Goal: Transaction & Acquisition: Purchase product/service

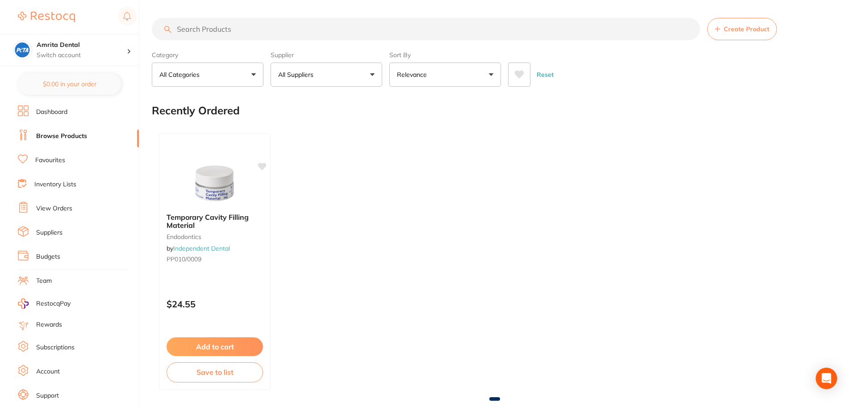
click at [51, 256] on link "Budgets" at bounding box center [48, 256] width 24 height 9
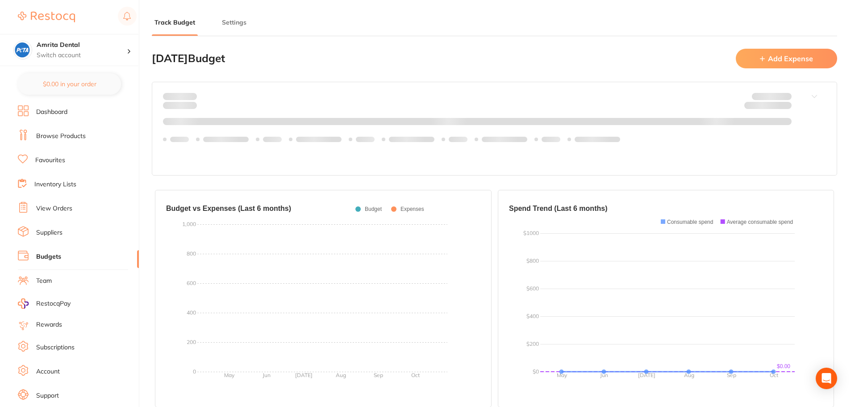
type input "1,000"
type input "0.0"
type input "1,000"
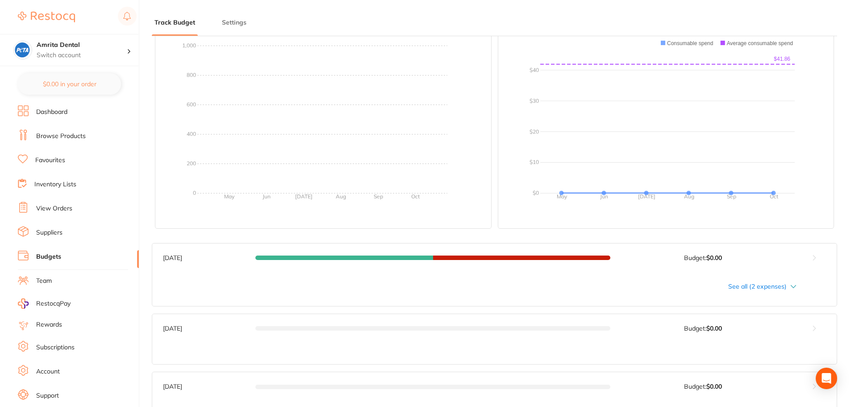
scroll to position [223, 0]
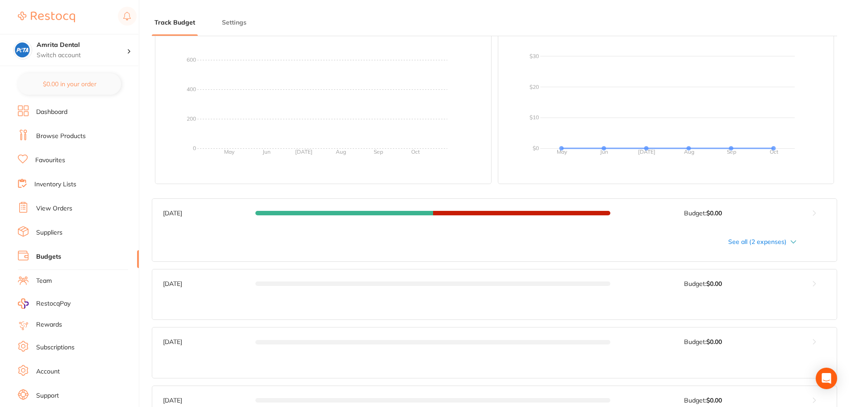
click at [77, 135] on link "Browse Products" at bounding box center [61, 136] width 50 height 9
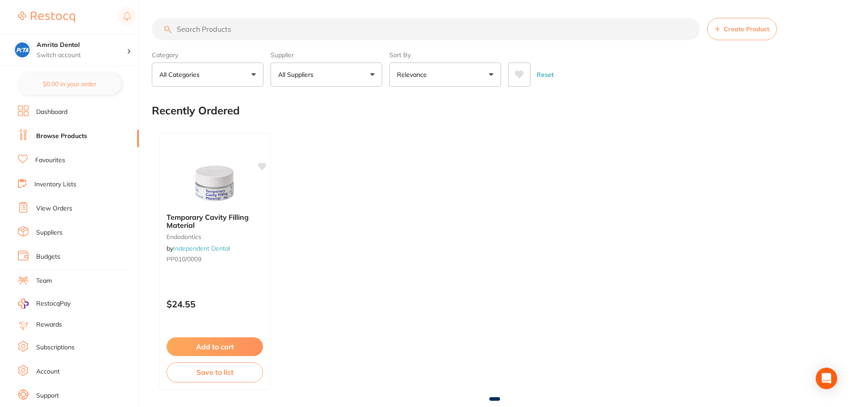
click at [59, 207] on link "View Orders" at bounding box center [54, 208] width 36 height 9
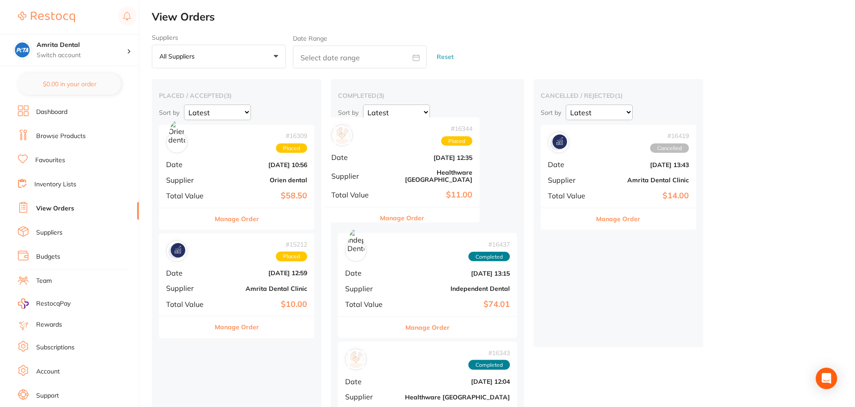
drag, startPoint x: 230, startPoint y: 183, endPoint x: 399, endPoint y: 174, distance: 169.0
click at [399, 174] on div "placed / accepted ( 3 ) Sort by Latest Notification # 16344 Placed Date Sept 17…" at bounding box center [503, 322] width 703 height 486
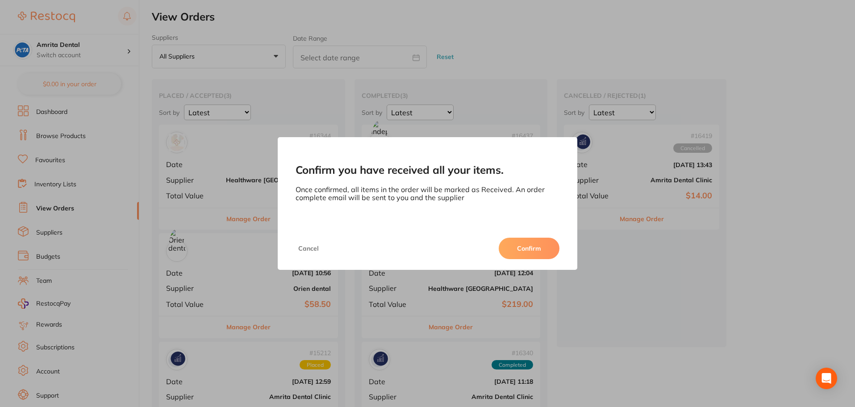
click at [524, 253] on button "Confirm" at bounding box center [529, 247] width 61 height 21
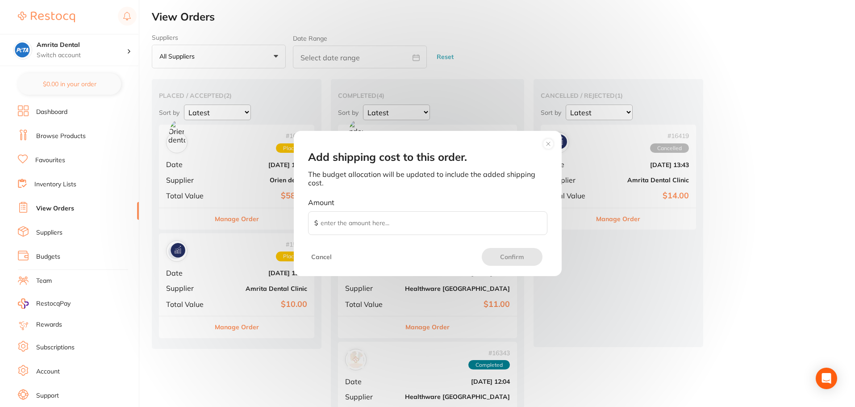
click at [451, 226] on input "Amount $" at bounding box center [427, 223] width 239 height 24
type input "10"
click at [507, 259] on button "Confirm" at bounding box center [512, 257] width 61 height 18
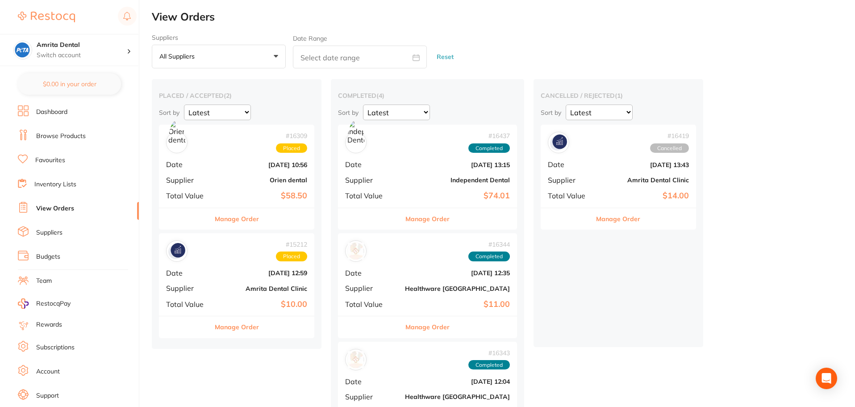
click at [410, 176] on b "Independent Dental" at bounding box center [457, 179] width 105 height 7
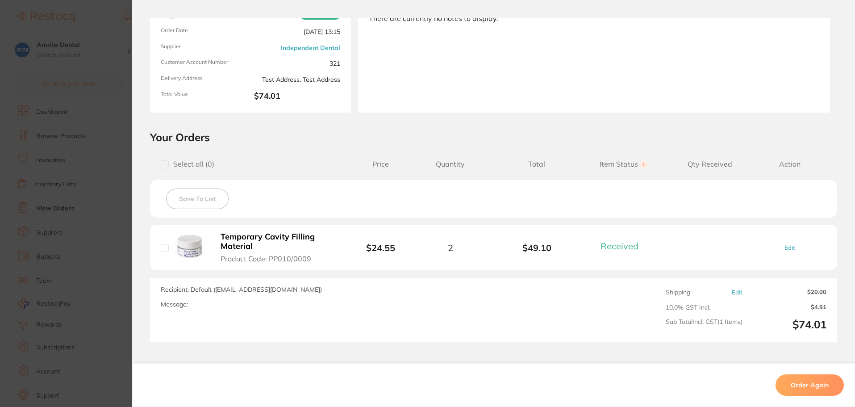
scroll to position [23, 0]
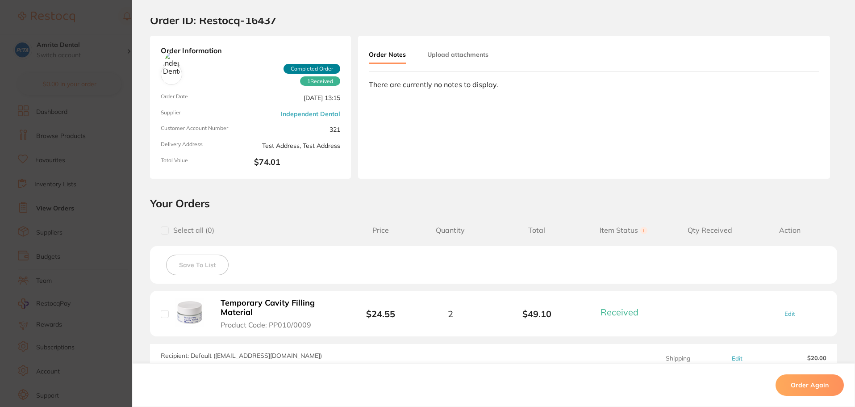
click at [44, 194] on section "Order ID: Restocq- 16437 Order Information 1 Received Completed Order Order Dat…" at bounding box center [427, 203] width 855 height 407
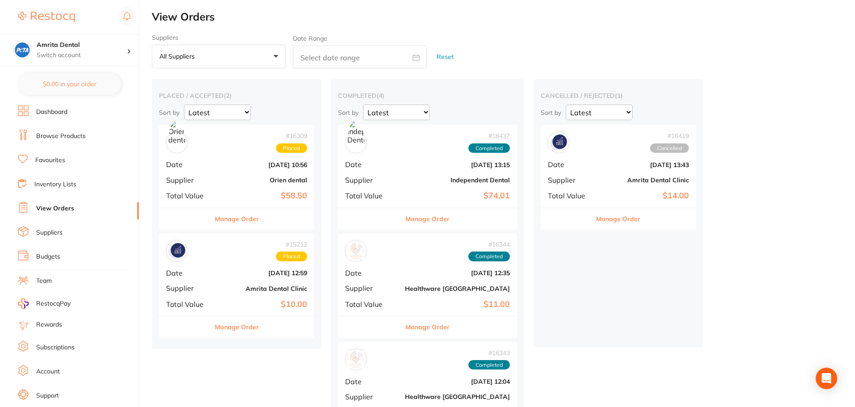
click at [405, 167] on b "Oct 13 2025, 13:15" at bounding box center [457, 164] width 105 height 7
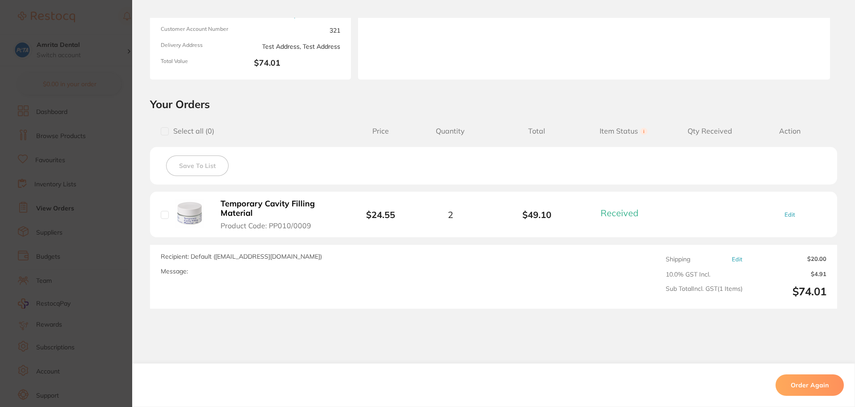
scroll to position [157, 0]
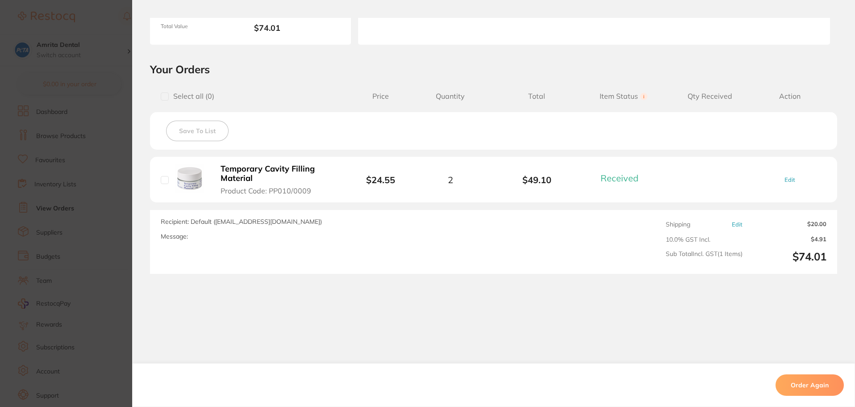
click at [80, 194] on section "Order ID: Restocq- 16437 Order Information 1 Received Completed Order Order Dat…" at bounding box center [427, 203] width 855 height 407
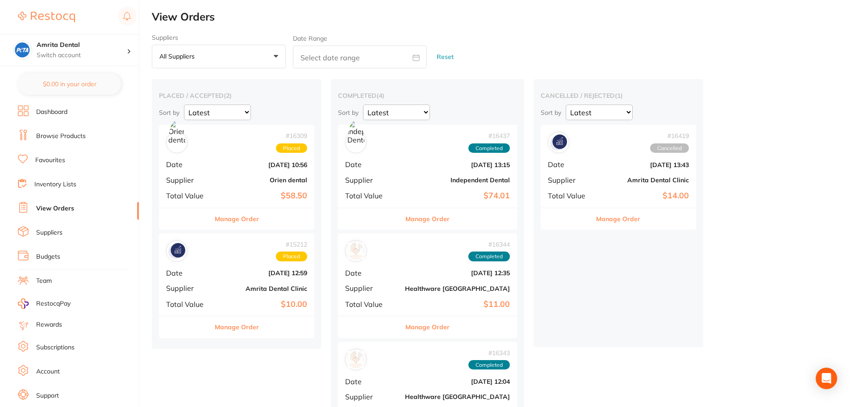
click at [245, 171] on div "# 16309 Placed Date Sept 9 2025, 10:56 Supplier Orien dental Total Value $58.50" at bounding box center [236, 166] width 155 height 83
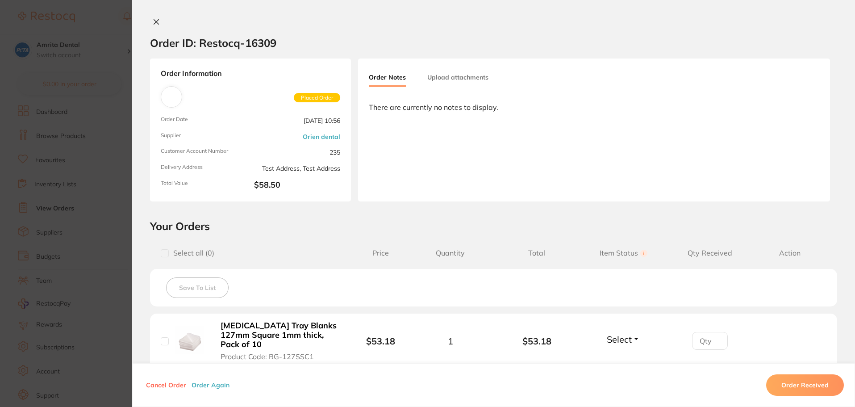
scroll to position [134, 0]
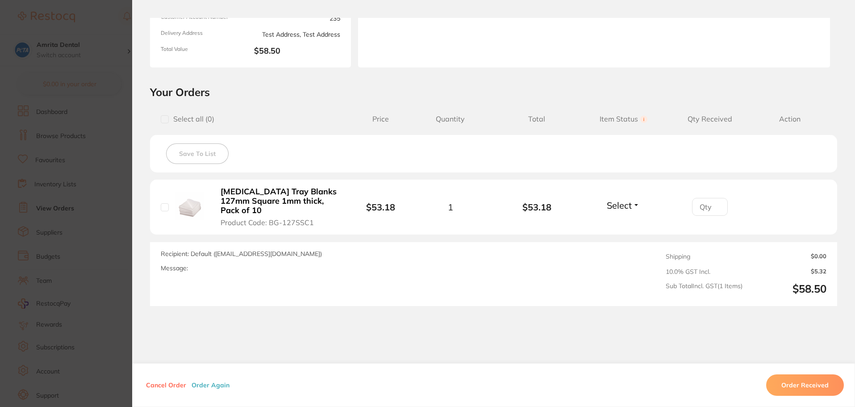
click at [80, 222] on section "Order ID: Restocq- 16309 Order Information Placed Order Order Date Sept 9 2025,…" at bounding box center [427, 203] width 855 height 407
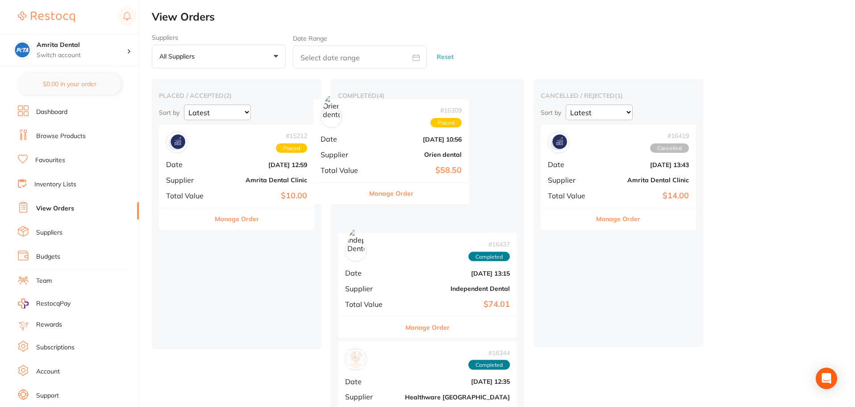
drag, startPoint x: 242, startPoint y: 192, endPoint x: 406, endPoint y: 179, distance: 164.4
click at [406, 179] on div "placed / accepted ( 2 ) Sort by Latest Notification # 16309 Placed Date Sept 9 …" at bounding box center [503, 376] width 703 height 594
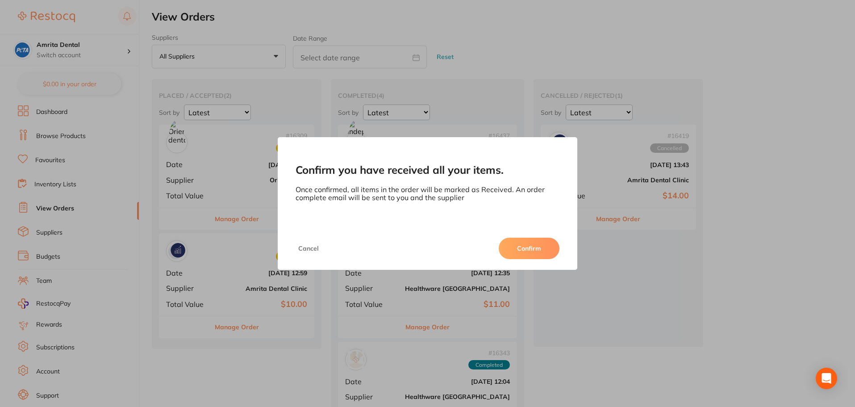
click at [506, 254] on button "Confirm" at bounding box center [529, 247] width 61 height 21
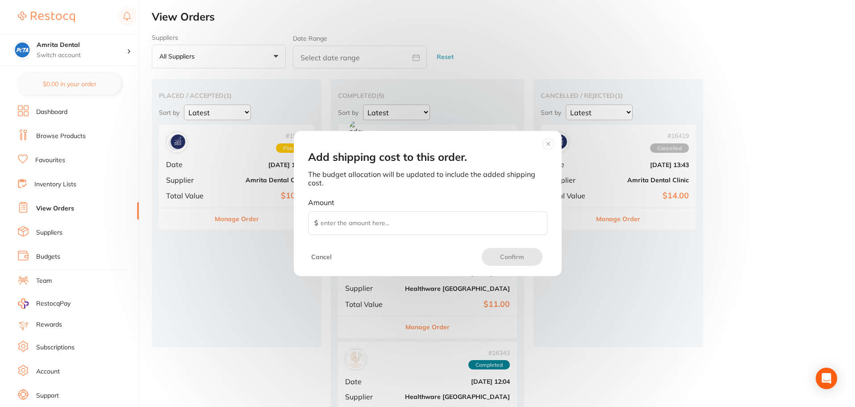
click at [404, 224] on input "Amount $" at bounding box center [427, 223] width 239 height 24
type input "10"
click at [506, 253] on button "Confirm" at bounding box center [512, 257] width 61 height 18
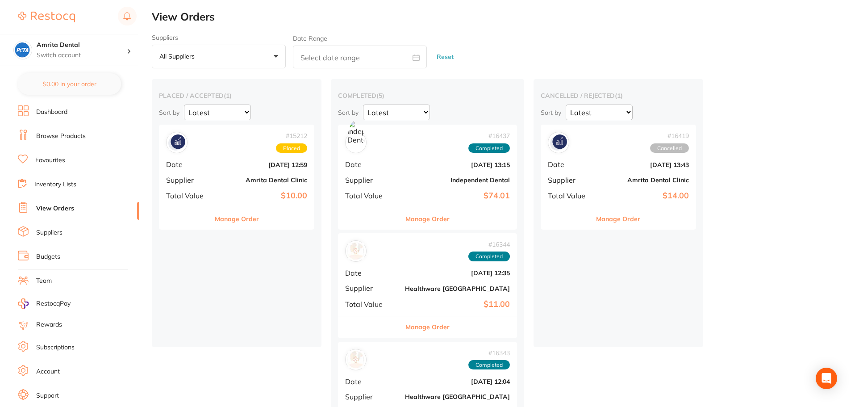
click at [398, 174] on div "# 16437 Completed Date Oct 13 2025, 13:15 Supplier Independent Dental Total Val…" at bounding box center [427, 166] width 179 height 83
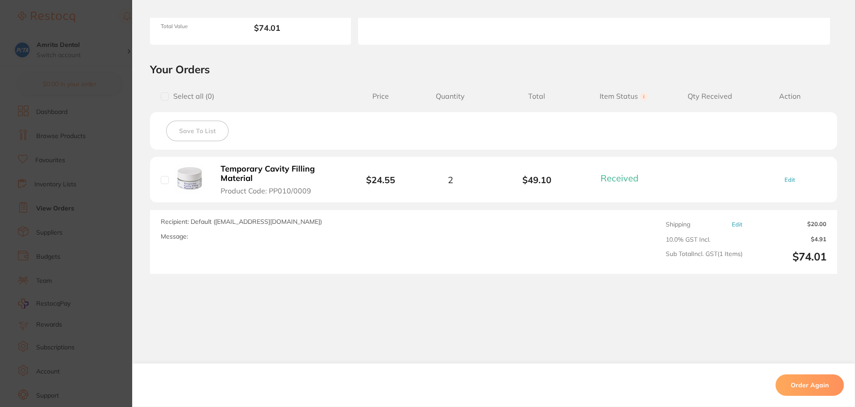
scroll to position [45, 0]
click at [787, 179] on link "Edit" at bounding box center [789, 179] width 11 height 7
click at [472, 183] on button at bounding box center [470, 180] width 15 height 22
click at [428, 181] on icon at bounding box center [429, 179] width 7 height 7
click at [469, 183] on icon at bounding box center [470, 179] width 7 height 7
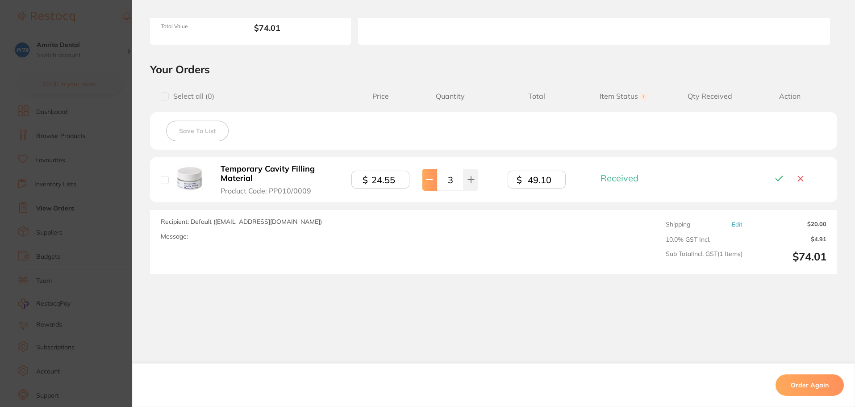
click at [429, 185] on button at bounding box center [429, 180] width 15 height 22
click at [470, 186] on button at bounding box center [470, 180] width 15 height 22
type input "3"
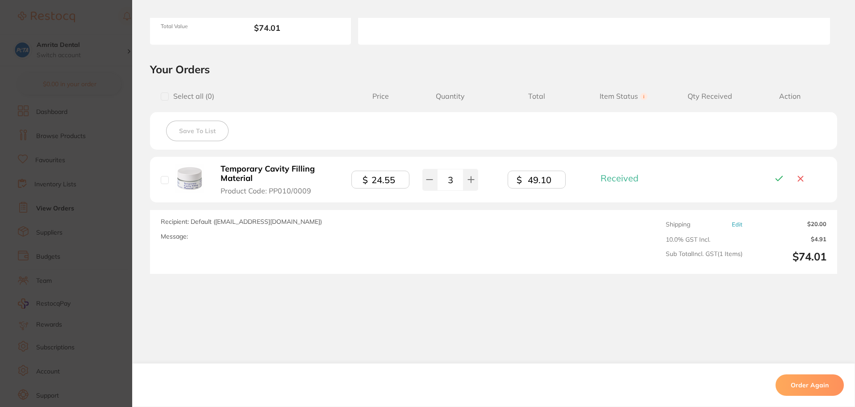
click at [778, 175] on icon at bounding box center [779, 179] width 11 height 10
click at [735, 225] on link "Edit" at bounding box center [737, 224] width 11 height 7
click at [807, 225] on input "20.00" at bounding box center [809, 226] width 34 height 10
type input "10.00"
click at [780, 284] on div "Order ID: Restocq- 16437 Order Information 1 Received Completed Order Order Dat…" at bounding box center [493, 212] width 723 height 389
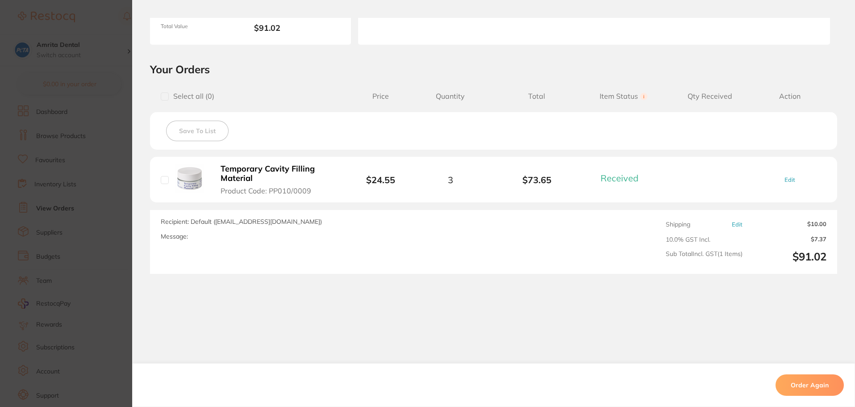
click at [679, 236] on span "10.0 % GST Incl." at bounding box center [704, 239] width 77 height 7
click at [732, 226] on link "Edit" at bounding box center [737, 224] width 11 height 7
click at [506, 241] on div "Recipient: Default ( orders@independentdental.com.au ) Message:" at bounding box center [361, 243] width 400 height 52
click at [792, 178] on link "Edit" at bounding box center [789, 179] width 11 height 7
drag, startPoint x: 525, startPoint y: 180, endPoint x: 577, endPoint y: 176, distance: 51.9
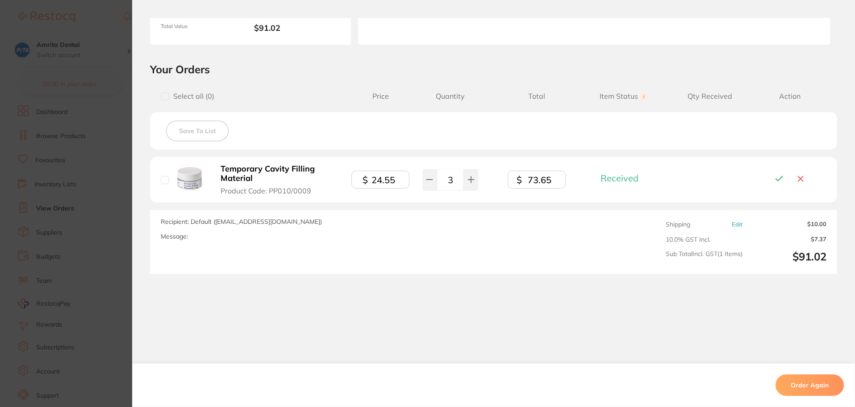
click at [577, 176] on div "$ 73.65" at bounding box center [536, 180] width 87 height 18
type input "150"
click at [775, 179] on icon at bounding box center [779, 179] width 11 height 10
click at [83, 101] on section "Order ID: Restocq- 16437 Order Information 1 Received Completed Order Order Dat…" at bounding box center [427, 203] width 855 height 407
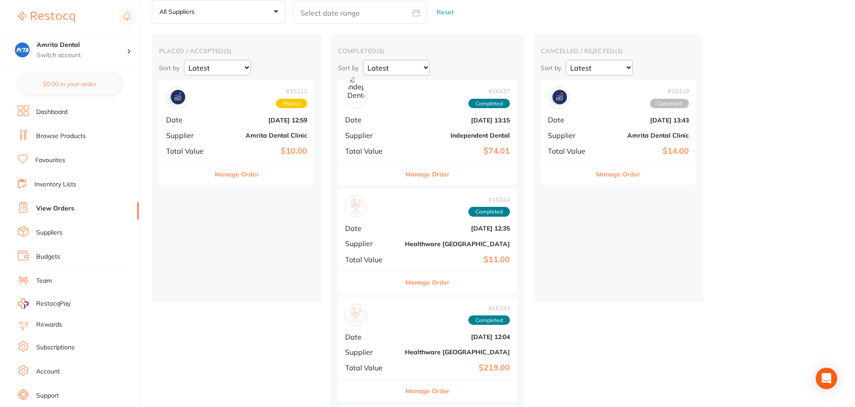
click at [59, 252] on li "Budgets" at bounding box center [78, 256] width 121 height 13
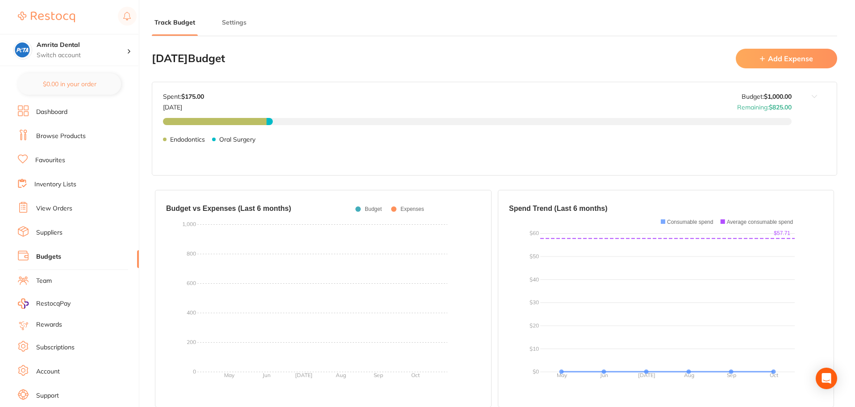
type input "1,000"
type input "0.0"
type input "1,000"
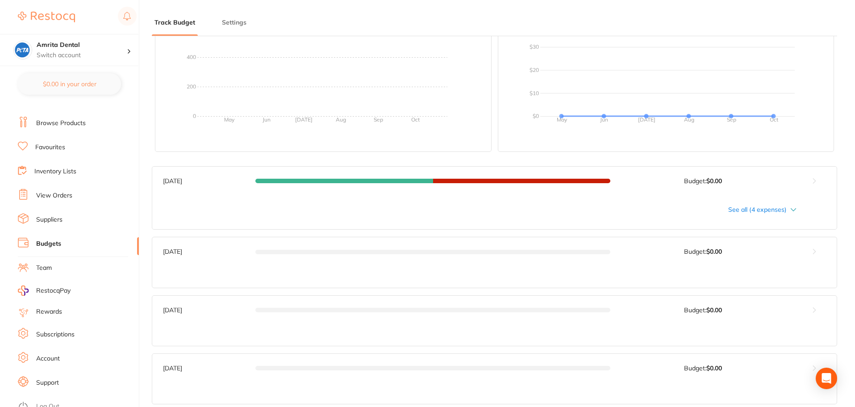
scroll to position [20, 0]
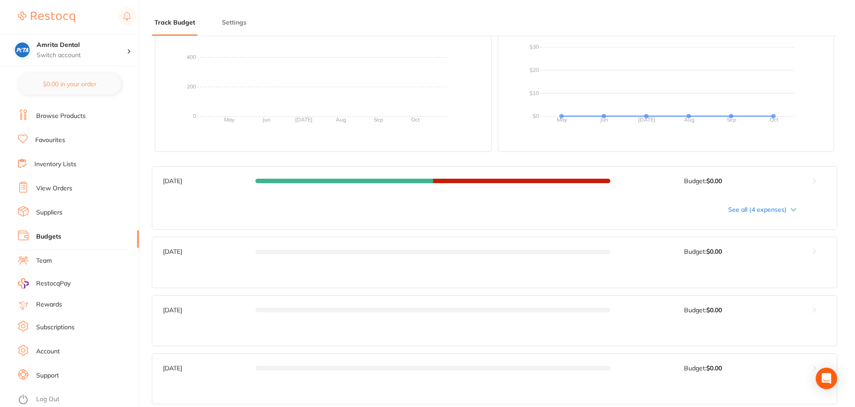
click at [40, 398] on link "Log Out" at bounding box center [47, 399] width 23 height 9
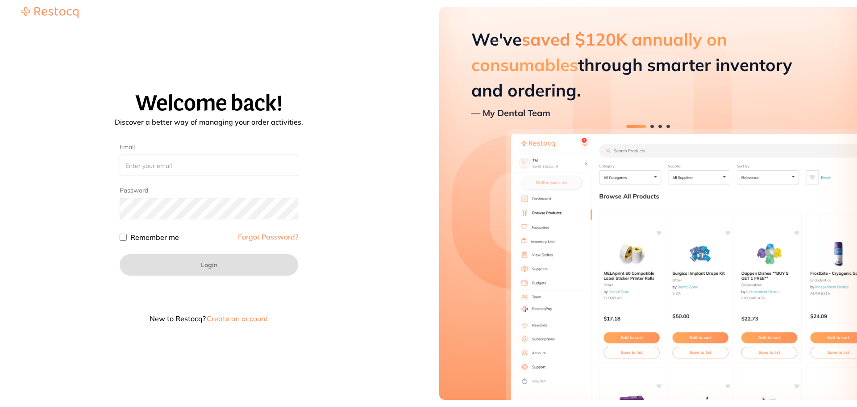
click at [148, 169] on input "Email" at bounding box center [209, 164] width 179 height 21
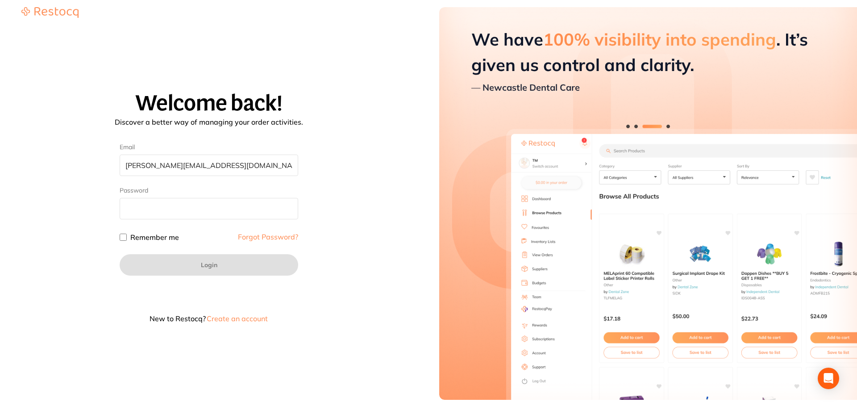
type input "akhil+23@terrificminds.com"
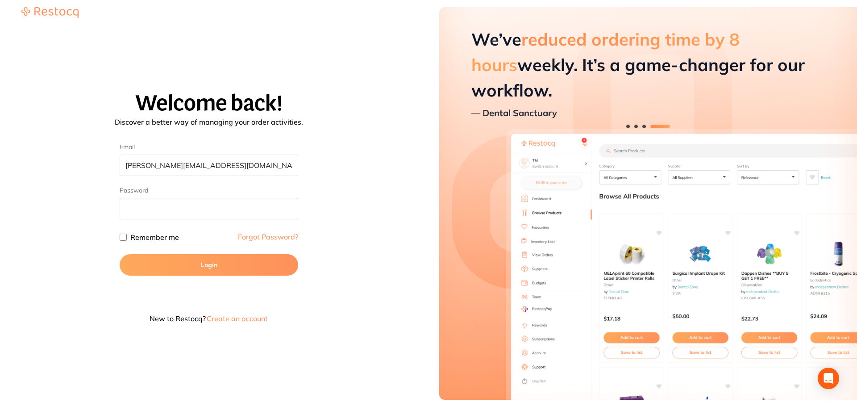
click at [119, 238] on div "Welcome back! Discover a better way of managing your order activities. Email ak…" at bounding box center [209, 210] width 396 height 237
click at [122, 237] on input "Remember me" at bounding box center [123, 236] width 7 height 7
checkbox input "true"
drag, startPoint x: 133, startPoint y: 254, endPoint x: 146, endPoint y: 259, distance: 14.4
click at [133, 254] on button "Login" at bounding box center [209, 264] width 179 height 21
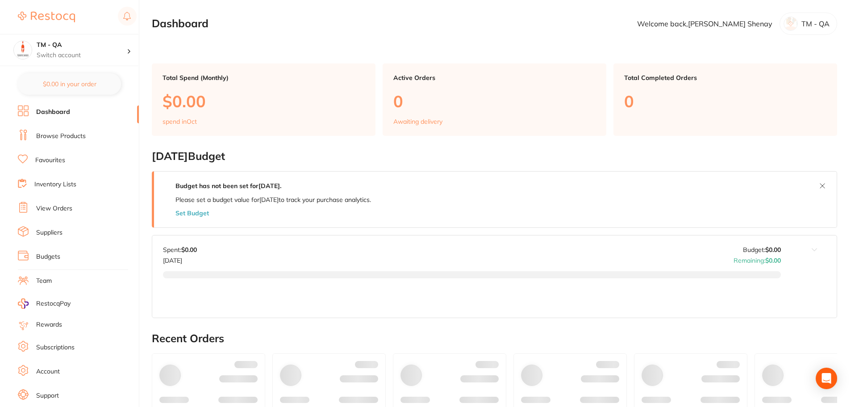
click at [48, 259] on link "Budgets" at bounding box center [48, 256] width 24 height 9
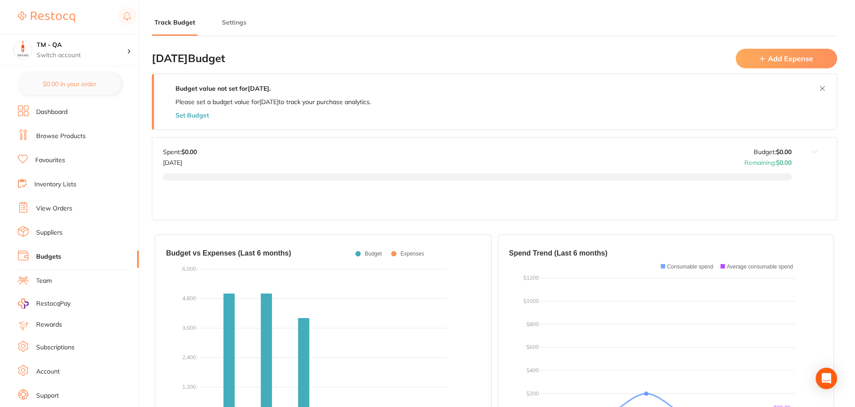
type input "30,000"
type input "50.0"
click at [785, 62] on button "Add Expense" at bounding box center [786, 58] width 101 height 19
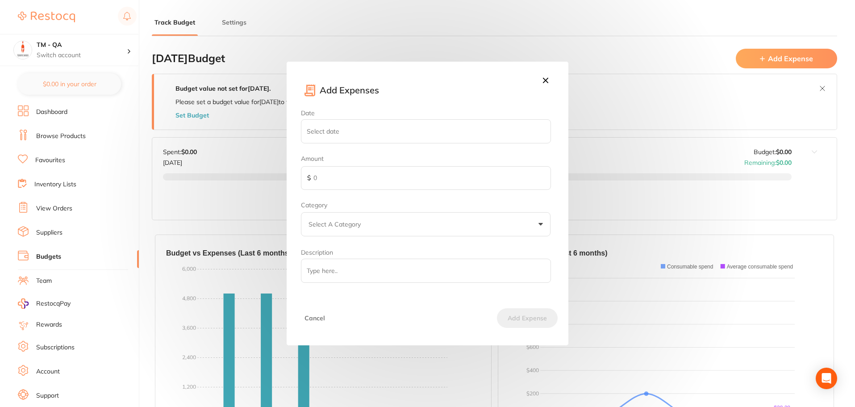
click at [545, 80] on icon at bounding box center [545, 80] width 5 height 5
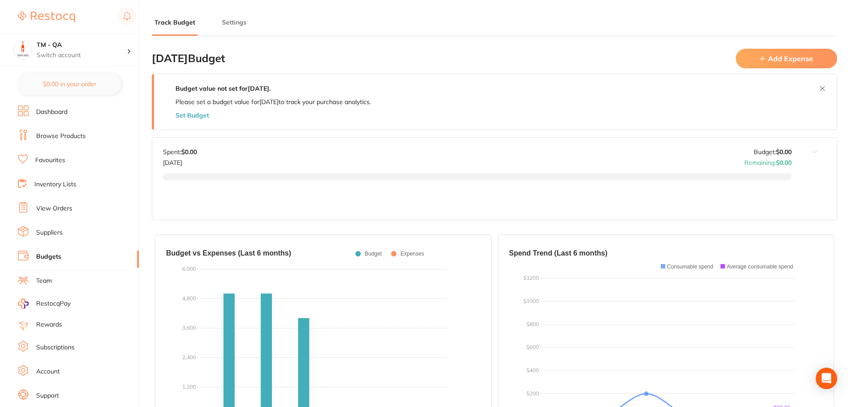
click at [180, 113] on button "Set Budget" at bounding box center [191, 115] width 33 height 7
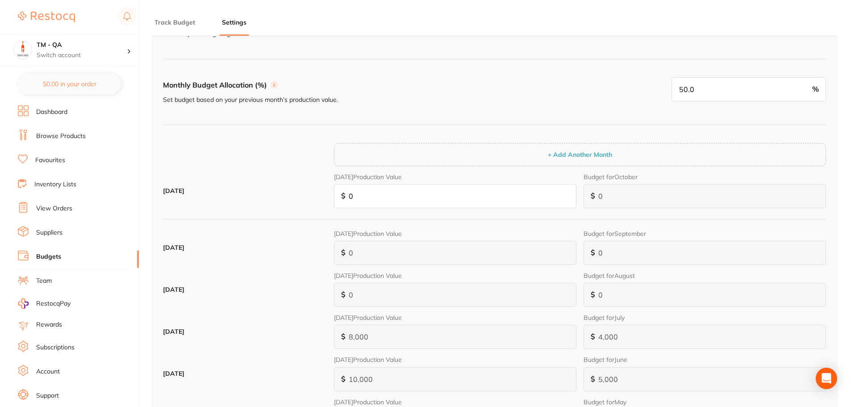
scroll to position [89, 0]
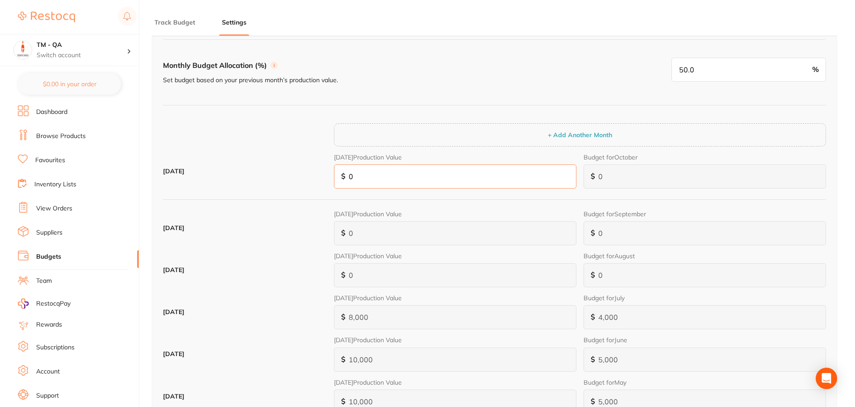
click at [375, 185] on input "0" at bounding box center [455, 176] width 242 height 24
type input "0"
type input "1"
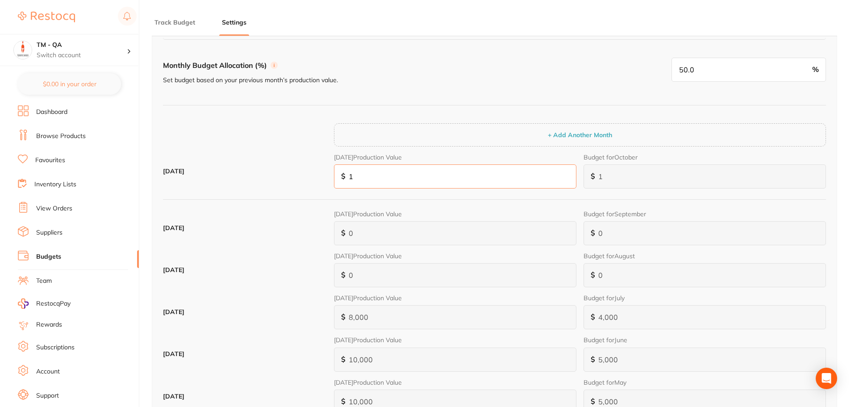
type input "5"
type input "10"
type input "5"
type input "50"
type input "100"
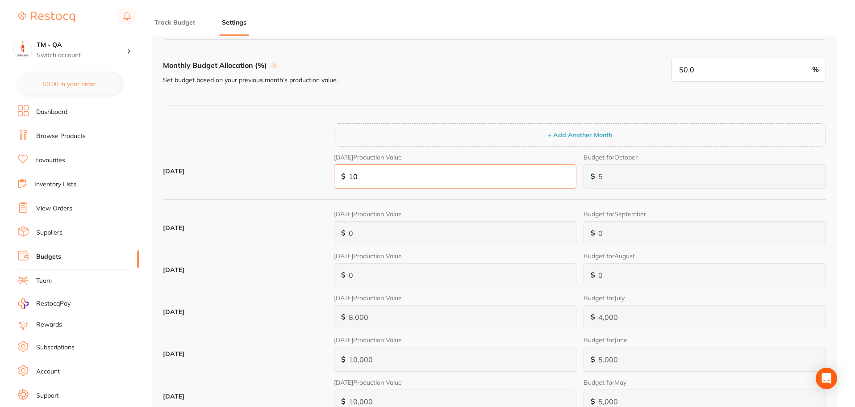
type input "50"
type input "500"
type input "1,000"
type input "500"
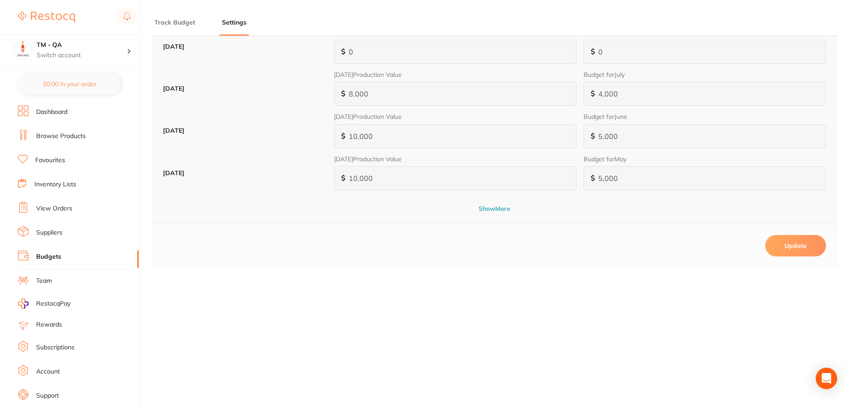
type input "1,000"
click at [787, 251] on button "Update" at bounding box center [795, 245] width 61 height 21
click at [183, 22] on button "Track Budget" at bounding box center [175, 22] width 46 height 8
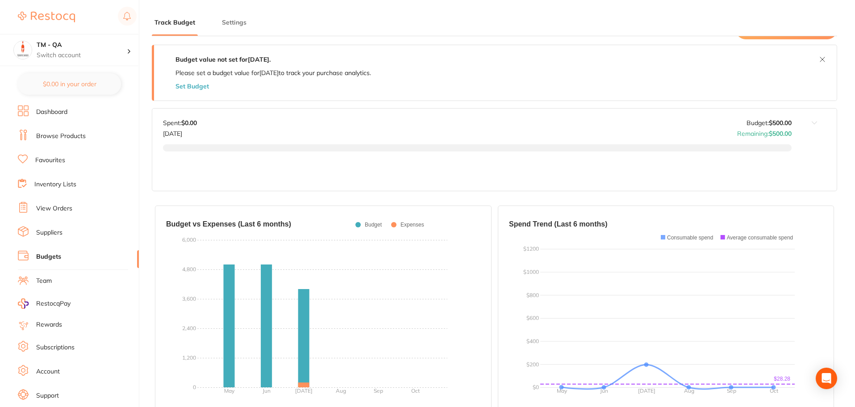
scroll to position [0, 0]
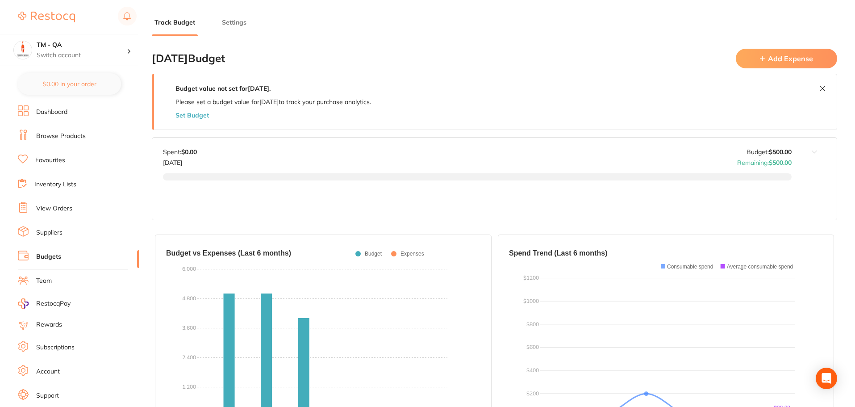
click at [203, 117] on button "Set Budget" at bounding box center [191, 115] width 33 height 7
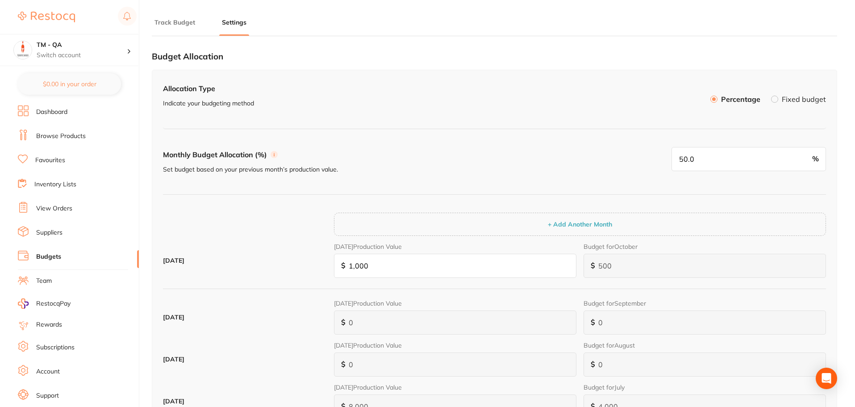
click at [175, 29] on li "Track Budget" at bounding box center [175, 27] width 46 height 18
click at [171, 18] on button "Track Budget" at bounding box center [175, 22] width 46 height 8
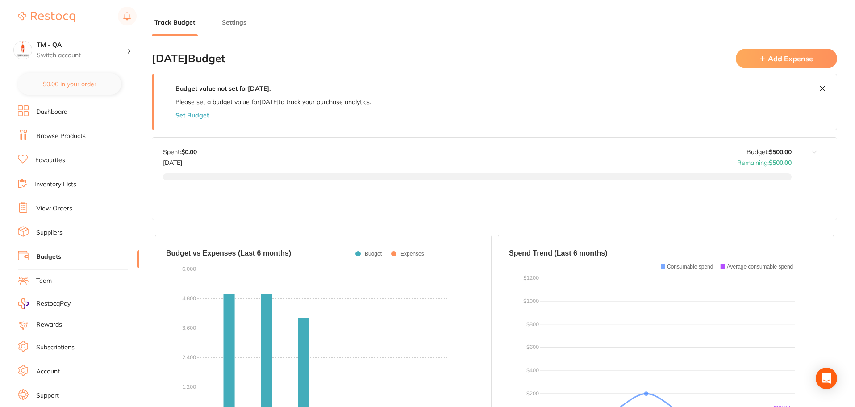
click at [766, 64] on button "Add Expense" at bounding box center [786, 58] width 101 height 19
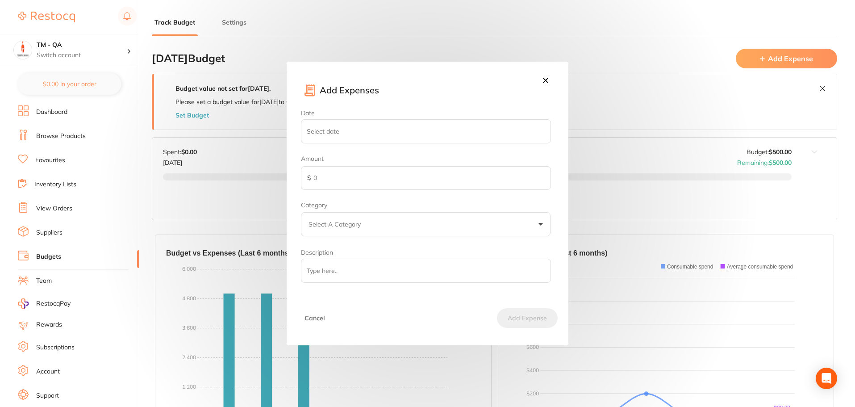
click at [387, 134] on input "Date" at bounding box center [426, 131] width 250 height 24
click at [372, 170] on select "January February March April May June July August September October November De…" at bounding box center [358, 169] width 45 height 15
click at [336, 162] on select "January February March April May June July August September October November De…" at bounding box center [358, 169] width 45 height 15
click at [370, 166] on select "January February March April May June July August September October November De…" at bounding box center [358, 169] width 45 height 15
click at [336, 162] on select "January February March April May June July August September October November De…" at bounding box center [358, 169] width 45 height 15
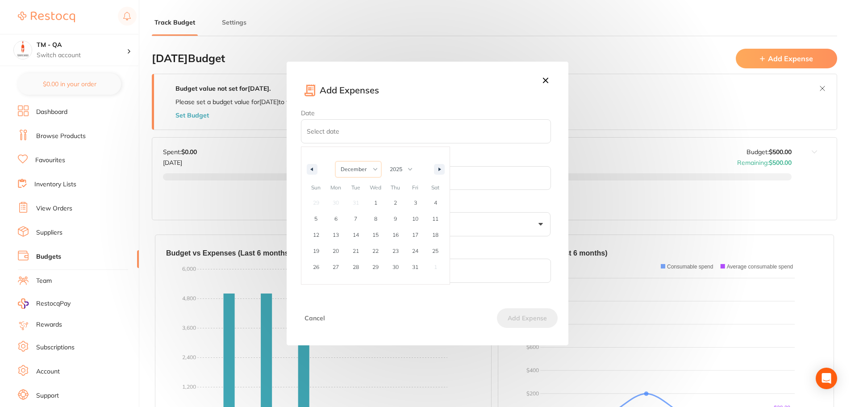
select select "9"
click at [403, 172] on select "2025 2024 2023" at bounding box center [400, 169] width 30 height 15
click at [385, 162] on select "2025 2024 2023" at bounding box center [400, 169] width 30 height 15
click at [405, 169] on select "2025 2024 2023" at bounding box center [400, 169] width 30 height 15
click at [385, 162] on select "2025 2024 2023" at bounding box center [400, 169] width 30 height 15
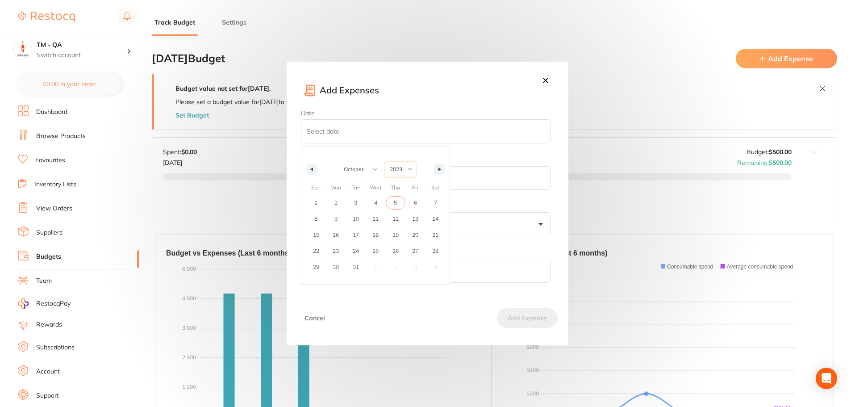
click at [404, 172] on select "2025 2024 2023" at bounding box center [400, 169] width 30 height 15
select select "2024"
click at [385, 162] on select "2025 2024 2023" at bounding box center [400, 169] width 30 height 15
type input "2024-09-30"
click at [350, 177] on input "text" at bounding box center [426, 178] width 250 height 24
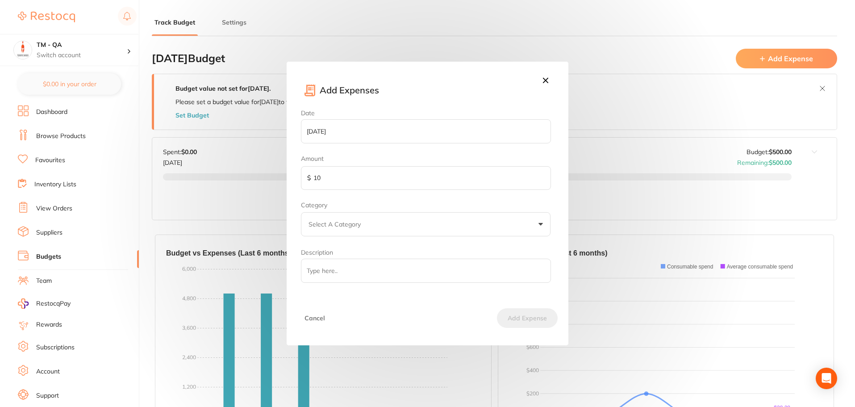
type input "10"
click at [337, 226] on p "Select A Category" at bounding box center [336, 224] width 56 height 9
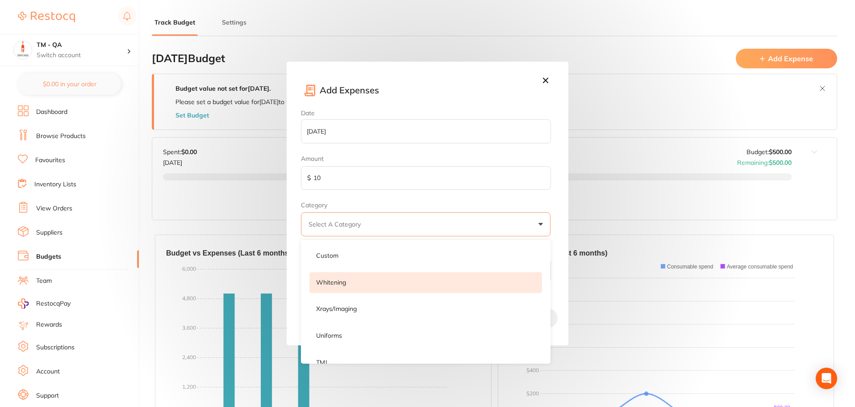
click at [358, 282] on li "whitening" at bounding box center [425, 282] width 233 height 21
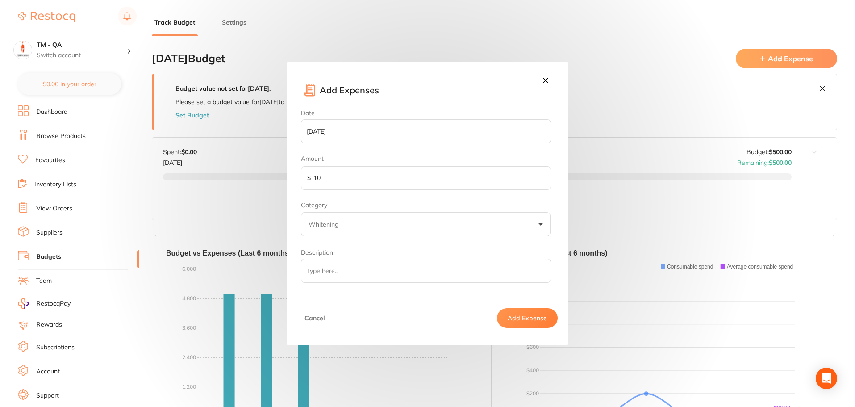
click at [361, 277] on input "Description" at bounding box center [426, 270] width 250 height 24
type input "test"
click at [522, 319] on button "Add Expense" at bounding box center [527, 318] width 61 height 20
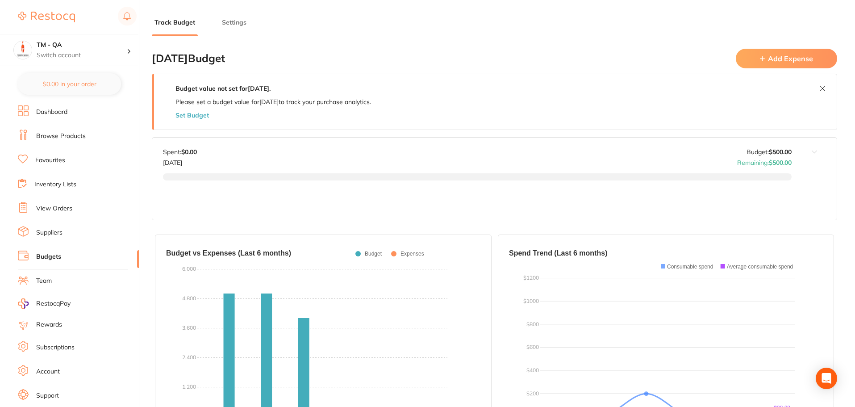
click at [203, 113] on button "Set Budget" at bounding box center [191, 115] width 33 height 7
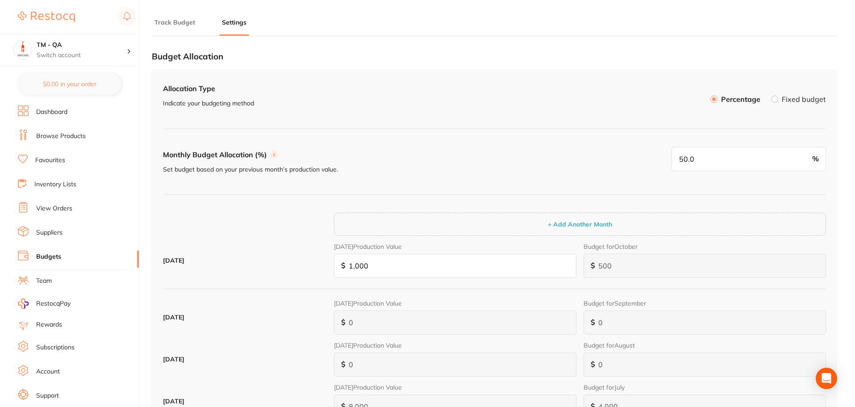
click at [172, 19] on button "Track Budget" at bounding box center [175, 22] width 46 height 8
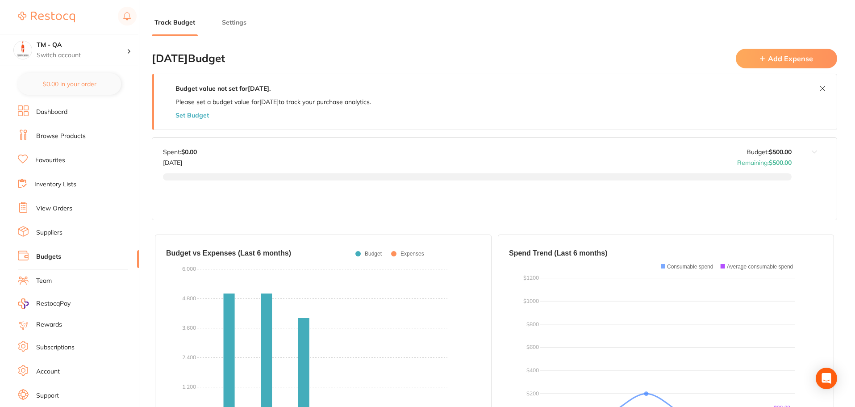
click at [799, 58] on button "Add Expense" at bounding box center [786, 58] width 101 height 19
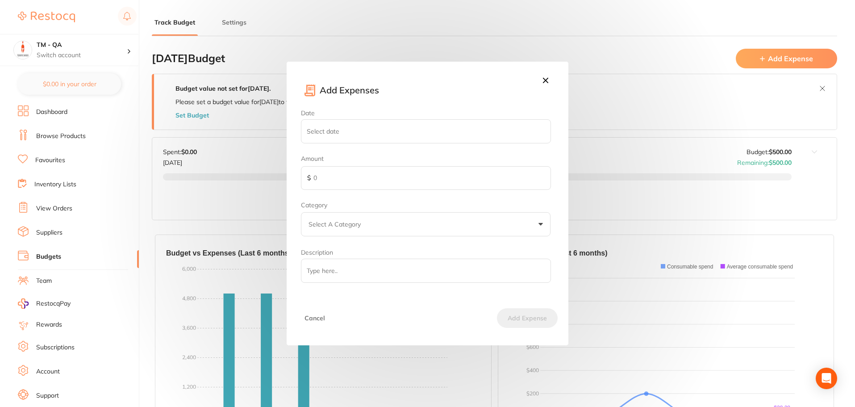
click at [372, 143] on div "Date Amount $ Category Select A Category Whitening Custom xrays/imaging uniform…" at bounding box center [427, 195] width 253 height 173
click at [372, 136] on input "Date" at bounding box center [426, 131] width 250 height 24
select select "9"
type input "2025-10-14"
click at [380, 180] on input "text" at bounding box center [426, 178] width 250 height 24
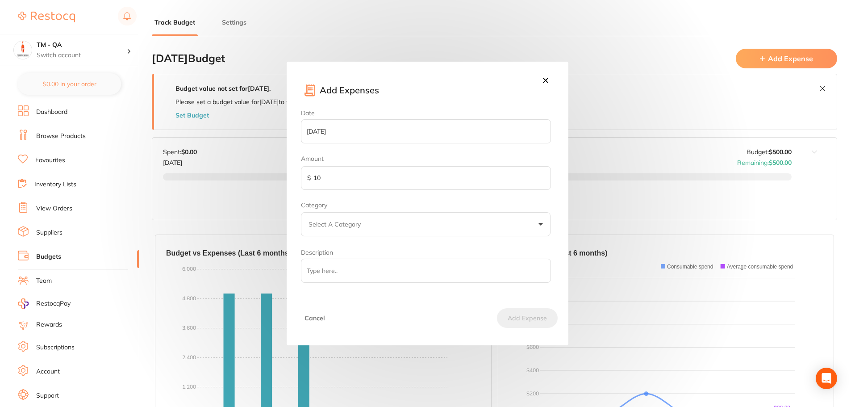
type input "10"
click at [378, 232] on button "Select A Category" at bounding box center [426, 224] width 250 height 24
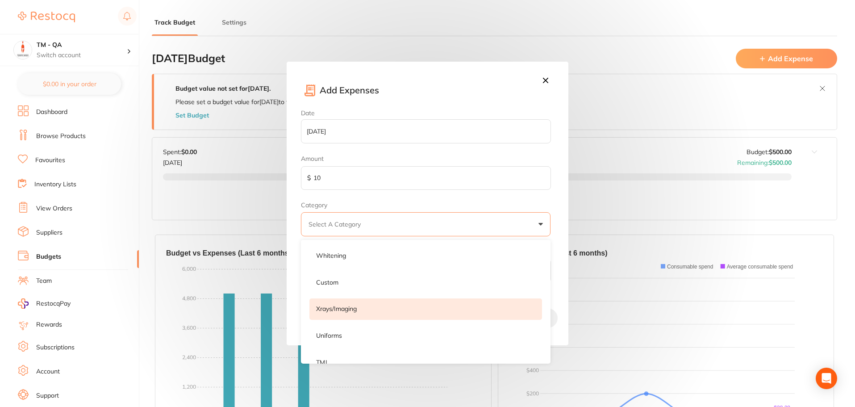
click at [352, 312] on p "xrays/imaging" at bounding box center [336, 308] width 41 height 9
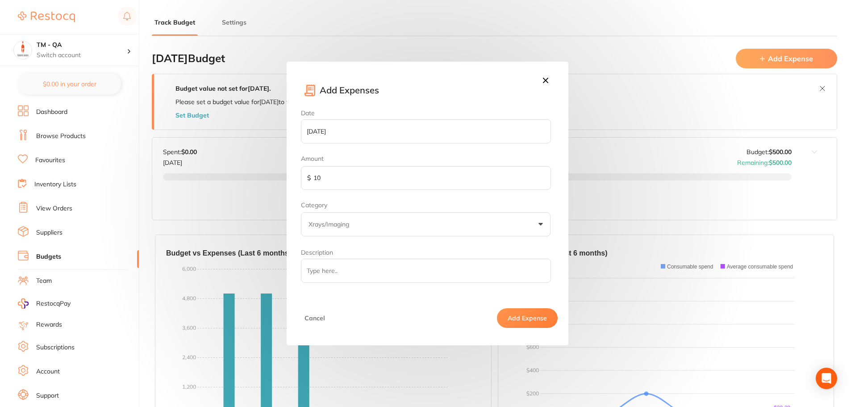
click at [347, 276] on input "Description" at bounding box center [426, 270] width 250 height 24
type input "test"
click at [516, 313] on button "Add Expense" at bounding box center [527, 318] width 61 height 20
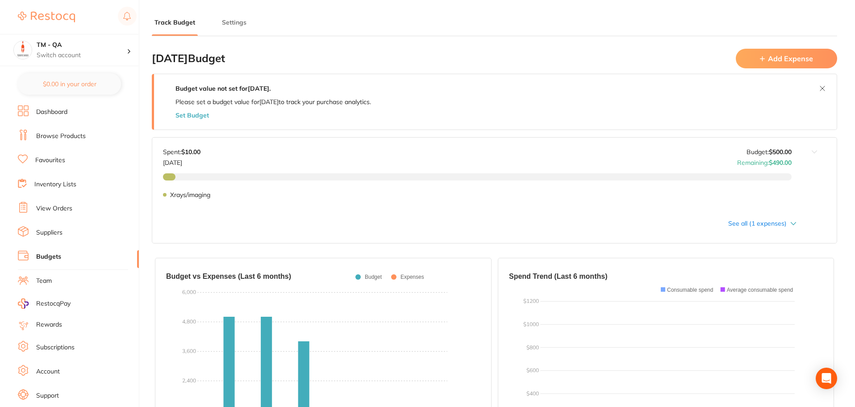
click at [768, 227] on div "See all (1 expenses)" at bounding box center [494, 226] width 684 height 34
click at [766, 223] on div "Xrays/imaging $10.00 Xrays/imaging" at bounding box center [477, 198] width 629 height 50
click at [792, 222] on icon at bounding box center [793, 223] width 6 height 3
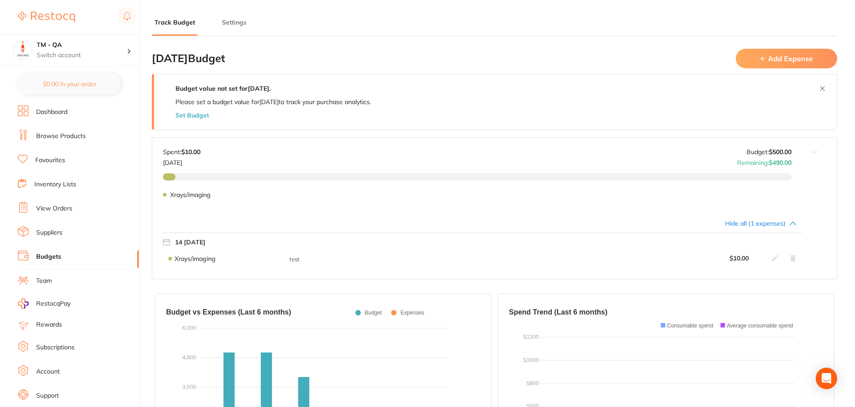
click at [792, 222] on icon at bounding box center [792, 223] width 5 height 3
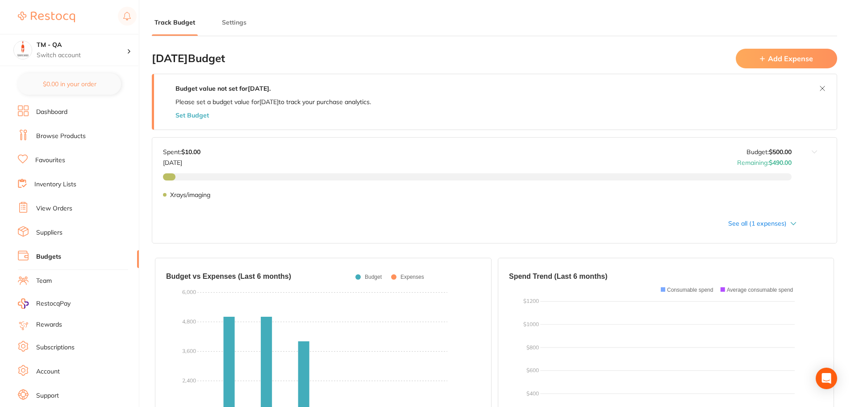
click at [792, 222] on icon at bounding box center [793, 223] width 6 height 3
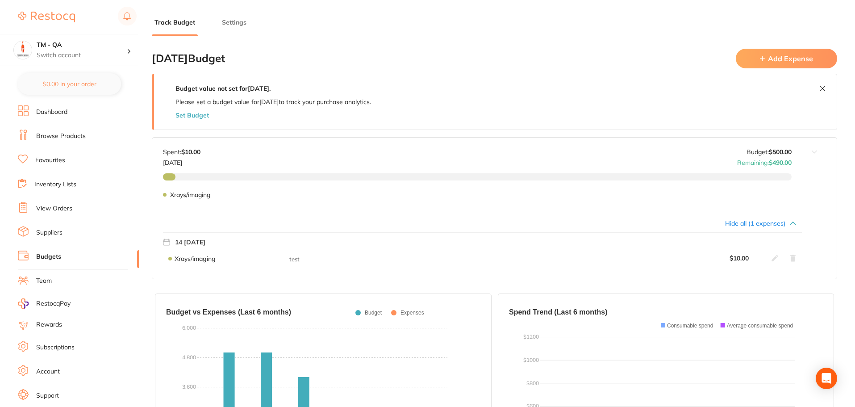
click at [772, 261] on icon at bounding box center [774, 258] width 7 height 7
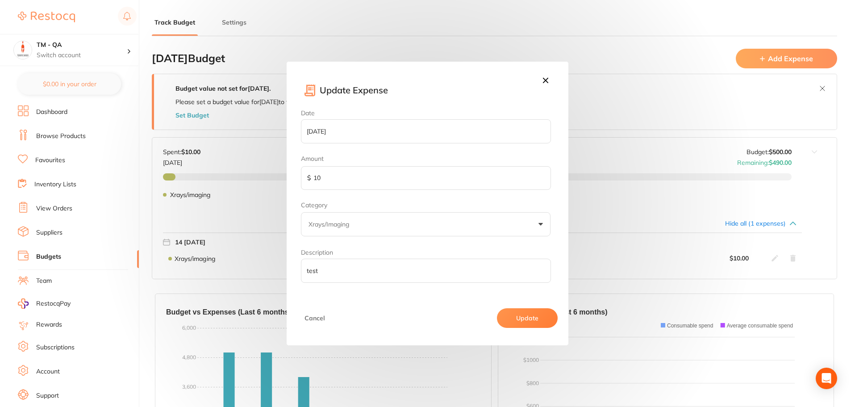
click at [318, 176] on input "10" at bounding box center [426, 178] width 250 height 24
type input "20"
click at [523, 312] on button "Update" at bounding box center [527, 318] width 61 height 20
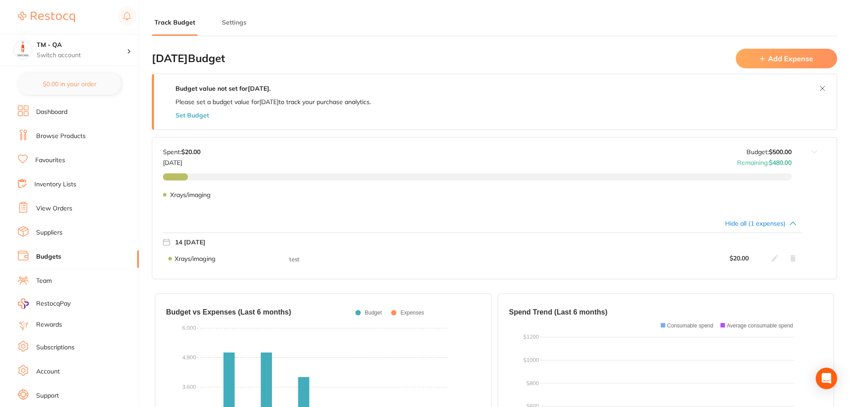
click at [795, 259] on icon at bounding box center [792, 257] width 7 height 7
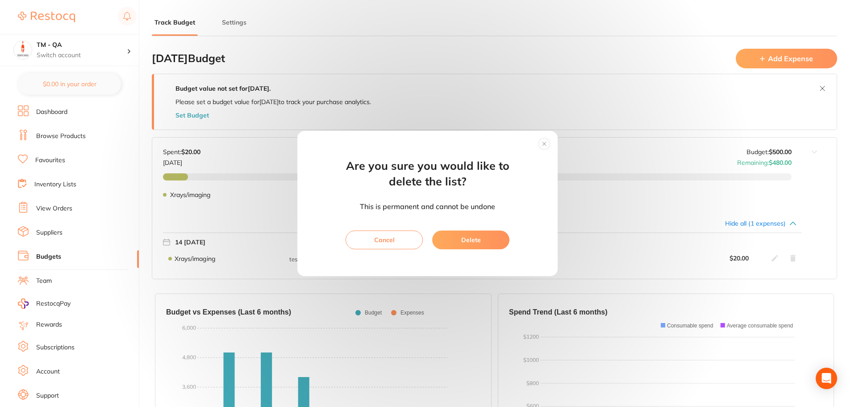
click at [455, 239] on button "Delete" at bounding box center [470, 239] width 77 height 19
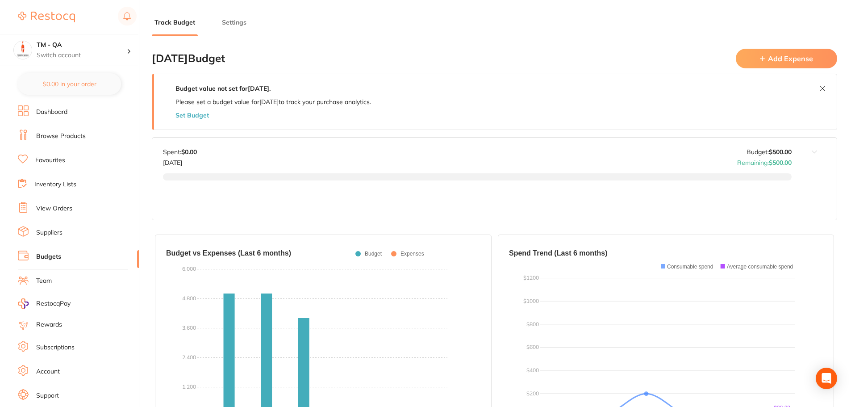
click at [775, 58] on button "Add Expense" at bounding box center [786, 58] width 101 height 19
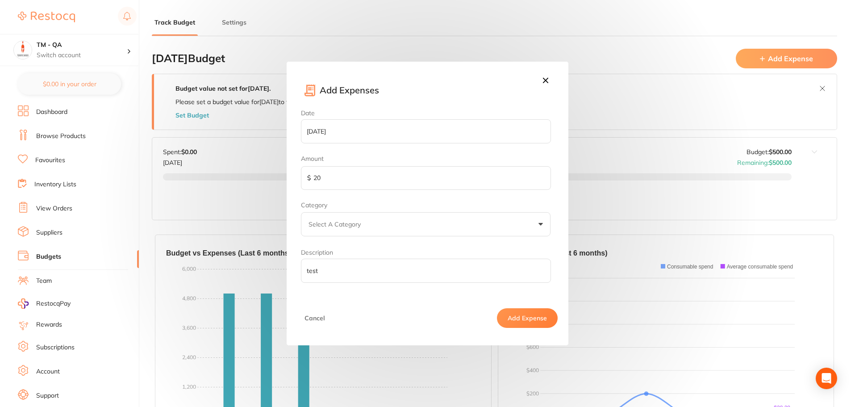
click at [328, 125] on input "2025-10-14" at bounding box center [426, 131] width 250 height 24
click at [520, 98] on div "Add Expenses" at bounding box center [427, 86] width 281 height 48
click at [524, 162] on div "Date 2025-10-14 January February March April May June July August September Oct…" at bounding box center [427, 195] width 253 height 173
click at [360, 172] on select "January February March April May June July August September October November De…" at bounding box center [358, 169] width 45 height 15
select select "8"
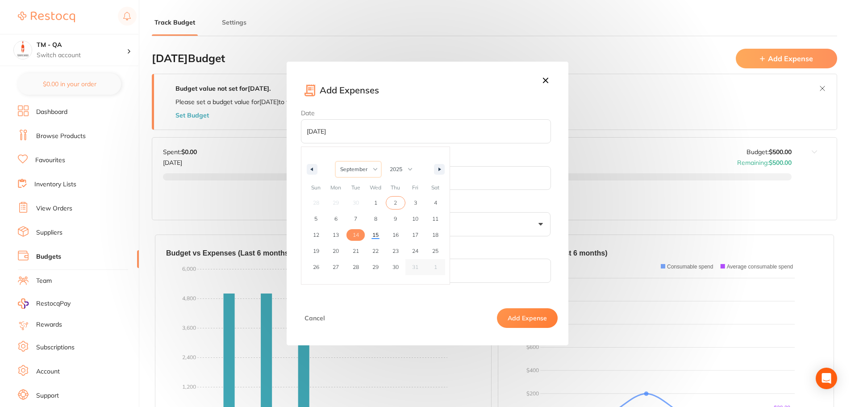
click at [336, 162] on select "January February March April May June July August September October November De…" at bounding box center [358, 169] width 45 height 15
type input "2025-08-31"
click at [373, 181] on input "20" at bounding box center [426, 178] width 250 height 24
click at [362, 225] on p "Select A Category" at bounding box center [336, 224] width 56 height 9
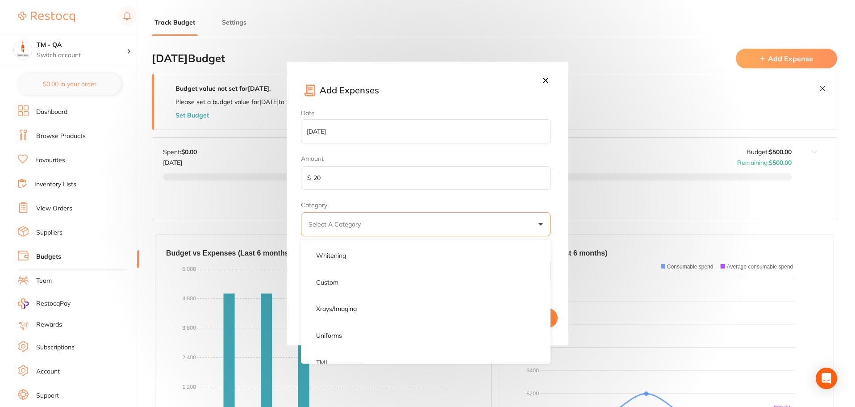
click at [344, 313] on p "xrays/imaging" at bounding box center [336, 308] width 41 height 9
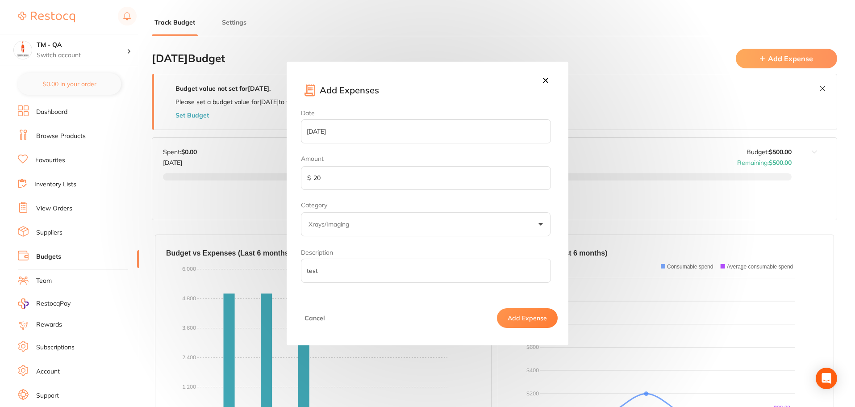
click at [513, 317] on button "Add Expense" at bounding box center [527, 318] width 61 height 20
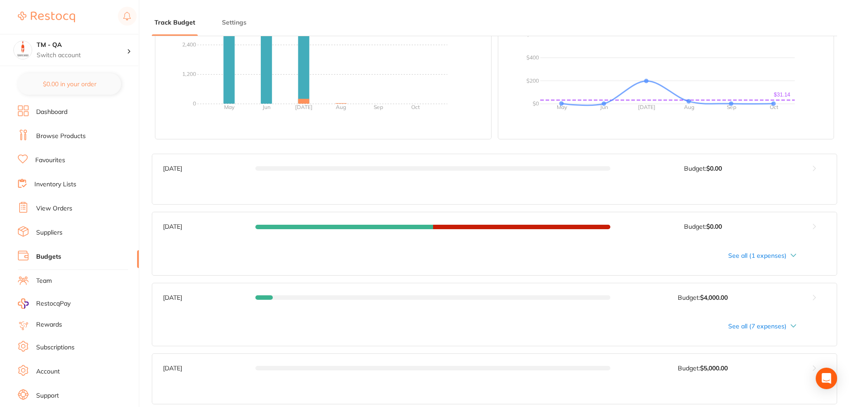
scroll to position [357, 0]
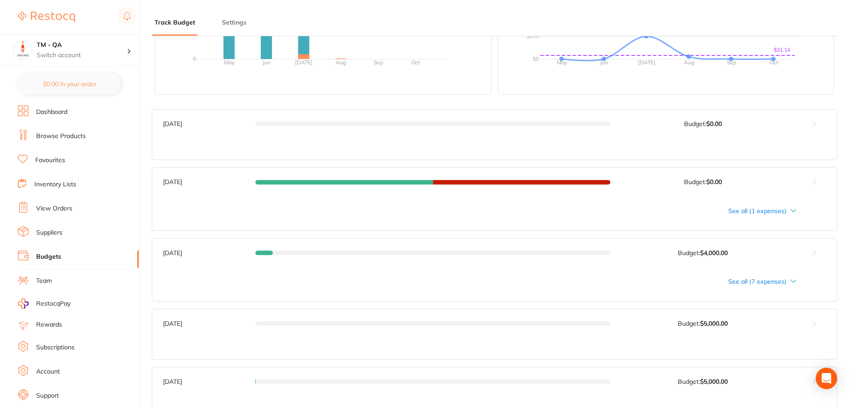
click at [762, 212] on div "See all (1 expenses)" at bounding box center [479, 210] width 633 height 7
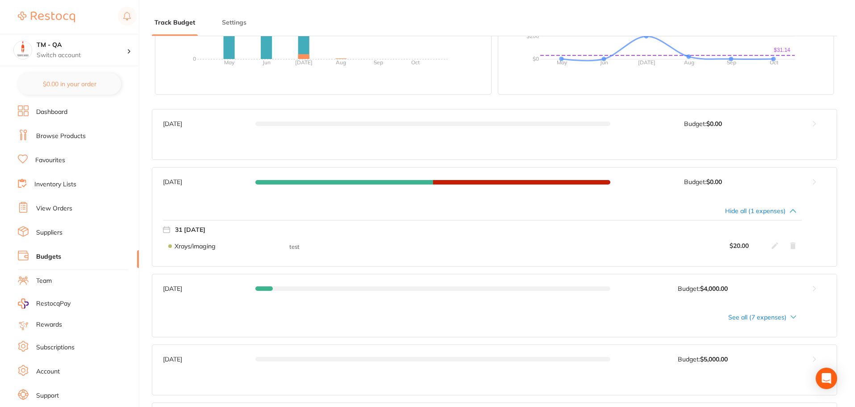
click at [757, 210] on div "Hide all (1 expenses)" at bounding box center [479, 210] width 633 height 7
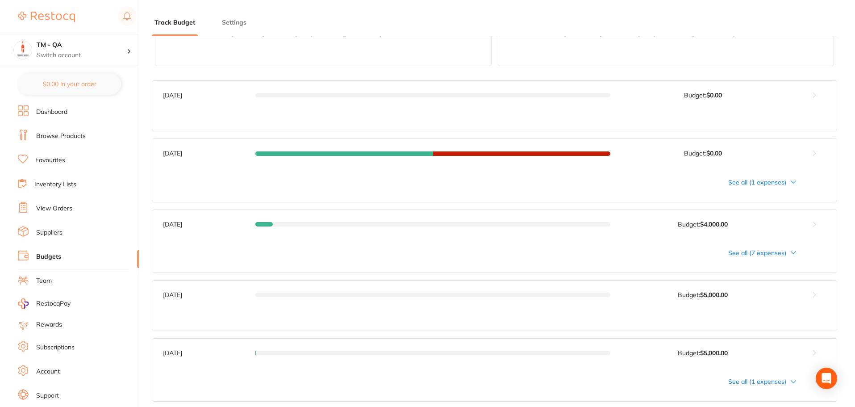
scroll to position [402, 0]
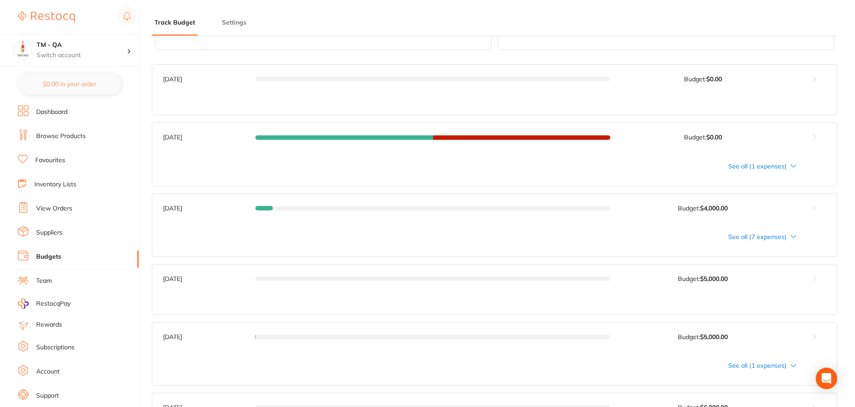
click at [752, 234] on div "See all (7 expenses)" at bounding box center [479, 236] width 633 height 7
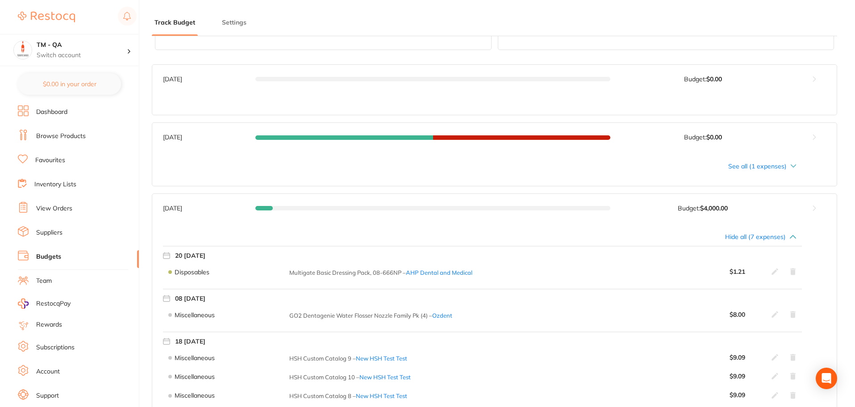
click at [752, 234] on div "Hide all (7 expenses)" at bounding box center [479, 236] width 633 height 7
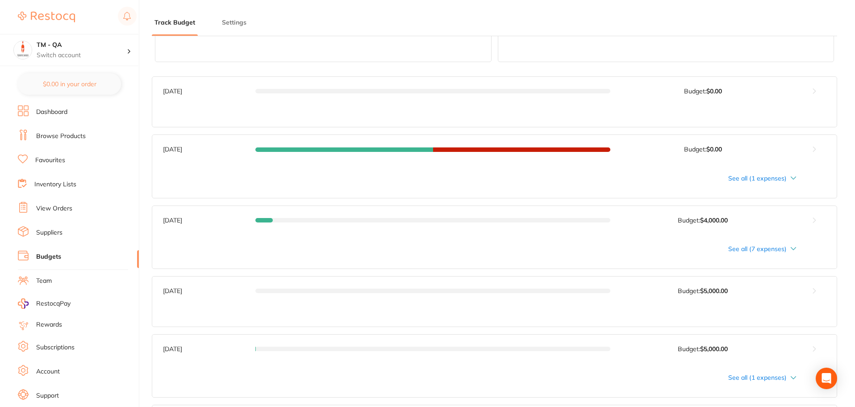
scroll to position [446, 0]
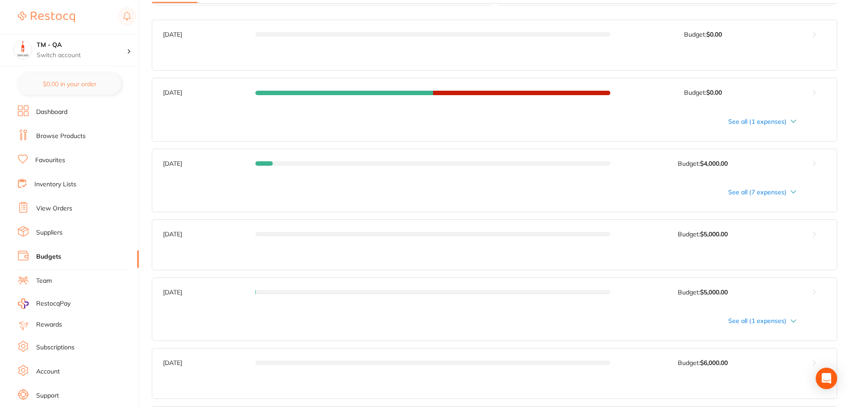
click at [778, 123] on div "See all (1 expenses)" at bounding box center [479, 121] width 633 height 7
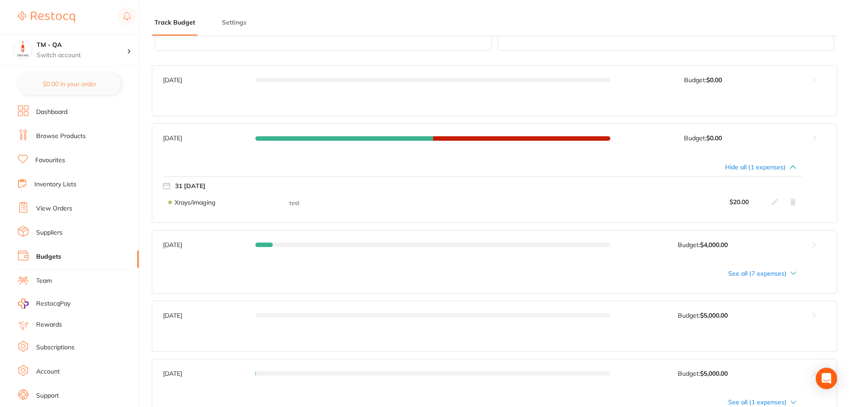
scroll to position [357, 0]
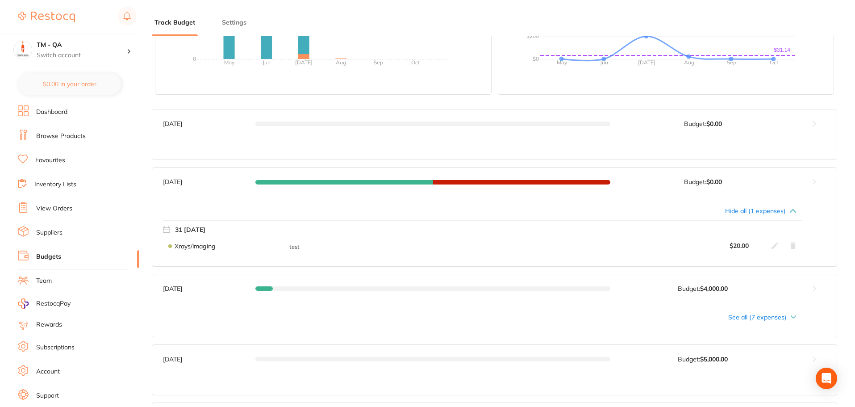
drag, startPoint x: 733, startPoint y: 81, endPoint x: 766, endPoint y: 100, distance: 37.8
click at [803, 124] on button at bounding box center [814, 123] width 45 height 29
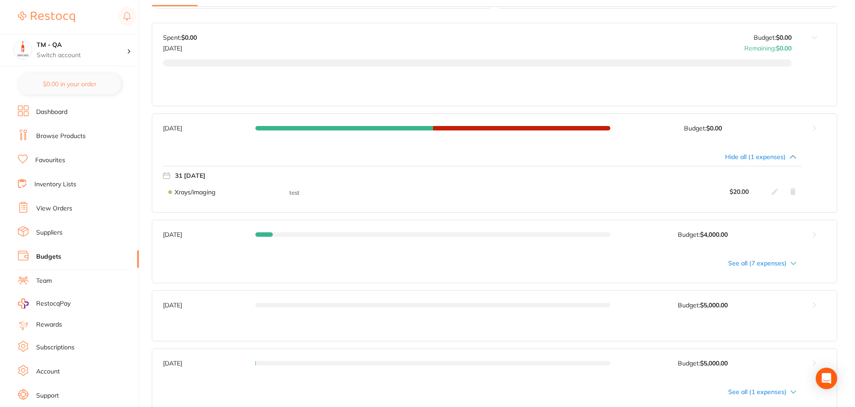
scroll to position [446, 0]
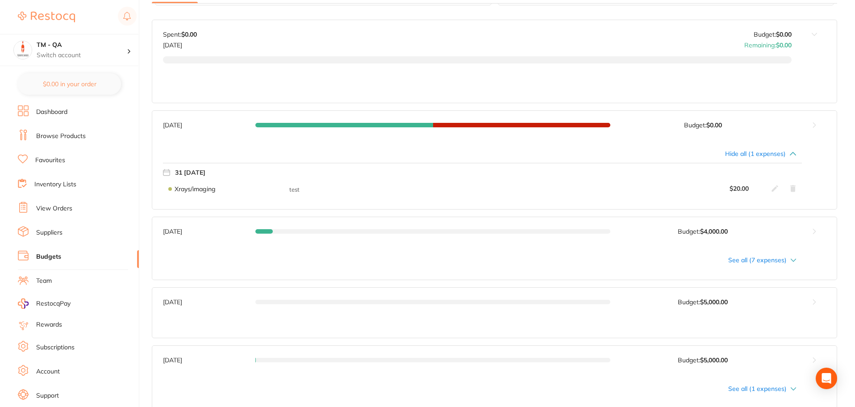
click at [767, 259] on div "See all (7 expenses)" at bounding box center [479, 259] width 633 height 7
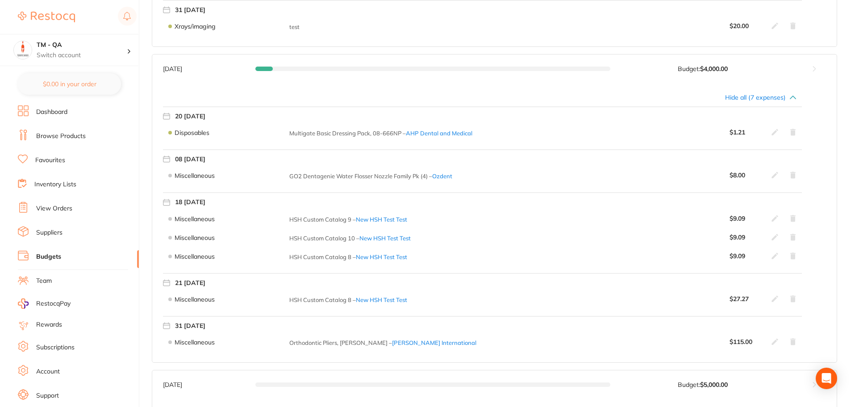
scroll to position [625, 0]
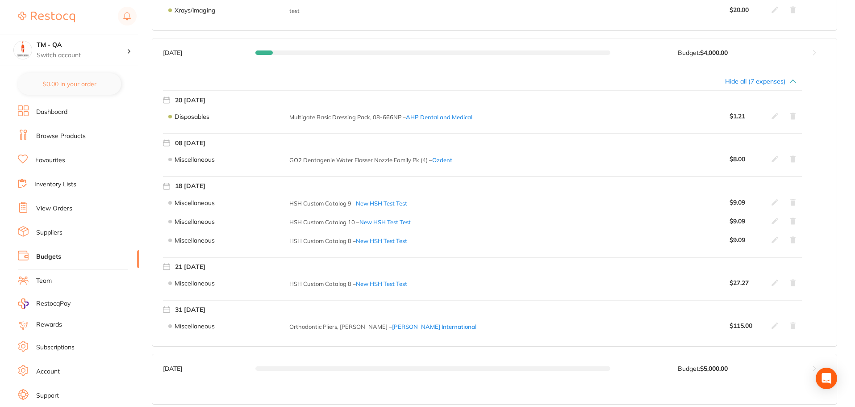
click at [771, 119] on div "$ 1.21" at bounding box center [762, 115] width 67 height 7
click at [773, 117] on icon at bounding box center [774, 115] width 7 height 7
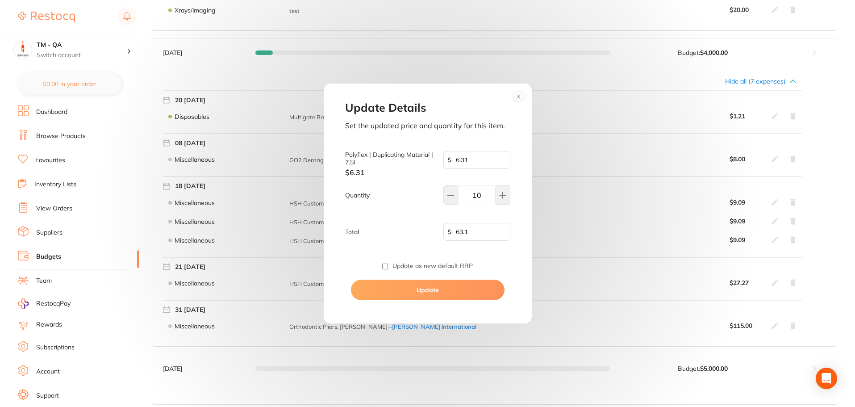
type input "1.21"
type input "1"
type input "1.21"
click at [504, 197] on icon at bounding box center [502, 195] width 7 height 7
type input "2"
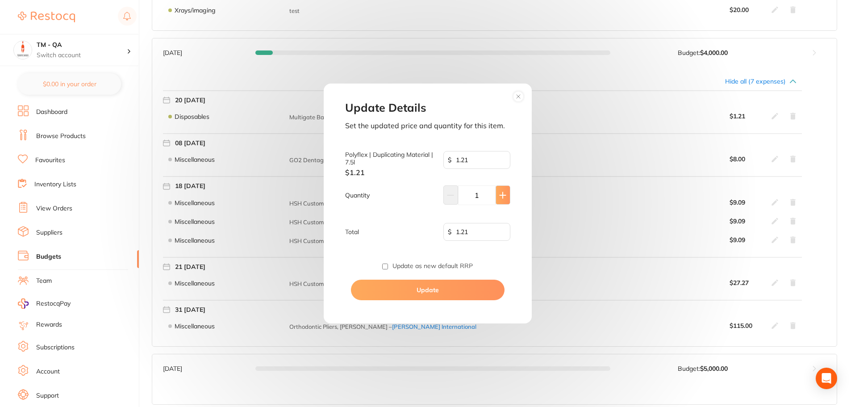
type input "2.42"
click at [469, 290] on button "Update" at bounding box center [428, 289] width 154 height 21
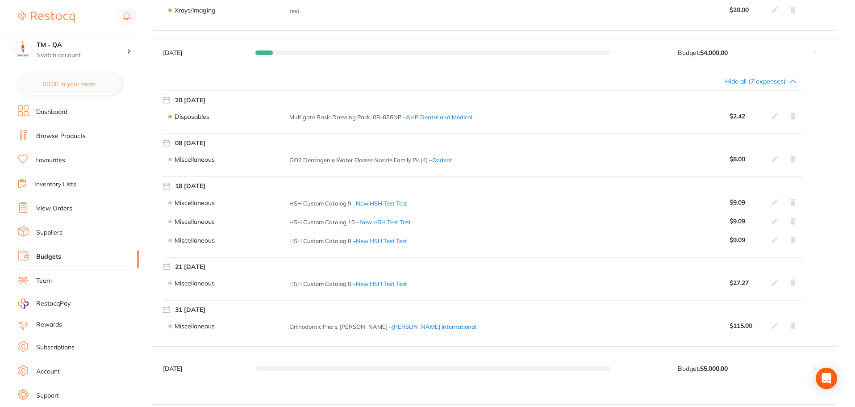
click at [793, 118] on icon at bounding box center [792, 116] width 5 height 7
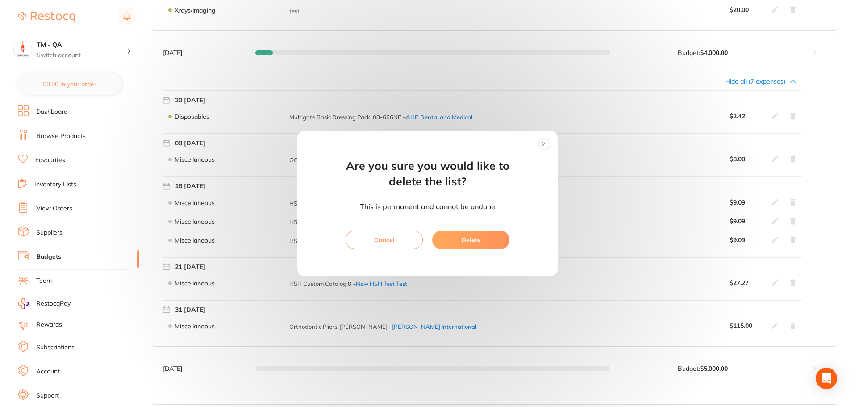
click at [476, 240] on button "Delete" at bounding box center [470, 239] width 77 height 19
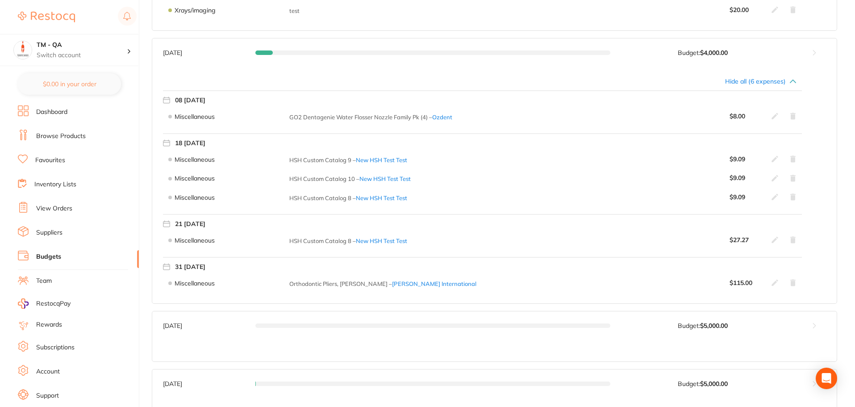
click at [775, 160] on icon at bounding box center [774, 159] width 7 height 7
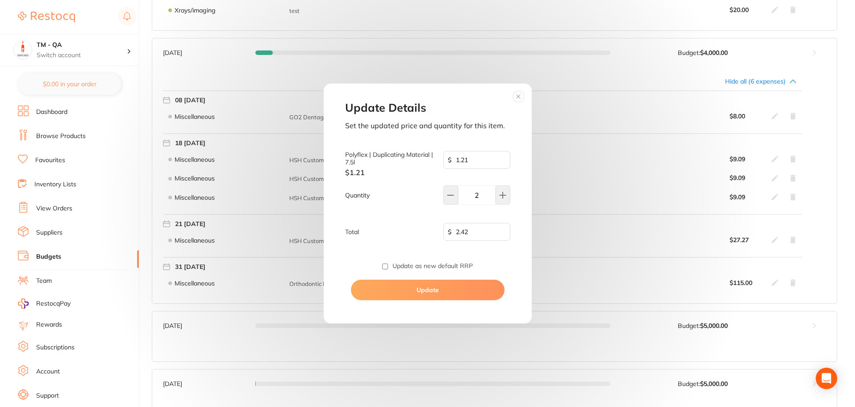
type input "9.09"
type input "1"
type input "9.09"
click at [501, 196] on icon at bounding box center [502, 195] width 7 height 7
type input "2"
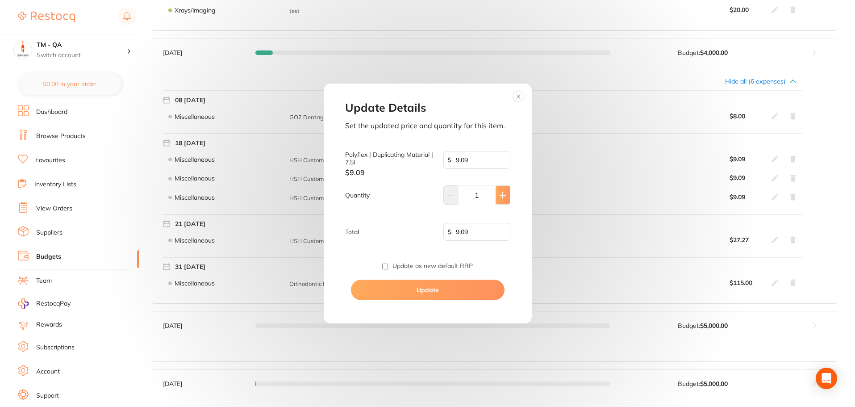
type input "18.18"
click at [501, 196] on icon at bounding box center [502, 195] width 7 height 7
type input "3"
type input "27.27"
click at [501, 196] on icon at bounding box center [502, 195] width 7 height 7
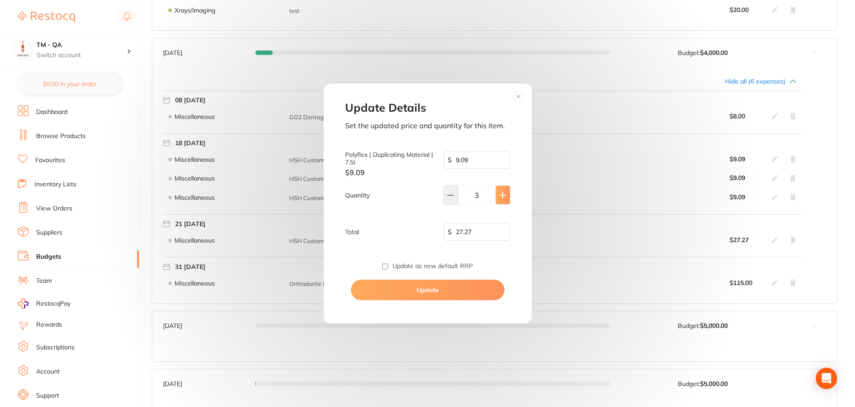
type input "4"
type input "36.36"
click at [386, 268] on input "checkbox" at bounding box center [385, 266] width 6 height 6
checkbox input "true"
click at [418, 295] on button "Update" at bounding box center [428, 289] width 154 height 21
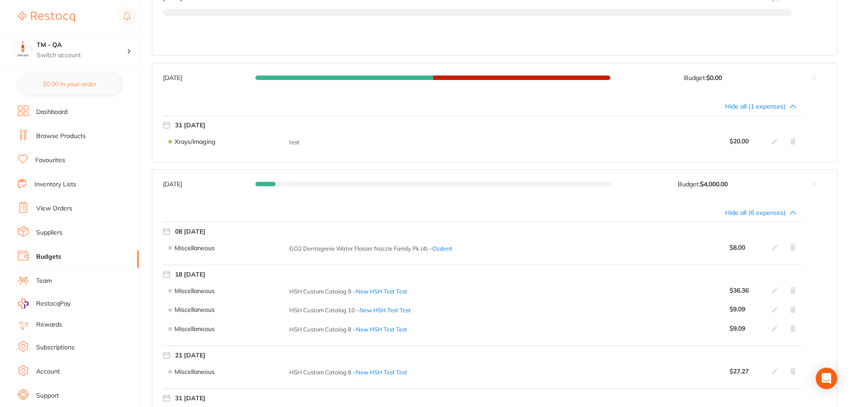
scroll to position [536, 0]
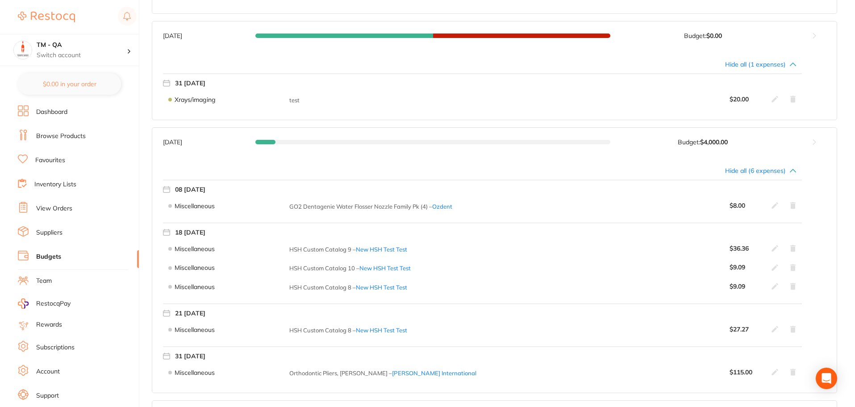
click at [779, 171] on div "Hide all (6 expenses)" at bounding box center [479, 170] width 633 height 7
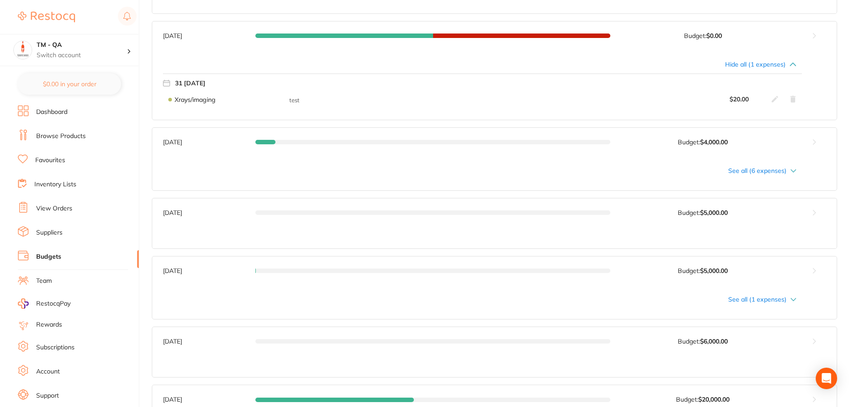
click at [812, 142] on button at bounding box center [814, 142] width 45 height 29
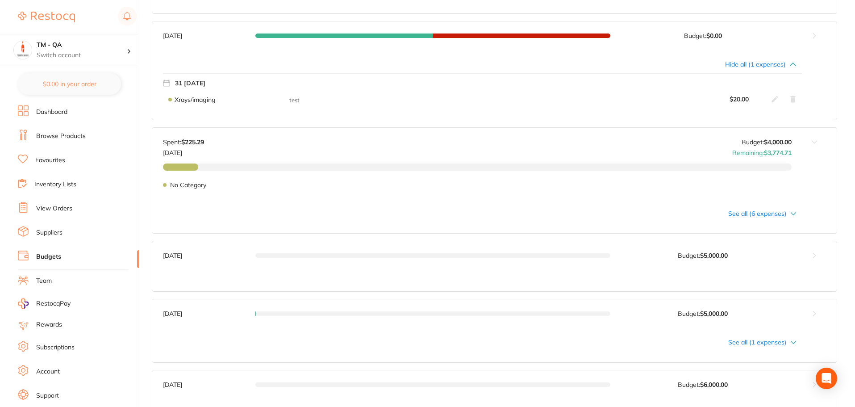
click at [784, 218] on div "See all (6 expenses)" at bounding box center [494, 216] width 684 height 34
click at [783, 215] on div "See all (6 expenses)" at bounding box center [479, 213] width 633 height 7
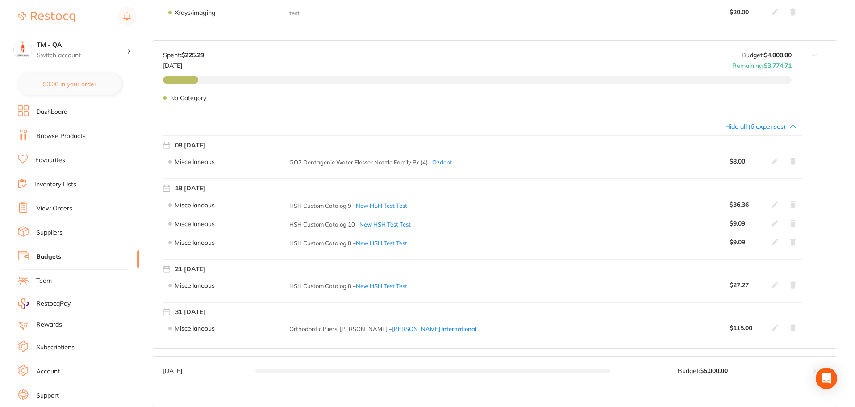
scroll to position [625, 0]
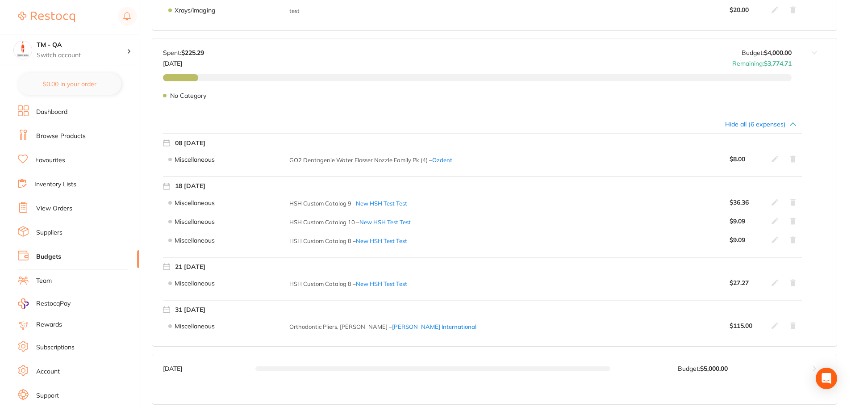
click at [772, 203] on icon at bounding box center [774, 202] width 7 height 7
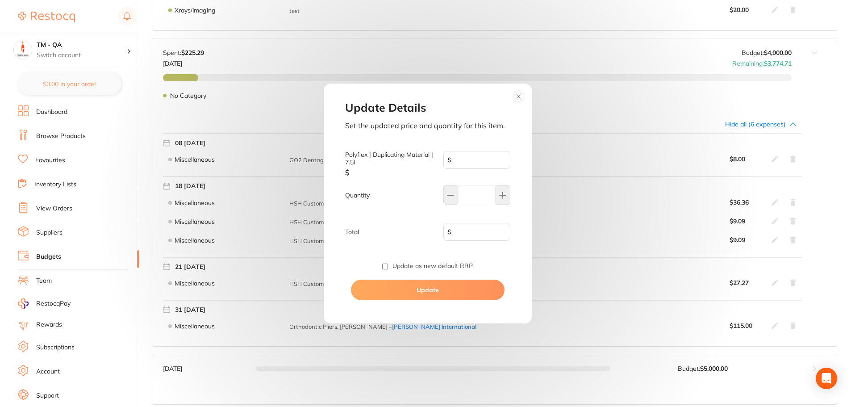
type input "9.09"
type input "4"
type input "36.36"
click at [501, 197] on icon at bounding box center [502, 195] width 7 height 7
type input "5"
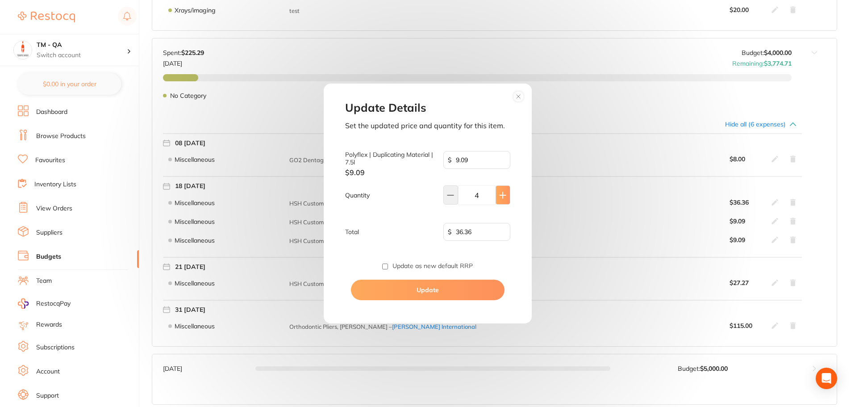
type input "45.45"
click at [501, 197] on icon at bounding box center [502, 195] width 7 height 7
type input "6"
type input "54.54"
click at [501, 197] on icon at bounding box center [502, 195] width 7 height 7
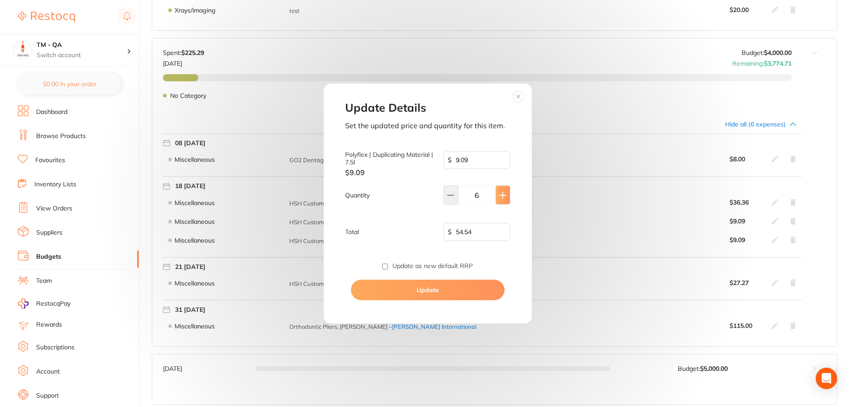
type input "7"
type input "63.63"
click at [475, 287] on button "Update" at bounding box center [428, 289] width 154 height 21
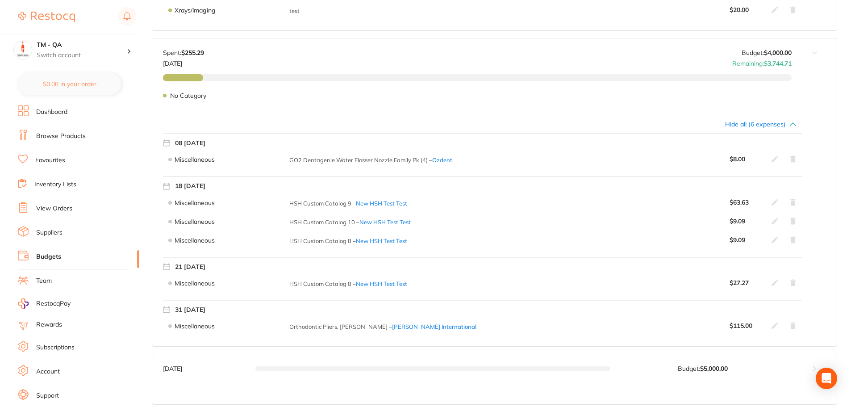
click at [792, 204] on icon at bounding box center [792, 202] width 5 height 7
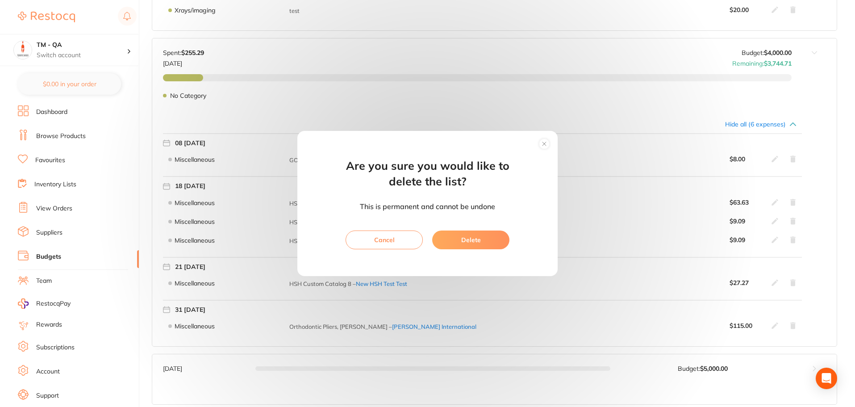
click at [504, 238] on button "Delete" at bounding box center [470, 239] width 77 height 19
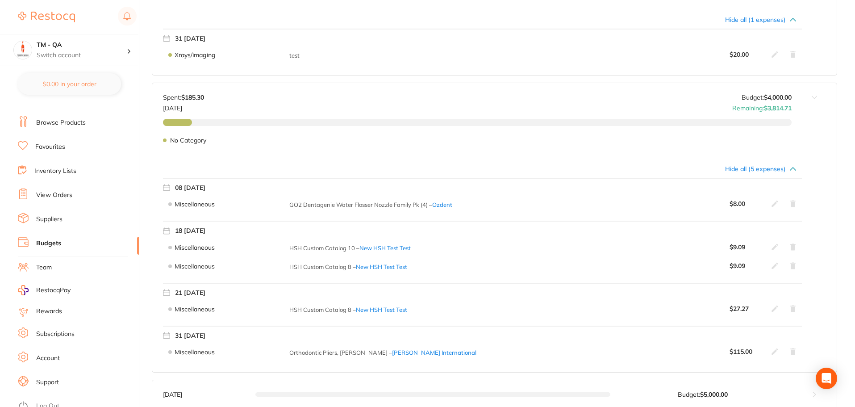
scroll to position [20, 0]
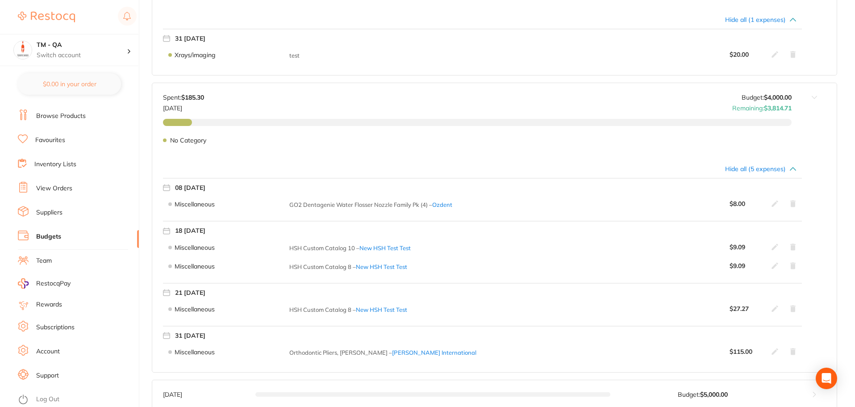
click at [50, 352] on link "Account" at bounding box center [48, 351] width 24 height 9
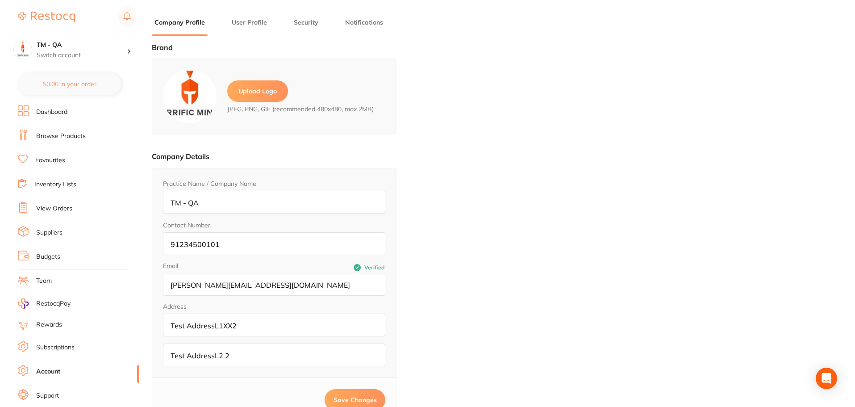
type input "Akhil"
type input "Shenay"
type input "9123456780"
type input "akhil+23@terrificminds.com"
click at [256, 23] on button "User Profile" at bounding box center [249, 22] width 41 height 8
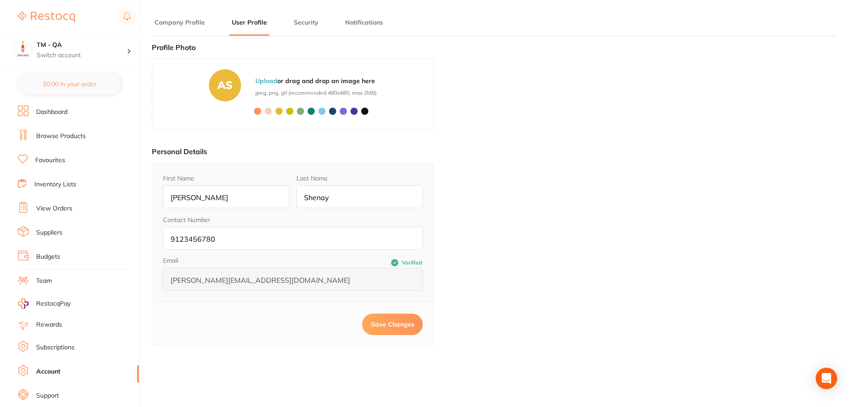
click at [298, 25] on button "Security" at bounding box center [306, 22] width 30 height 8
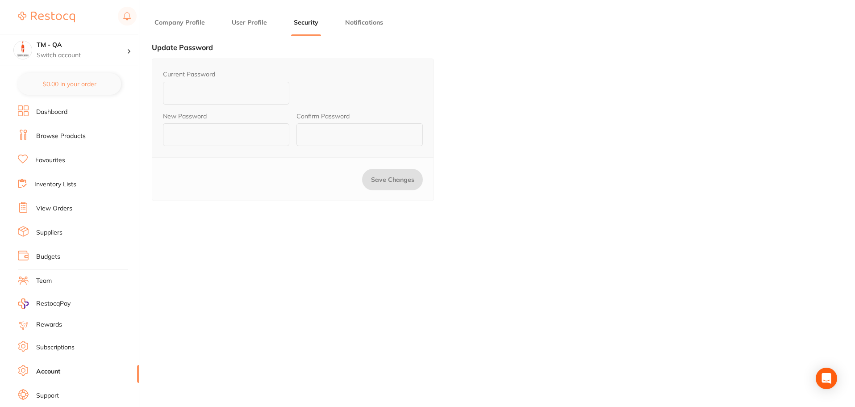
click at [367, 25] on button "Notifications" at bounding box center [363, 22] width 43 height 8
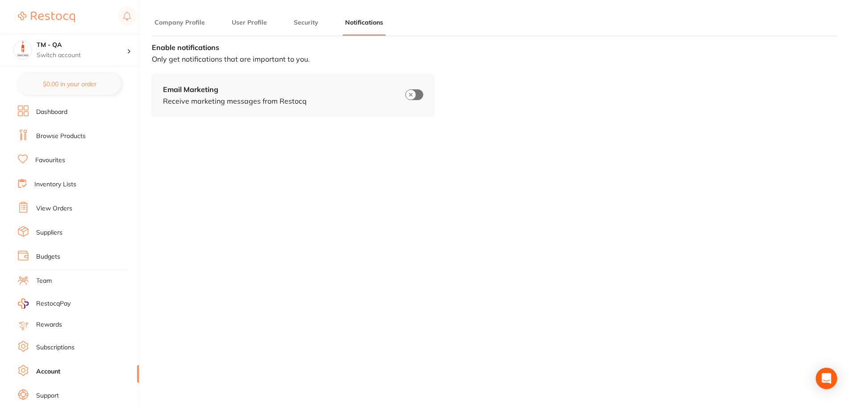
click at [191, 26] on button "Company Profile" at bounding box center [180, 22] width 56 height 8
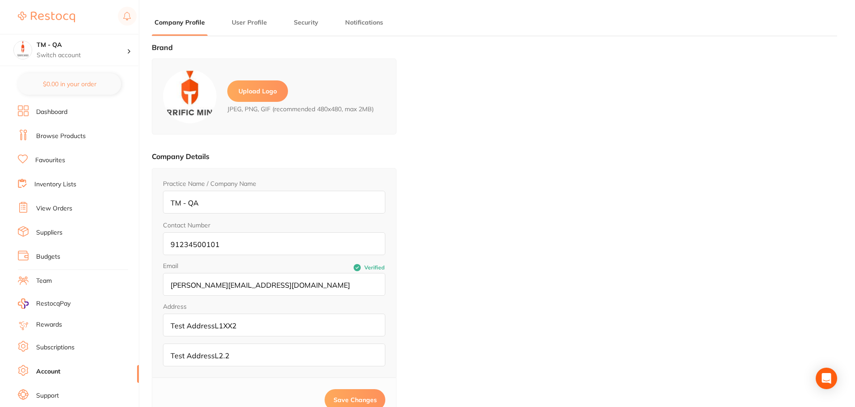
click at [65, 254] on li "Budgets" at bounding box center [78, 256] width 121 height 13
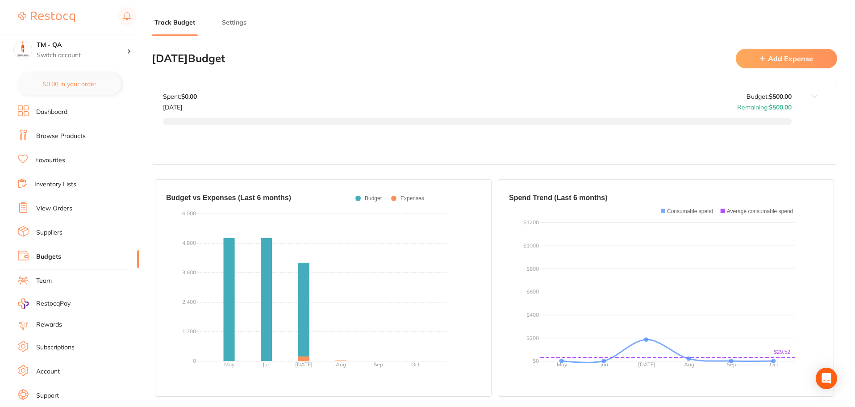
type input "30,000"
type input "500"
type input "50.0"
type input "1,000"
type input "500"
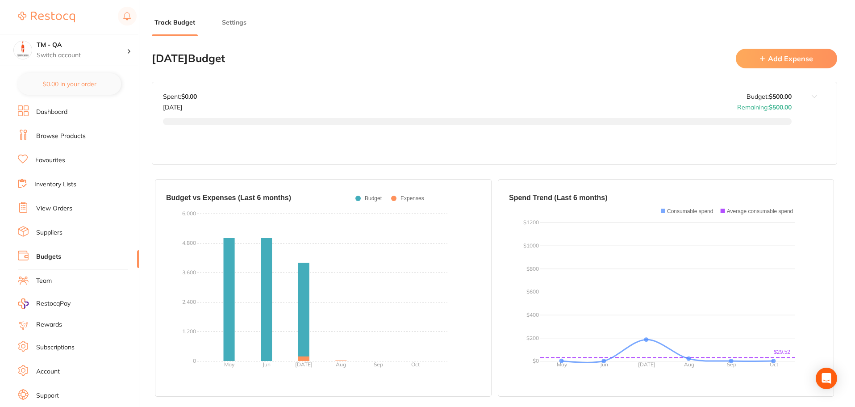
click at [53, 283] on li "Team" at bounding box center [78, 280] width 121 height 13
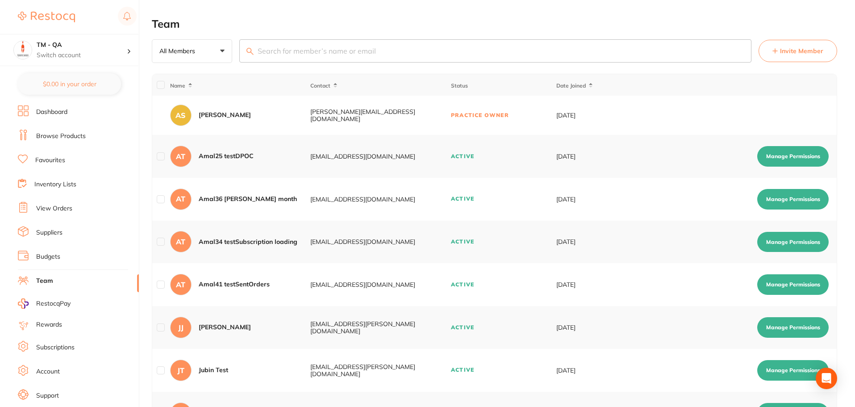
click at [798, 202] on button "Manage Permissions" at bounding box center [792, 199] width 71 height 21
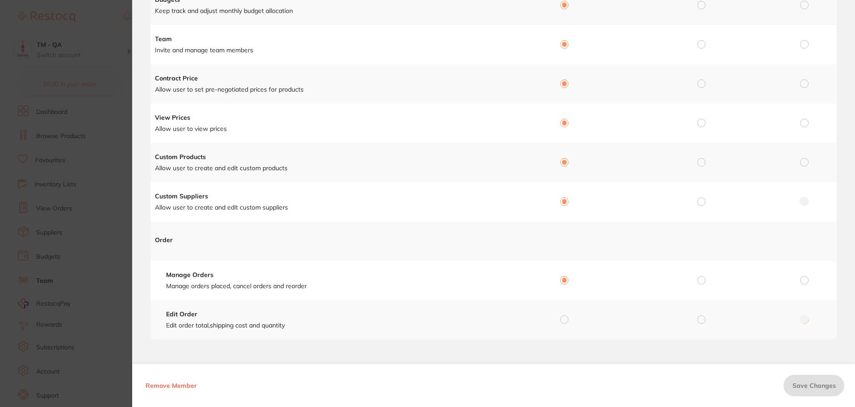
scroll to position [8, 0]
click at [109, 158] on section "Manage Permission for Manage Permission for AT Amal36 testone month Permission …" at bounding box center [427, 203] width 855 height 407
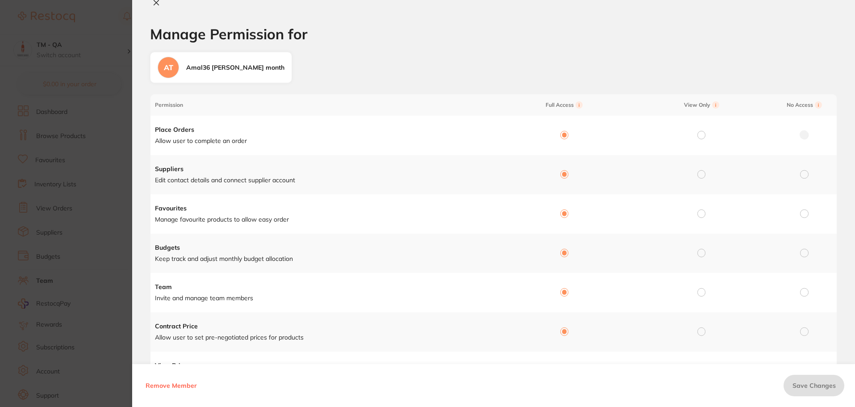
scroll to position [0, 0]
click at [155, 3] on icon at bounding box center [156, 4] width 5 height 5
checkbox input "false"
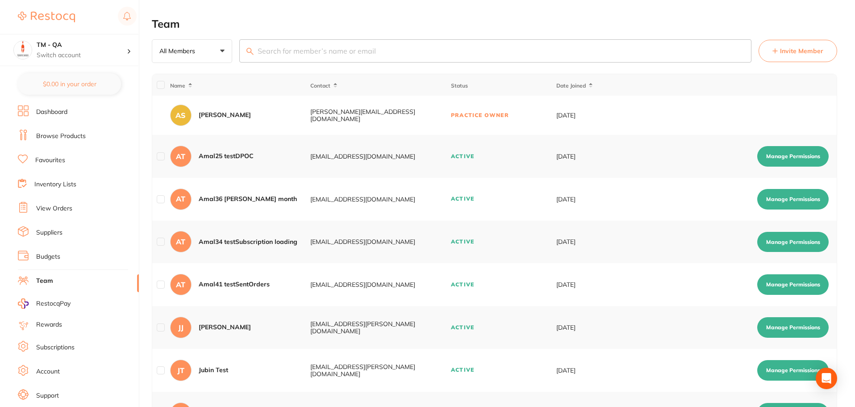
click at [64, 209] on link "View Orders" at bounding box center [54, 208] width 36 height 9
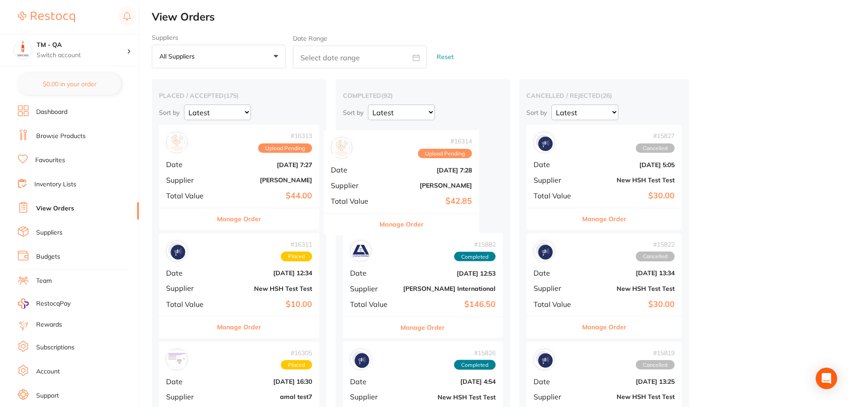
drag, startPoint x: 242, startPoint y: 178, endPoint x: 408, endPoint y: 176, distance: 166.5
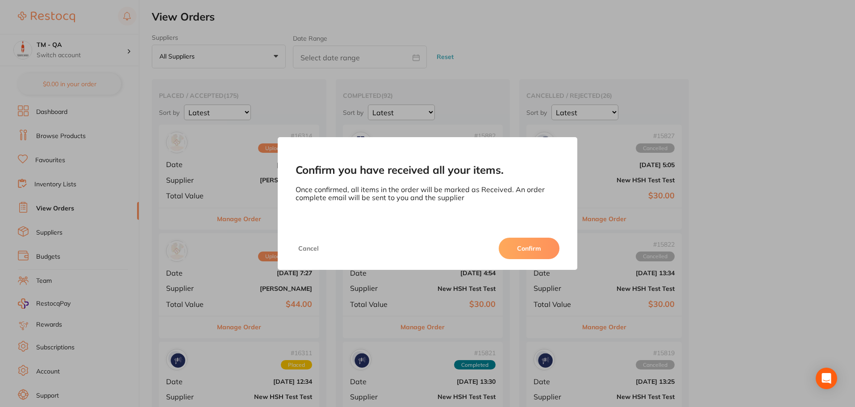
click at [524, 250] on button "Confirm" at bounding box center [529, 247] width 61 height 21
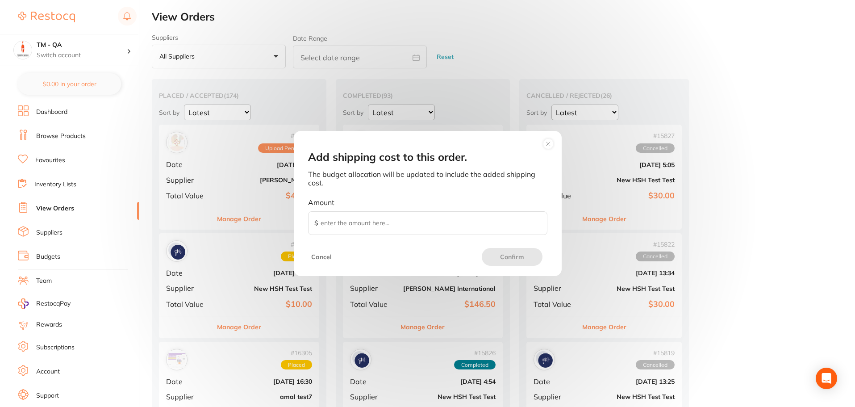
click at [462, 221] on input "Amount $" at bounding box center [427, 223] width 239 height 24
type input "10"
click at [496, 259] on button "Confirm" at bounding box center [512, 257] width 61 height 18
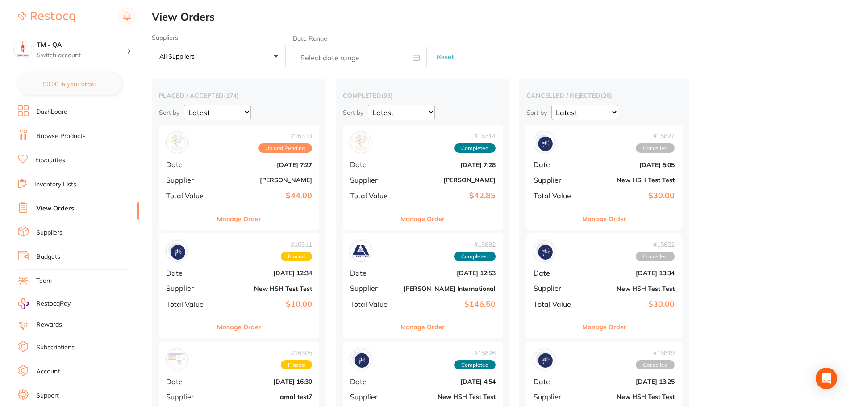
click at [403, 179] on b "Henry Schein Halas" at bounding box center [449, 179] width 92 height 7
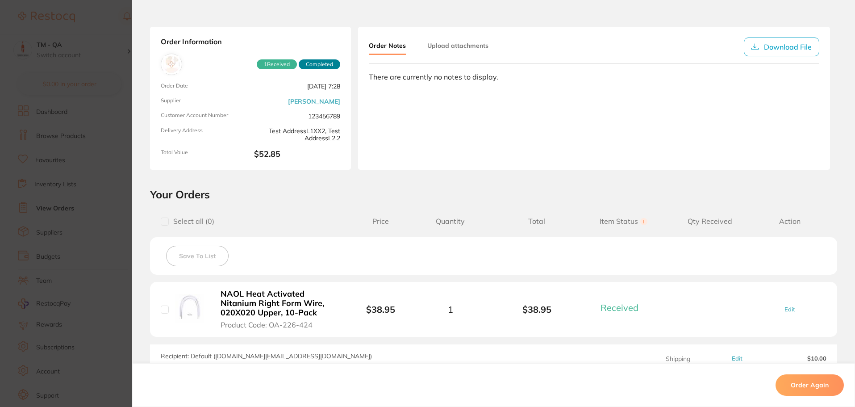
scroll to position [134, 0]
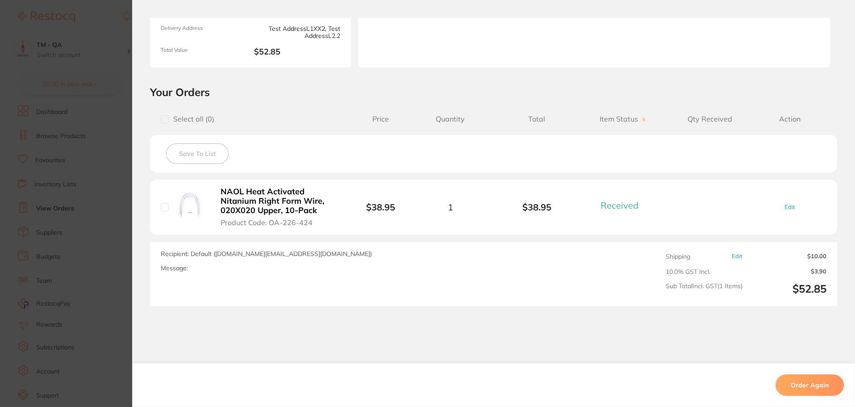
click at [93, 125] on section "Order ID: Restocq- 16314 Order Information 1 Received Completed Order Date Sept…" at bounding box center [427, 203] width 855 height 407
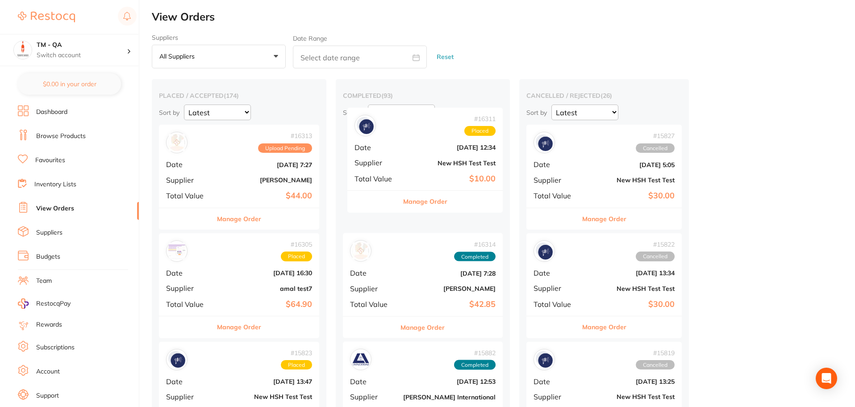
drag, startPoint x: 245, startPoint y: 281, endPoint x: 437, endPoint y: 161, distance: 226.4
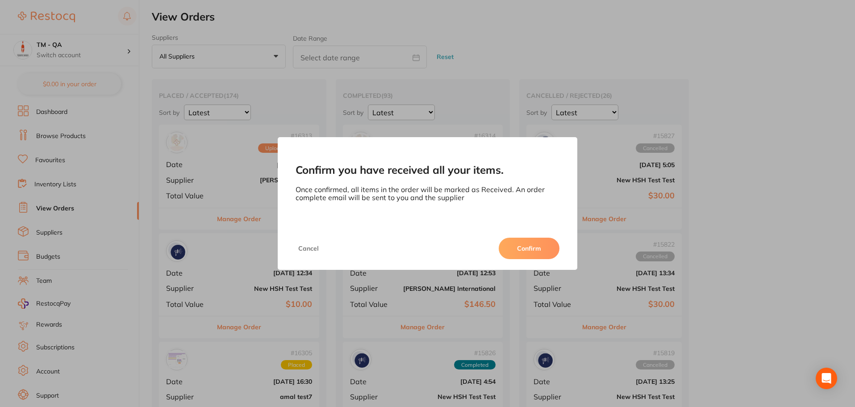
click at [520, 245] on button "Confirm" at bounding box center [529, 247] width 61 height 21
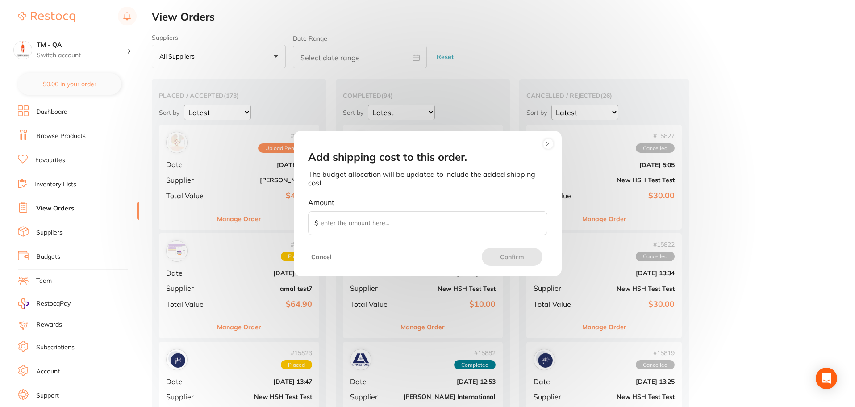
click at [396, 225] on input "Amount $" at bounding box center [427, 223] width 239 height 24
type input "10"
click at [519, 252] on button "Confirm" at bounding box center [512, 257] width 61 height 18
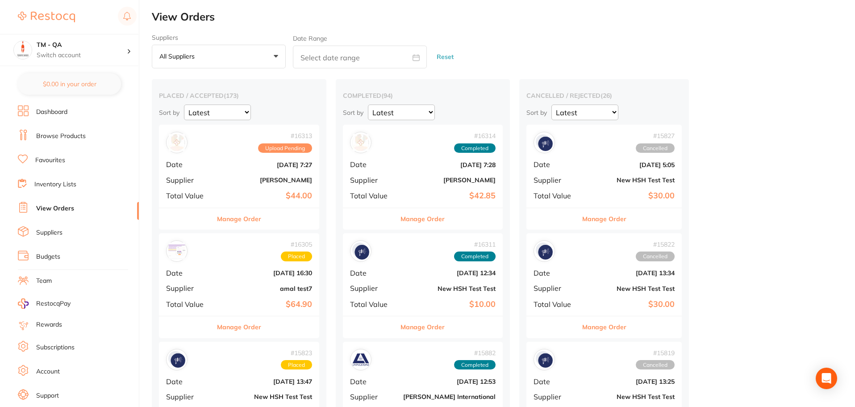
click at [392, 167] on div "# 16314 Completed Date Sept 15 2025, 7:28 Supplier Henry Schein Halas Total Val…" at bounding box center [423, 166] width 160 height 83
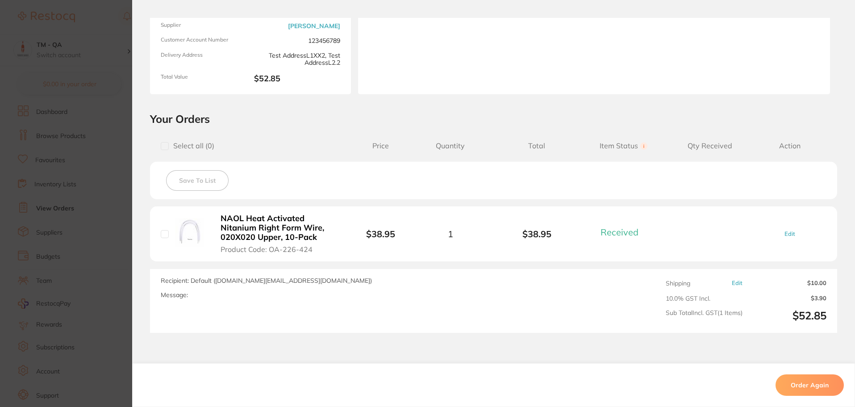
scroll to position [134, 0]
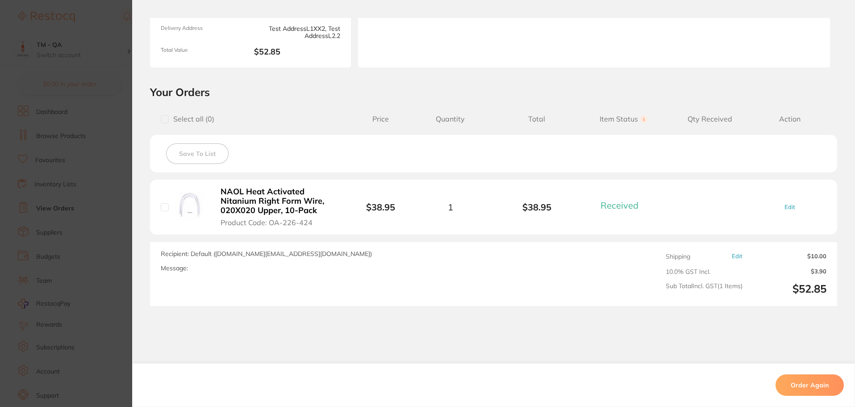
click at [57, 180] on section "Order ID: Restocq- 16314 Order Information 1 Received Completed Order Date Sept…" at bounding box center [427, 203] width 855 height 407
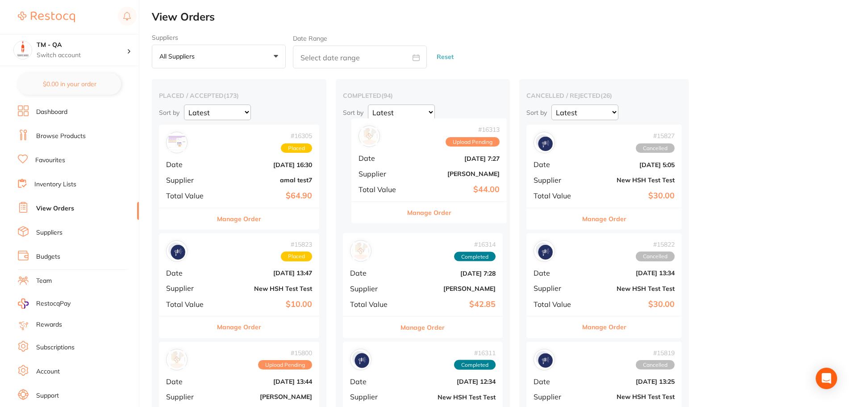
drag, startPoint x: 234, startPoint y: 192, endPoint x: 426, endPoint y: 183, distance: 192.6
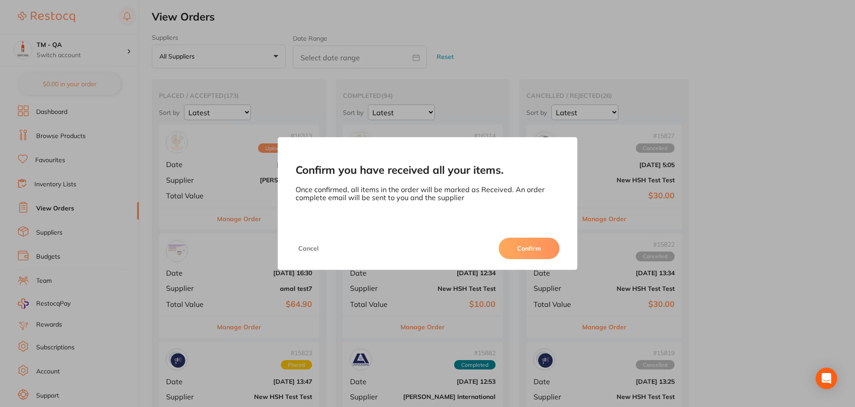
click at [504, 250] on button "Confirm" at bounding box center [529, 247] width 61 height 21
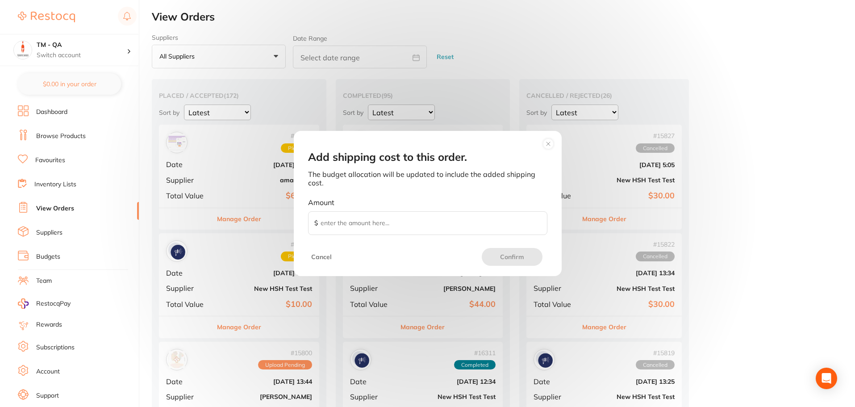
click at [342, 222] on input "Amount $" at bounding box center [427, 223] width 239 height 24
type input "10"
click at [484, 259] on button "Confirm" at bounding box center [512, 257] width 61 height 18
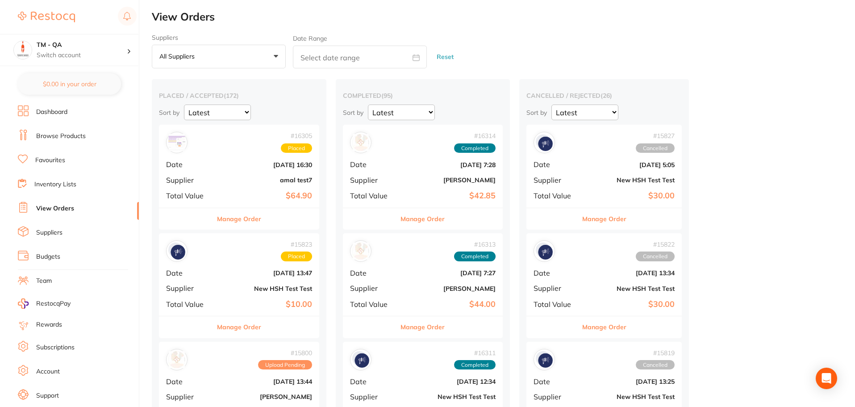
click at [408, 279] on div "# 16313 Completed Date Sept 15 2025, 7:27 Supplier Henry Schein Halas Total Val…" at bounding box center [423, 274] width 160 height 83
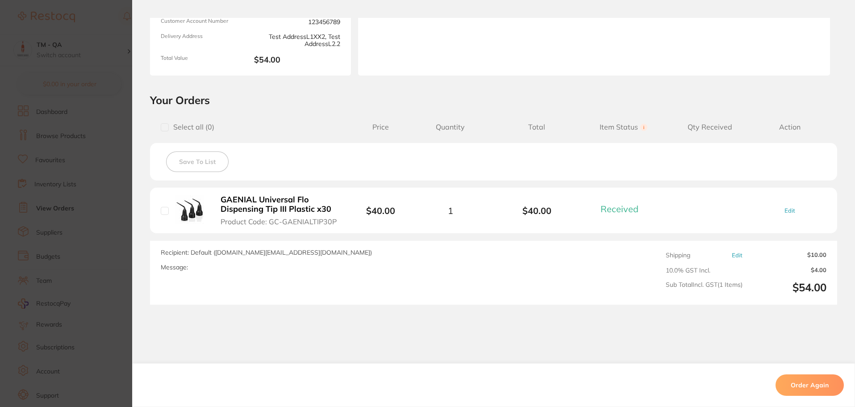
scroll to position [134, 0]
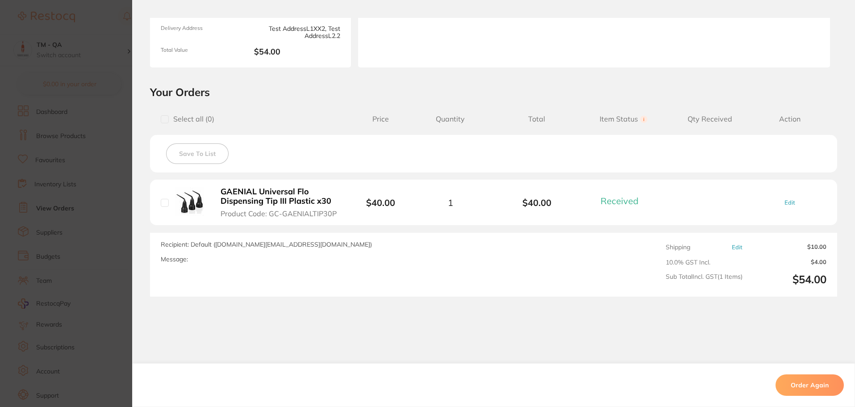
click at [100, 226] on section "Order ID: Restocq- 16313 Order Information 1 Received Completed Order Date Sept…" at bounding box center [427, 203] width 855 height 407
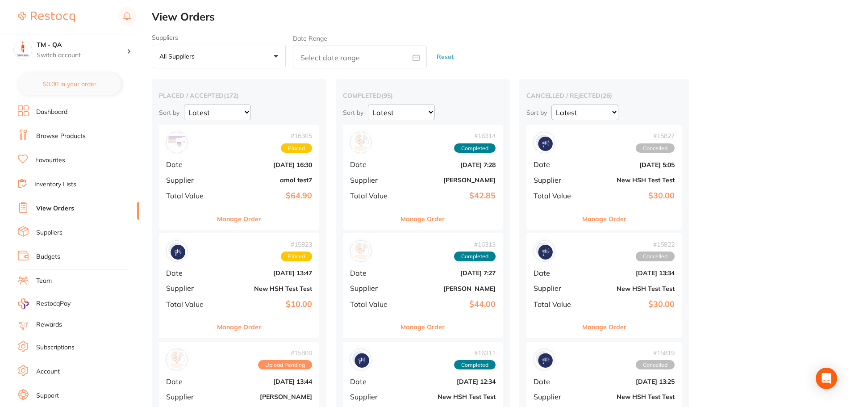
click at [420, 279] on div "# 16313 Completed Date Sept 15 2025, 7:27 Supplier Henry Schein Halas Total Val…" at bounding box center [423, 274] width 160 height 83
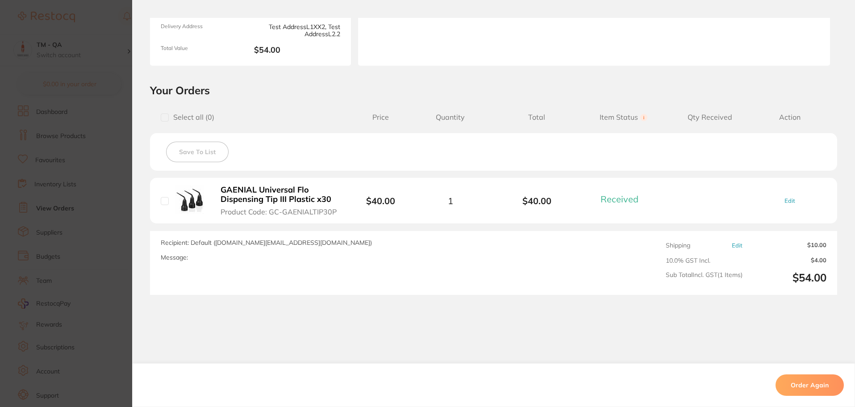
scroll to position [157, 0]
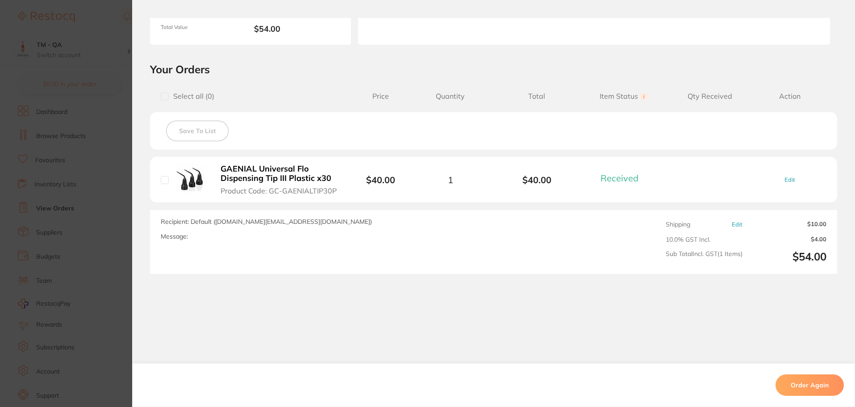
click at [732, 227] on link "Edit" at bounding box center [737, 224] width 11 height 7
click at [790, 178] on link "Edit" at bounding box center [789, 179] width 11 height 7
click at [466, 184] on button at bounding box center [470, 180] width 15 height 22
click at [431, 180] on button at bounding box center [429, 180] width 15 height 22
click at [464, 182] on button at bounding box center [470, 180] width 15 height 22
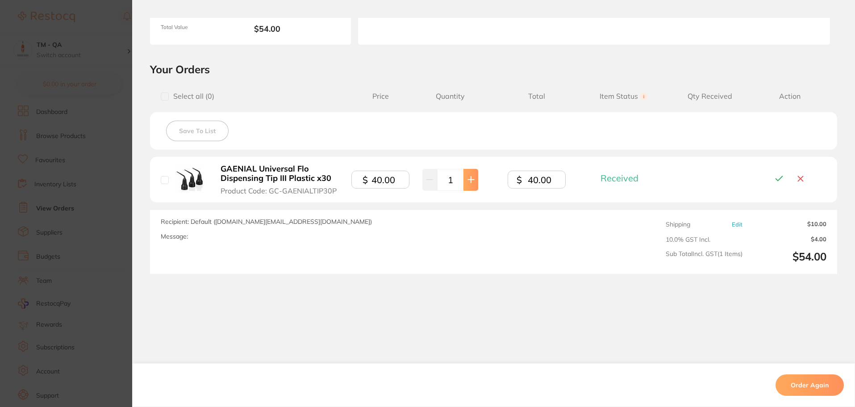
type input "2"
click at [776, 177] on icon at bounding box center [779, 179] width 11 height 10
click at [789, 178] on link "Edit" at bounding box center [789, 179] width 11 height 7
drag, startPoint x: 553, startPoint y: 182, endPoint x: 500, endPoint y: 179, distance: 53.6
click at [500, 179] on div "$ 80.00" at bounding box center [536, 180] width 87 height 18
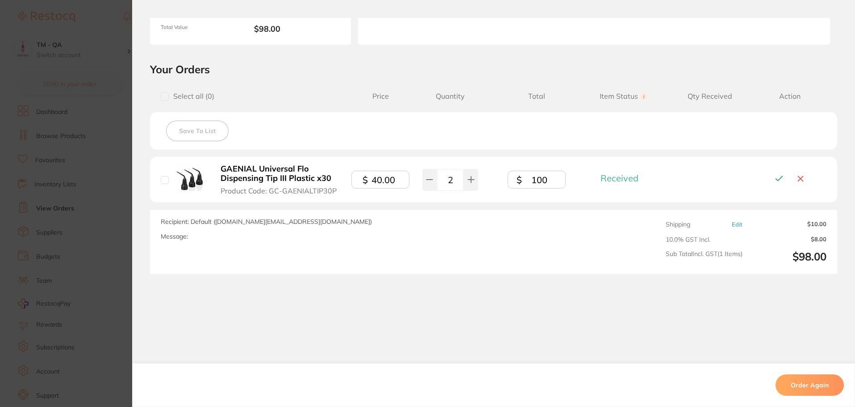
type input "100"
click at [775, 179] on icon at bounding box center [779, 179] width 11 height 10
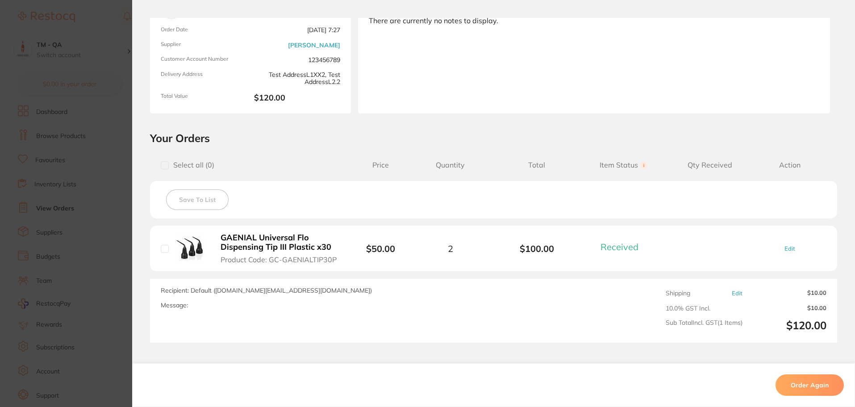
scroll to position [0, 0]
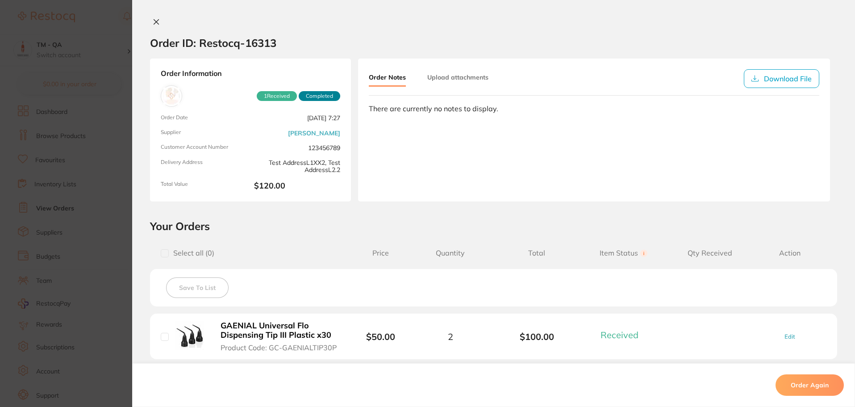
click at [103, 104] on section "Order ID: Restocq- 16313 Order Information 1 Received Completed Order Date Sept…" at bounding box center [427, 203] width 855 height 407
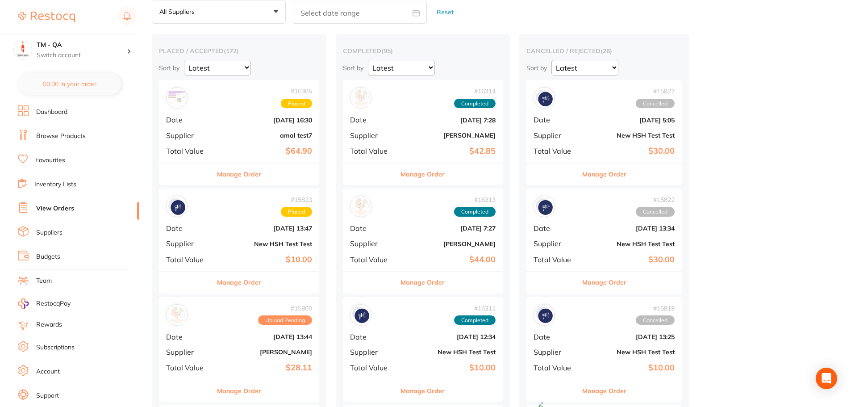
click at [56, 259] on link "Budgets" at bounding box center [48, 256] width 24 height 9
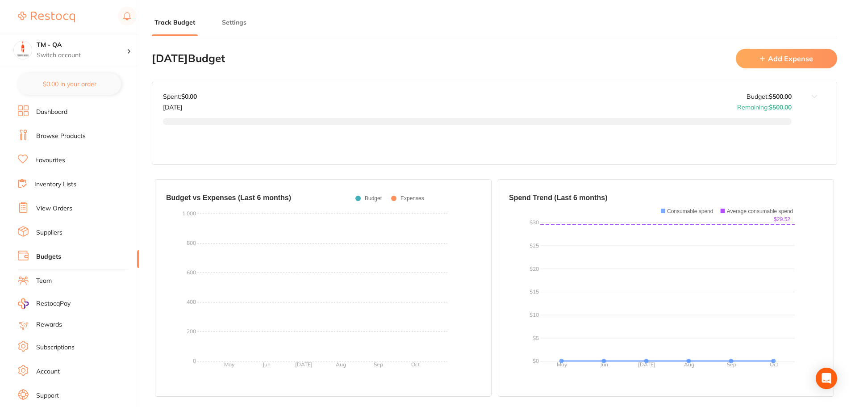
type input "30,000"
type input "500"
type input "50.0"
type input "1,000"
type input "500"
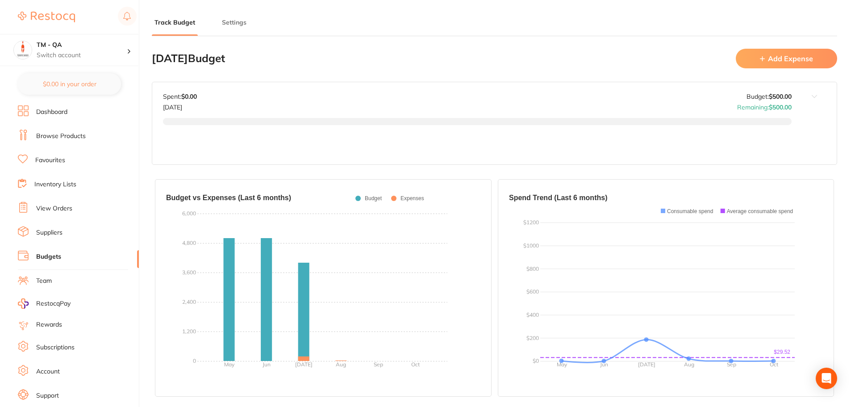
click at [779, 54] on button "Add Expense" at bounding box center [786, 58] width 101 height 19
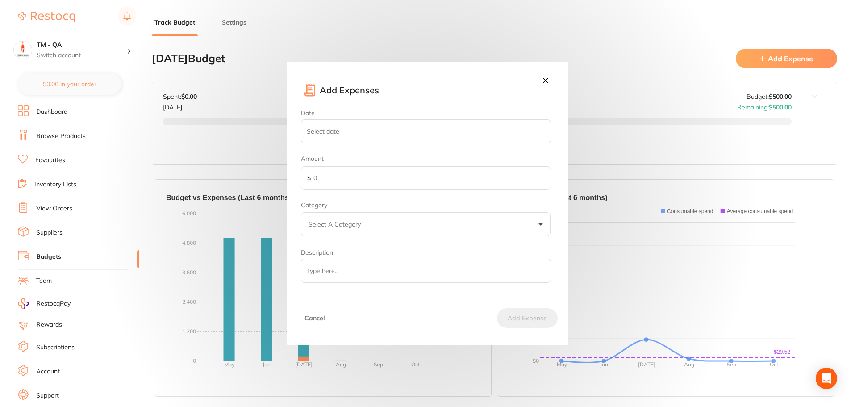
click at [341, 132] on input "Date" at bounding box center [426, 131] width 250 height 24
select select "9"
type input "2025-10-14"
click at [335, 178] on input "text" at bounding box center [426, 178] width 250 height 24
type input "10"
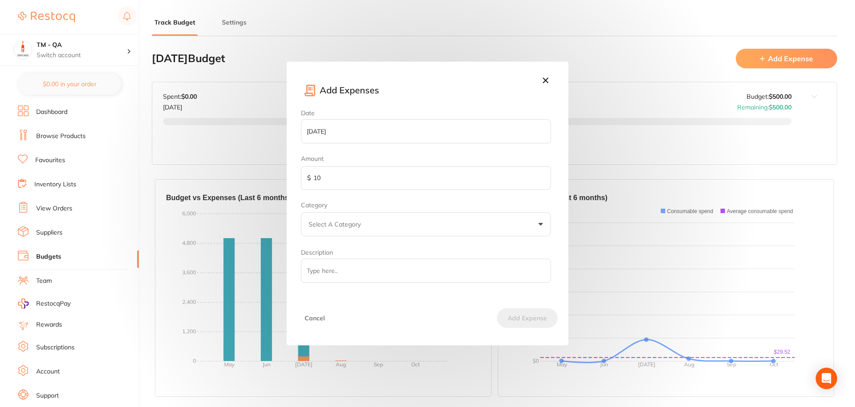
click at [340, 229] on button "Select A Category" at bounding box center [426, 224] width 250 height 24
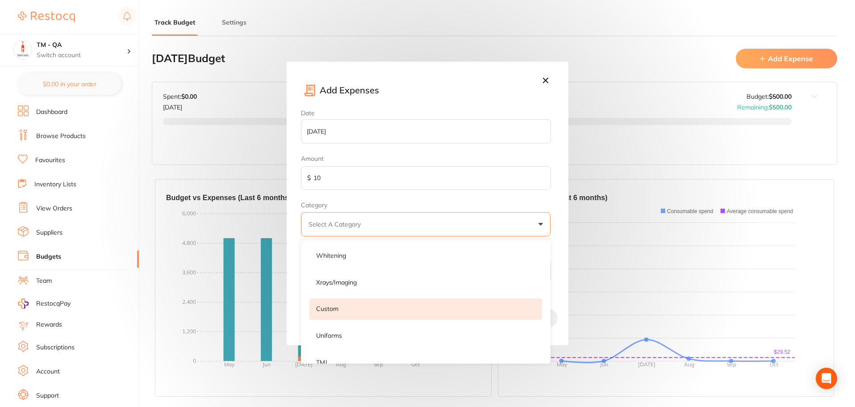
click at [347, 311] on li "Custom" at bounding box center [425, 308] width 233 height 21
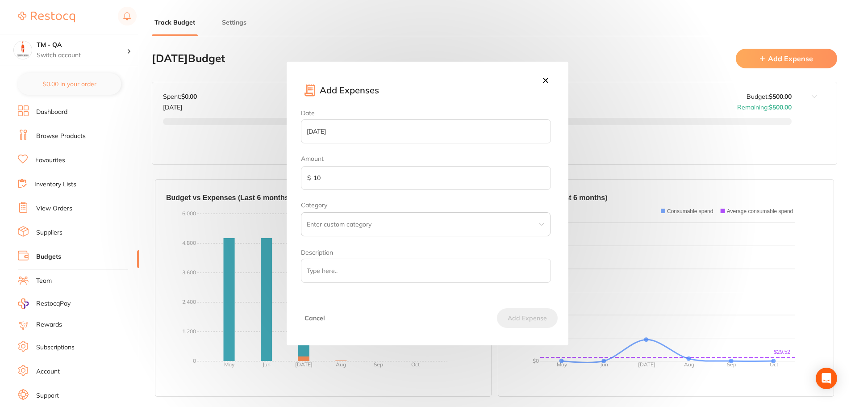
click at [368, 227] on input "text" at bounding box center [426, 224] width 250 height 24
click at [377, 225] on input "text" at bounding box center [426, 224] width 250 height 24
click at [543, 224] on icon at bounding box center [542, 224] width 4 height 2
click at [423, 221] on button "Select A Category" at bounding box center [426, 224] width 250 height 24
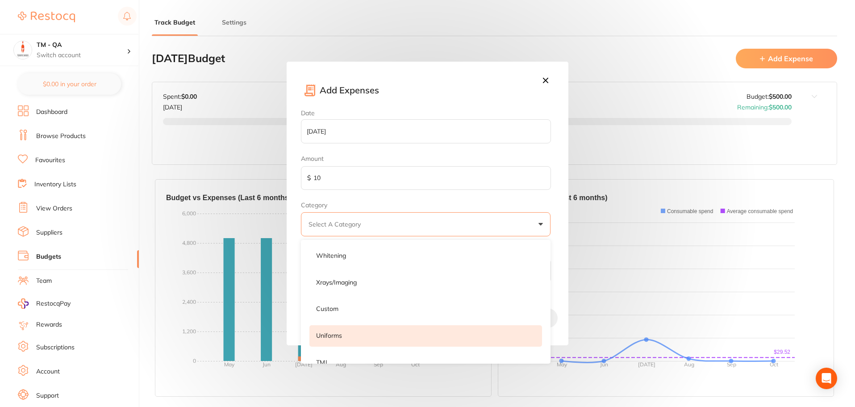
click at [344, 339] on li "uniforms" at bounding box center [425, 335] width 233 height 21
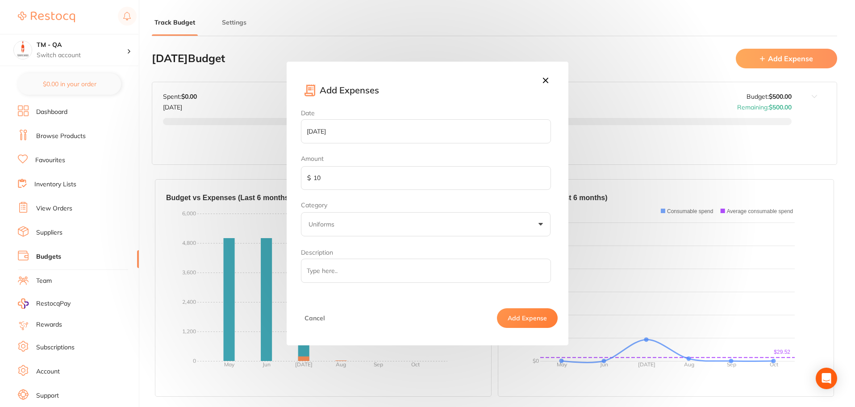
click at [350, 275] on input "Description" at bounding box center [426, 270] width 250 height 24
type input "Tester"
click at [537, 316] on button "Add Expense" at bounding box center [527, 318] width 61 height 20
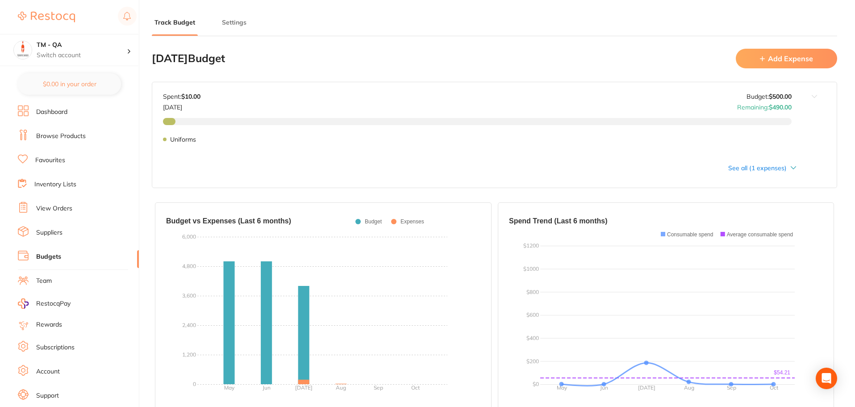
click at [766, 65] on button "Add Expense" at bounding box center [786, 58] width 101 height 19
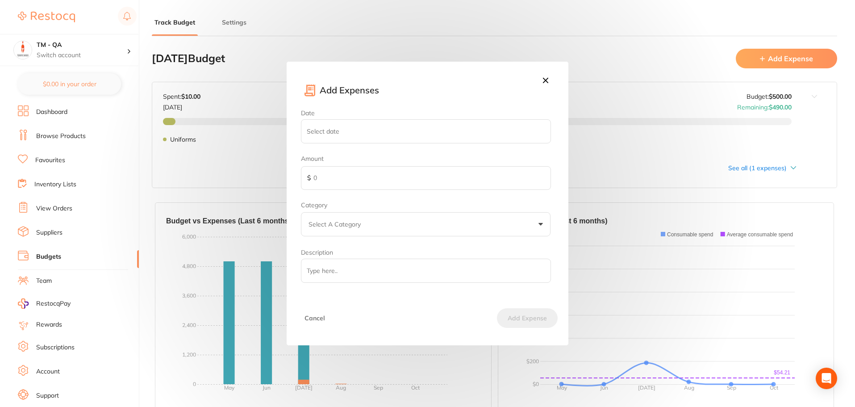
click at [542, 80] on icon at bounding box center [546, 80] width 10 height 10
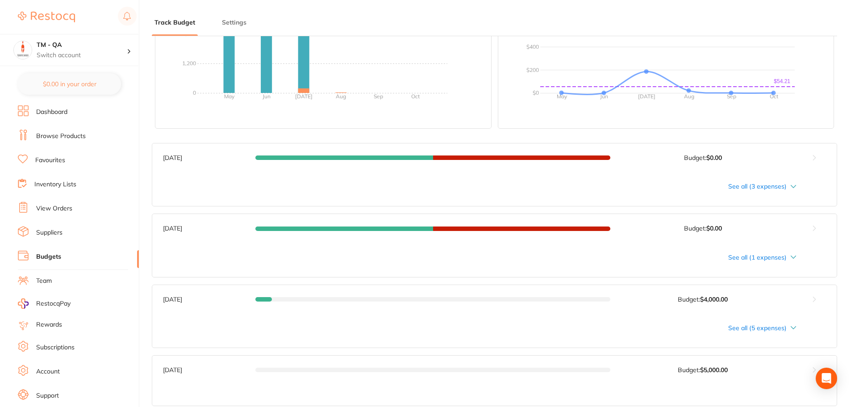
scroll to position [357, 0]
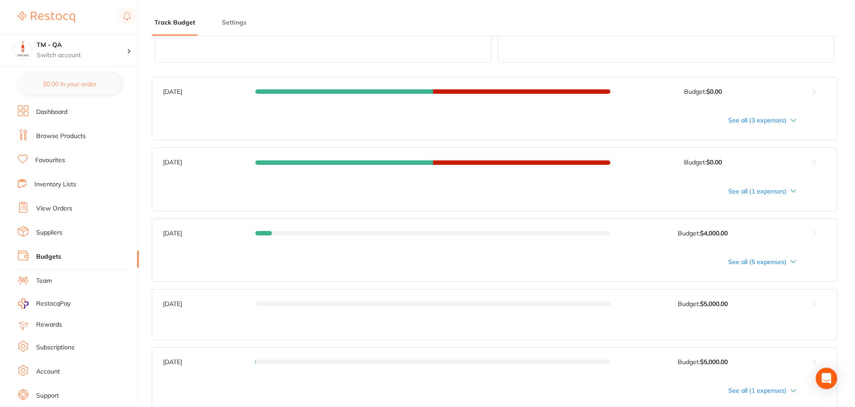
click at [773, 187] on div "See all (1 expenses)" at bounding box center [479, 190] width 633 height 7
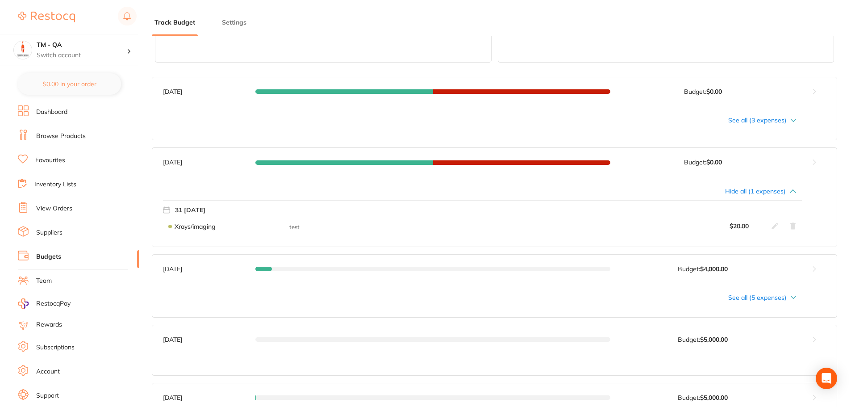
click at [773, 187] on div "Hide all (1 expenses)" at bounding box center [479, 190] width 633 height 7
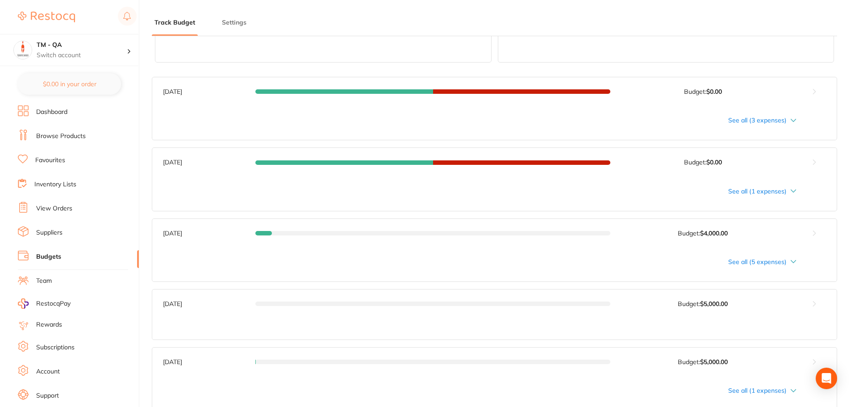
click at [774, 122] on div "See all (3 expenses)" at bounding box center [479, 120] width 633 height 7
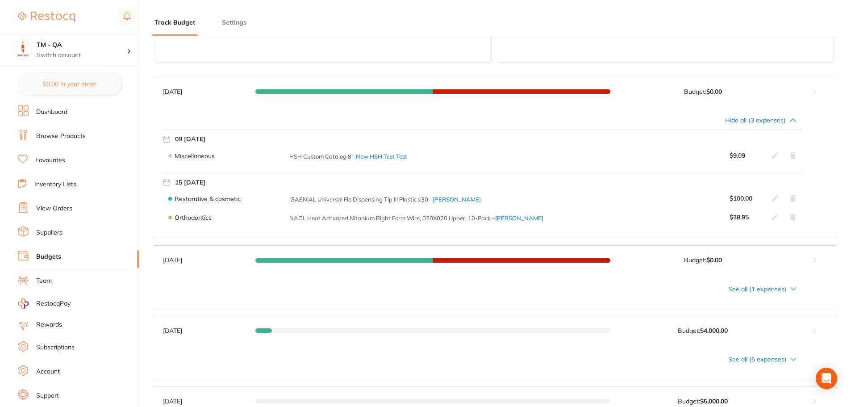
click at [774, 122] on div "Hide all (3 expenses)" at bounding box center [479, 120] width 633 height 7
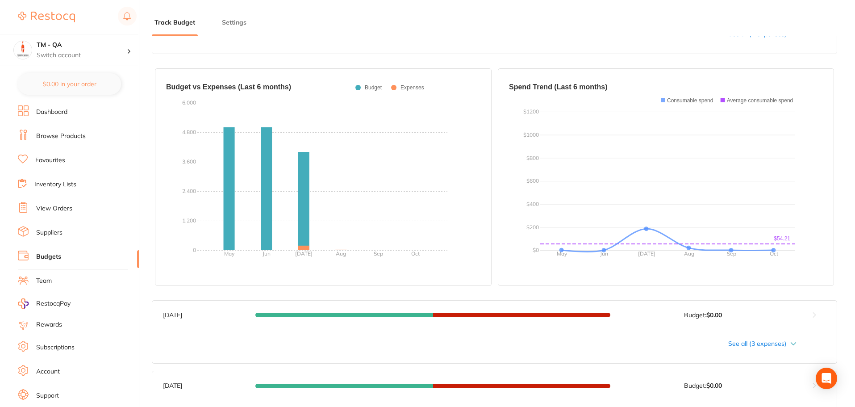
scroll to position [0, 0]
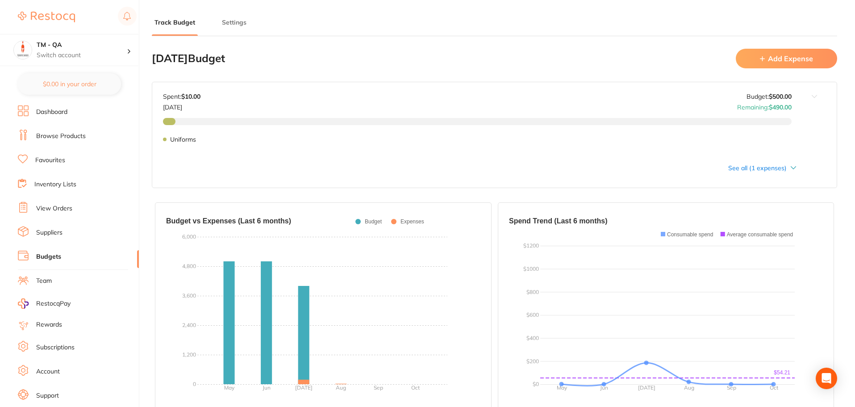
click at [784, 56] on button "Add Expense" at bounding box center [786, 58] width 101 height 19
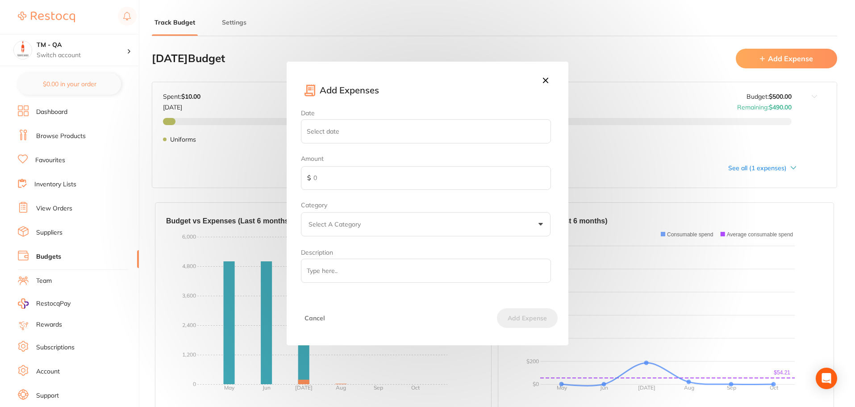
click at [343, 135] on input "Date" at bounding box center [426, 131] width 250 height 24
click at [366, 166] on select "January February March April May June July August September October November De…" at bounding box center [358, 169] width 45 height 15
select select "8"
click at [336, 162] on select "January February March April May June July August September October November De…" at bounding box center [358, 169] width 45 height 15
type input "2025-09-03"
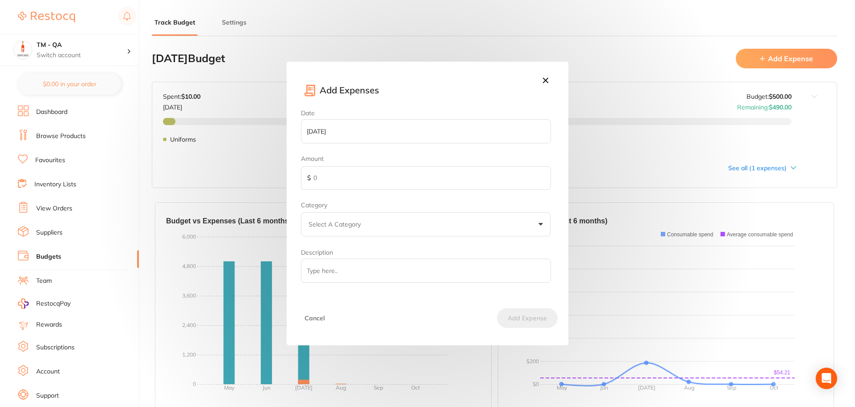
click at [362, 180] on input "text" at bounding box center [426, 178] width 250 height 24
type input "10"
click at [348, 225] on p "Select A Category" at bounding box center [336, 224] width 56 height 9
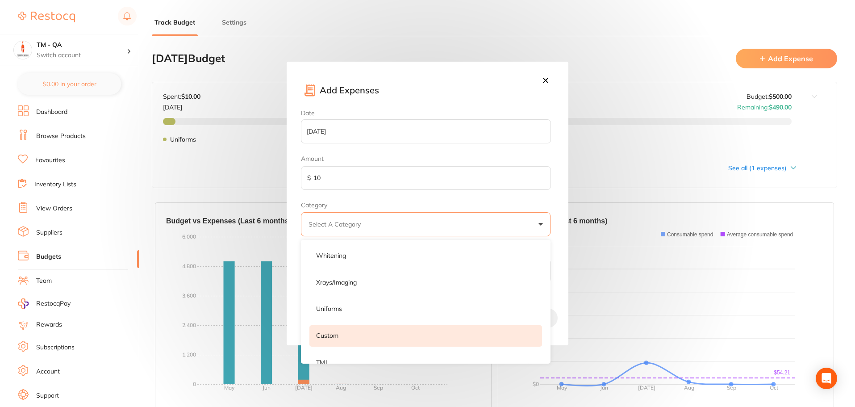
click at [358, 331] on li "Custom" at bounding box center [425, 335] width 233 height 21
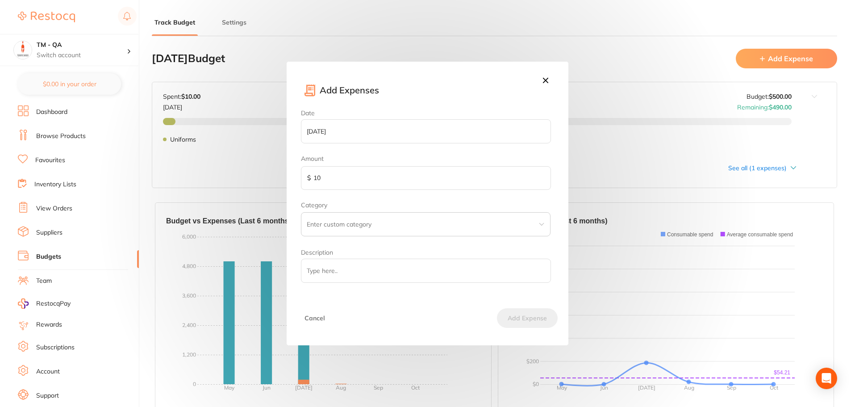
click at [361, 228] on input "text" at bounding box center [426, 224] width 250 height 24
click at [543, 226] on icon at bounding box center [541, 224] width 7 height 7
click at [362, 232] on button "Select A Category" at bounding box center [426, 224] width 250 height 24
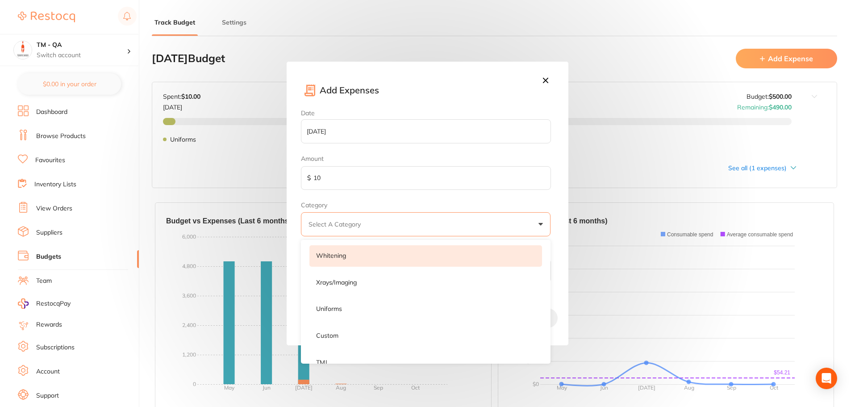
click at [358, 256] on li "Whitening" at bounding box center [425, 255] width 233 height 21
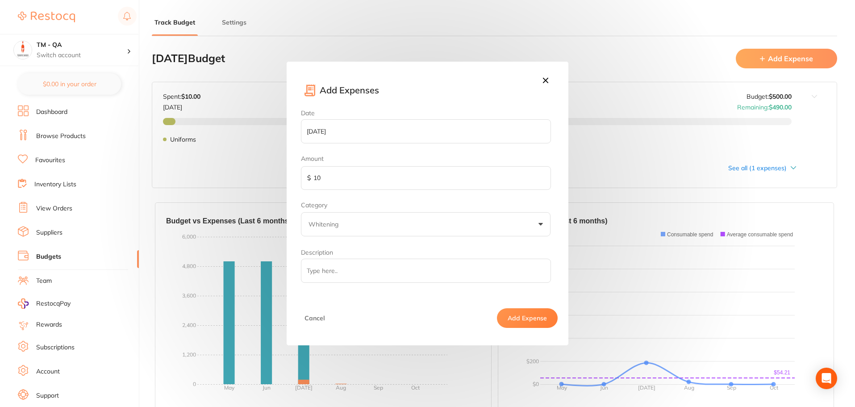
click at [350, 272] on input "Description" at bounding box center [426, 270] width 250 height 24
type input "Test"
click at [510, 315] on button "Add Expense" at bounding box center [527, 318] width 61 height 20
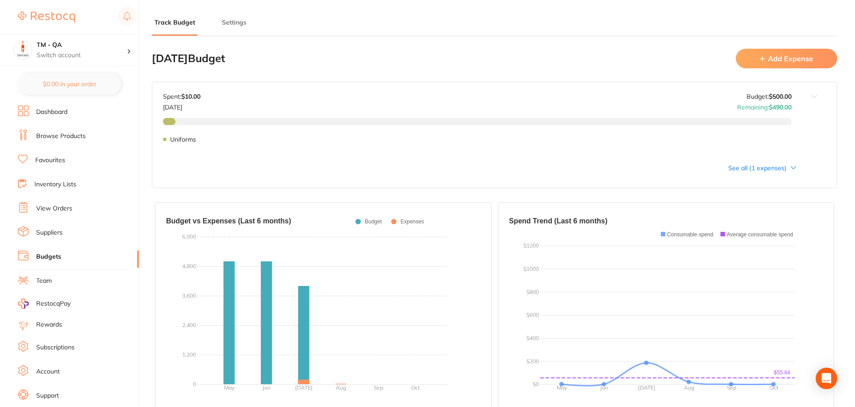
click at [762, 61] on span at bounding box center [762, 58] width 5 height 9
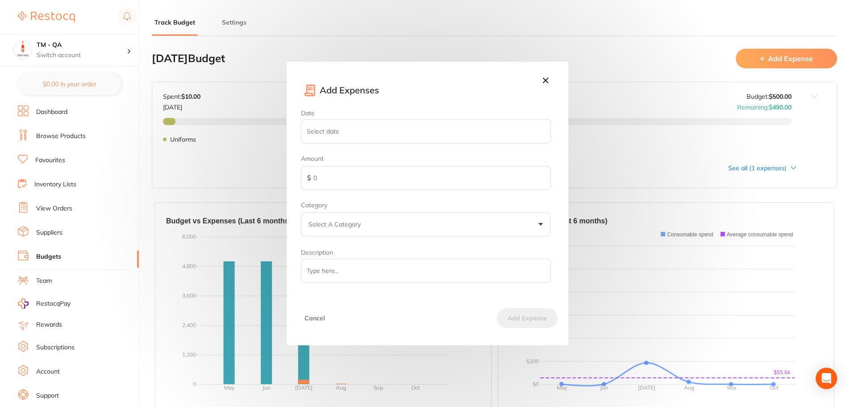
click at [548, 80] on icon at bounding box center [546, 80] width 10 height 10
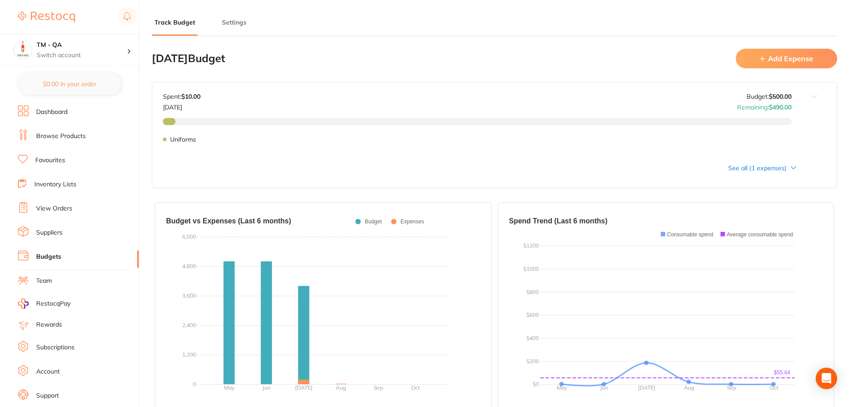
click at [743, 171] on div "See all (1 expenses)" at bounding box center [479, 167] width 633 height 7
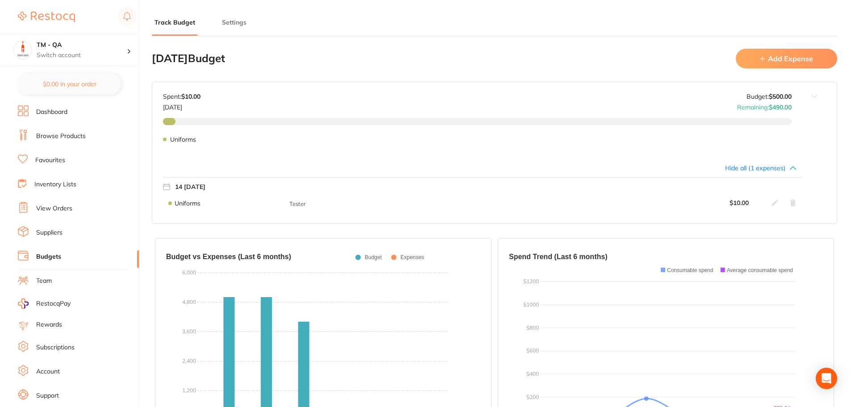
click at [775, 204] on icon at bounding box center [774, 202] width 7 height 7
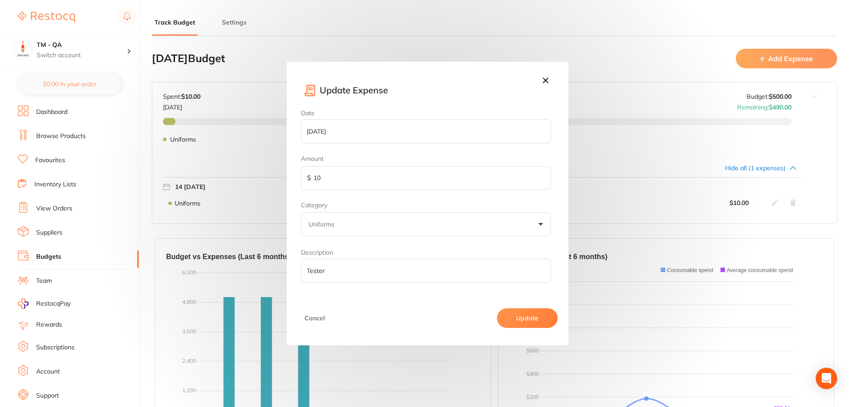
click at [544, 80] on icon at bounding box center [546, 80] width 10 height 10
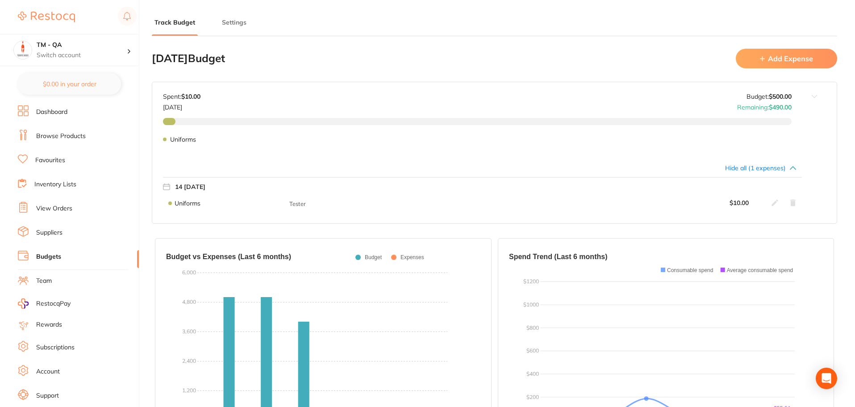
click at [795, 203] on icon at bounding box center [792, 202] width 7 height 7
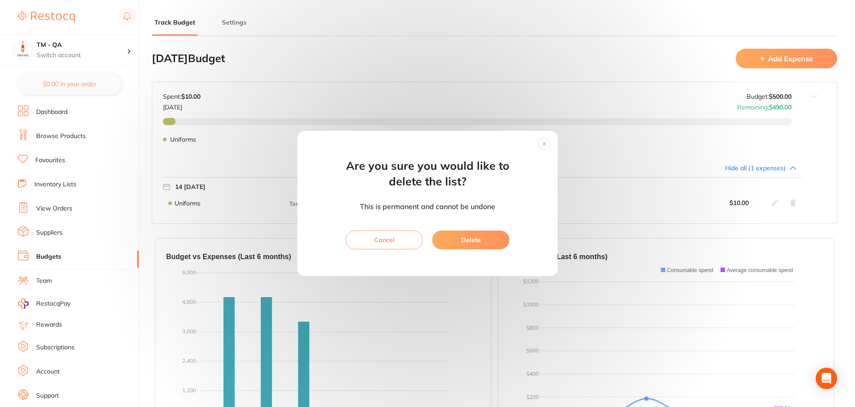
click at [485, 237] on button "Delete" at bounding box center [470, 239] width 77 height 19
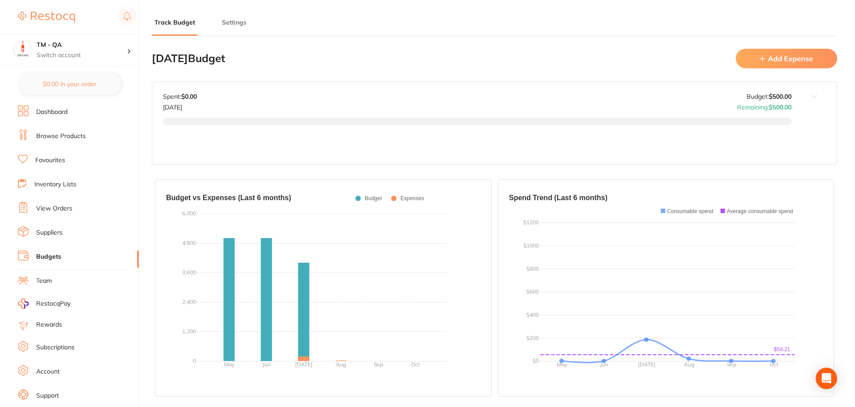
click at [814, 96] on button at bounding box center [814, 112] width 45 height 61
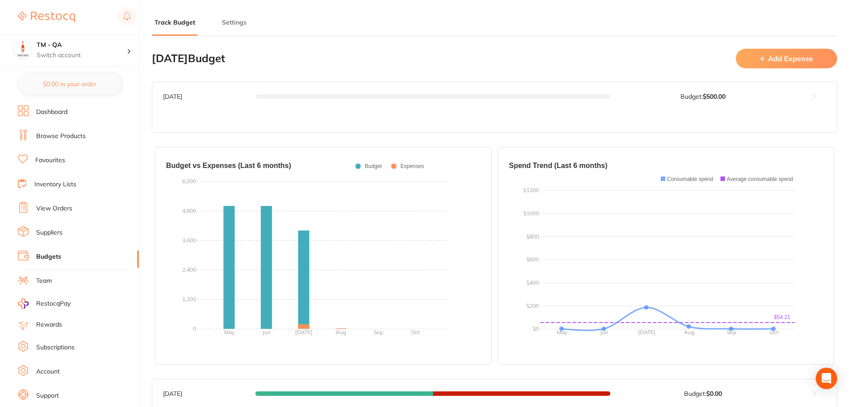
click at [803, 92] on button at bounding box center [814, 96] width 45 height 29
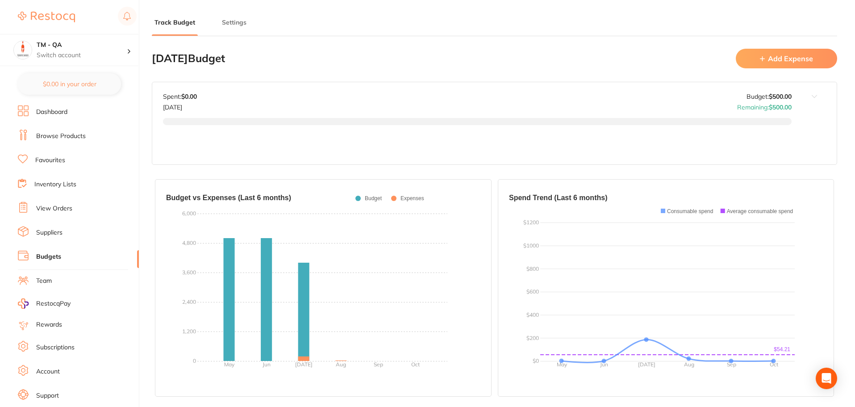
click at [791, 55] on button "Add Expense" at bounding box center [786, 58] width 101 height 19
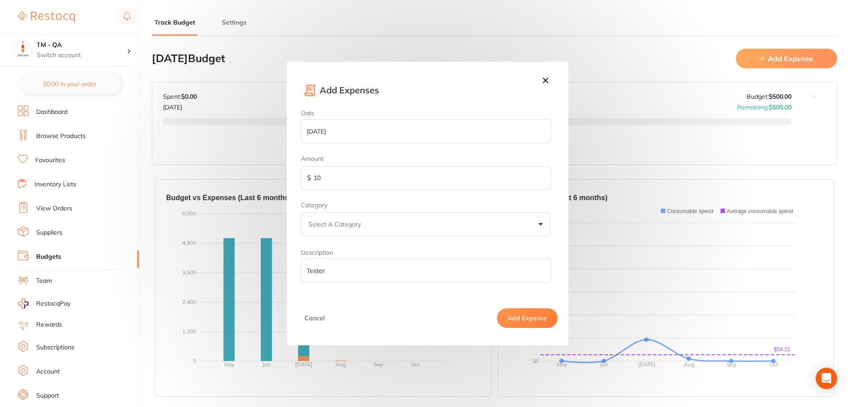
click at [352, 138] on input "2025-10-14" at bounding box center [426, 131] width 250 height 24
select select "9"
type input "2025-09-30"
click at [353, 178] on input "10" at bounding box center [426, 178] width 250 height 24
type input "100"
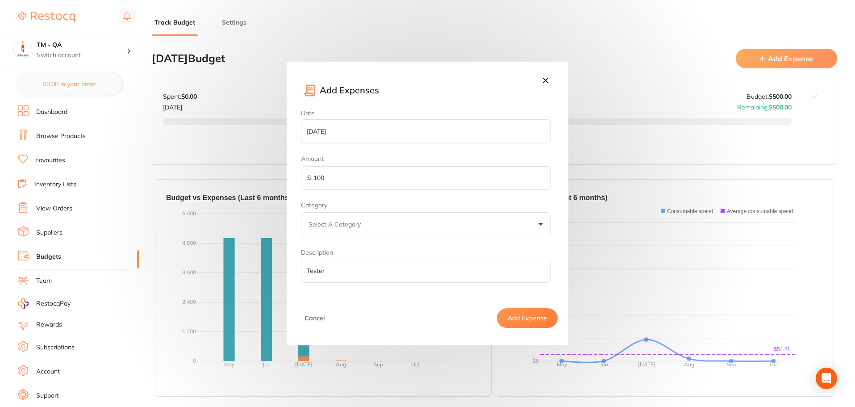
click at [363, 218] on button "Select A Category" at bounding box center [426, 224] width 250 height 24
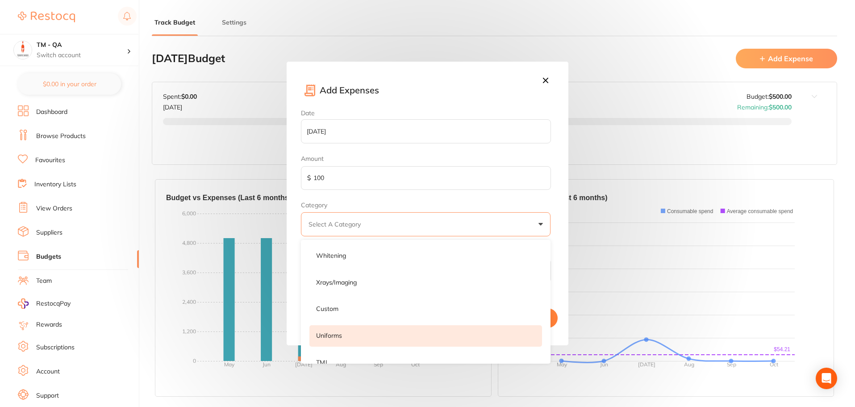
click at [349, 333] on li "uniforms" at bounding box center [425, 335] width 233 height 21
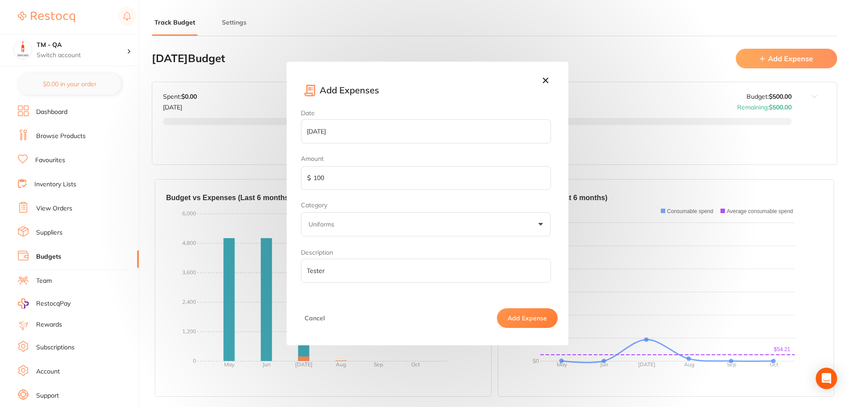
click at [353, 276] on input "Tester" at bounding box center [426, 270] width 250 height 24
click at [513, 315] on button "Add Expense" at bounding box center [527, 318] width 61 height 20
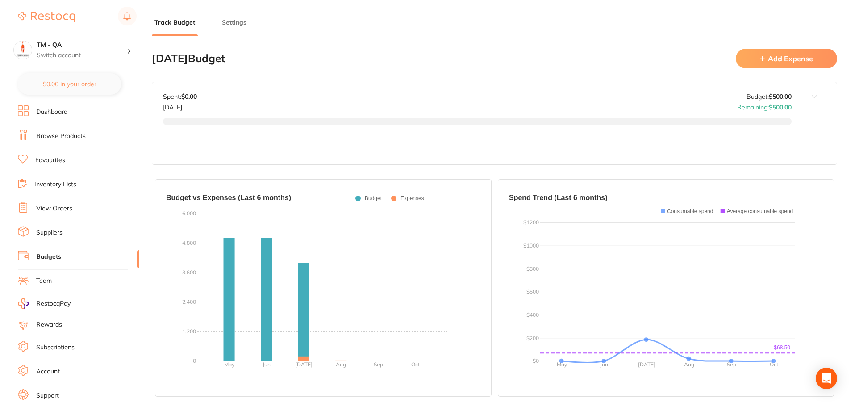
click at [786, 64] on button "Add Expense" at bounding box center [786, 58] width 101 height 19
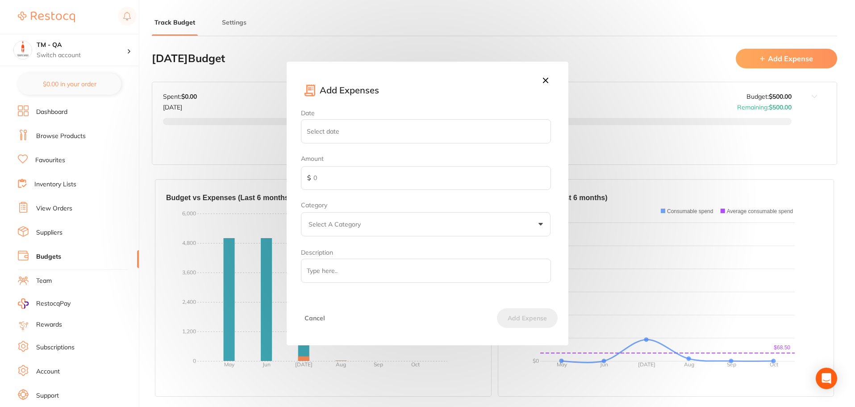
click at [546, 79] on icon at bounding box center [546, 80] width 10 height 10
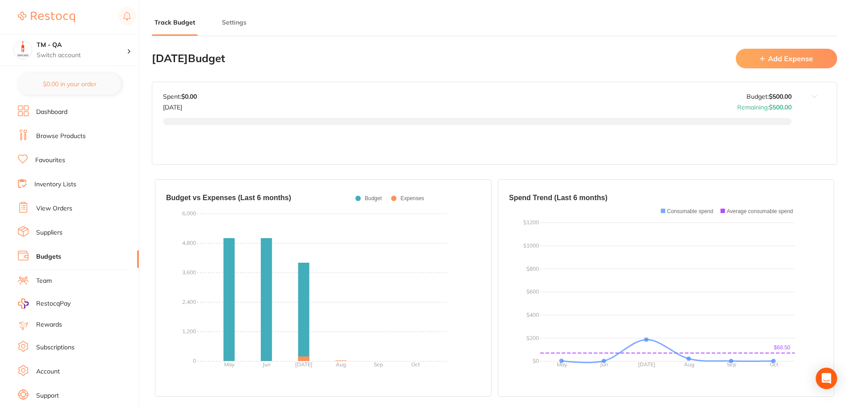
click at [815, 94] on button at bounding box center [814, 112] width 45 height 61
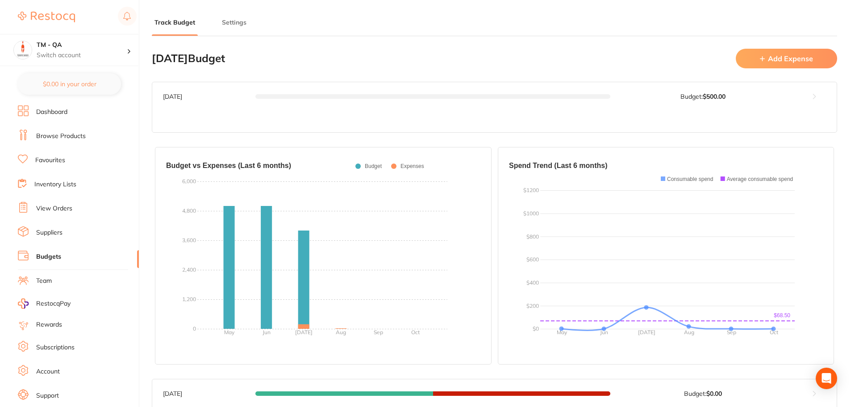
click at [815, 94] on button at bounding box center [814, 96] width 45 height 29
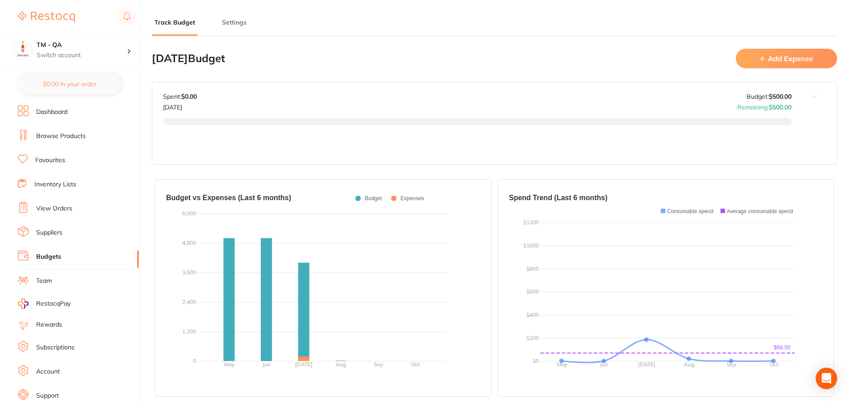
click at [759, 64] on button "Add Expense" at bounding box center [786, 58] width 101 height 19
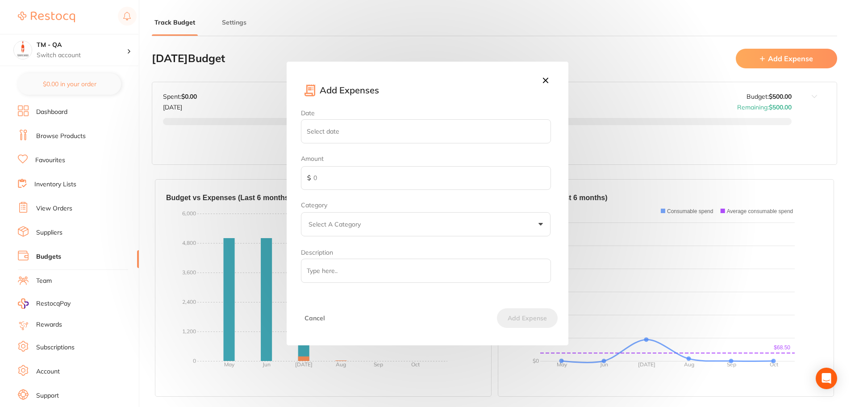
click at [385, 127] on input "Date" at bounding box center [426, 131] width 250 height 24
select select "9"
type input "2025-10-14"
click at [352, 181] on input "text" at bounding box center [426, 178] width 250 height 24
type input "100"
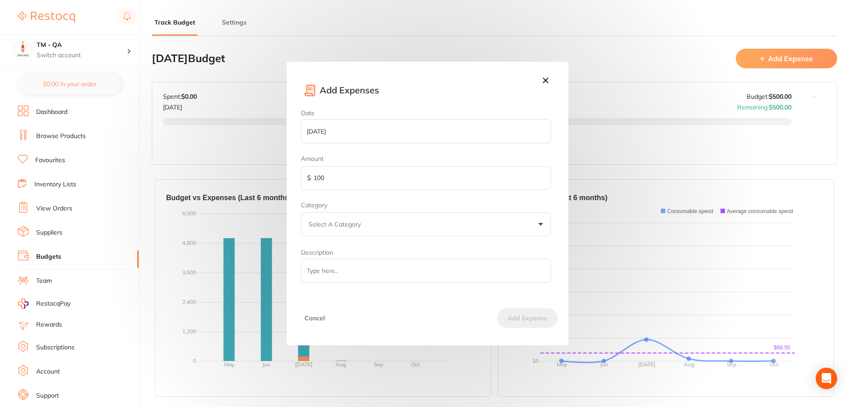
click at [352, 228] on p "Select A Category" at bounding box center [336, 224] width 56 height 9
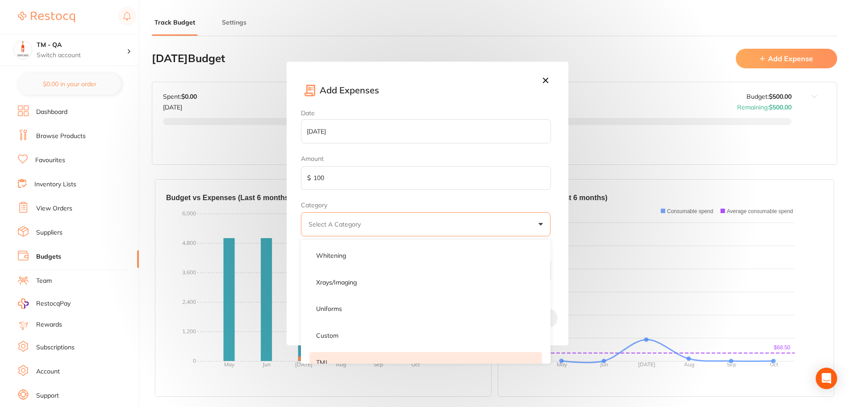
click at [350, 353] on li "TMJ" at bounding box center [425, 362] width 233 height 21
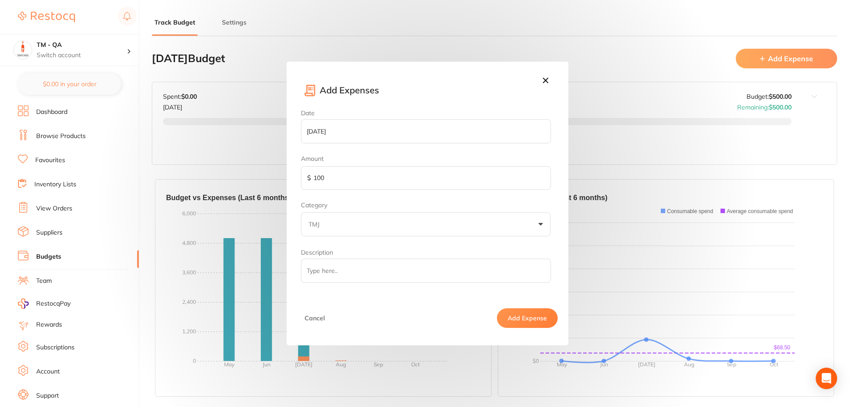
click at [353, 276] on input "Description" at bounding box center [426, 270] width 250 height 24
type input "Test"
click at [505, 323] on button "Add Expense" at bounding box center [527, 318] width 61 height 20
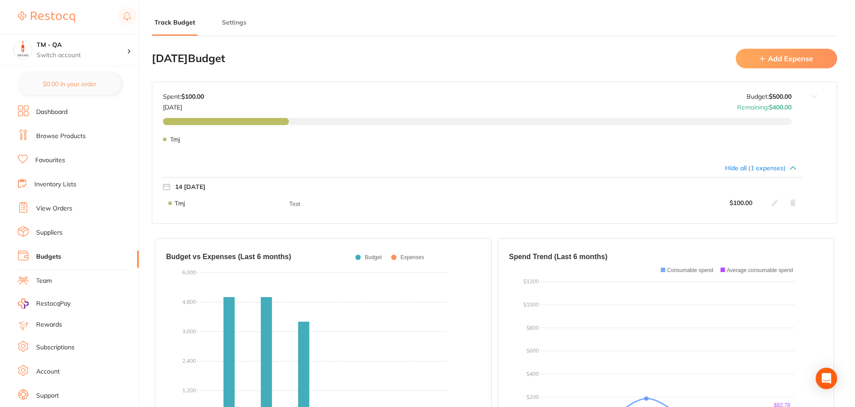
click at [774, 202] on icon at bounding box center [774, 202] width 7 height 7
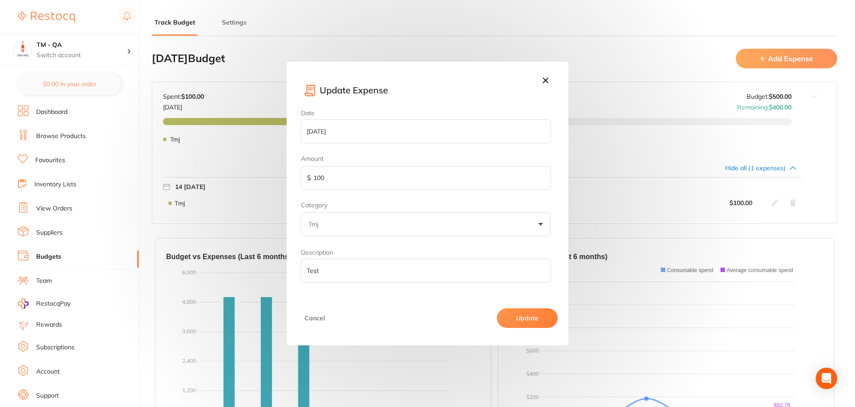
click at [353, 173] on input "100" at bounding box center [426, 178] width 250 height 24
type input "150"
click at [525, 313] on button "Update" at bounding box center [527, 318] width 61 height 20
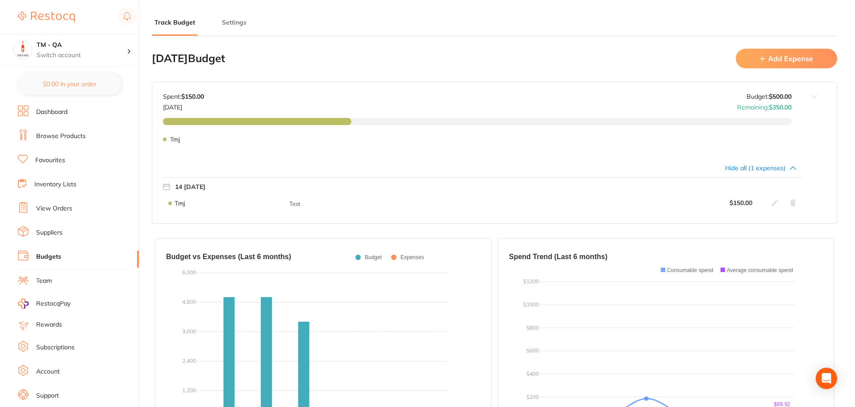
click at [794, 65] on button "Add Expense" at bounding box center [786, 58] width 101 height 19
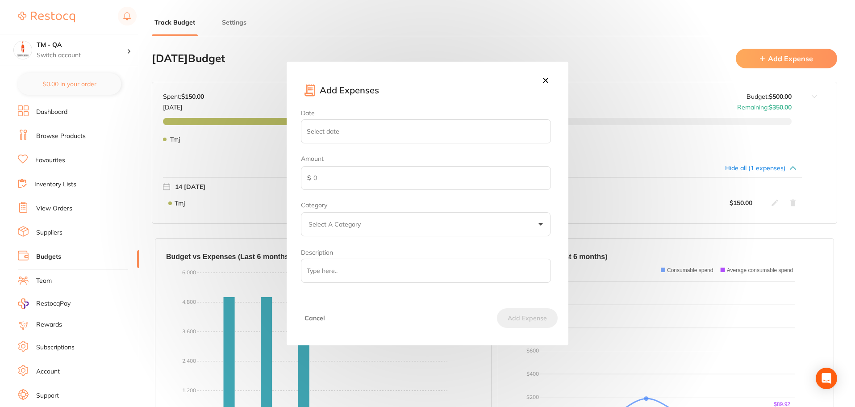
click at [631, 99] on div "Add Expenses Date Amount $ Category Select A Category Whitening Xrays/imaging U…" at bounding box center [427, 203] width 855 height 407
click at [549, 83] on icon at bounding box center [546, 80] width 10 height 10
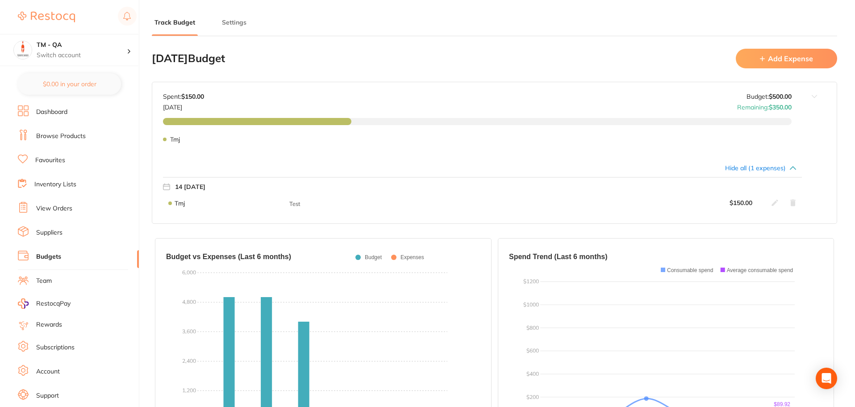
click at [774, 201] on icon at bounding box center [774, 202] width 7 height 7
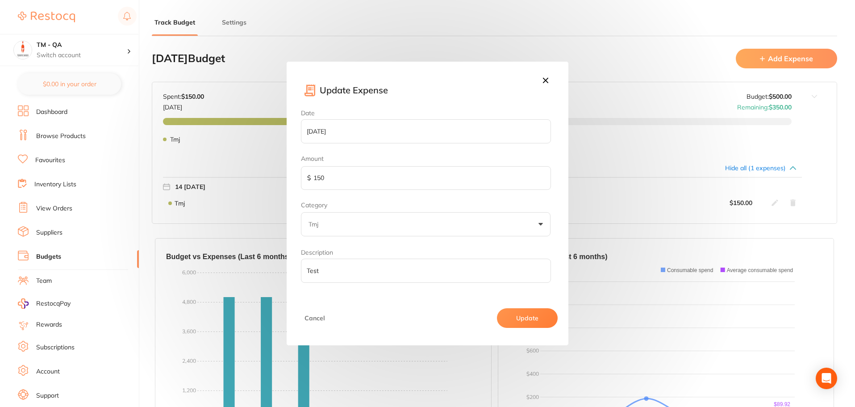
drag, startPoint x: 339, startPoint y: 174, endPoint x: 206, endPoint y: 170, distance: 133.1
click at [208, 178] on div "Update Expense Date 2025-10-14 Amount $ 150 Category Tmj Whitening Xrays/imagin…" at bounding box center [427, 203] width 855 height 407
type input "200"
click at [521, 312] on button "Update" at bounding box center [527, 318] width 61 height 20
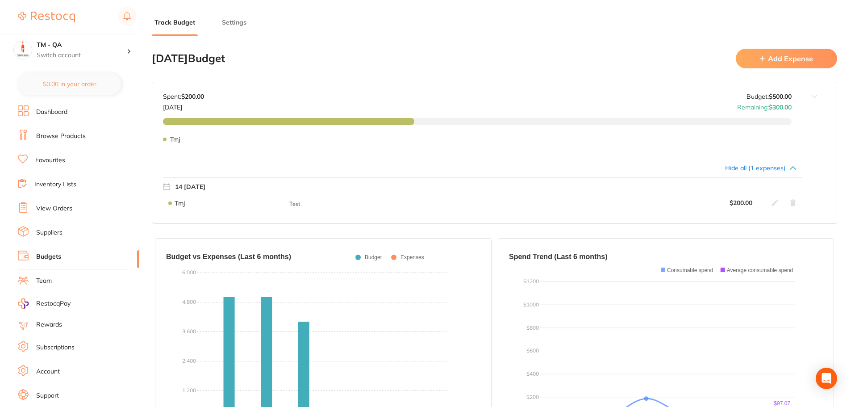
click at [814, 96] on button at bounding box center [814, 117] width 45 height 71
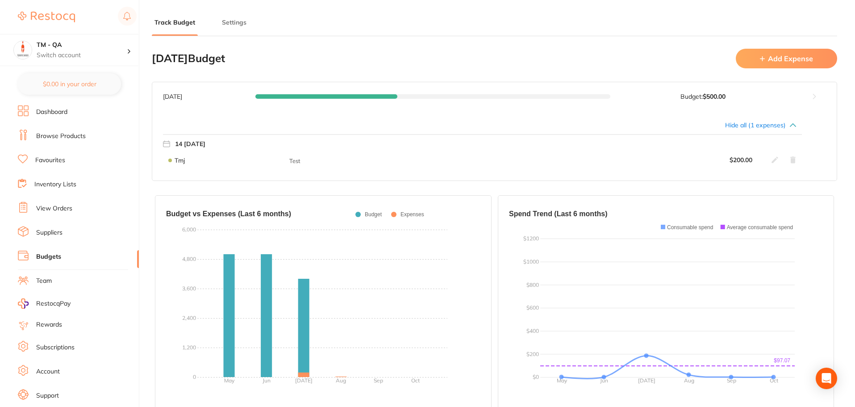
click at [792, 42] on section "Track Budget Settings October 2025 Budget Add Expense Budget value not set for …" at bounding box center [494, 225] width 685 height 450
click at [791, 51] on button "Add Expense" at bounding box center [786, 58] width 101 height 19
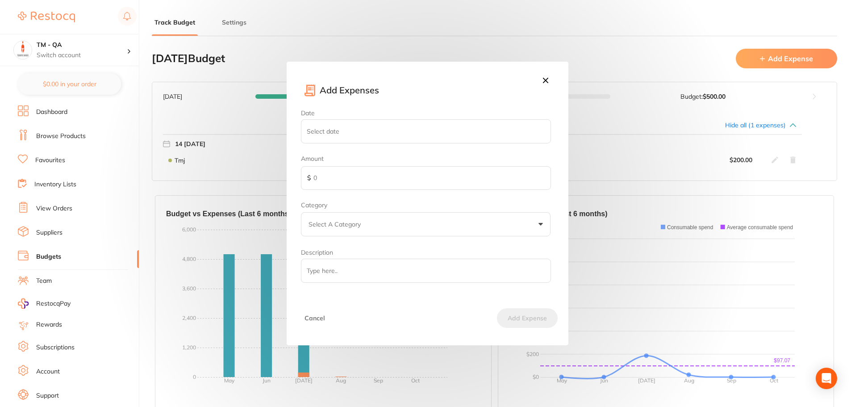
click at [545, 81] on icon at bounding box center [545, 80] width 5 height 5
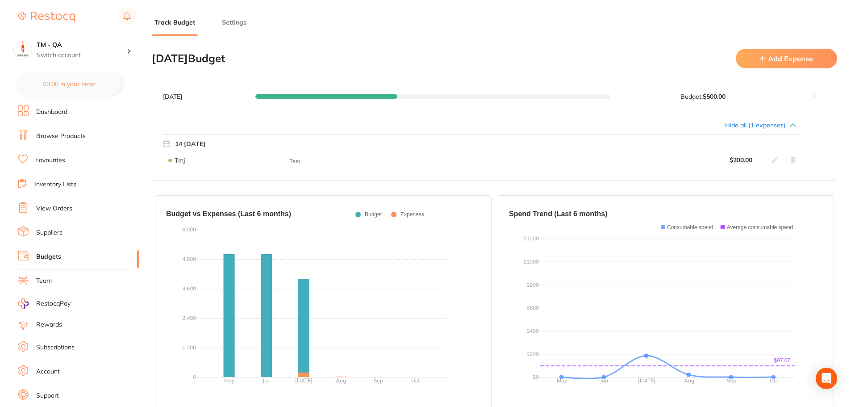
click at [792, 162] on icon at bounding box center [792, 159] width 5 height 7
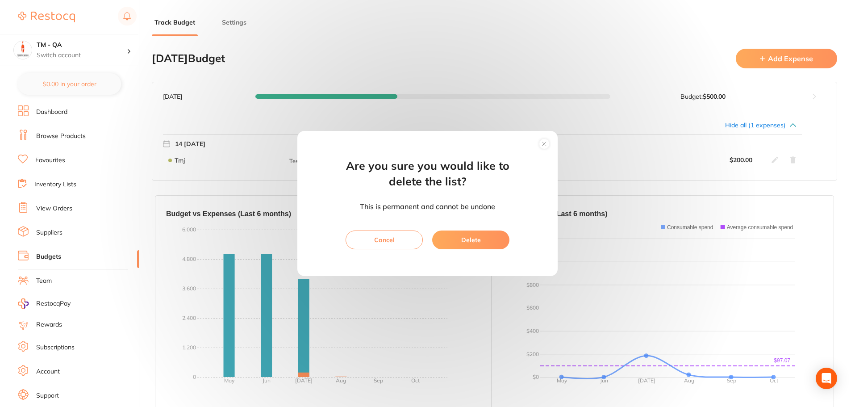
click at [462, 236] on button "Delete" at bounding box center [470, 239] width 77 height 19
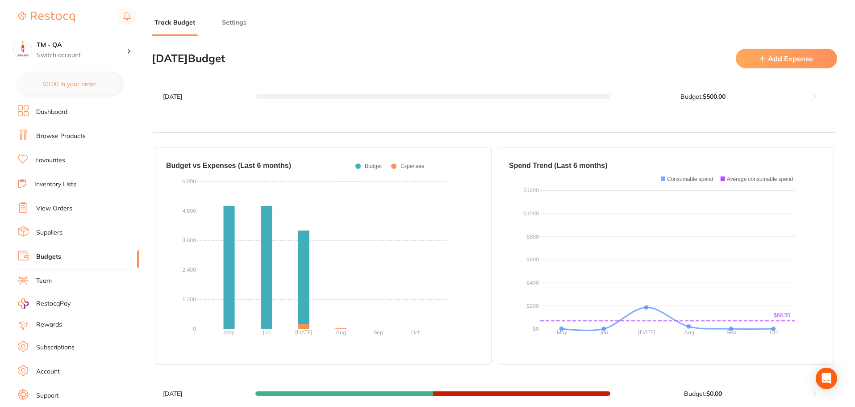
click at [807, 56] on button "Add Expense" at bounding box center [786, 58] width 101 height 19
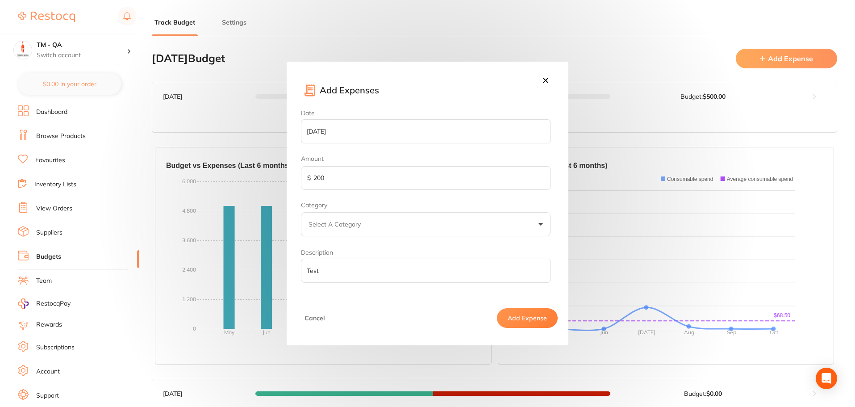
click at [550, 82] on icon at bounding box center [546, 80] width 10 height 10
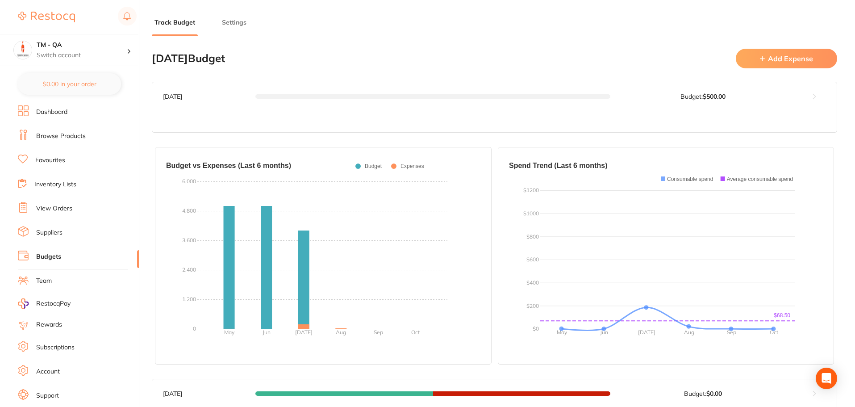
click at [804, 60] on button "Add Expense" at bounding box center [786, 58] width 101 height 19
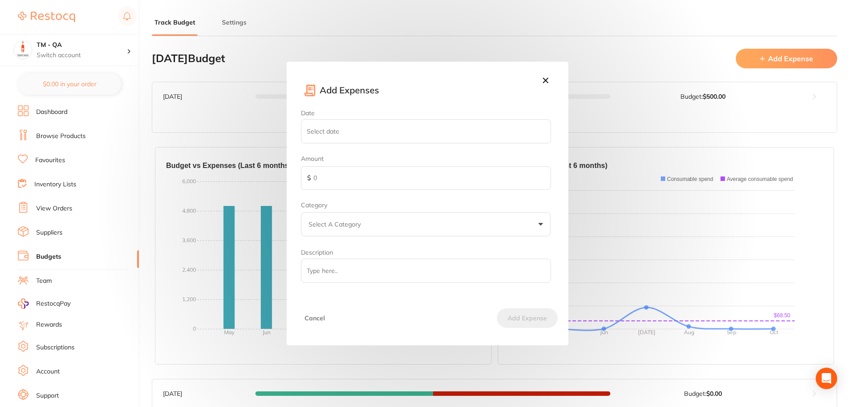
click at [345, 138] on input "Date" at bounding box center [426, 131] width 250 height 24
click at [350, 172] on select "January February March April May June July August September October November De…" at bounding box center [358, 169] width 45 height 15
select select "8"
click at [336, 162] on select "January February March April May June July August September October November De…" at bounding box center [358, 169] width 45 height 15
type input "2025-08-31"
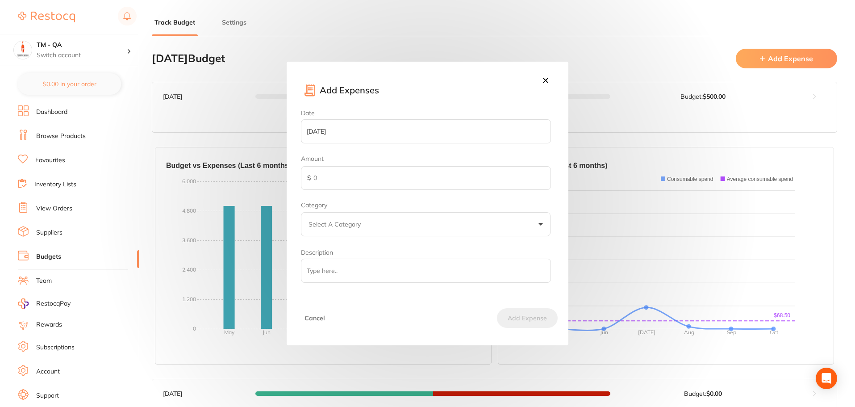
click at [344, 177] on input "text" at bounding box center [426, 178] width 250 height 24
type input "100"
click at [357, 220] on p "Select A Category" at bounding box center [336, 224] width 56 height 9
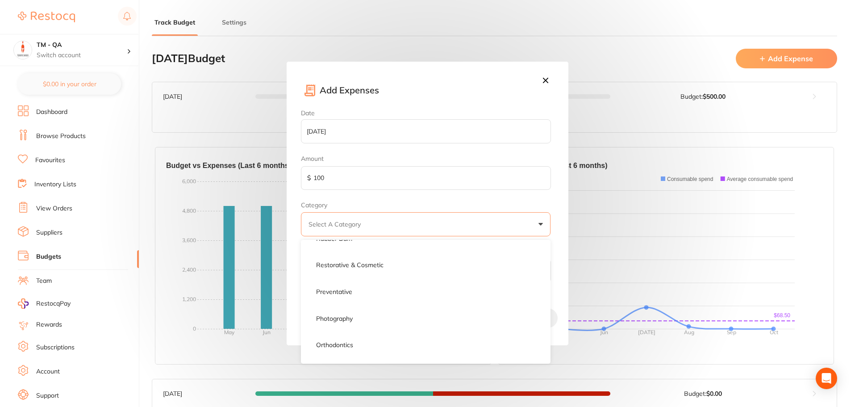
scroll to position [179, 0]
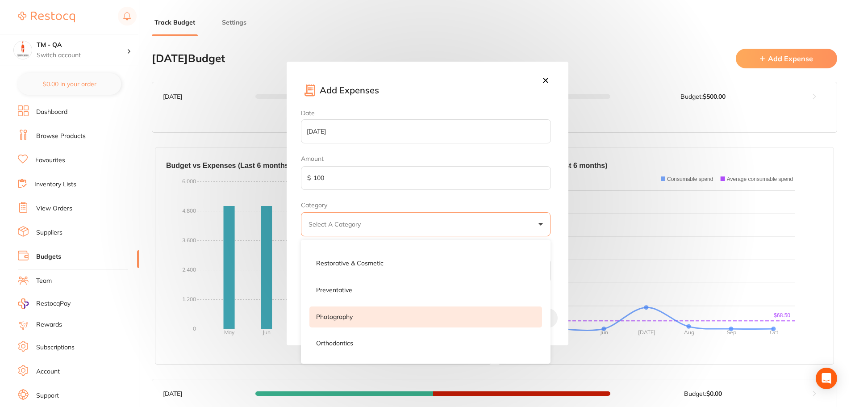
click at [358, 316] on li "photography" at bounding box center [425, 316] width 233 height 21
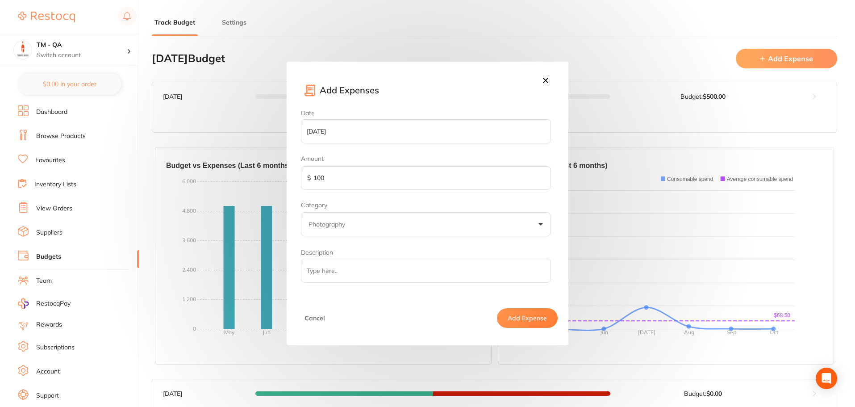
click at [354, 276] on input "Description" at bounding box center [426, 270] width 250 height 24
type input "1"
type input "Test"
click at [513, 316] on button "Add Expense" at bounding box center [527, 318] width 61 height 20
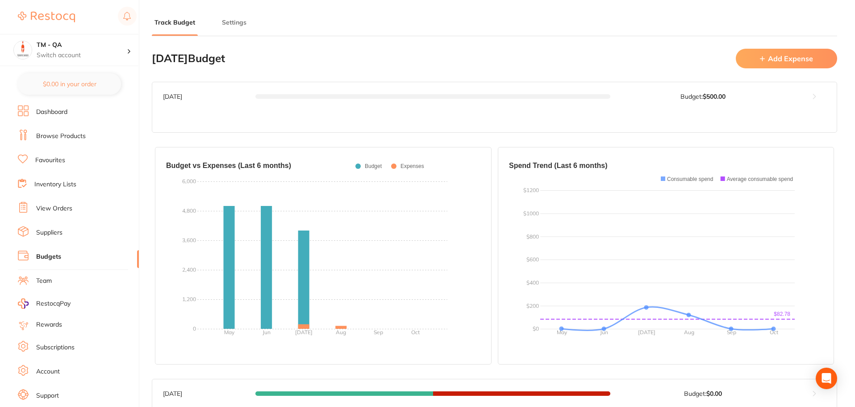
scroll to position [223, 0]
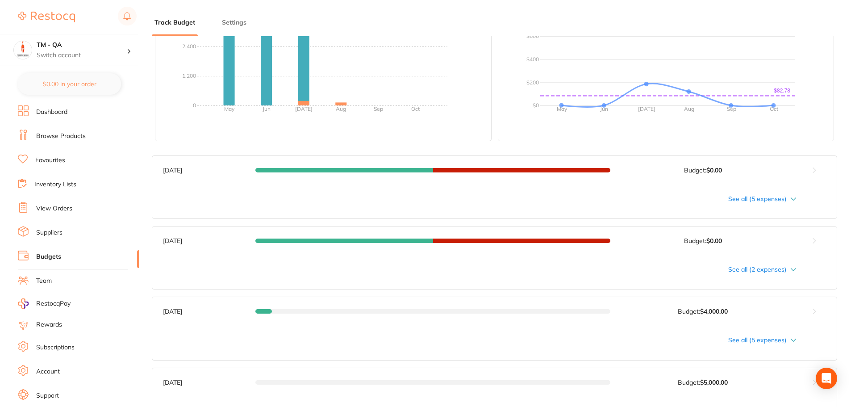
drag, startPoint x: 525, startPoint y: 306, endPoint x: 500, endPoint y: 297, distance: 26.8
drag, startPoint x: 500, startPoint y: 297, endPoint x: 776, endPoint y: 201, distance: 292.7
click at [776, 201] on div "See all (5 expenses)" at bounding box center [479, 198] width 633 height 7
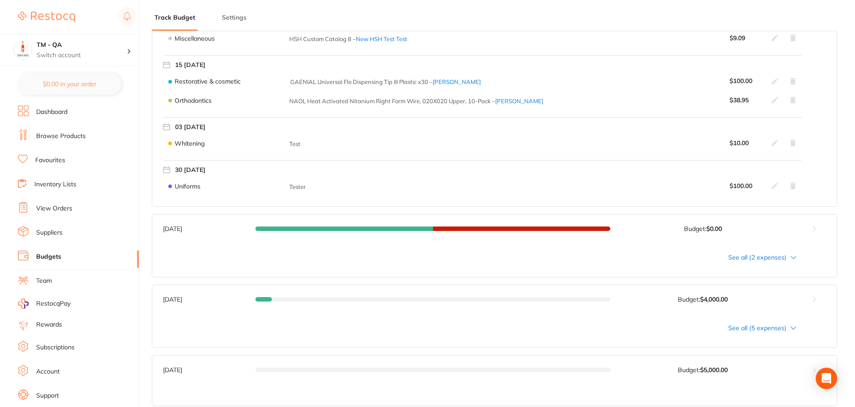
scroll to position [446, 0]
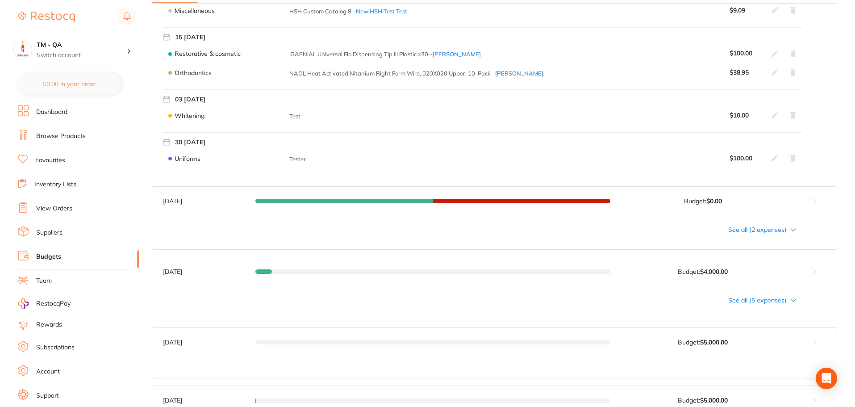
click at [749, 231] on div "See all (2 expenses)" at bounding box center [479, 229] width 633 height 7
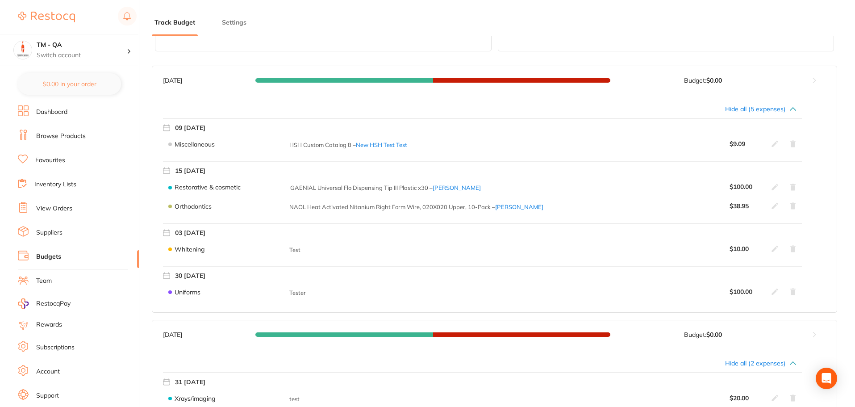
scroll to position [312, 0]
click at [750, 110] on div "Hide all (5 expenses)" at bounding box center [479, 109] width 633 height 7
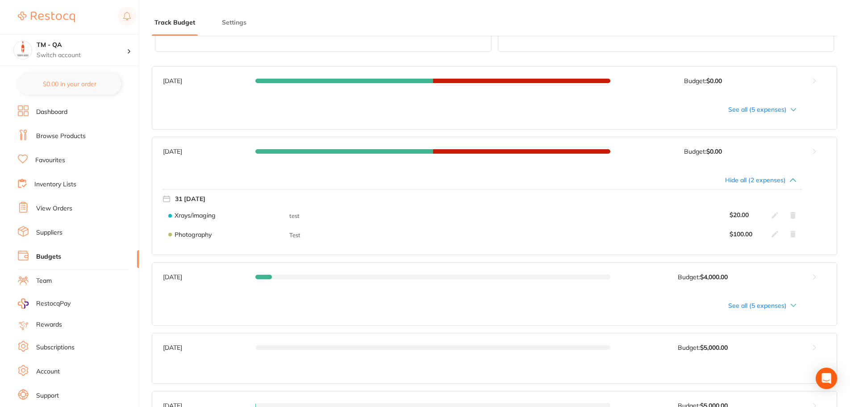
click at [771, 177] on div "Hide all (2 expenses)" at bounding box center [479, 179] width 633 height 7
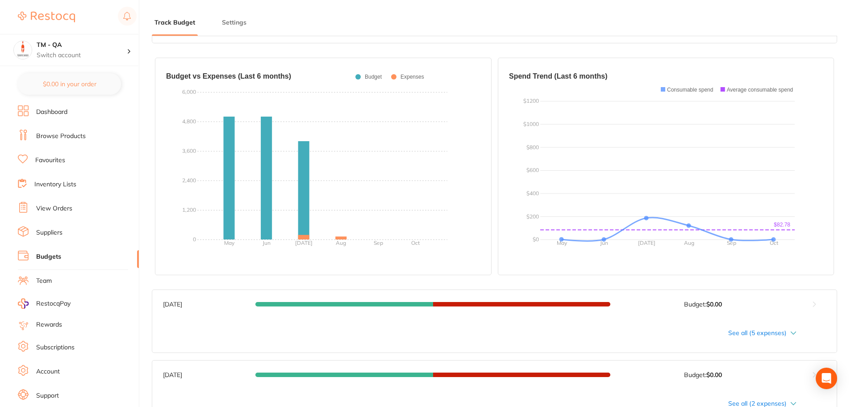
scroll to position [0, 0]
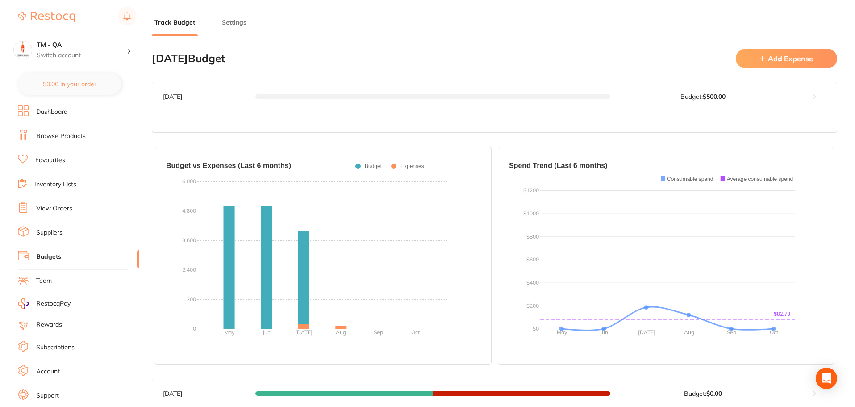
click at [771, 54] on button "Add Expense" at bounding box center [786, 58] width 101 height 19
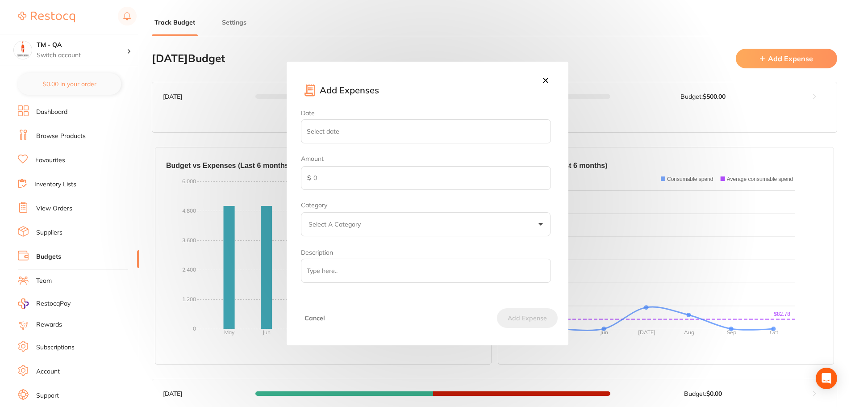
click at [353, 124] on input "Date" at bounding box center [426, 131] width 250 height 24
click at [365, 168] on select "January February March April May June July August September October November De…" at bounding box center [358, 169] width 45 height 15
select select "8"
click at [336, 162] on select "January February March April May June July August September October November De…" at bounding box center [358, 169] width 45 height 15
type input "2025-08-31"
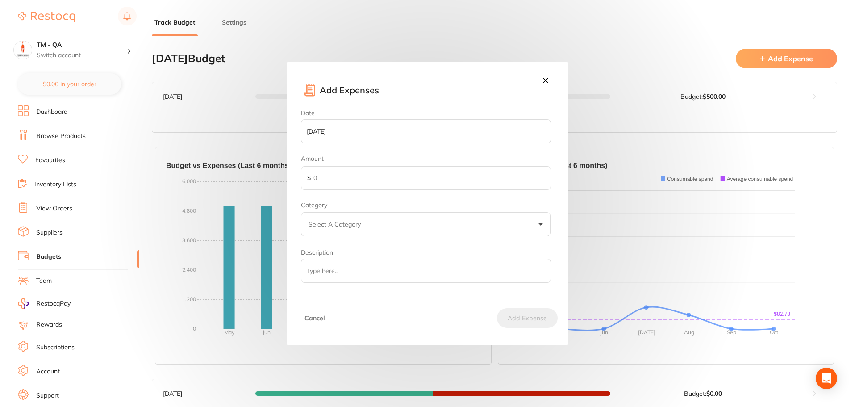
click at [328, 171] on input "text" at bounding box center [426, 178] width 250 height 24
type input "100"
click at [362, 225] on p "Select A Category" at bounding box center [336, 224] width 56 height 9
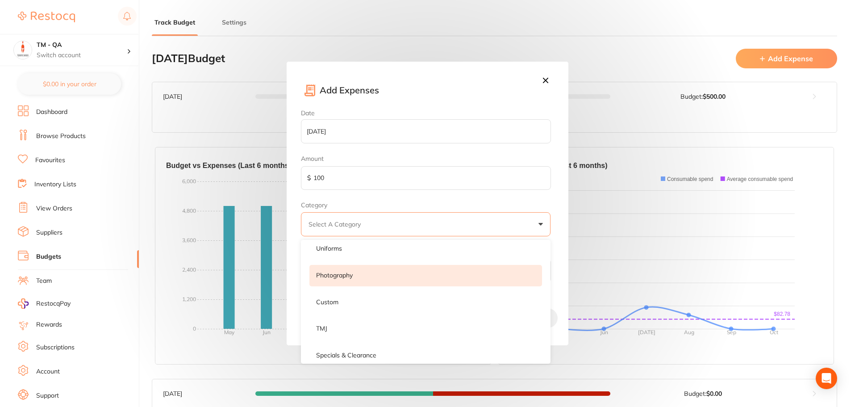
scroll to position [134, 0]
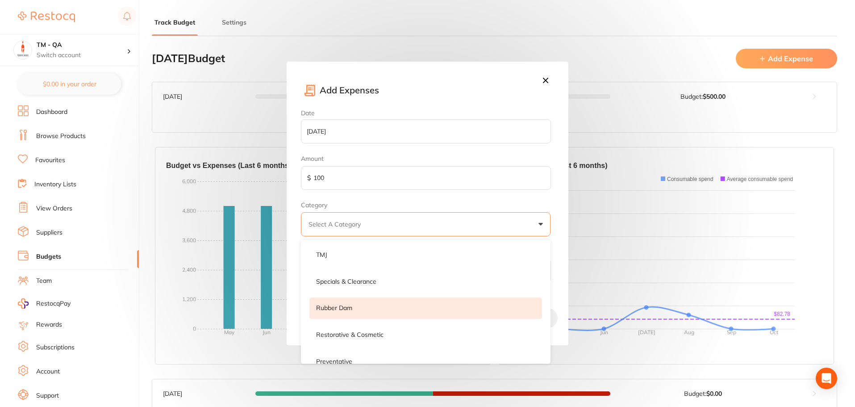
click at [370, 312] on li "rubber dam" at bounding box center [425, 307] width 233 height 21
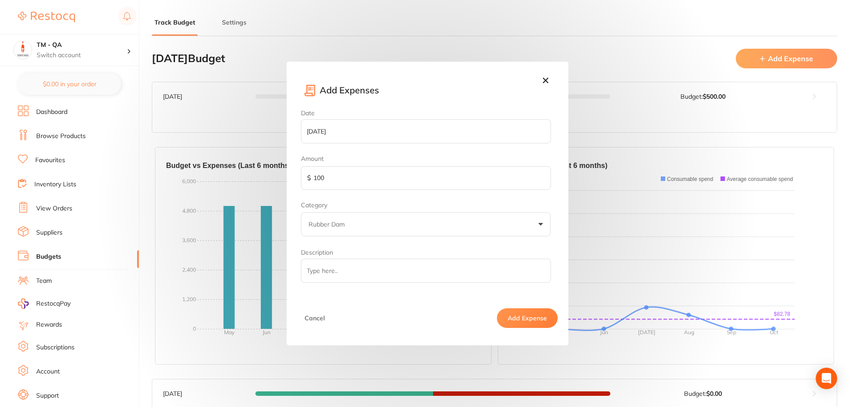
click at [365, 274] on input "Description" at bounding box center [426, 270] width 250 height 24
type input "Test Se"
click at [345, 134] on input "2025-08-31" at bounding box center [426, 131] width 250 height 24
click at [372, 172] on select "January February March April May June July August September October November De…" at bounding box center [358, 169] width 45 height 15
select select "8"
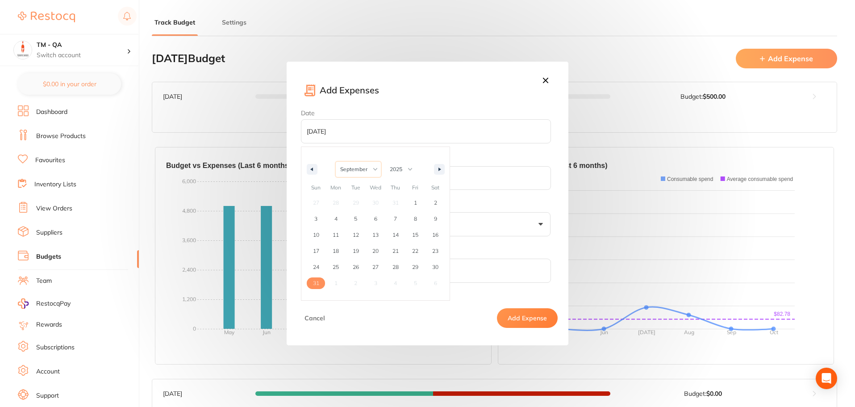
click at [336, 162] on select "January February March April May June July August September October November De…" at bounding box center [358, 169] width 45 height 15
click at [354, 136] on input "2025-08-31" at bounding box center [426, 131] width 250 height 24
select select "7"
type input "2025-08-26"
click at [353, 138] on input "2025-08-26" at bounding box center [426, 131] width 250 height 24
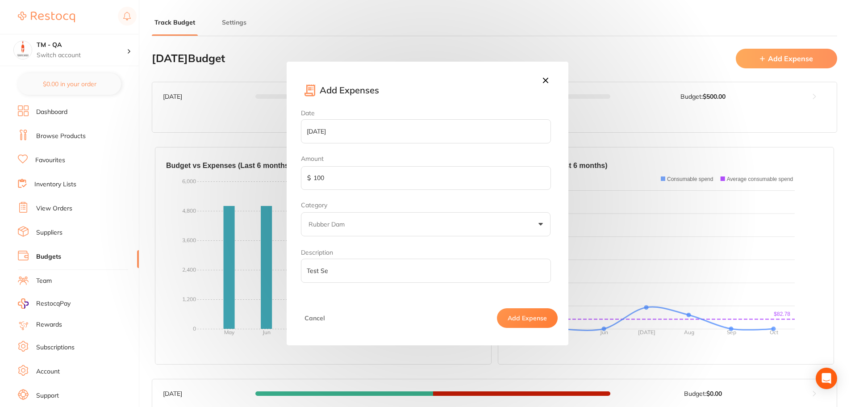
select select "7"
type input "2025-08-06"
click at [376, 129] on input "2025-08-06" at bounding box center [426, 131] width 250 height 24
select select "7"
type input "2025-08-12"
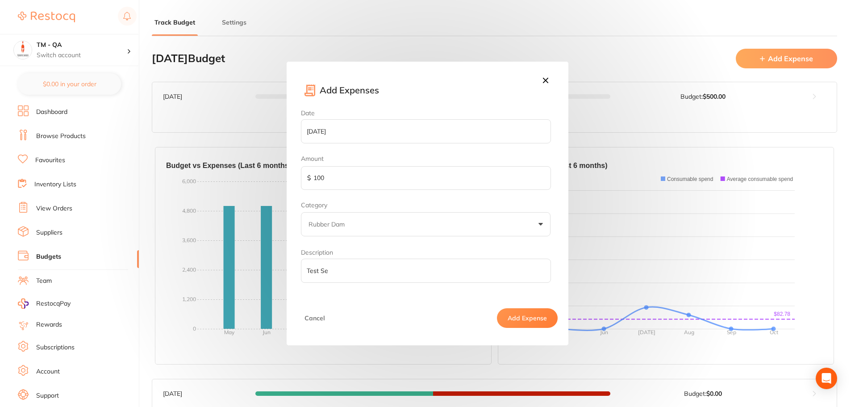
click at [455, 140] on input "2025-08-12" at bounding box center [426, 131] width 250 height 24
select select "7"
type input "2025-07-31"
click at [377, 136] on input "2025-07-31" at bounding box center [426, 131] width 250 height 24
click at [367, 175] on select "January February March April May June July August September October November De…" at bounding box center [358, 169] width 45 height 15
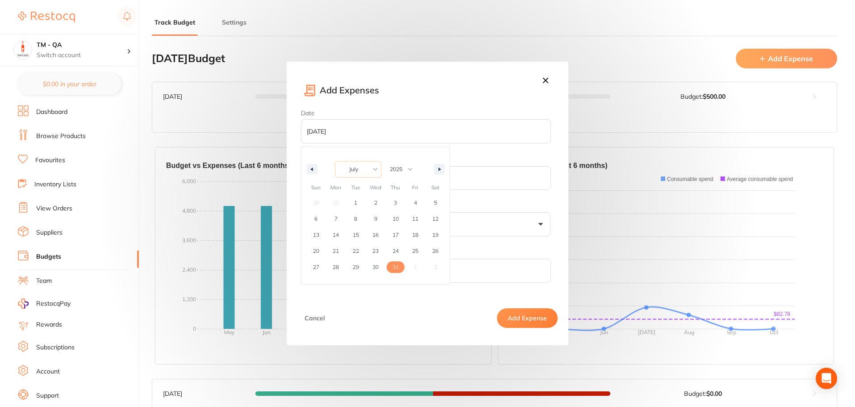
select select "7"
click at [336, 162] on select "January February March April May June July August September October November De…" at bounding box center [358, 169] width 45 height 15
click at [358, 138] on input "2025-07-31" at bounding box center [426, 131] width 250 height 24
click at [370, 170] on select "January February March April May June July August September October November De…" at bounding box center [358, 169] width 45 height 15
select select "0"
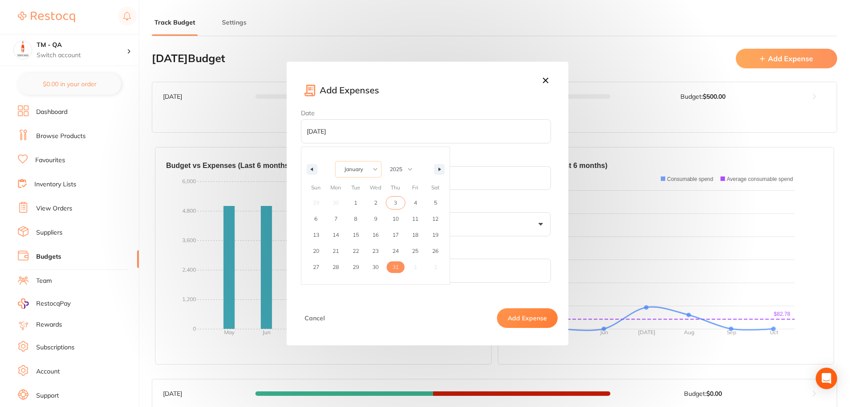
click at [336, 162] on select "January February March April May June July August September October November De…" at bounding box center [358, 169] width 45 height 15
type input "2024-12-31"
click at [374, 133] on input "2024-12-31" at bounding box center [426, 131] width 250 height 24
select select "11"
select select "2024"
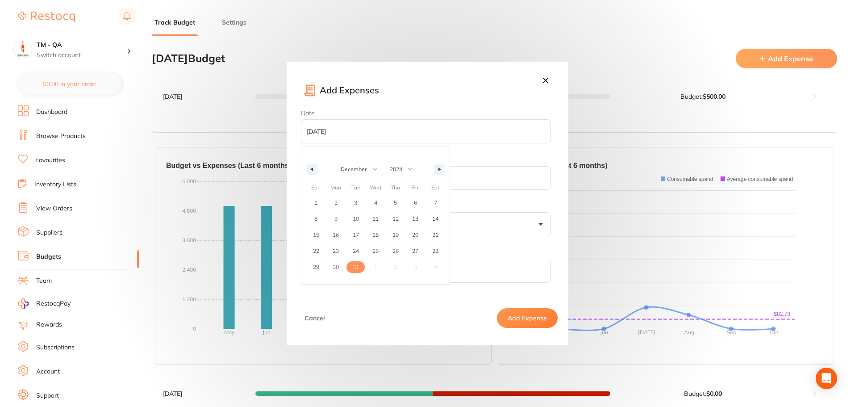
click at [481, 158] on label "Amount" at bounding box center [427, 158] width 253 height 7
click at [474, 251] on label "Description Test Se" at bounding box center [427, 266] width 253 height 34
click at [474, 258] on input "Test Se" at bounding box center [426, 270] width 250 height 24
type input "2024-12-30"
click at [344, 139] on input "2024-12-30" at bounding box center [426, 131] width 250 height 24
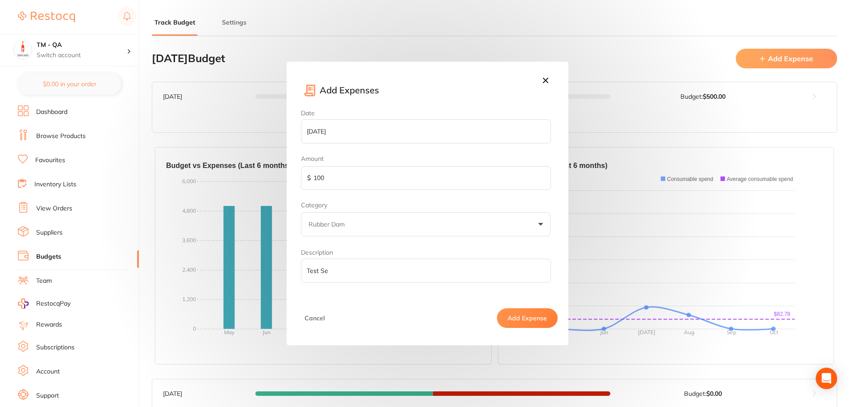
select select "11"
click at [356, 169] on select "January February March April May June July August September October November De…" at bounding box center [358, 169] width 45 height 15
click at [406, 172] on select "2025 2024 2023" at bounding box center [400, 169] width 30 height 15
select select "2025"
click at [385, 162] on select "2025 2024 2023" at bounding box center [400, 169] width 30 height 15
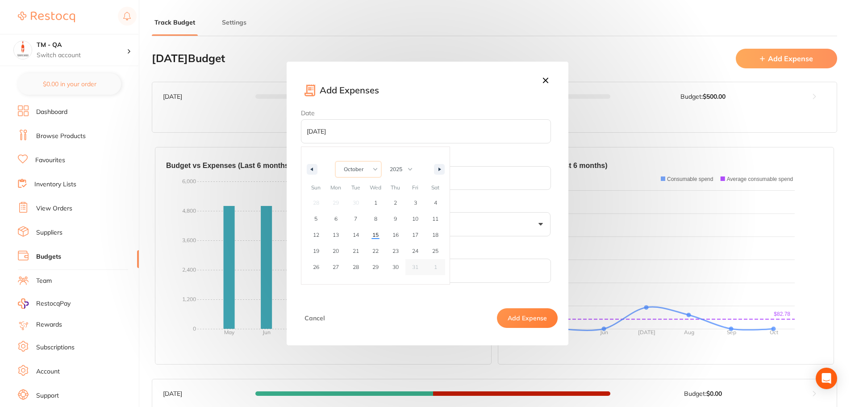
click at [366, 171] on select "January February March April May June July August September October November De…" at bounding box center [358, 169] width 45 height 15
select select "8"
click at [336, 162] on select "January February March April May June July August September October November De…" at bounding box center [358, 169] width 45 height 15
type input "2025-09-01"
click at [363, 276] on input "Test Se" at bounding box center [426, 270] width 250 height 24
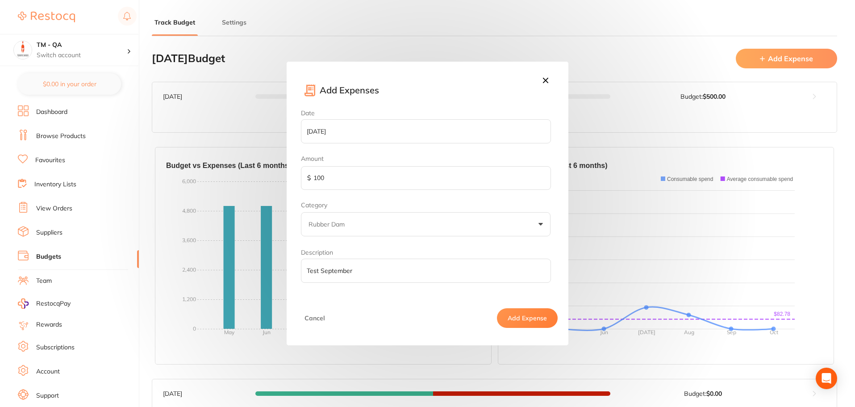
type input "Test September"
click at [541, 313] on button "Add Expense" at bounding box center [527, 318] width 61 height 20
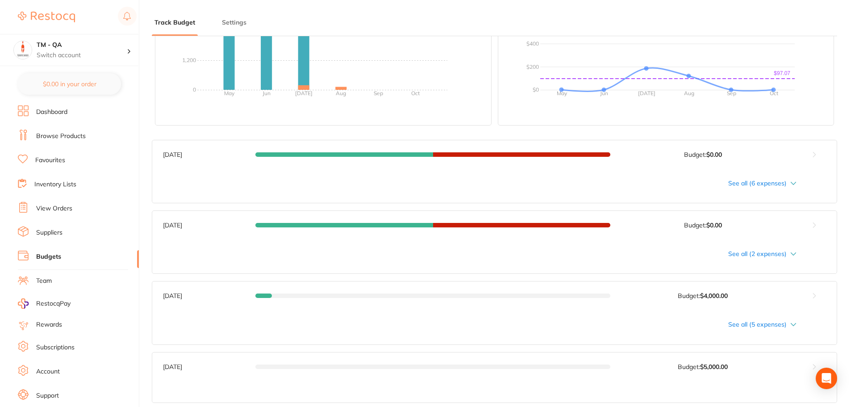
scroll to position [223, 0]
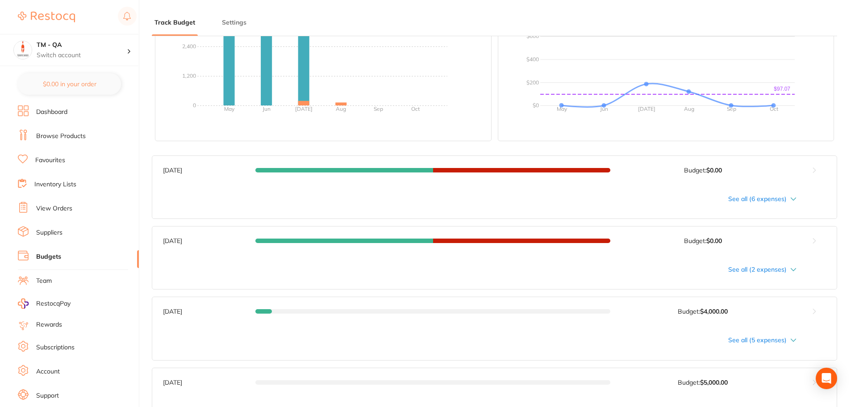
click at [745, 197] on div "See all (6 expenses)" at bounding box center [479, 198] width 633 height 7
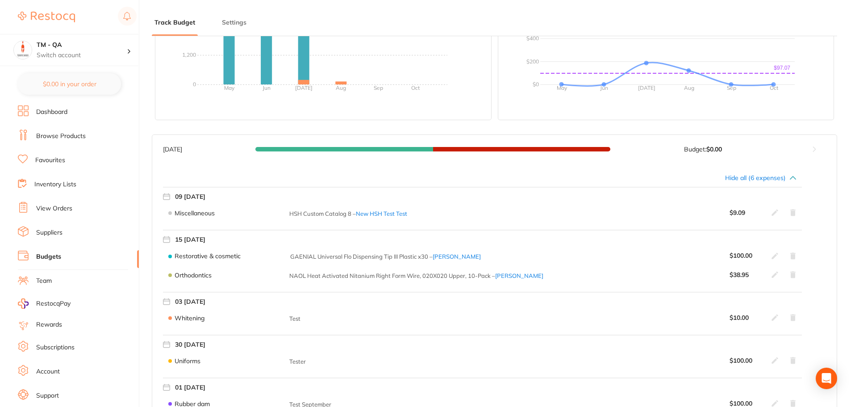
scroll to position [268, 0]
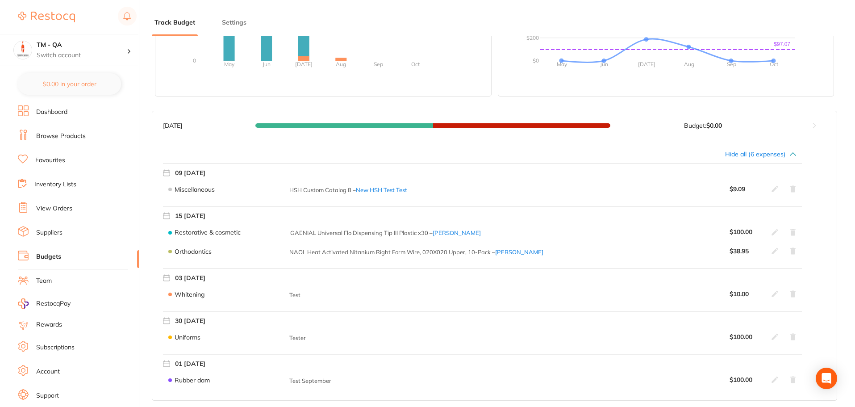
click at [792, 334] on icon at bounding box center [792, 336] width 7 height 7
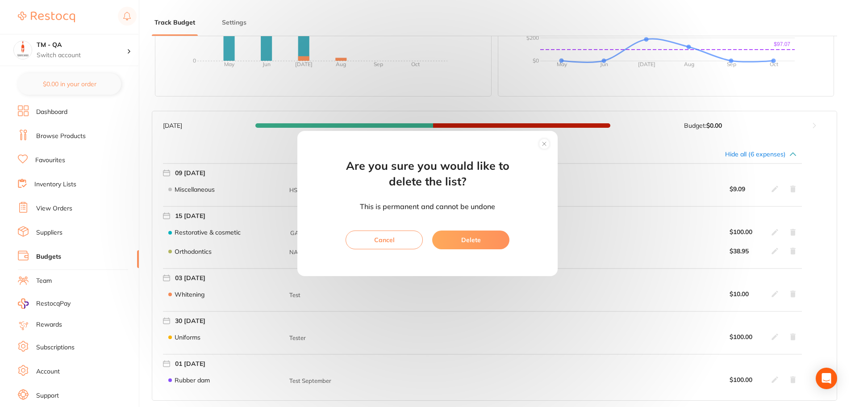
click at [487, 236] on button "Delete" at bounding box center [470, 239] width 77 height 19
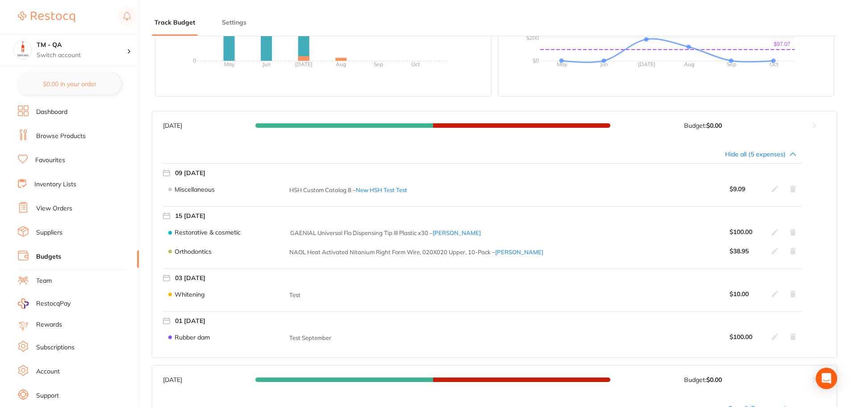
click at [791, 231] on icon at bounding box center [792, 232] width 5 height 7
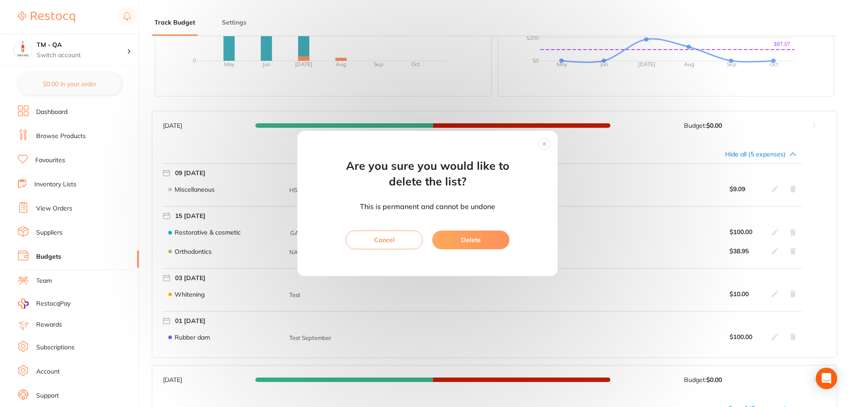
click at [391, 245] on button "Cancel" at bounding box center [384, 239] width 77 height 19
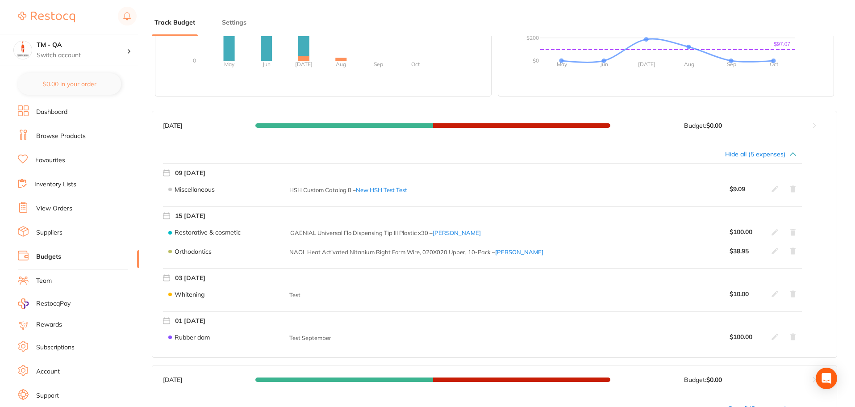
click at [792, 233] on icon at bounding box center [792, 232] width 5 height 7
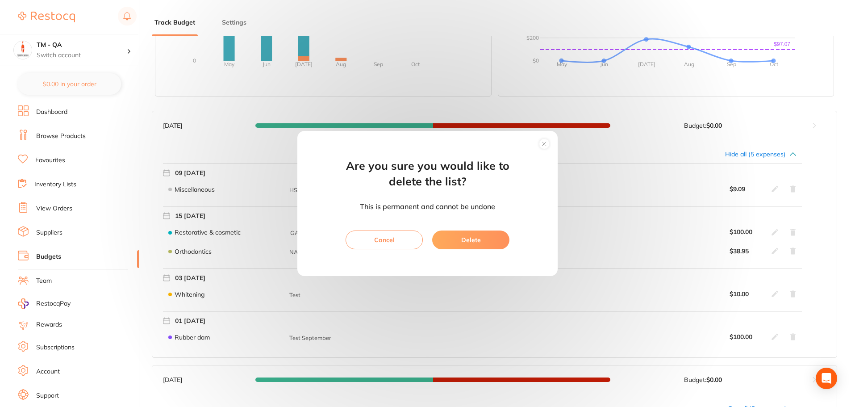
click at [543, 146] on circle at bounding box center [544, 144] width 10 height 10
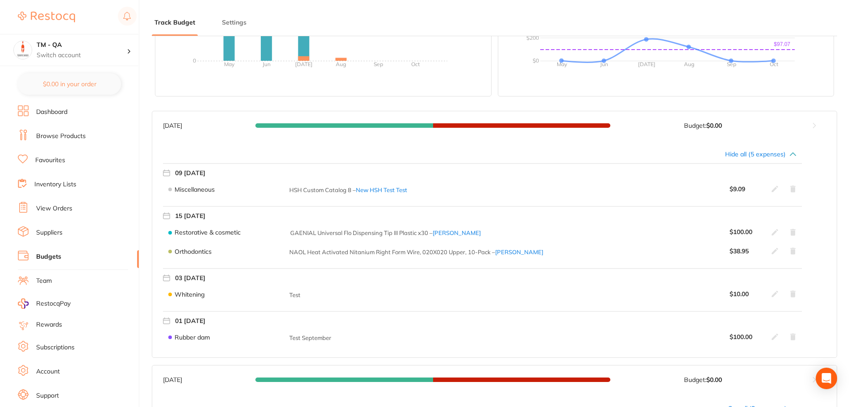
click at [795, 234] on icon at bounding box center [792, 232] width 5 height 7
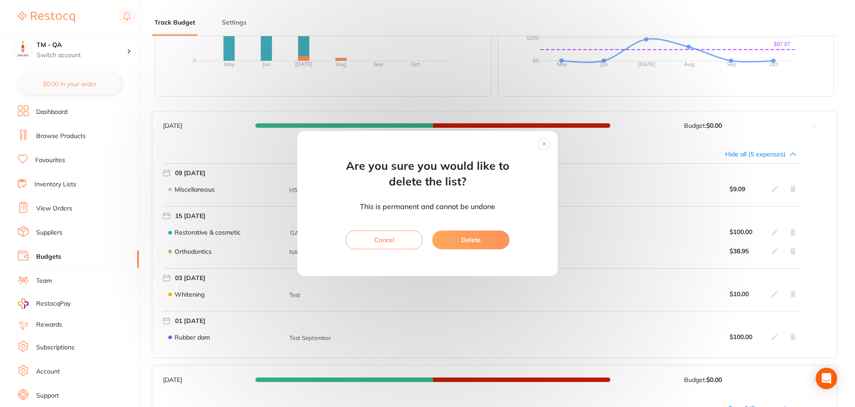
click at [442, 237] on button "Delete" at bounding box center [470, 239] width 77 height 19
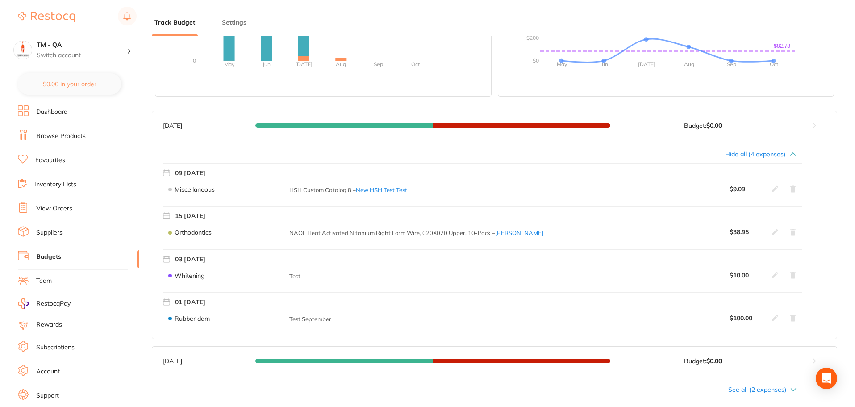
click at [794, 321] on icon at bounding box center [792, 317] width 5 height 7
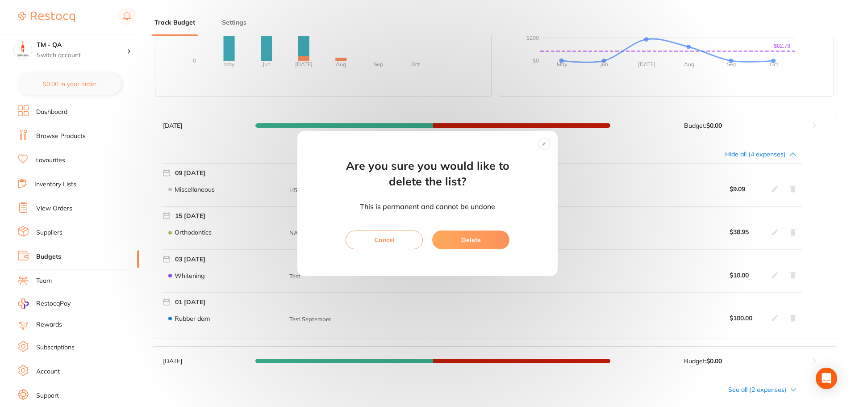
click at [480, 242] on button "Delete" at bounding box center [470, 239] width 77 height 19
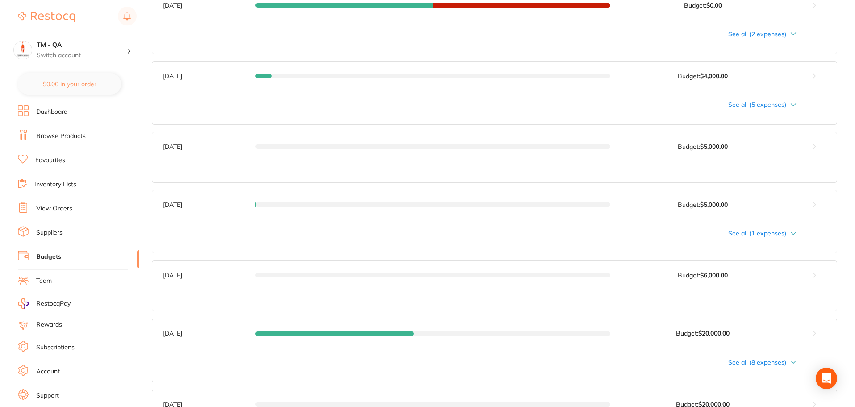
scroll to position [536, 0]
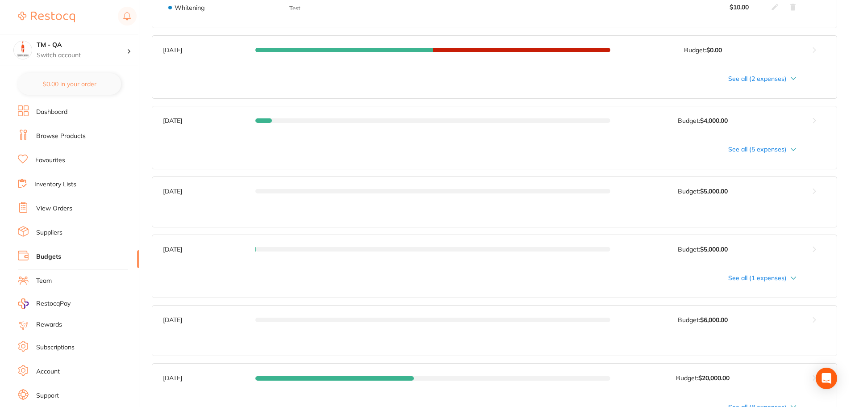
click at [774, 150] on div "See all (5 expenses)" at bounding box center [479, 149] width 633 height 7
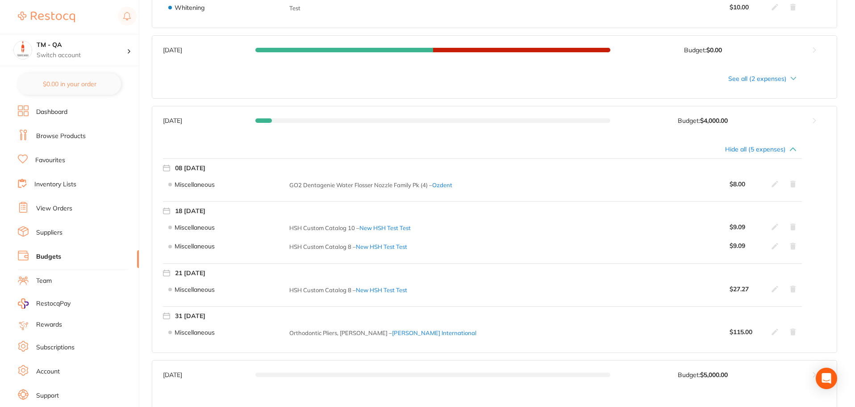
click at [791, 334] on icon at bounding box center [792, 331] width 5 height 7
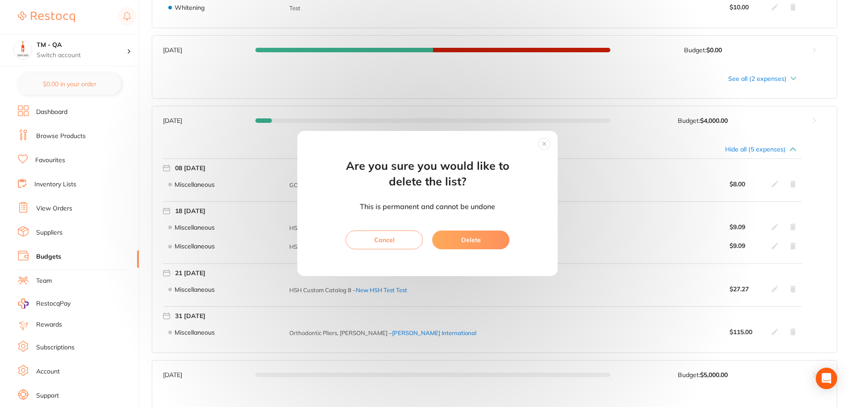
click at [484, 239] on button "Delete" at bounding box center [470, 239] width 77 height 19
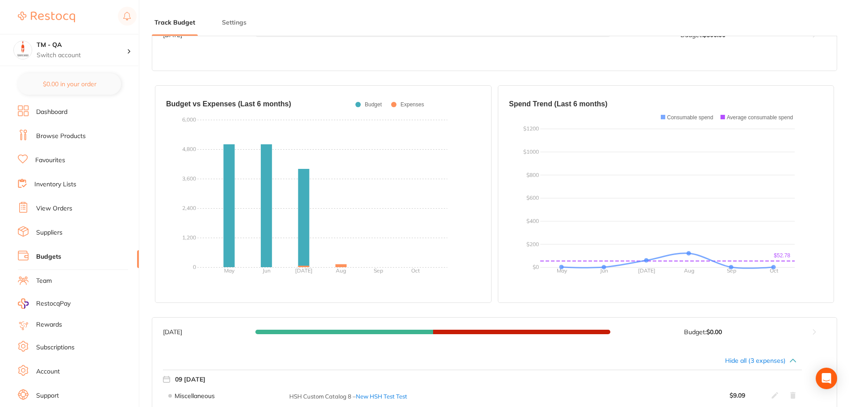
scroll to position [0, 0]
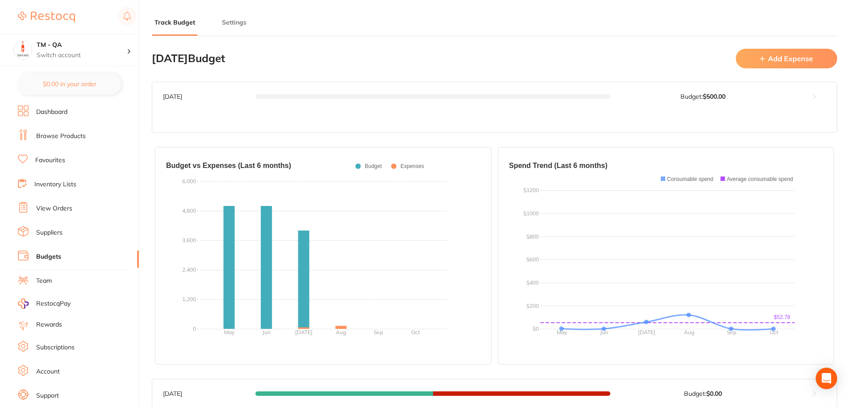
click at [780, 54] on button "Add Expense" at bounding box center [786, 58] width 101 height 19
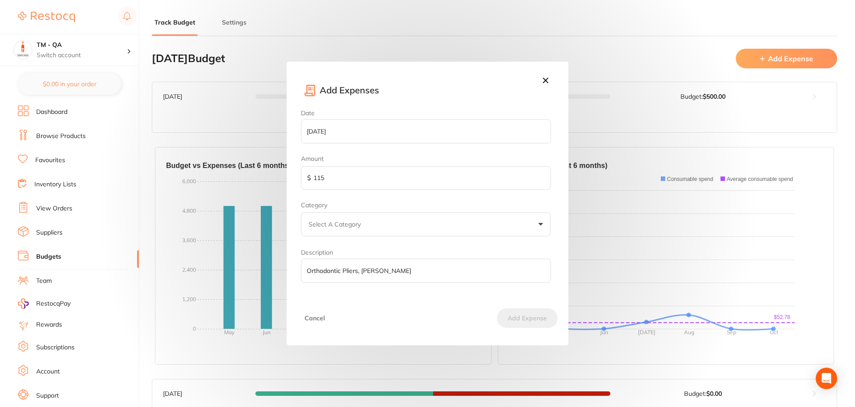
click at [368, 133] on input "2025-07-31" at bounding box center [426, 131] width 250 height 24
select select "6"
type input "2025-07-01"
click at [370, 186] on input "115" at bounding box center [426, 178] width 250 height 24
type input "100"
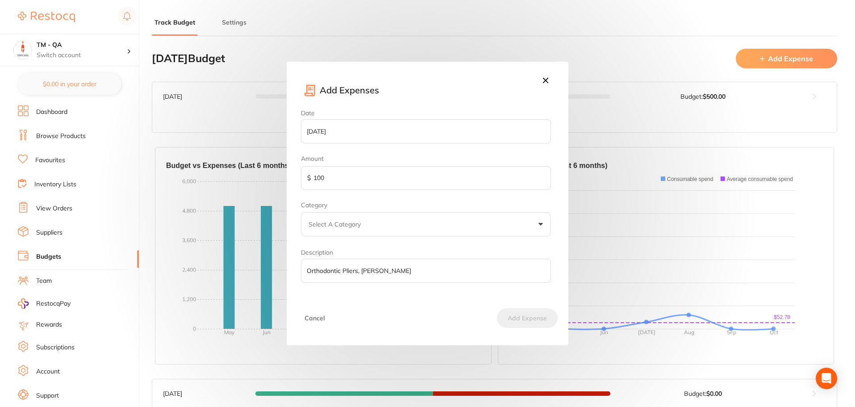
click at [364, 268] on input "Orthodontic Pliers, Adams" at bounding box center [426, 270] width 250 height 24
click at [392, 266] on input "Orthodontic Pliers, Adams" at bounding box center [426, 270] width 250 height 24
drag, startPoint x: 394, startPoint y: 267, endPoint x: 183, endPoint y: 278, distance: 210.5
click at [183, 278] on div "Add Expenses Date 2025-07-01 Amount $ 100 Category Select A Category Whitening …" at bounding box center [427, 203] width 855 height 407
click at [367, 275] on input "Description" at bounding box center [426, 270] width 250 height 24
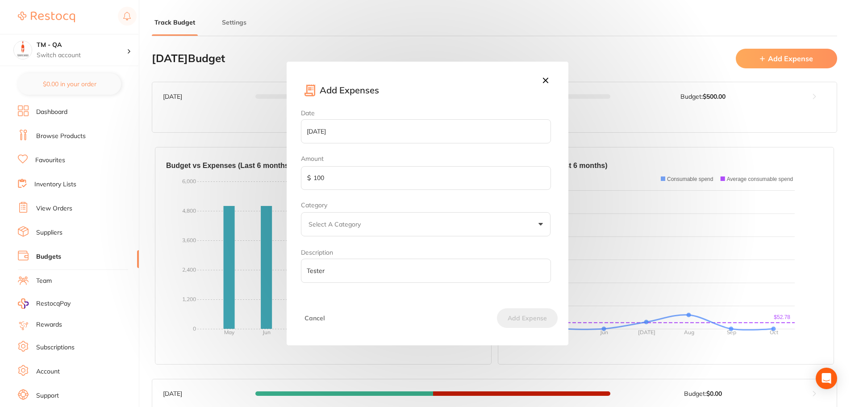
click at [367, 275] on input "Tester" at bounding box center [426, 270] width 250 height 24
type input "Tester"
click at [374, 229] on button "Select A Category" at bounding box center [426, 224] width 250 height 24
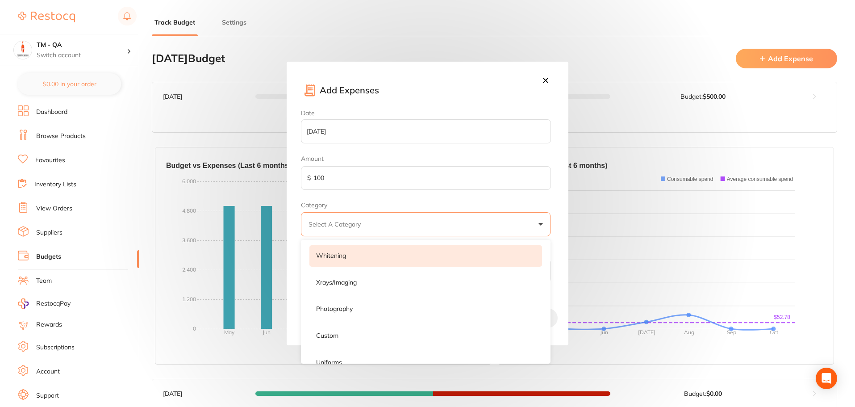
click at [383, 257] on li "Whitening" at bounding box center [425, 255] width 233 height 21
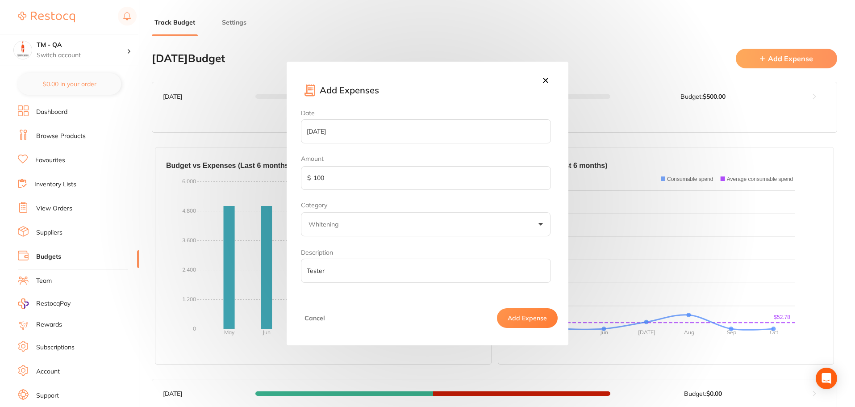
click at [338, 136] on input "2025-07-01" at bounding box center [426, 131] width 250 height 24
select select "6"
click at [432, 98] on div "Add Expenses" at bounding box center [427, 86] width 281 height 48
click at [521, 313] on button "Add Expense" at bounding box center [527, 318] width 61 height 20
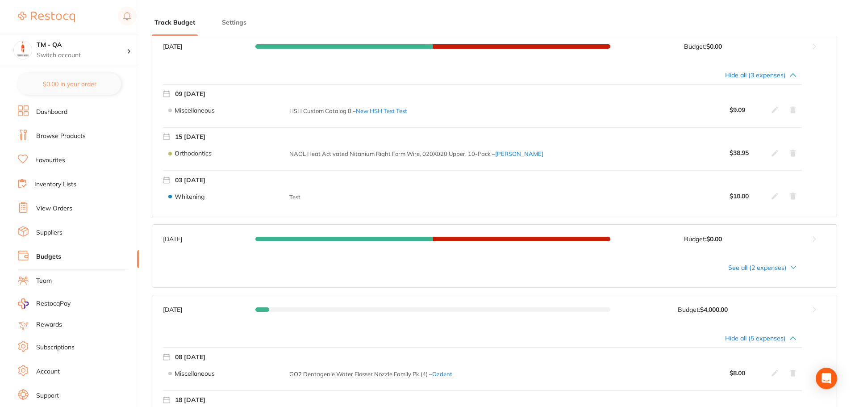
scroll to position [446, 0]
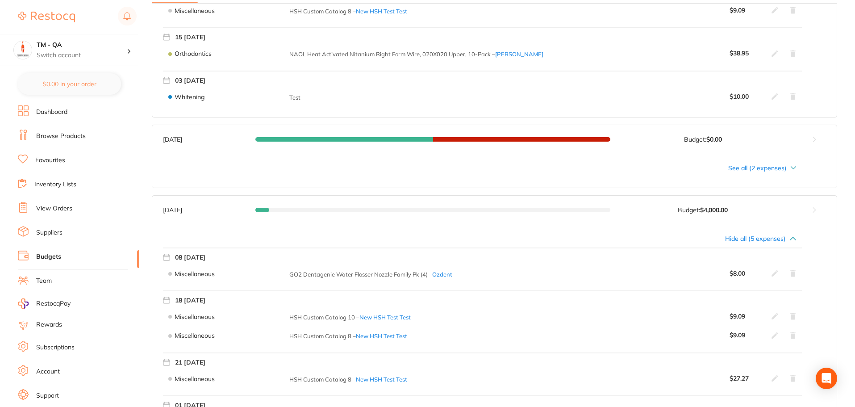
click at [781, 240] on div "Hide all (5 expenses)" at bounding box center [479, 238] width 633 height 7
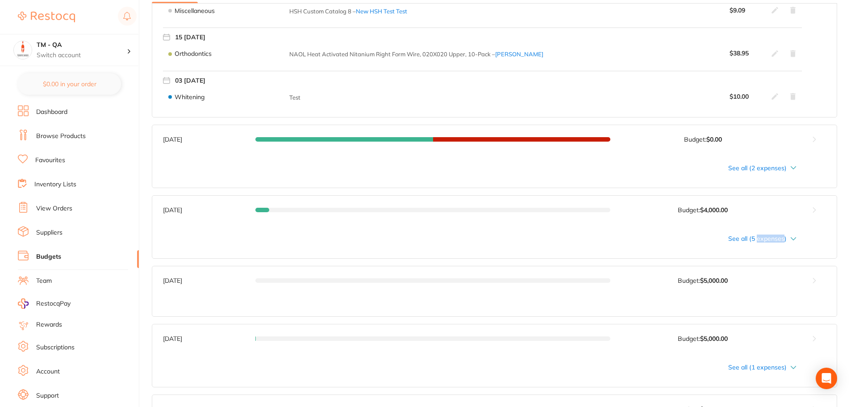
click at [781, 240] on div "See all (5 expenses)" at bounding box center [479, 238] width 633 height 7
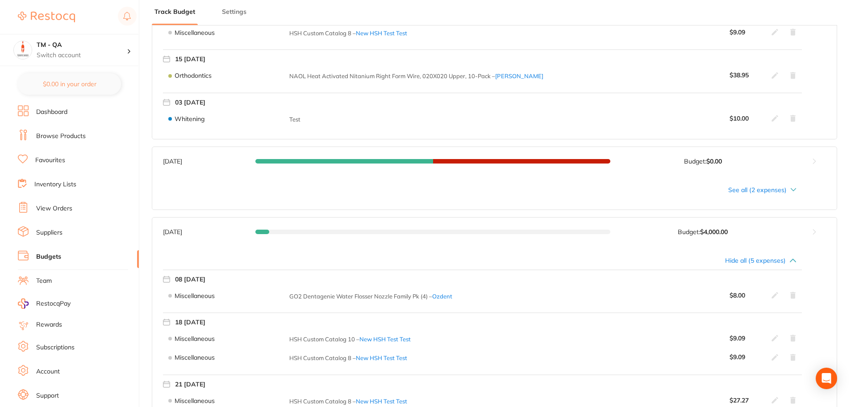
scroll to position [312, 0]
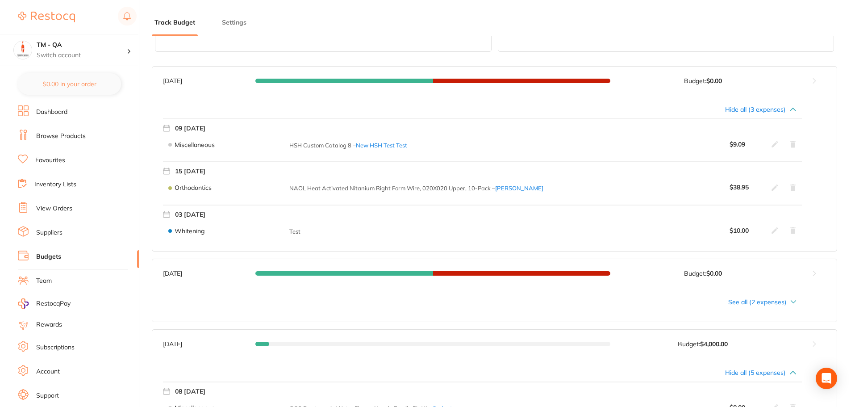
click at [772, 300] on div "See all (2 expenses)" at bounding box center [479, 301] width 633 height 7
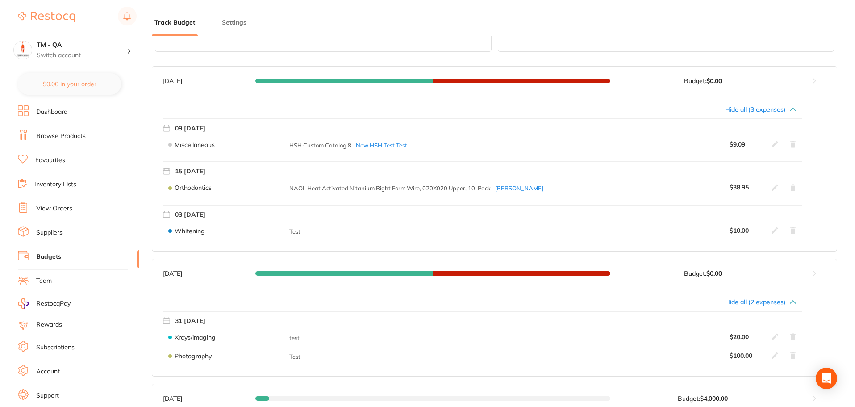
click at [775, 111] on div "Hide all (3 expenses)" at bounding box center [479, 109] width 633 height 7
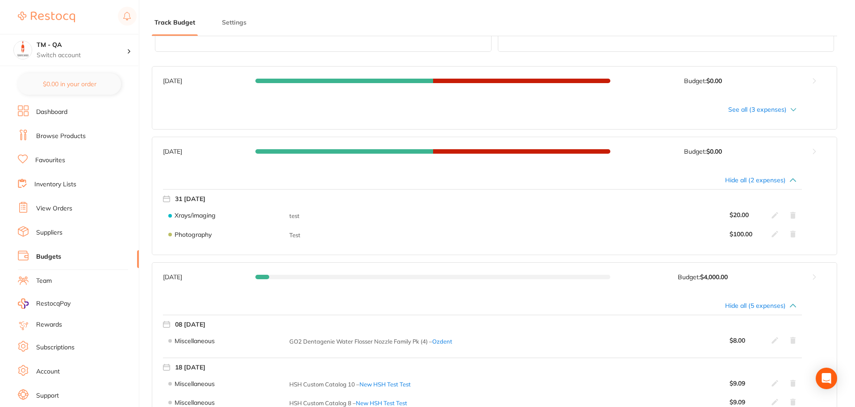
click at [781, 178] on div "Hide all (2 expenses)" at bounding box center [479, 179] width 633 height 7
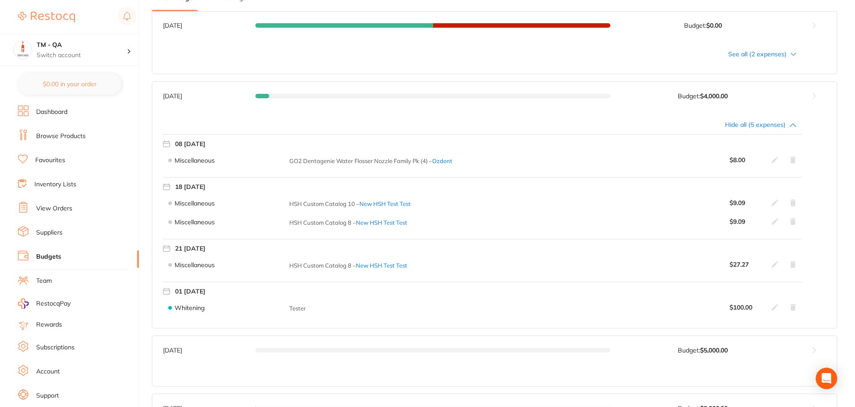
scroll to position [446, 0]
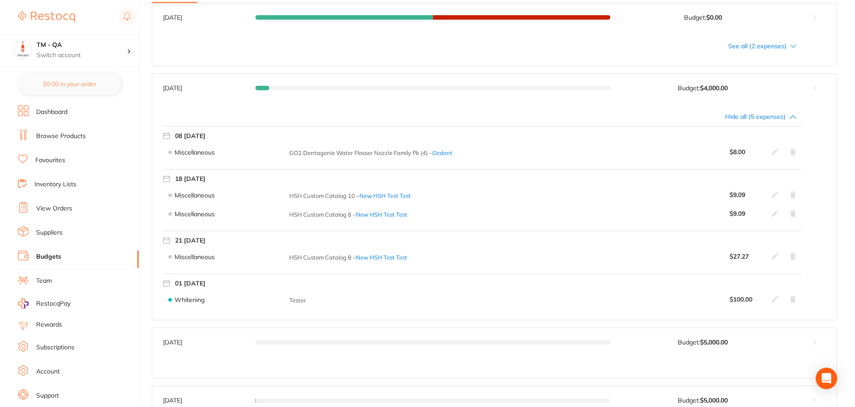
click at [768, 117] on div "Hide all (5 expenses)" at bounding box center [479, 116] width 633 height 7
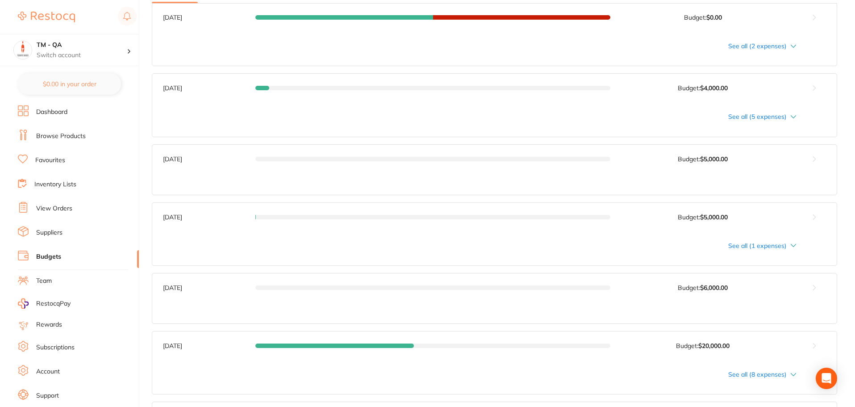
scroll to position [357, 0]
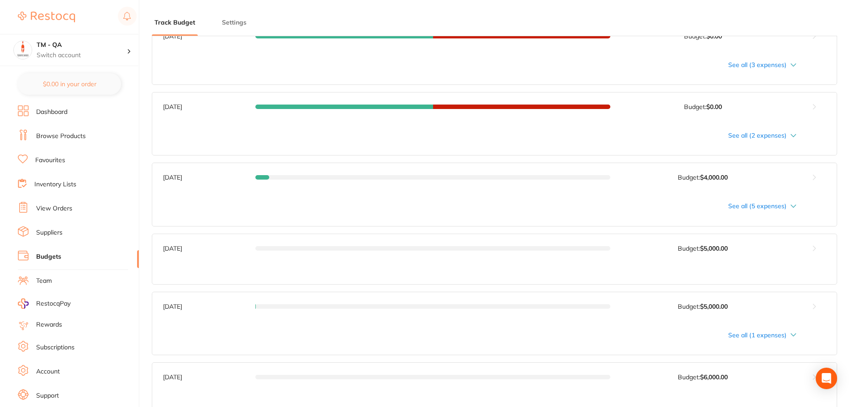
click at [757, 204] on div "See all (5 expenses)" at bounding box center [479, 205] width 633 height 7
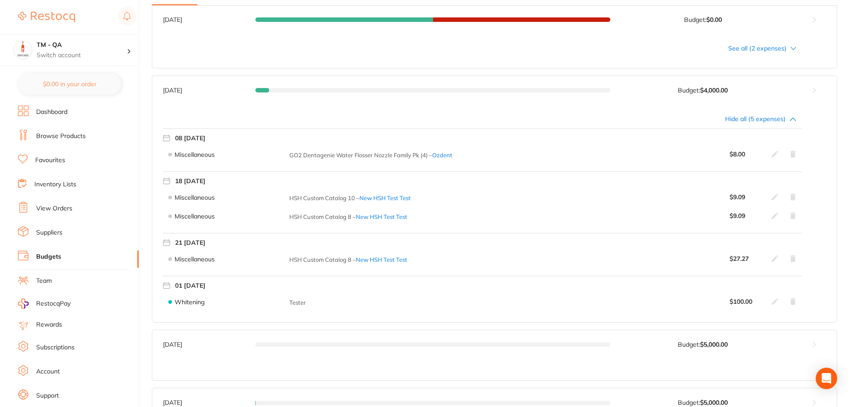
scroll to position [446, 0]
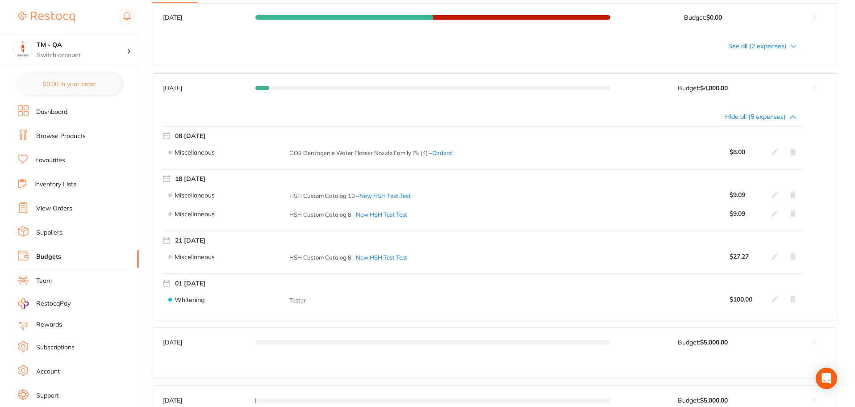
click at [794, 300] on icon at bounding box center [792, 299] width 5 height 7
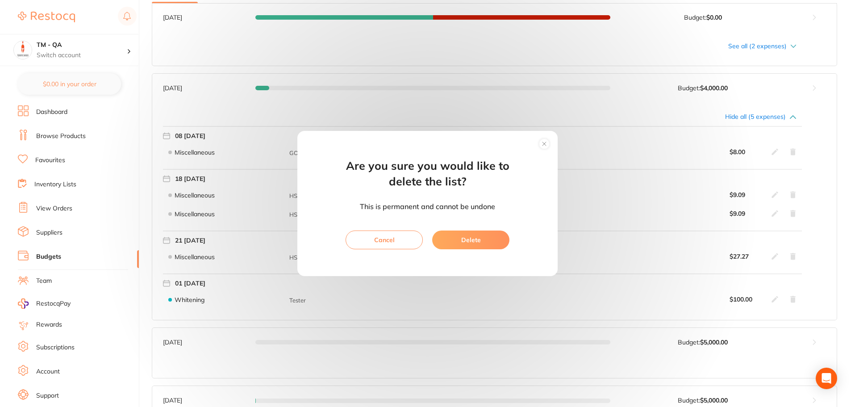
click at [487, 237] on button "Delete" at bounding box center [470, 239] width 77 height 19
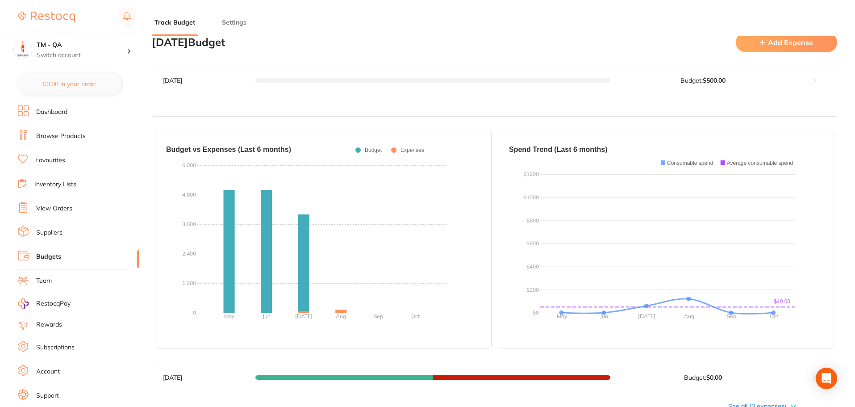
scroll to position [0, 0]
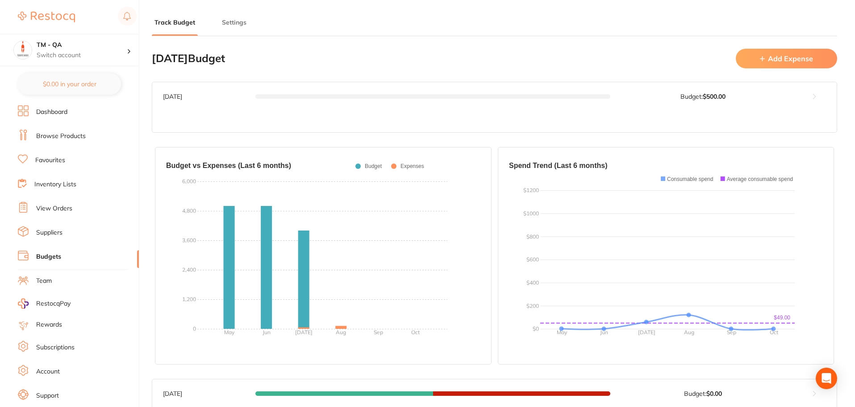
click at [798, 58] on button "Add Expense" at bounding box center [786, 58] width 101 height 19
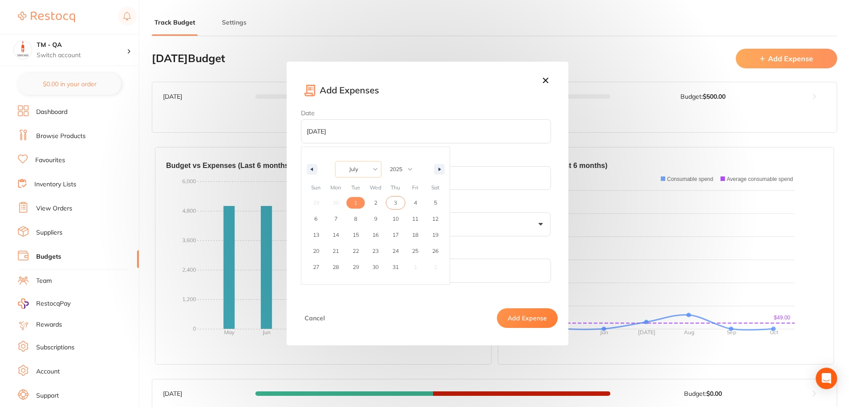
click at [368, 172] on select "January February March April May June July August September October November De…" at bounding box center [358, 169] width 45 height 15
select select "9"
click at [336, 162] on select "January February March April May June July August September October November De…" at bounding box center [358, 169] width 45 height 15
type input "2025-10-14"
click at [541, 317] on button "Add Expense" at bounding box center [527, 318] width 61 height 20
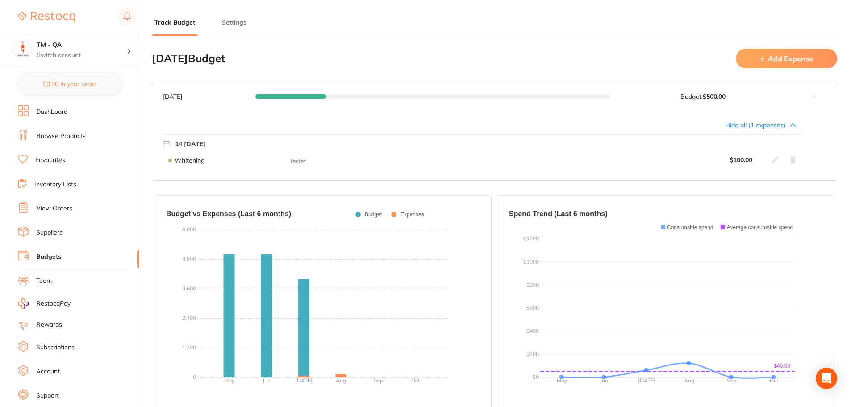
click at [795, 61] on button "Add Expense" at bounding box center [786, 58] width 101 height 19
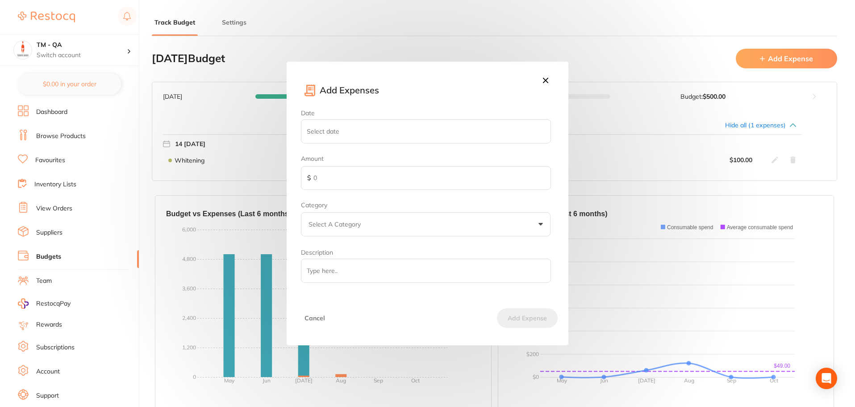
click at [358, 133] on input "Date" at bounding box center [426, 131] width 250 height 24
select select "9"
type input "2025-10-13"
click at [336, 181] on input "text" at bounding box center [426, 178] width 250 height 24
type input "100"
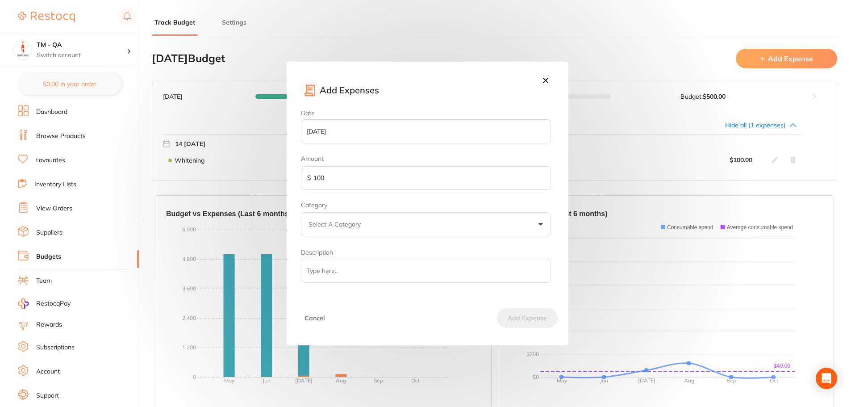
click at [337, 225] on p "Select A Category" at bounding box center [336, 224] width 56 height 9
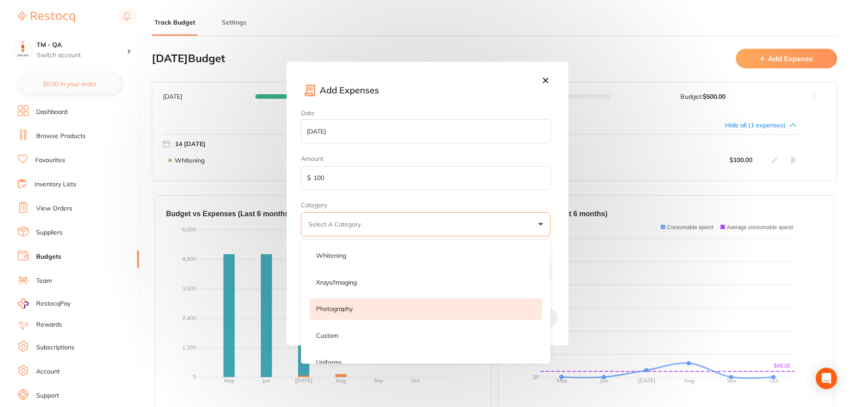
click at [350, 303] on li "Photography" at bounding box center [425, 308] width 233 height 21
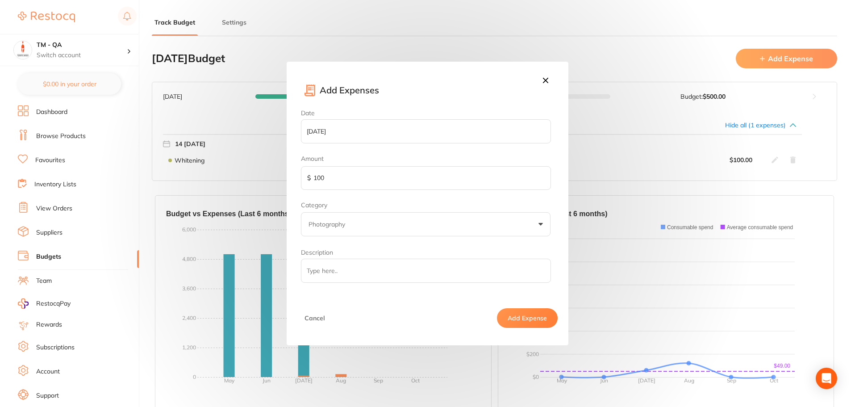
click at [350, 271] on input "Description" at bounding box center [426, 270] width 250 height 24
type input "Test"
click at [515, 314] on button "Add Expense" at bounding box center [527, 318] width 61 height 20
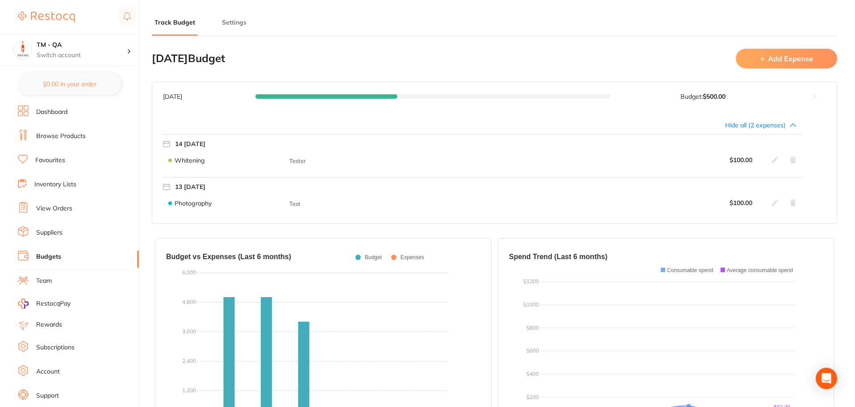
click at [814, 97] on button at bounding box center [814, 96] width 45 height 29
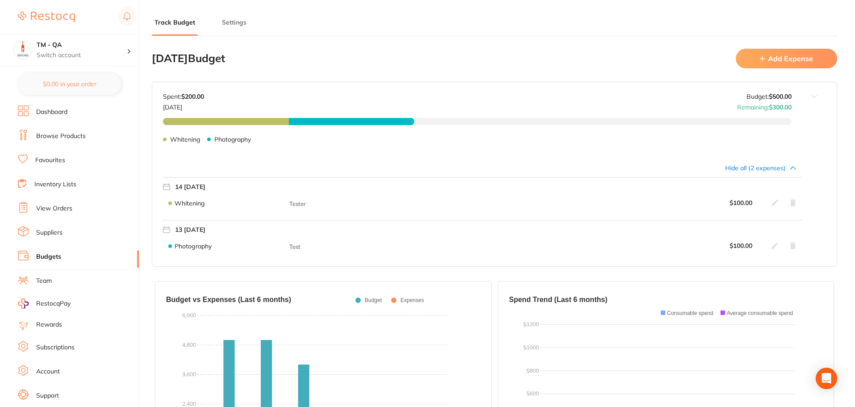
click at [772, 204] on icon at bounding box center [774, 202] width 7 height 7
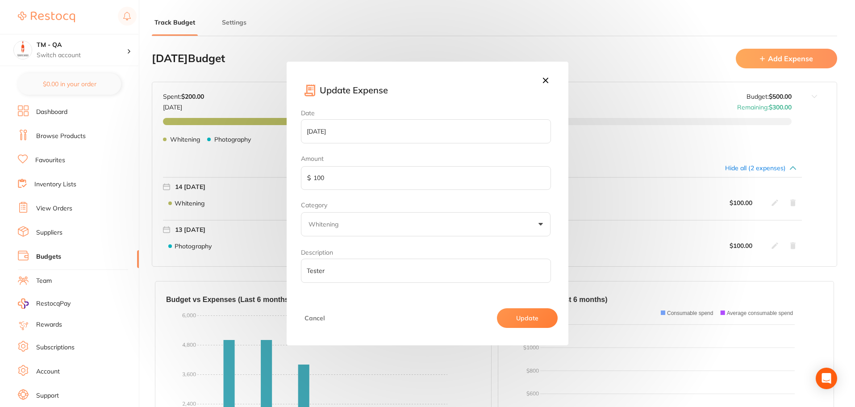
click at [376, 181] on input "100" at bounding box center [426, 178] width 250 height 24
type input "150"
click at [525, 319] on button "Update" at bounding box center [527, 318] width 61 height 20
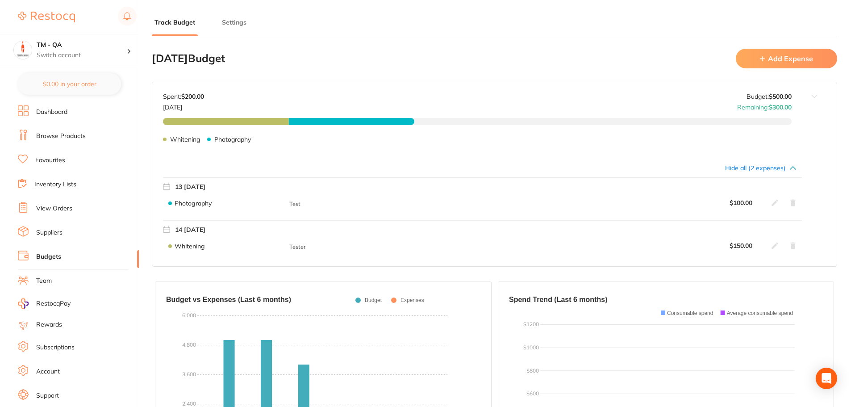
type input "5,000"
type input "6,500"
type input "6,000"
type input "0"
type input "5,000"
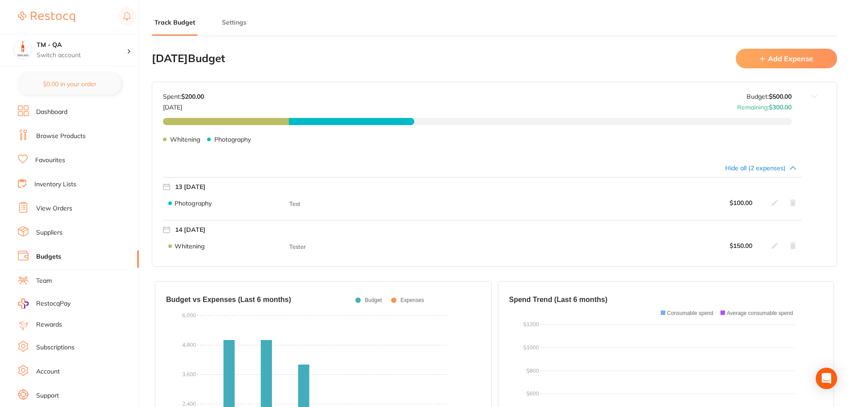
type input "10,000"
type input "6,500"
type input "6,000"
click at [775, 244] on icon at bounding box center [774, 245] width 7 height 7
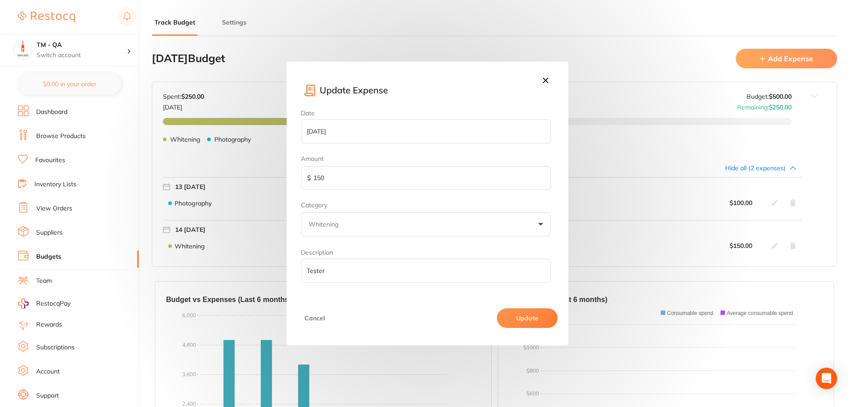
click at [645, 214] on div "Update Expense Date 2025-10-14 Amount $ 150 Category Whitening Whitening Xrays/…" at bounding box center [427, 203] width 855 height 407
click at [546, 80] on icon at bounding box center [545, 80] width 5 height 5
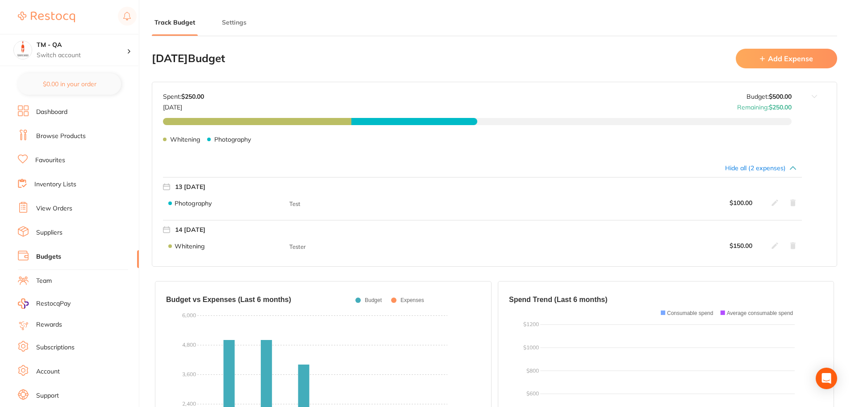
click at [773, 203] on icon at bounding box center [774, 202] width 7 height 7
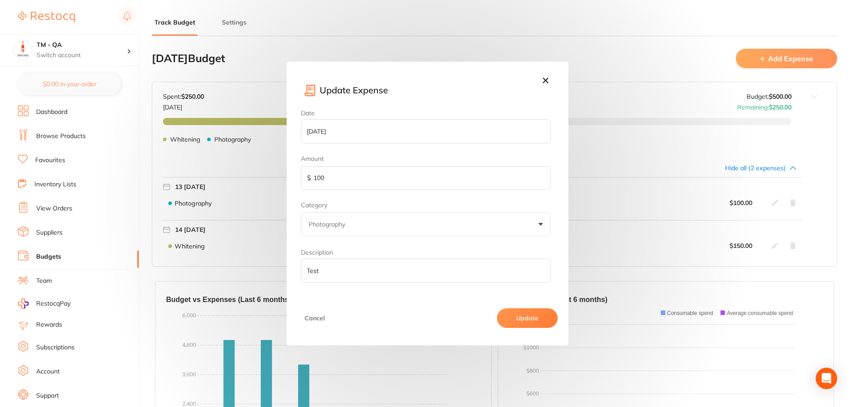
click at [376, 178] on input "100" at bounding box center [426, 178] width 250 height 24
type input "150"
click at [515, 318] on button "Update" at bounding box center [527, 318] width 61 height 20
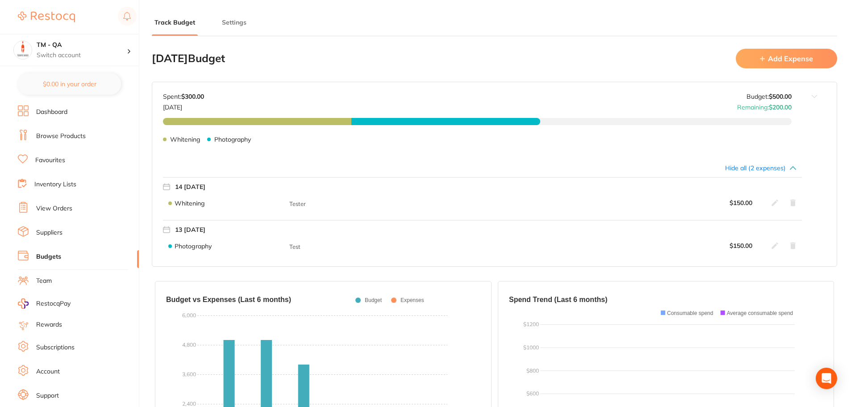
click at [774, 204] on icon at bounding box center [774, 202] width 7 height 7
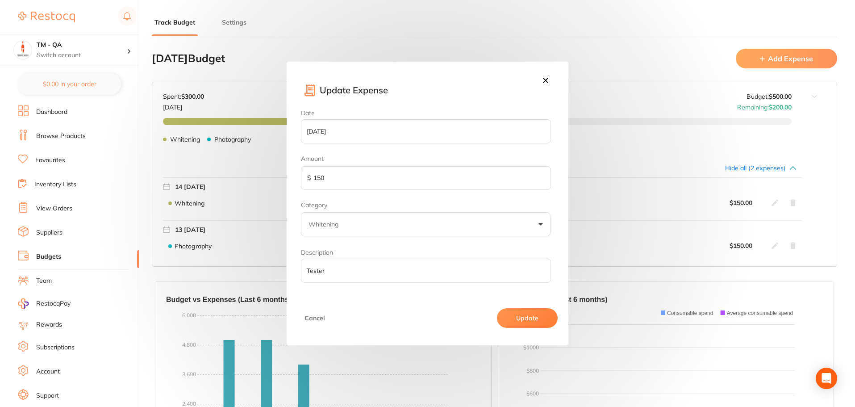
drag, startPoint x: 340, startPoint y: 178, endPoint x: 287, endPoint y: 177, distance: 53.1
click at [287, 177] on div "Date 2025-10-14 Amount $ 150 Category Whitening Whitening Xrays/imaging Photogr…" at bounding box center [427, 199] width 281 height 181
type input "200"
click at [518, 316] on button "Update" at bounding box center [527, 318] width 61 height 20
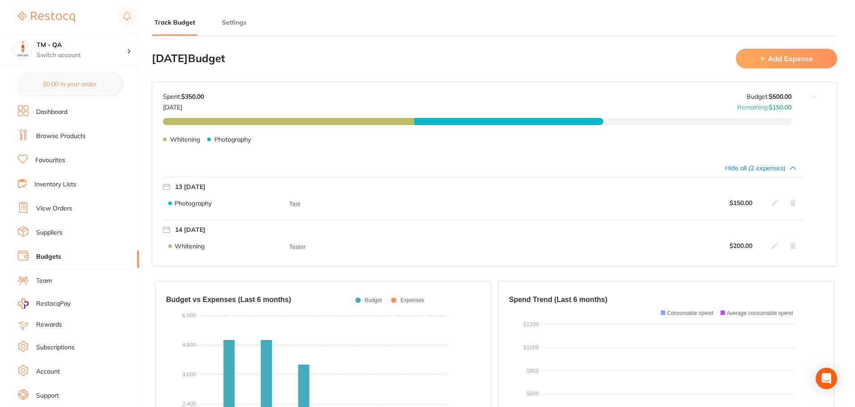
click at [772, 248] on icon at bounding box center [774, 245] width 7 height 7
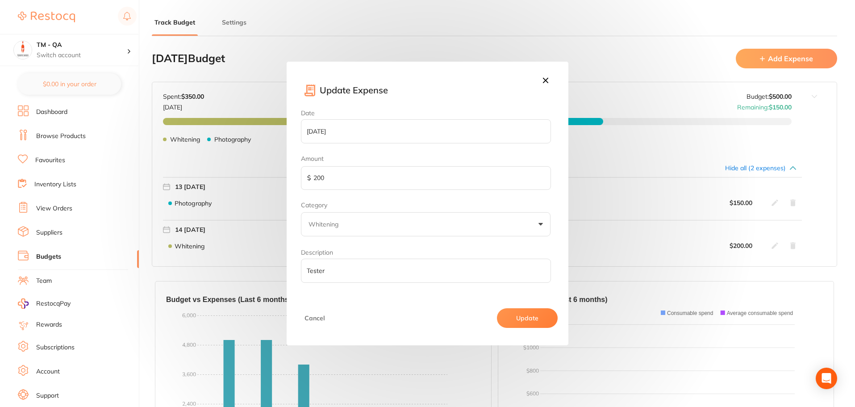
click at [640, 212] on div "Update Expense Date 2025-10-14 Amount $ 200 Category Whitening Whitening Xrays/…" at bounding box center [427, 203] width 855 height 407
click at [546, 76] on icon at bounding box center [546, 80] width 10 height 10
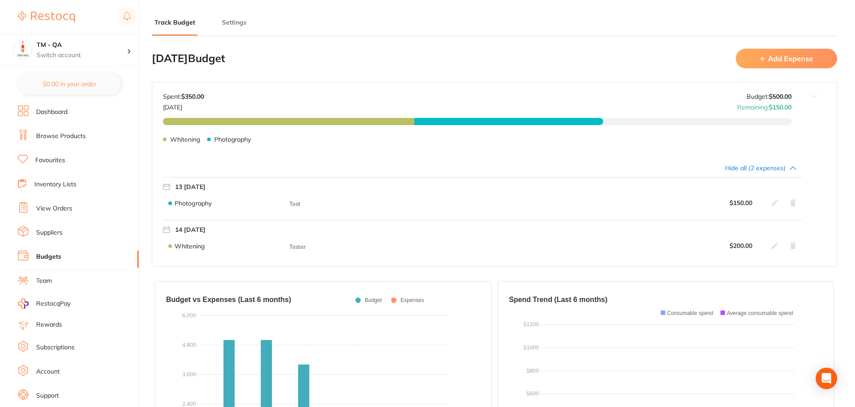
click at [774, 201] on icon at bounding box center [774, 202] width 7 height 7
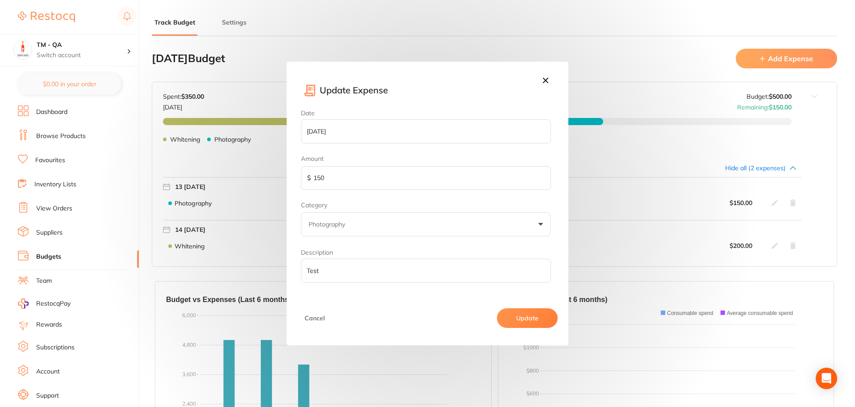
drag, startPoint x: 374, startPoint y: 175, endPoint x: 173, endPoint y: 187, distance: 201.2
click at [173, 187] on div "Update Expense Date 2025-10-13 Amount $ 150 Category Photography Whitening Xray…" at bounding box center [427, 203] width 855 height 407
type input "250"
click at [521, 319] on button "Update" at bounding box center [527, 318] width 61 height 20
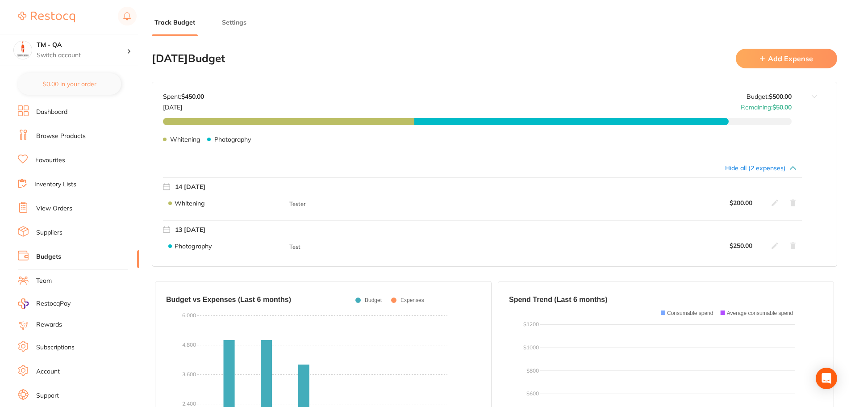
click at [775, 246] on icon at bounding box center [774, 245] width 7 height 7
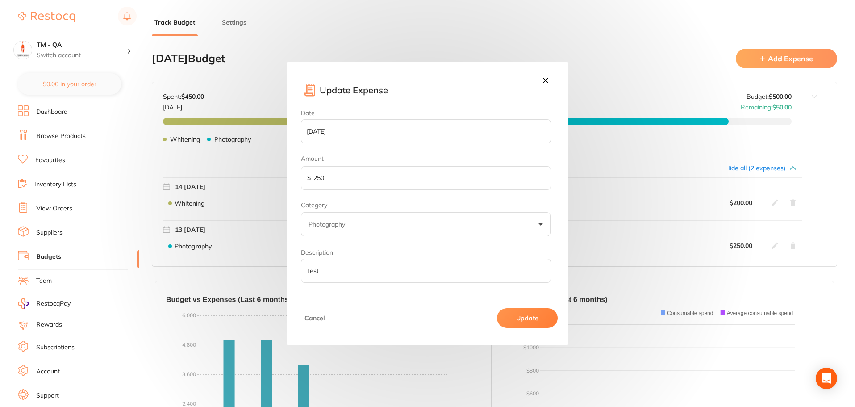
click at [268, 173] on div "Update Expense Date 2025-10-13 Amount $ 250 Category Photography Whitening Xray…" at bounding box center [427, 203] width 855 height 407
type input "300"
click at [524, 321] on button "Update" at bounding box center [527, 318] width 61 height 20
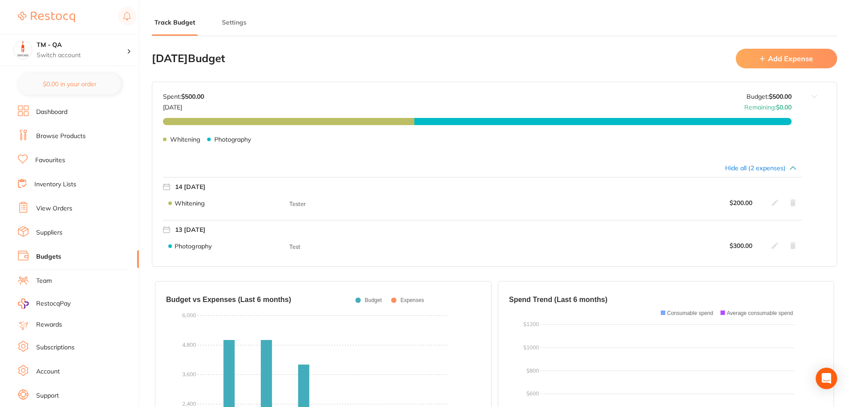
click at [795, 245] on icon at bounding box center [792, 245] width 5 height 7
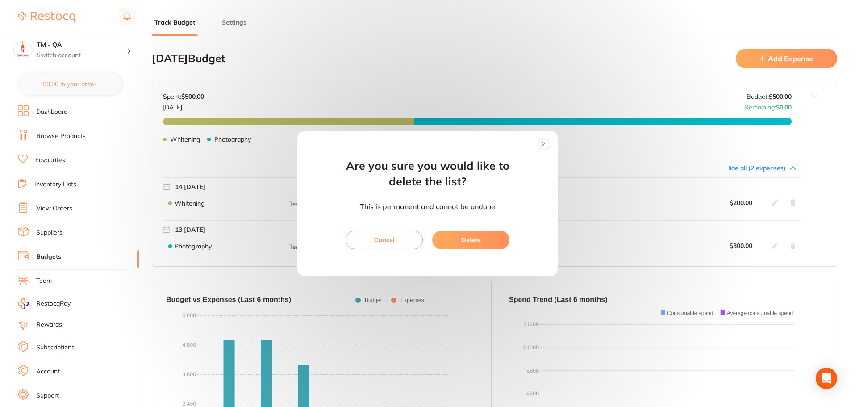
click at [480, 239] on button "Delete" at bounding box center [470, 239] width 77 height 19
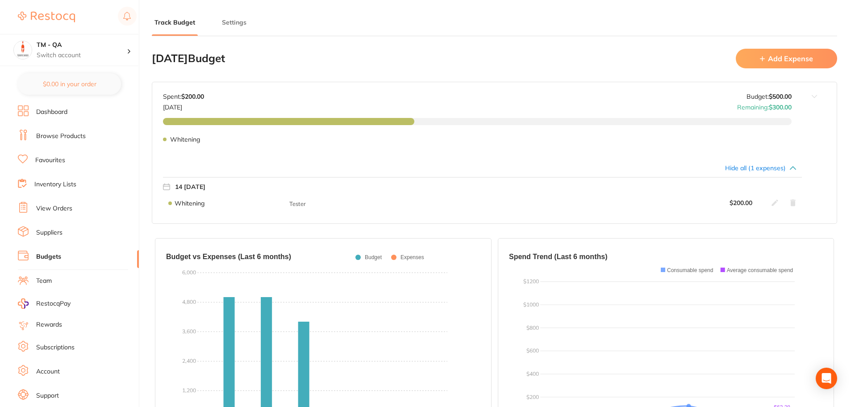
click at [794, 201] on icon at bounding box center [792, 203] width 5 height 7
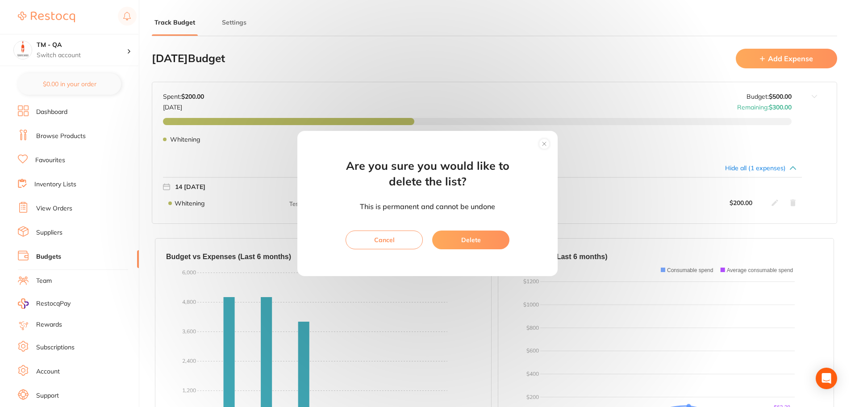
click at [478, 237] on button "Delete" at bounding box center [470, 239] width 77 height 19
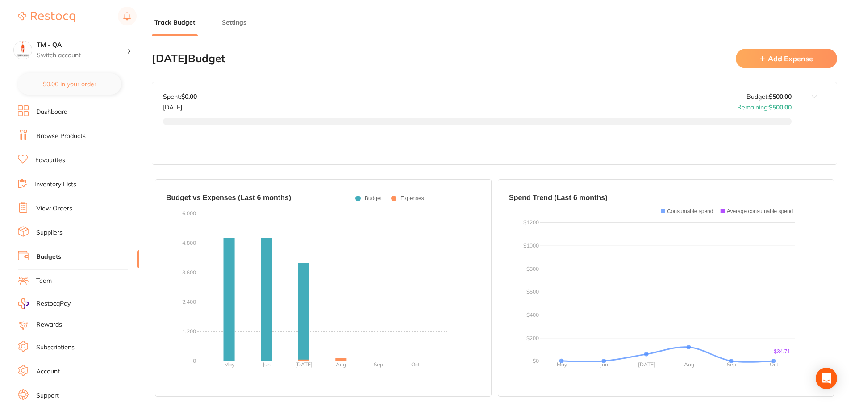
click at [808, 61] on button "Add Expense" at bounding box center [786, 58] width 101 height 19
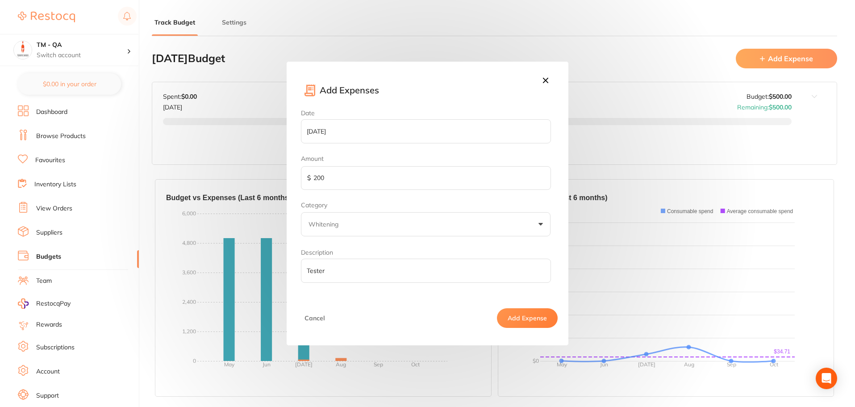
click at [392, 135] on input "2025-10-14" at bounding box center [426, 131] width 250 height 24
select select "9"
type input "2025-10-07"
click at [332, 180] on input "200" at bounding box center [426, 178] width 250 height 24
type input "2000"
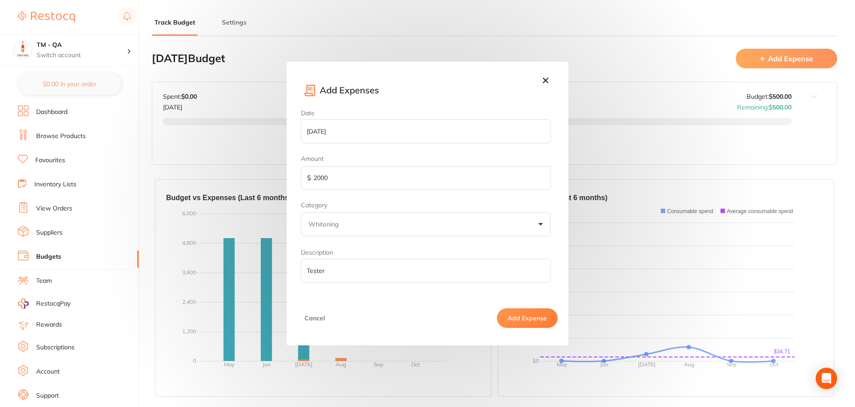
click at [508, 317] on button "Add Expense" at bounding box center [527, 318] width 61 height 20
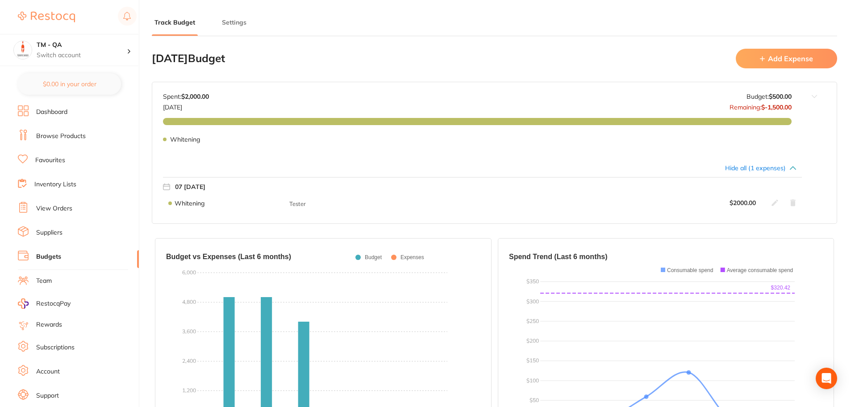
click at [776, 204] on icon at bounding box center [774, 202] width 7 height 7
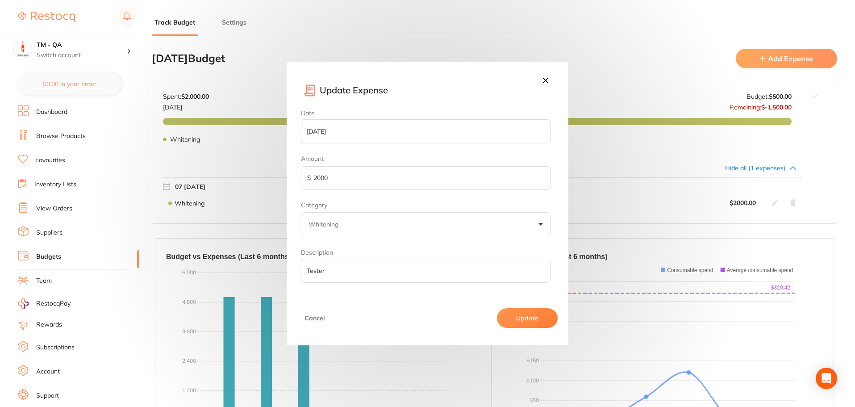
drag, startPoint x: 345, startPoint y: 170, endPoint x: 271, endPoint y: 159, distance: 75.3
click at [271, 159] on div "Update Expense Date 2025-10-07 Amount $ 2000 Category Whitening Whitening Xrays…" at bounding box center [427, 203] width 855 height 407
type input "100"
click at [523, 315] on button "Update" at bounding box center [527, 318] width 61 height 20
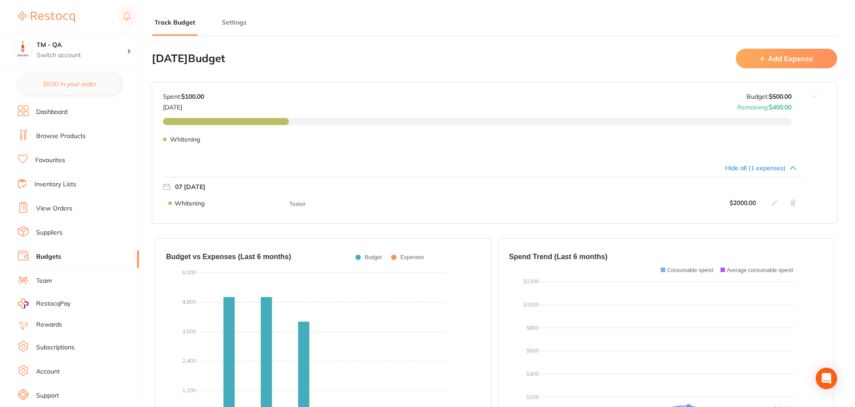
click at [773, 204] on icon at bounding box center [774, 202] width 7 height 7
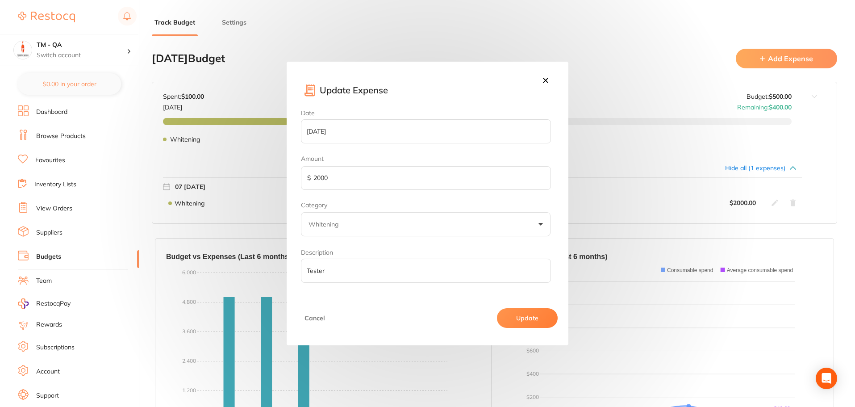
drag, startPoint x: 378, startPoint y: 176, endPoint x: 210, endPoint y: 181, distance: 167.5
click at [210, 181] on div "Update Expense Date 2025-10-07 Amount $ 2000 Category Whitening Whitening Xrays…" at bounding box center [427, 203] width 855 height 407
type input "100"
click at [532, 322] on button "Update" at bounding box center [527, 318] width 61 height 20
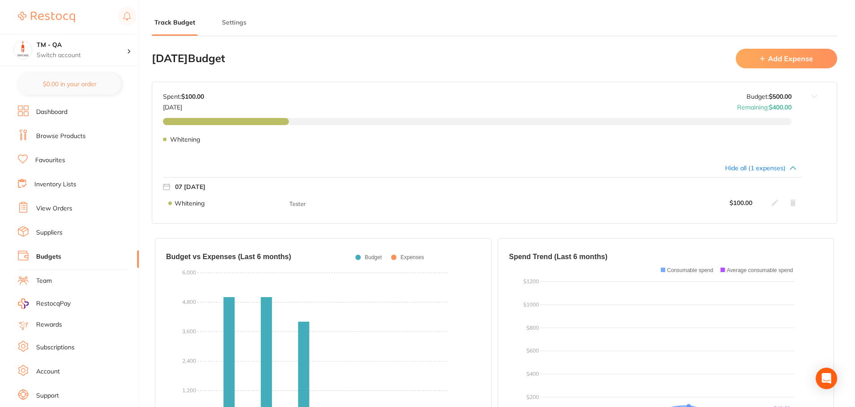
click at [774, 201] on icon at bounding box center [774, 202] width 7 height 7
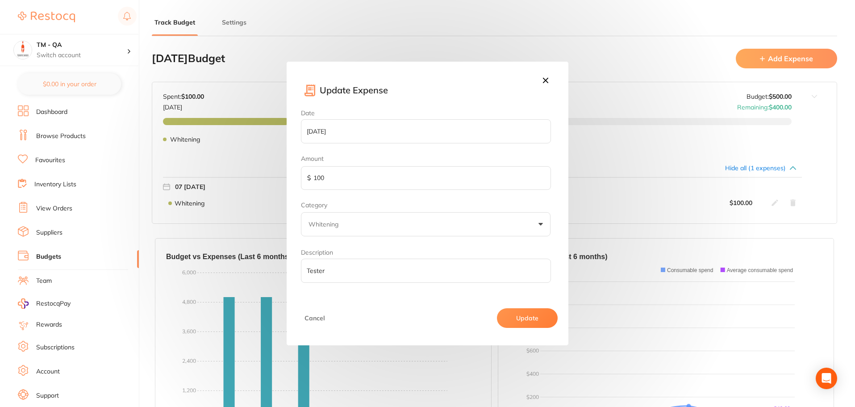
click at [204, 183] on div "Update Expense Date 2025-10-07 Amount $ 100 Category Whitening Whitening Xrays/…" at bounding box center [427, 203] width 855 height 407
type input "50"
click at [509, 313] on button "Update" at bounding box center [527, 318] width 61 height 20
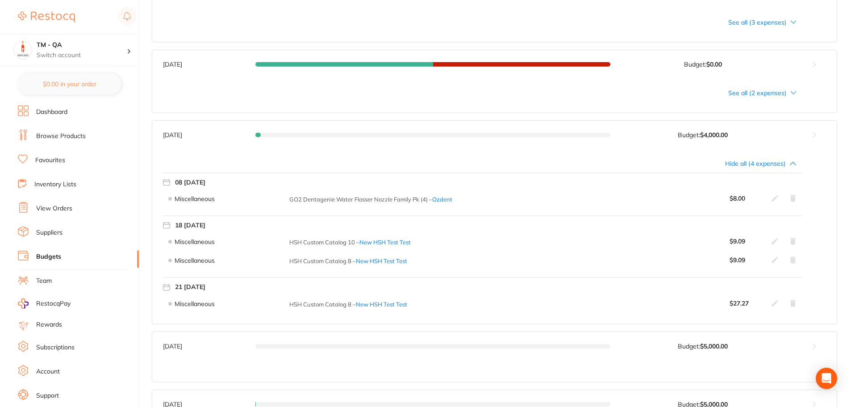
scroll to position [312, 0]
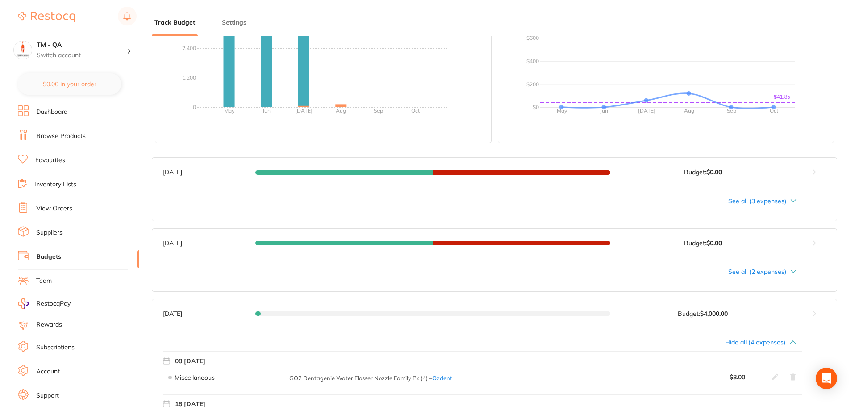
click at [758, 200] on div "See all (3 expenses)" at bounding box center [479, 200] width 633 height 7
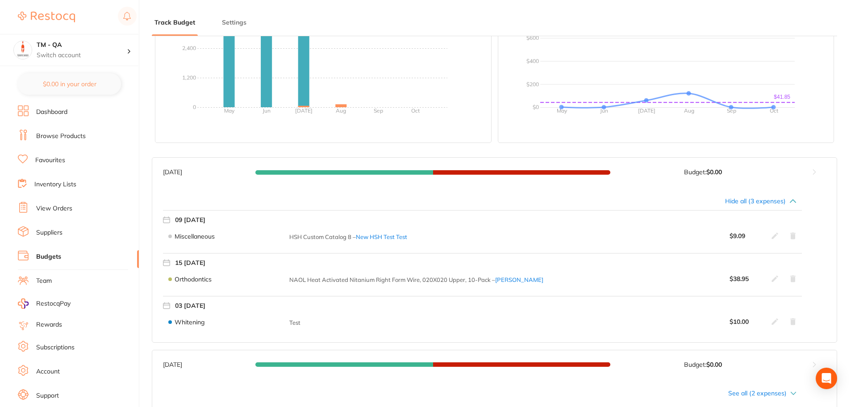
click at [778, 201] on div "Hide all (3 expenses)" at bounding box center [479, 200] width 633 height 7
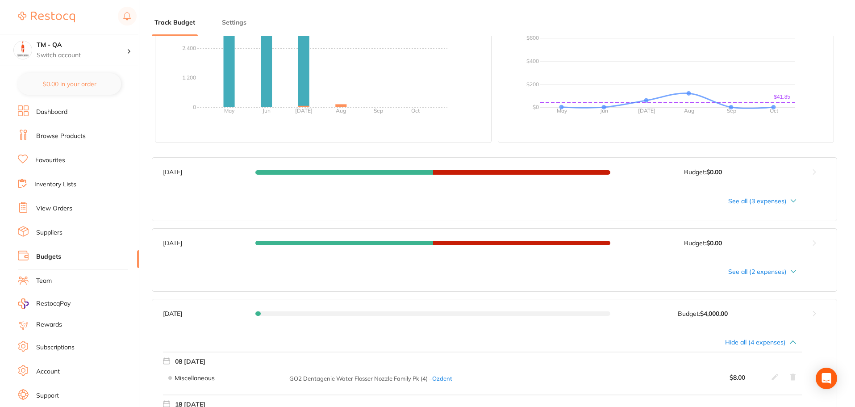
click at [778, 201] on div "See all (3 expenses)" at bounding box center [479, 200] width 633 height 7
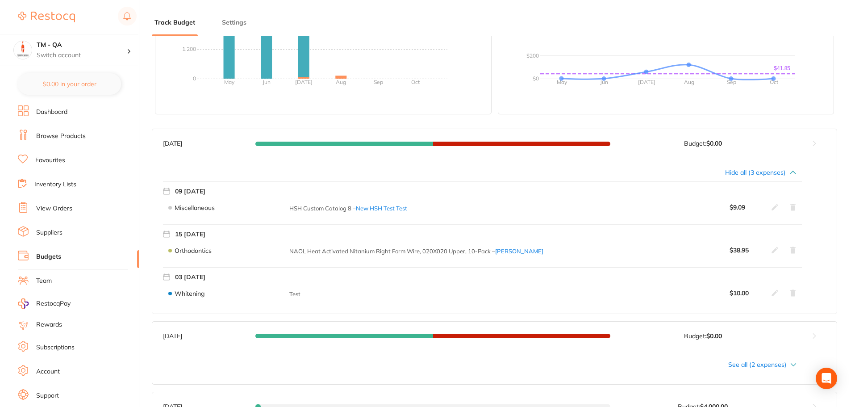
scroll to position [357, 0]
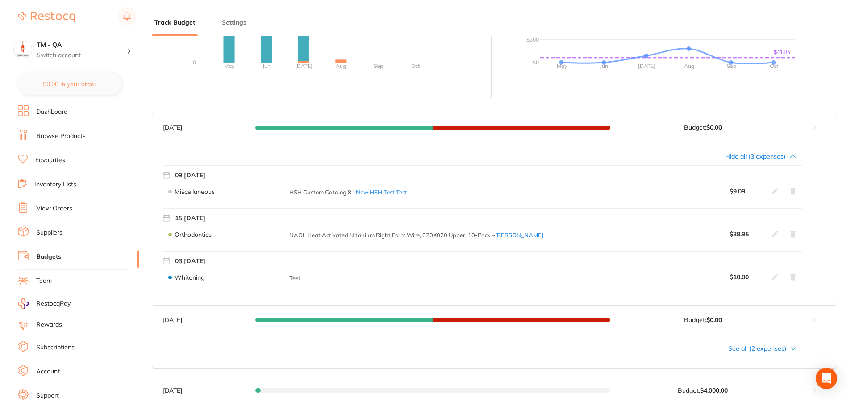
click at [814, 130] on button at bounding box center [814, 127] width 45 height 29
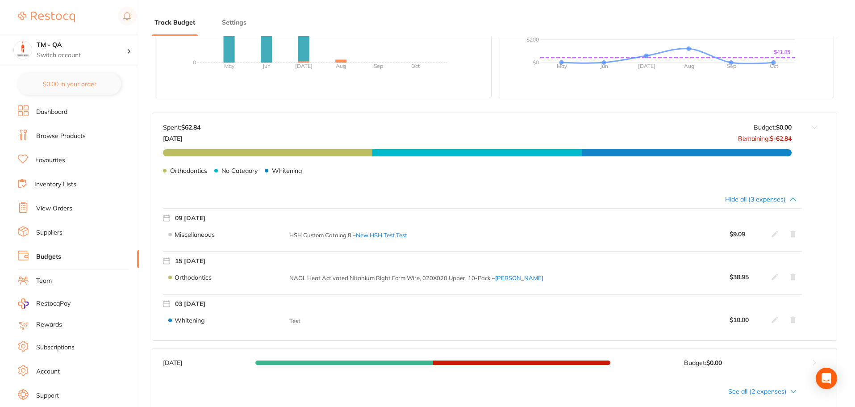
click at [814, 130] on button at bounding box center [814, 148] width 45 height 71
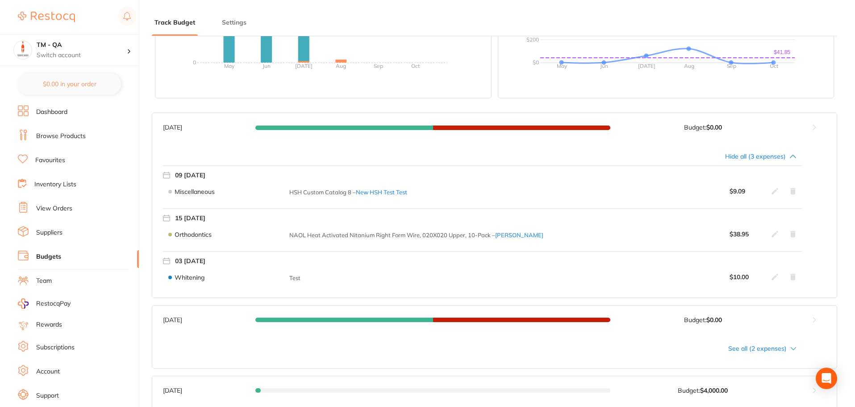
click at [814, 130] on button at bounding box center [814, 127] width 45 height 29
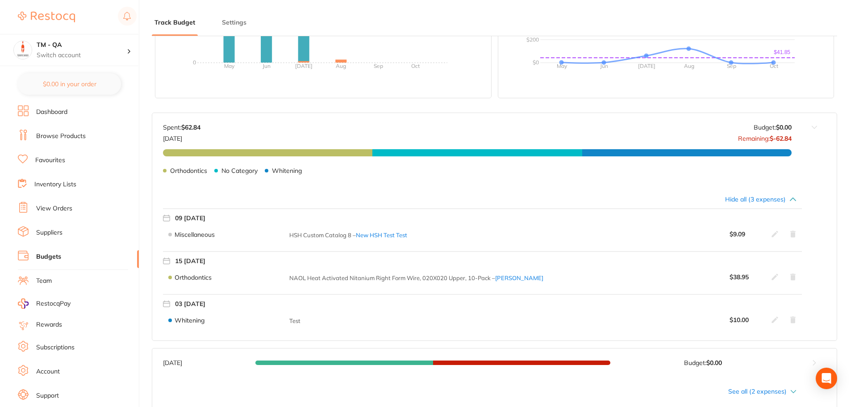
click at [814, 130] on button at bounding box center [814, 148] width 45 height 71
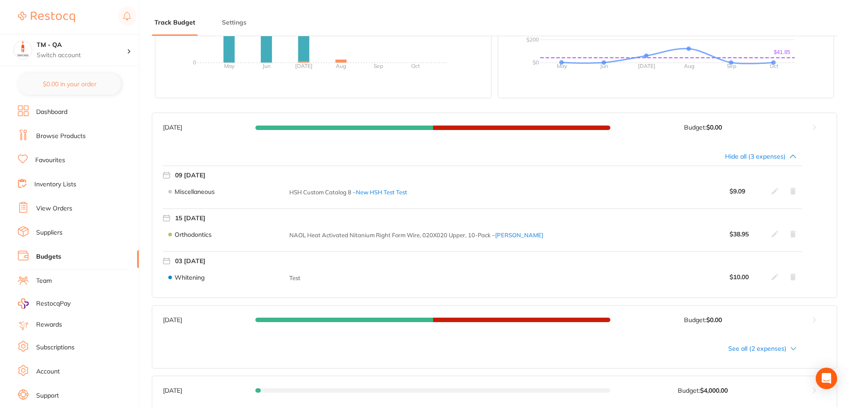
click at [812, 129] on button at bounding box center [814, 127] width 45 height 29
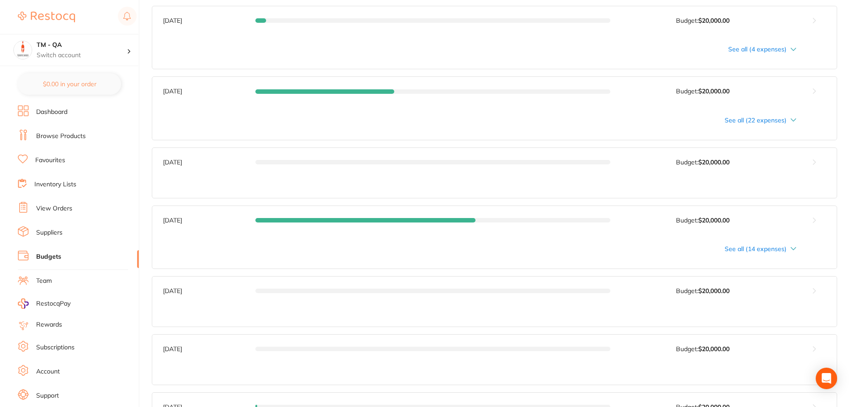
scroll to position [1429, 0]
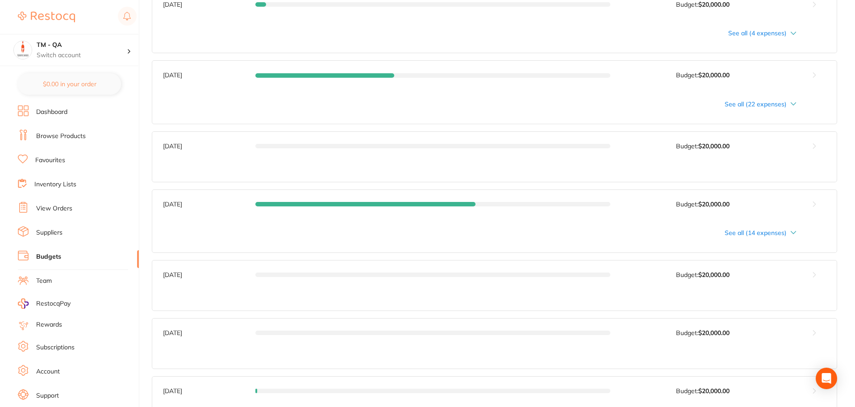
click at [737, 231] on div "See all (14 expenses)" at bounding box center [479, 232] width 633 height 7
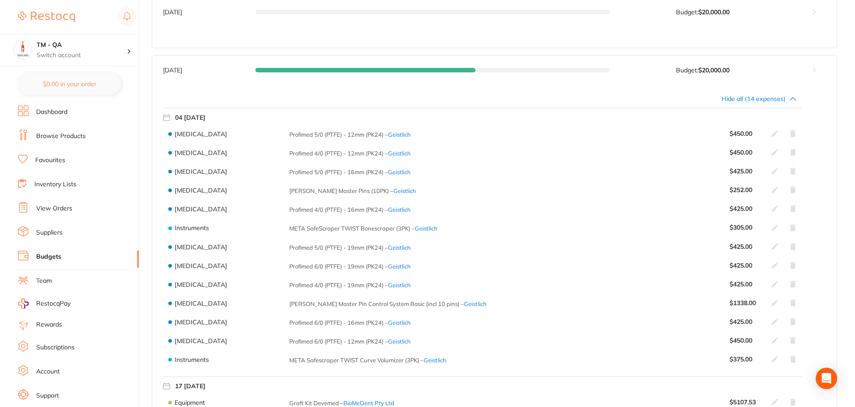
scroll to position [1518, 0]
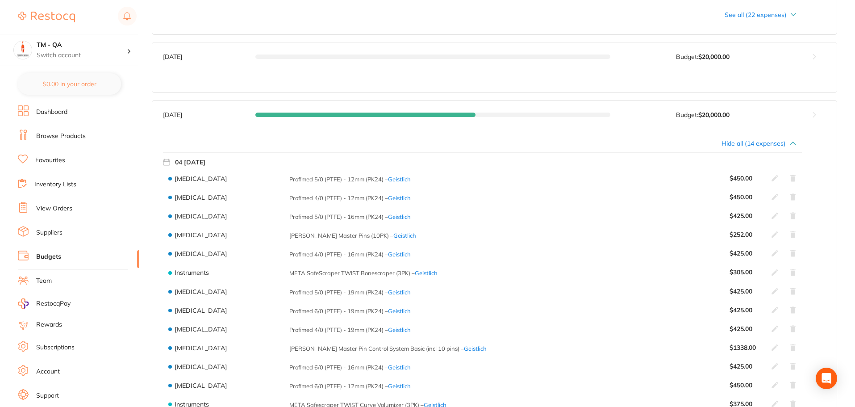
click at [813, 116] on button at bounding box center [814, 114] width 45 height 29
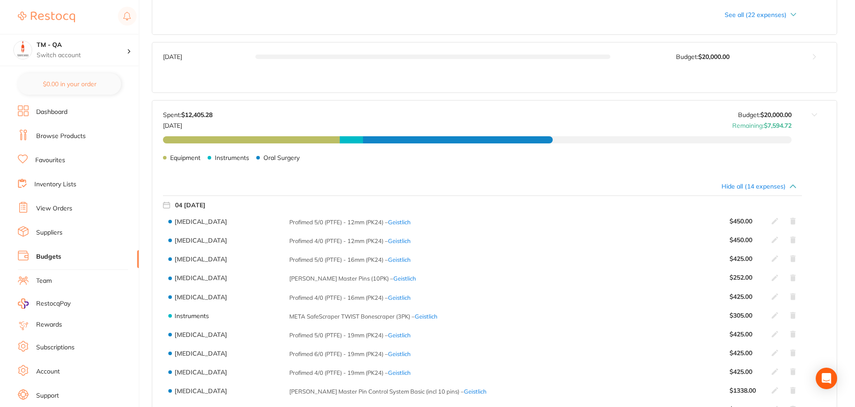
click at [813, 116] on button at bounding box center [814, 135] width 45 height 71
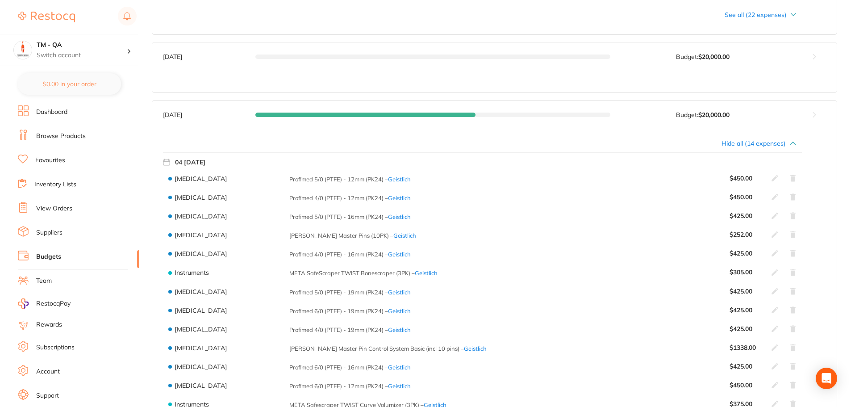
click at [790, 145] on icon at bounding box center [792, 143] width 7 height 7
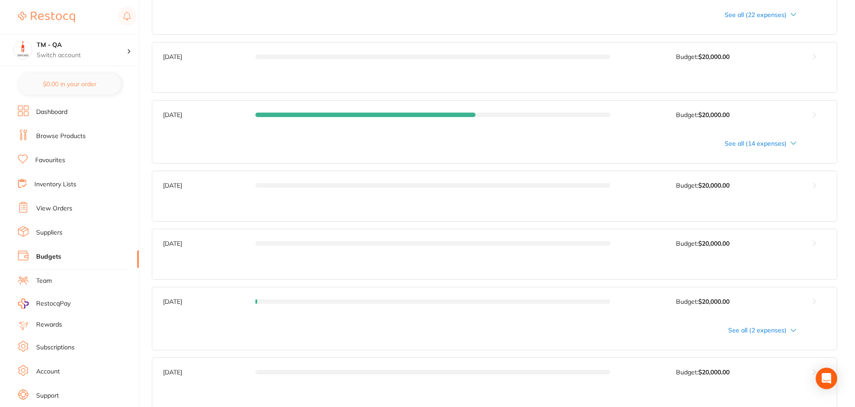
click at [749, 145] on div "See all (14 expenses)" at bounding box center [479, 143] width 633 height 7
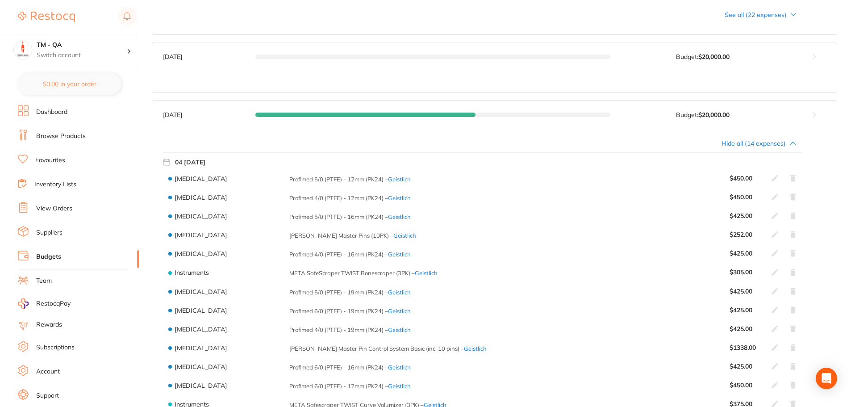
click at [749, 145] on div "Hide all (14 expenses)" at bounding box center [479, 143] width 633 height 7
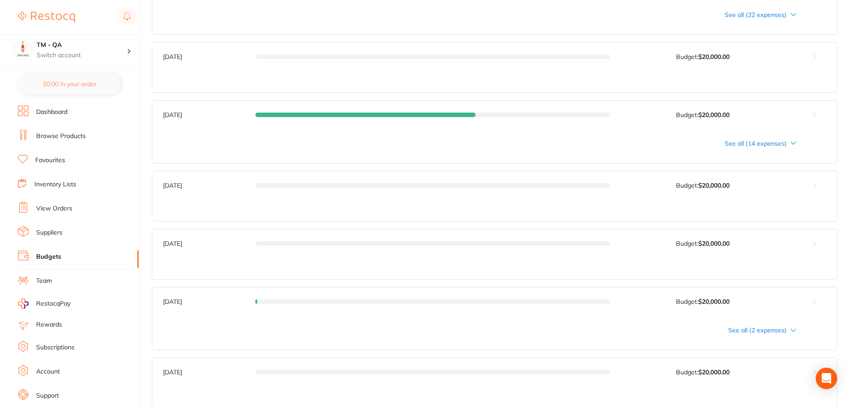
click at [773, 146] on div "See all (14 expenses)" at bounding box center [479, 143] width 633 height 7
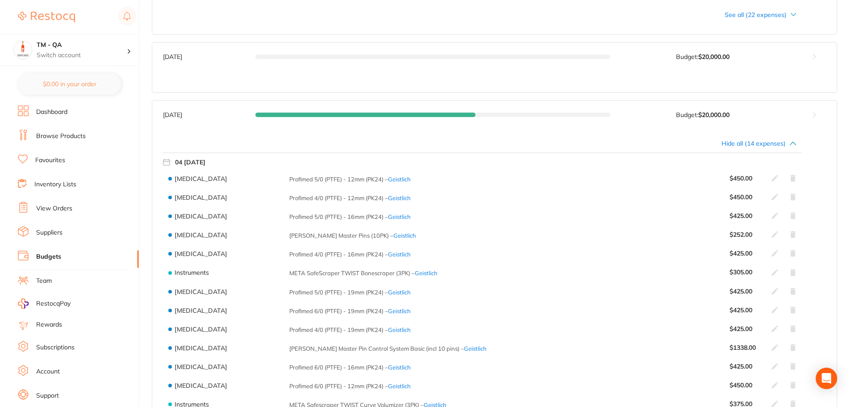
click at [773, 146] on div "Hide all (14 expenses)" at bounding box center [479, 143] width 633 height 7
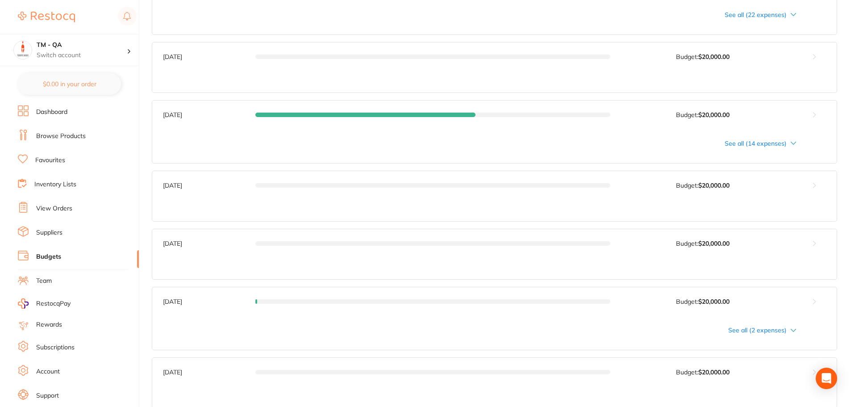
click at [780, 143] on div "See all (14 expenses)" at bounding box center [479, 143] width 633 height 7
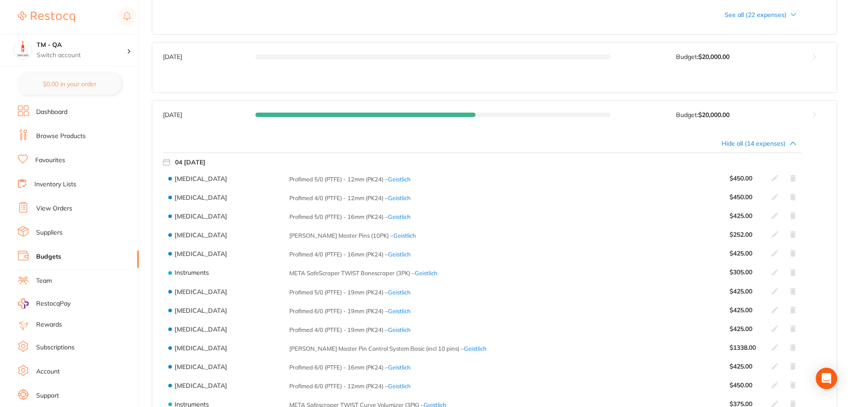
click at [815, 114] on button at bounding box center [814, 114] width 45 height 29
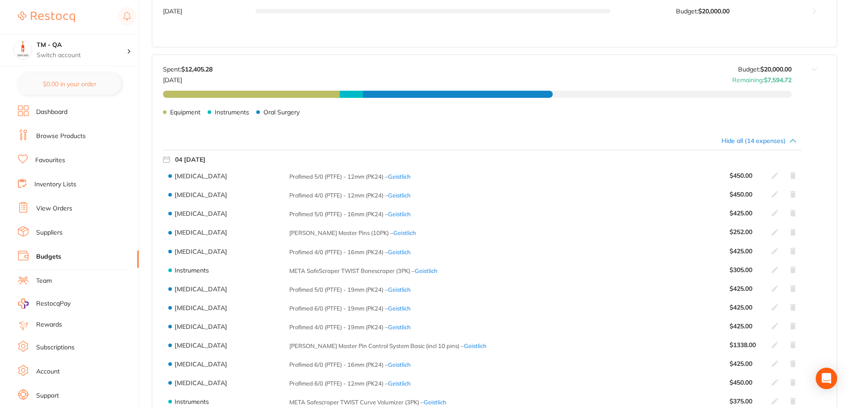
scroll to position [1562, 0]
click at [774, 175] on icon at bounding box center [774, 176] width 7 height 7
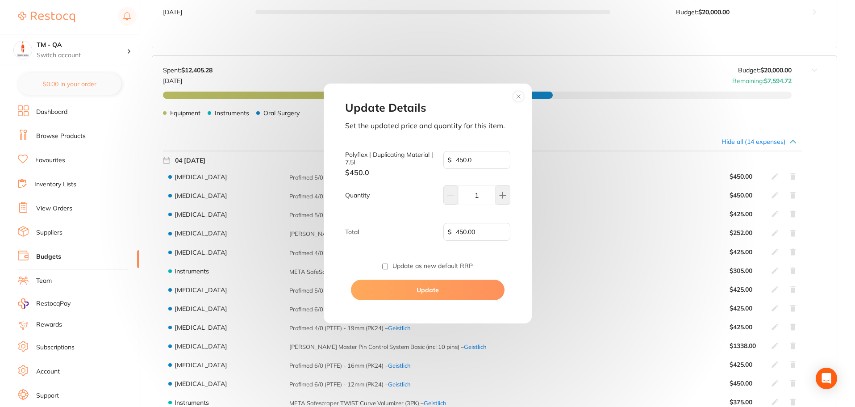
type input "450.0"
type input "1"
type input "450.00"
click at [683, 185] on div "Update Details Set the updated price and quantity for this item. Polyflex | Dup…" at bounding box center [427, 203] width 855 height 407
click at [517, 94] on circle at bounding box center [518, 97] width 10 height 10
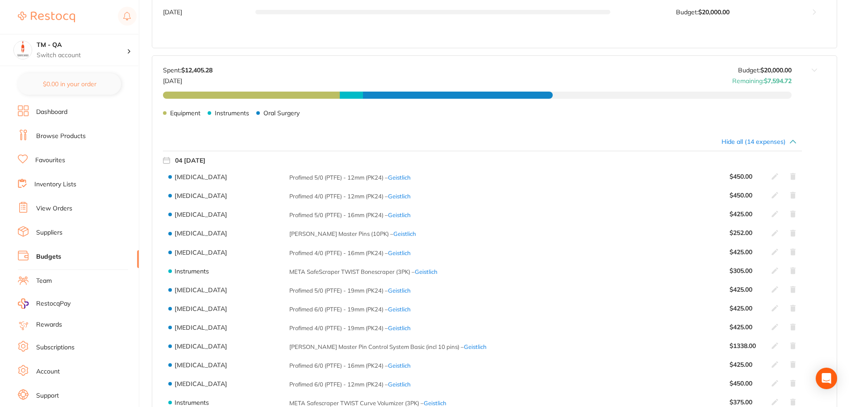
click at [773, 179] on icon at bounding box center [774, 176] width 7 height 7
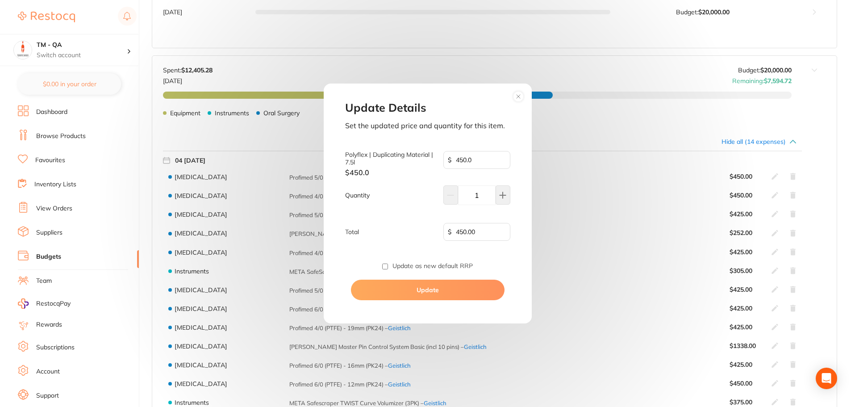
type input "450.0"
drag, startPoint x: 466, startPoint y: 160, endPoint x: 452, endPoint y: 160, distance: 13.4
click at [452, 160] on input "450.0" at bounding box center [476, 160] width 67 height 18
type input "1.0"
type input "1.00"
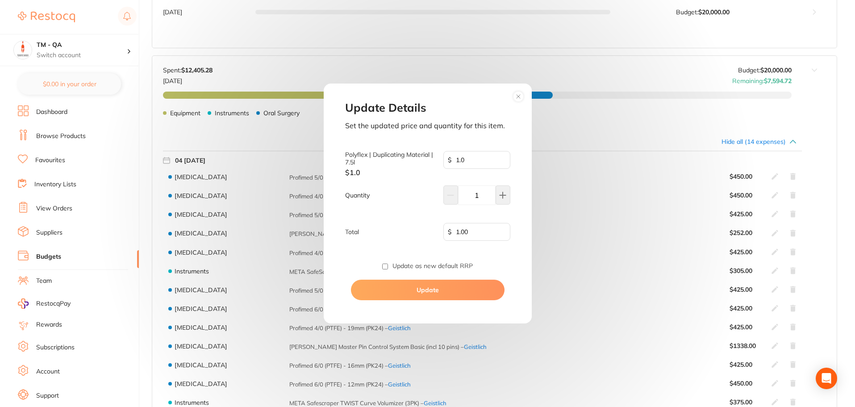
type input "10.0"
type input "10.00"
type input "100.0"
type input "100.00"
type input "1000.0"
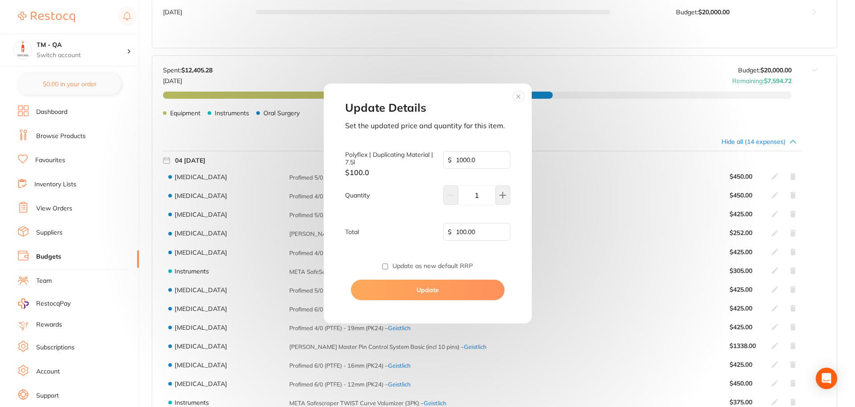
type input "1000.00"
type input "1000.0"
click at [477, 282] on button "Update" at bounding box center [428, 289] width 154 height 21
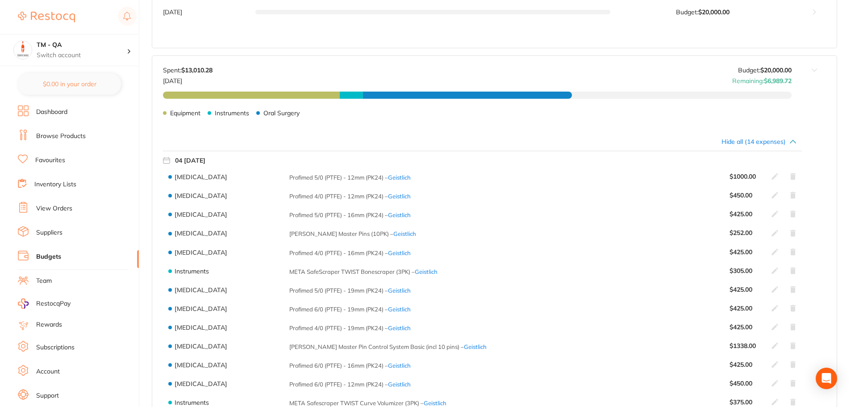
click at [775, 196] on icon at bounding box center [774, 195] width 7 height 7
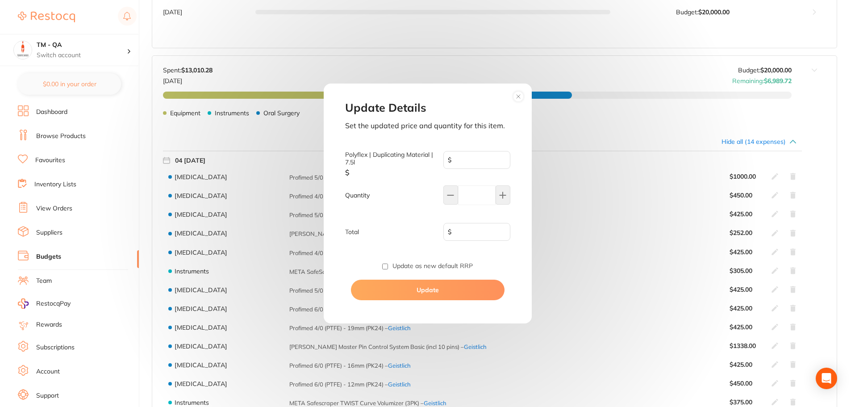
type input "450.0"
type input "1"
type input "450.00"
drag, startPoint x: 480, startPoint y: 158, endPoint x: 410, endPoint y: 163, distance: 70.7
click at [410, 163] on div "Polyflex | Duplicating Material | 7.5l $ 450.0 $ 450.0" at bounding box center [427, 163] width 165 height 25
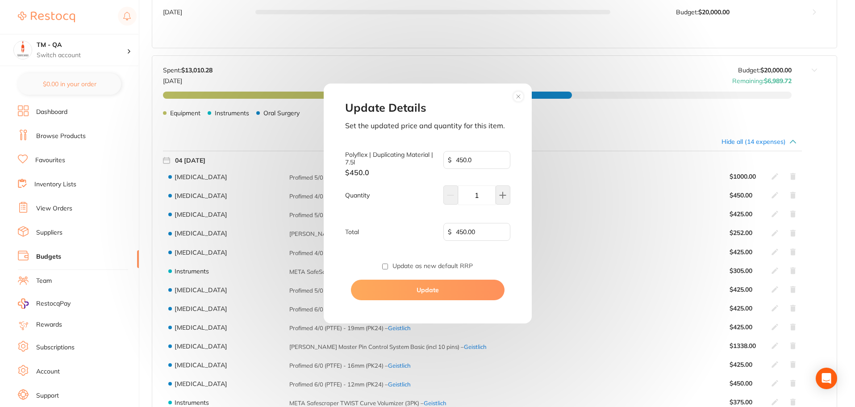
type input "5"
type input "5.00"
type input "50"
type input "50.00"
type input "500"
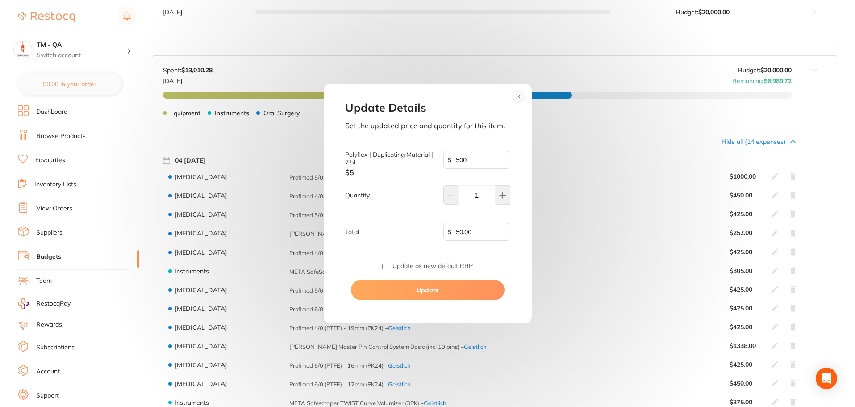
type input "500.00"
type input "500"
click at [465, 294] on button "Update" at bounding box center [428, 289] width 154 height 21
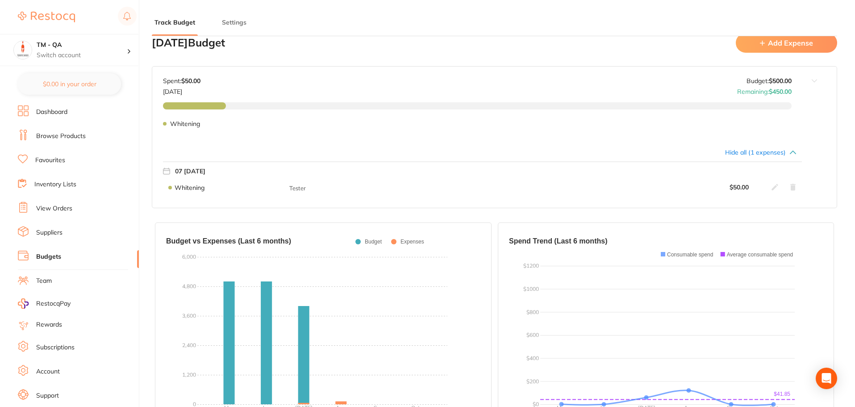
scroll to position [0, 0]
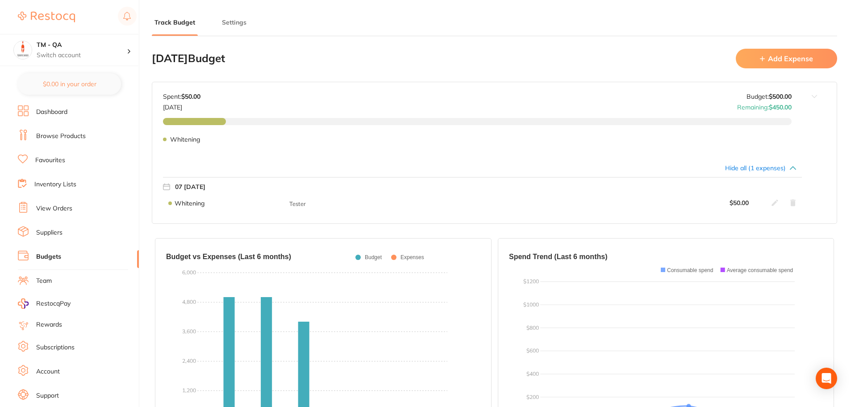
click at [756, 171] on div "Hide all (1 expenses)" at bounding box center [479, 167] width 633 height 7
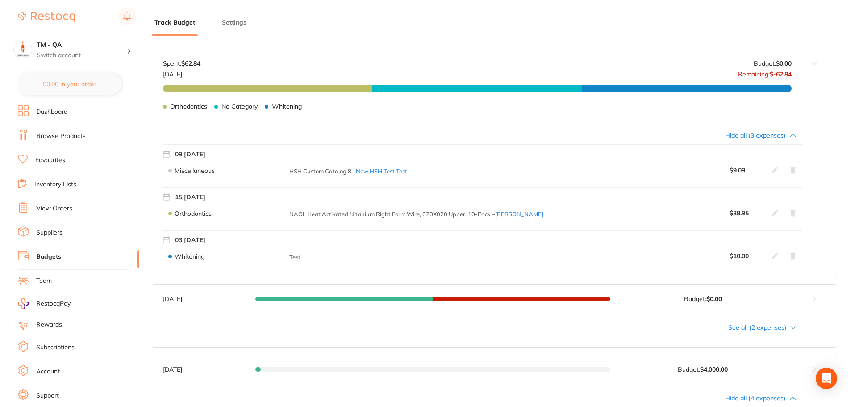
scroll to position [402, 0]
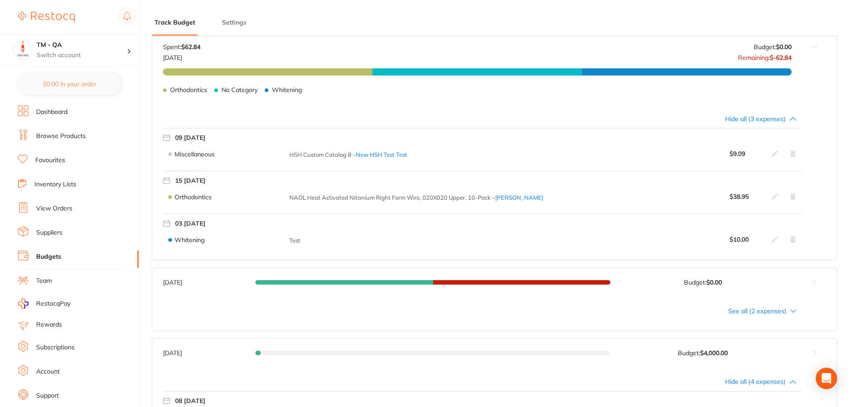
click at [787, 311] on div "See all (2 expenses)" at bounding box center [479, 310] width 633 height 7
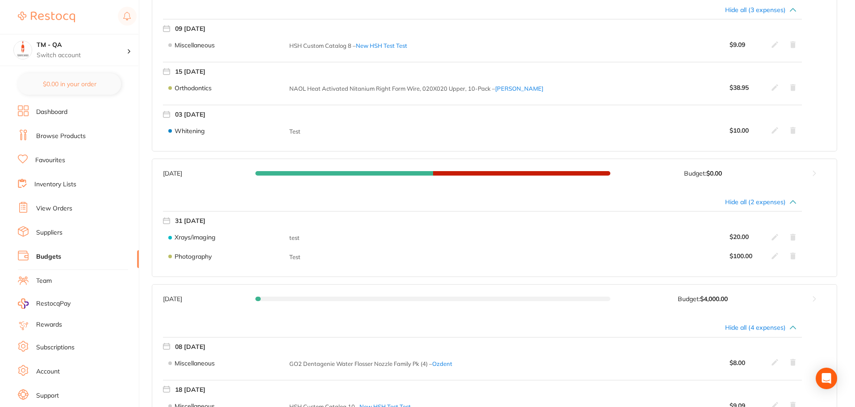
scroll to position [536, 0]
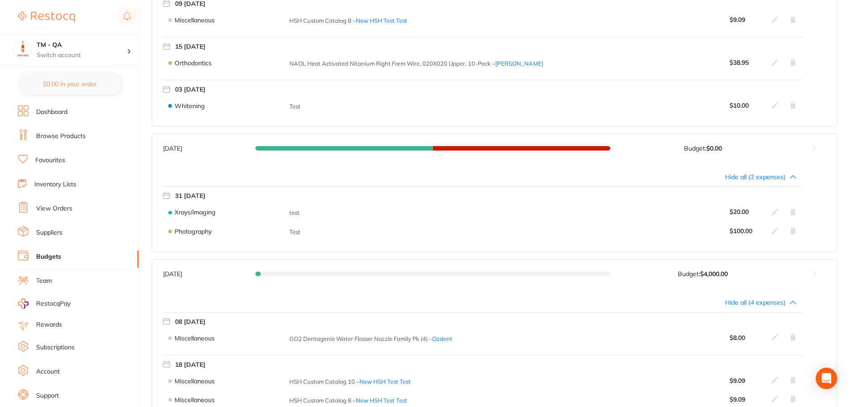
click at [757, 183] on div "Hide all (2 expenses) 31 Sunday Xrays/imaging test $ 20.00 Photography Test $ 1…" at bounding box center [494, 206] width 684 height 88
click at [759, 176] on div "Hide all (2 expenses)" at bounding box center [479, 176] width 633 height 7
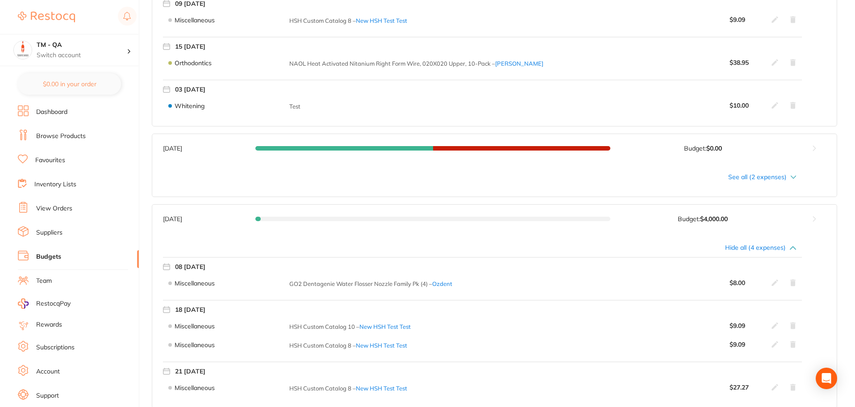
click at [768, 248] on div "Hide all (4 expenses)" at bounding box center [479, 247] width 633 height 7
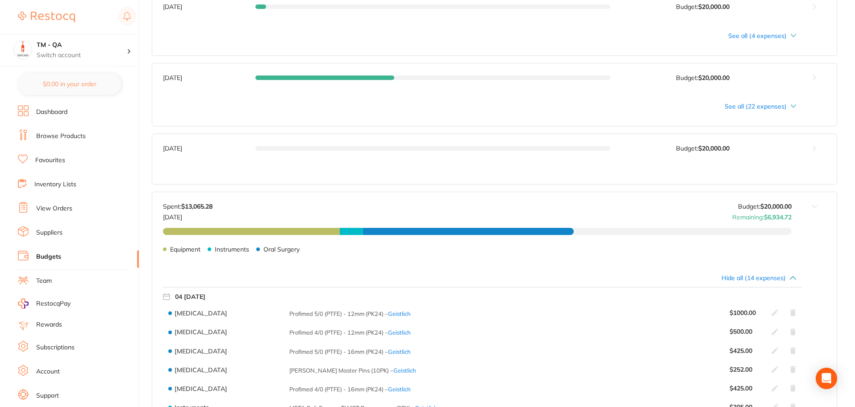
scroll to position [1429, 0]
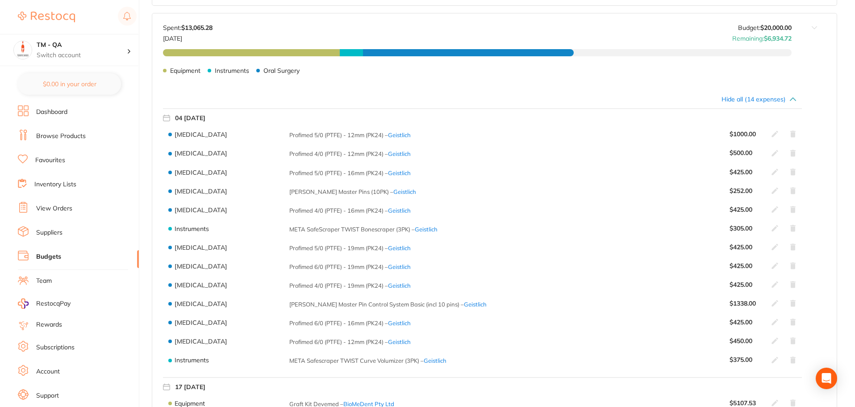
click at [777, 101] on div "Hide all (14 expenses)" at bounding box center [479, 99] width 633 height 7
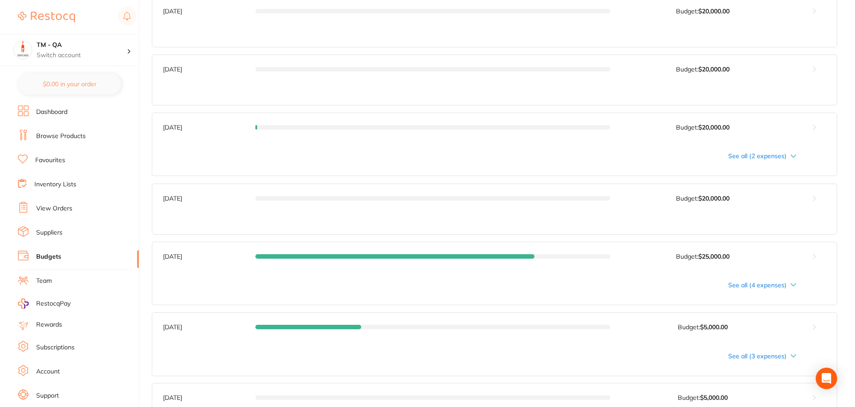
scroll to position [1652, 0]
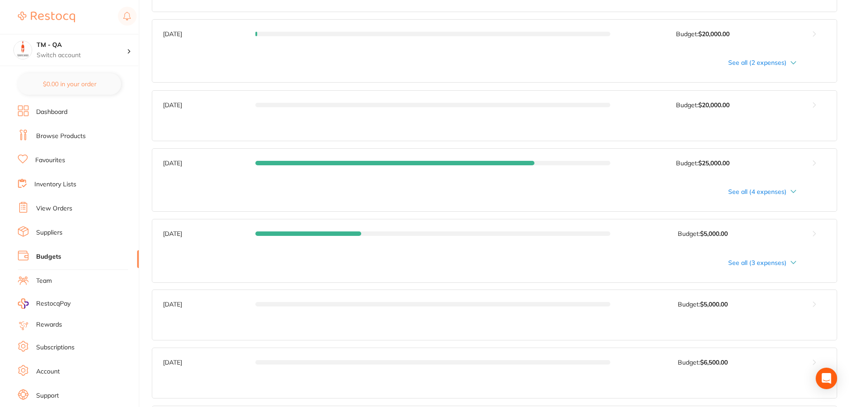
click at [774, 62] on div "See all (2 expenses)" at bounding box center [479, 62] width 633 height 7
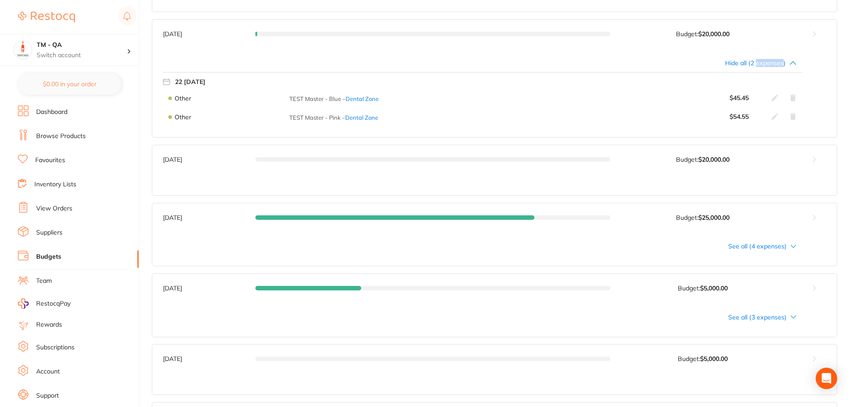
click at [774, 62] on div "Hide all (2 expenses)" at bounding box center [479, 62] width 633 height 7
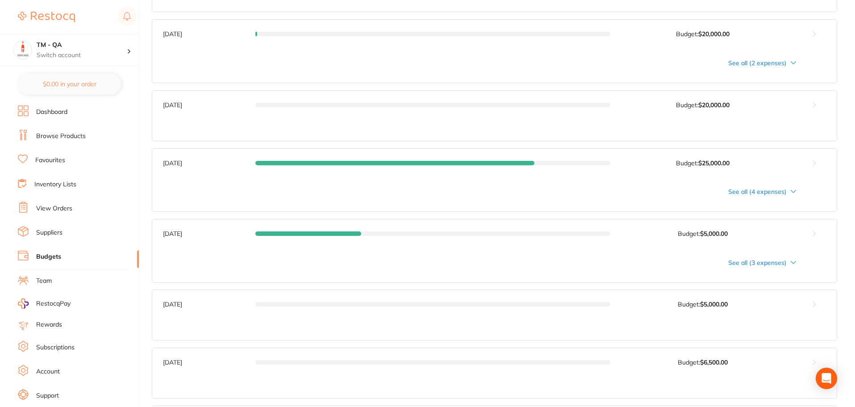
click at [769, 194] on div "See all (4 expenses)" at bounding box center [479, 191] width 633 height 7
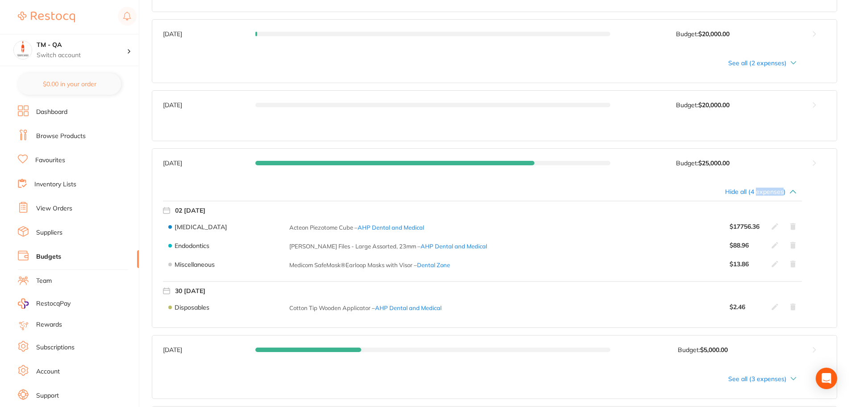
click at [769, 194] on div "Hide all (4 expenses)" at bounding box center [479, 191] width 633 height 7
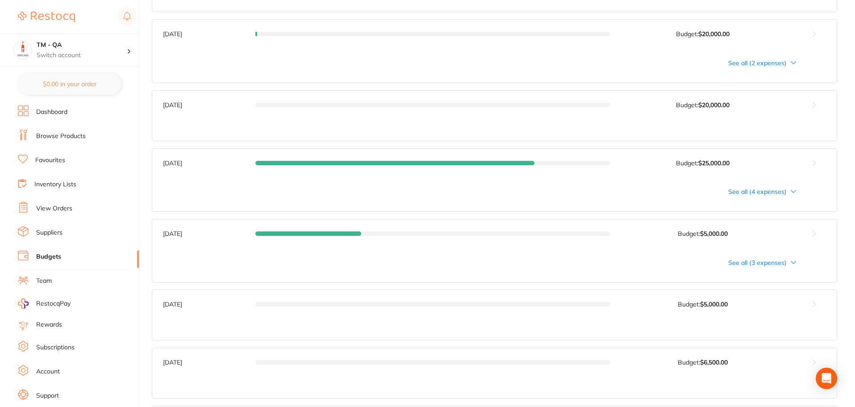
scroll to position [1696, 0]
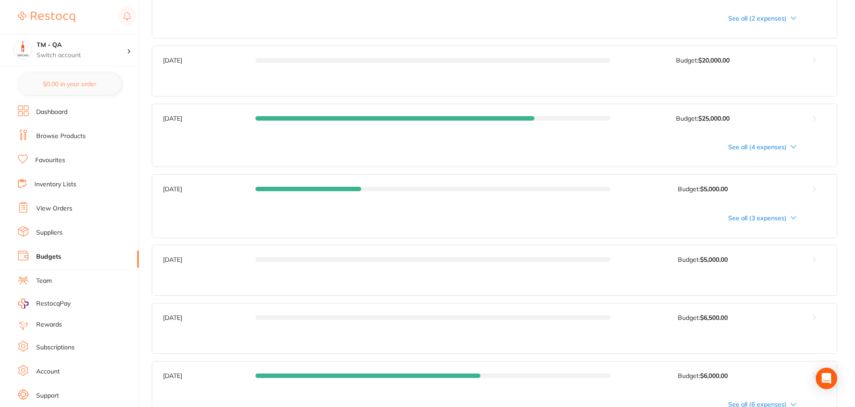
click at [766, 221] on div "See all (3 expenses)" at bounding box center [479, 217] width 633 height 7
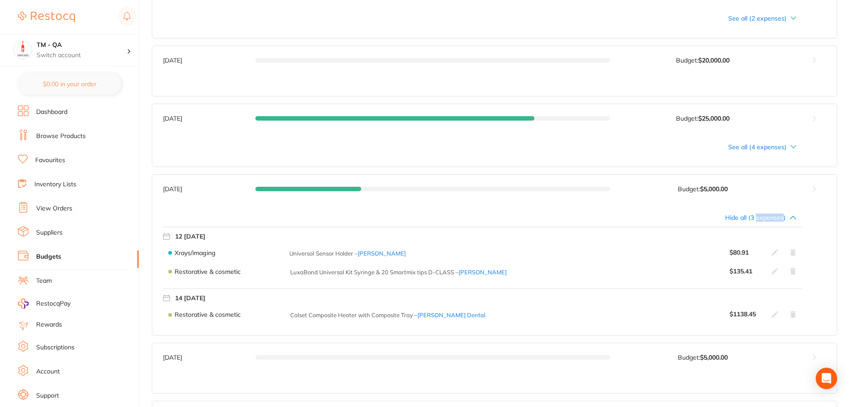
click at [766, 221] on div "Hide all (3 expenses)" at bounding box center [479, 217] width 633 height 7
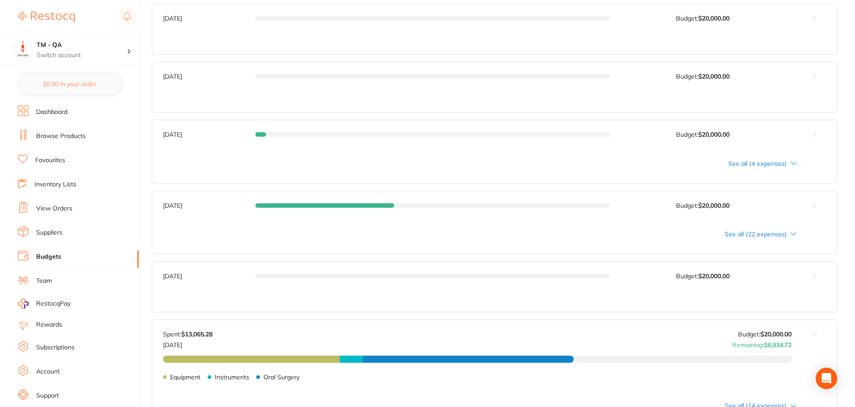
scroll to position [1256, 0]
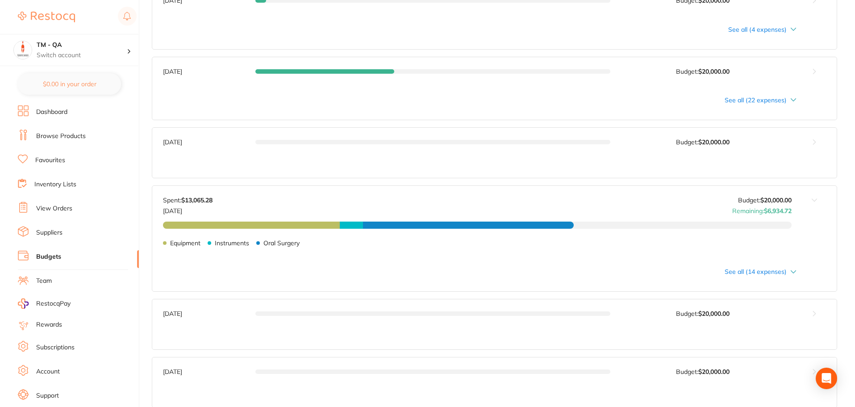
click at [776, 271] on div "Equipment $5,618.28 Instruments $748.00 Oral Surgery $6,699.00 Equipment Instru…" at bounding box center [477, 246] width 629 height 50
click at [801, 199] on button at bounding box center [814, 221] width 45 height 71
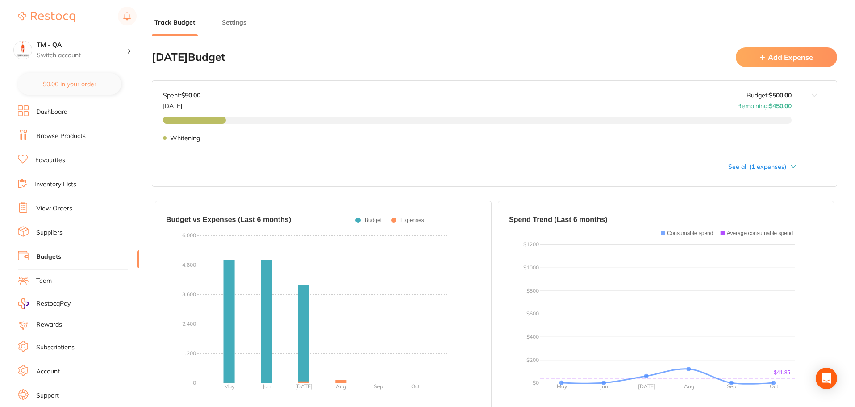
scroll to position [0, 0]
click at [60, 135] on link "Browse Products" at bounding box center [61, 136] width 50 height 9
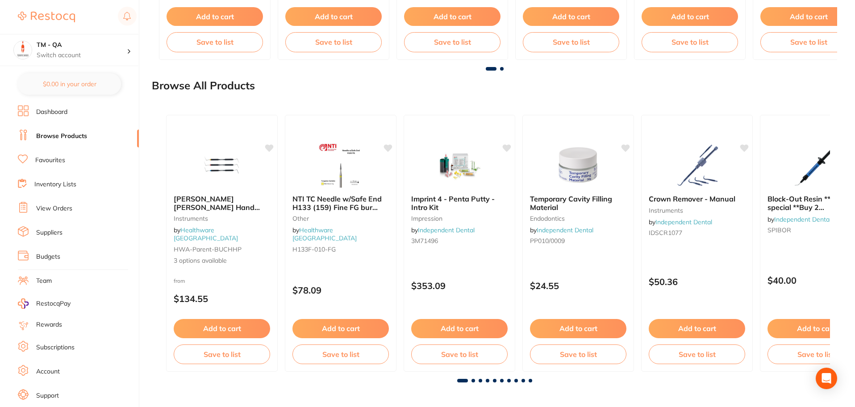
scroll to position [1167, 0]
click at [488, 380] on span at bounding box center [488, 380] width 4 height 4
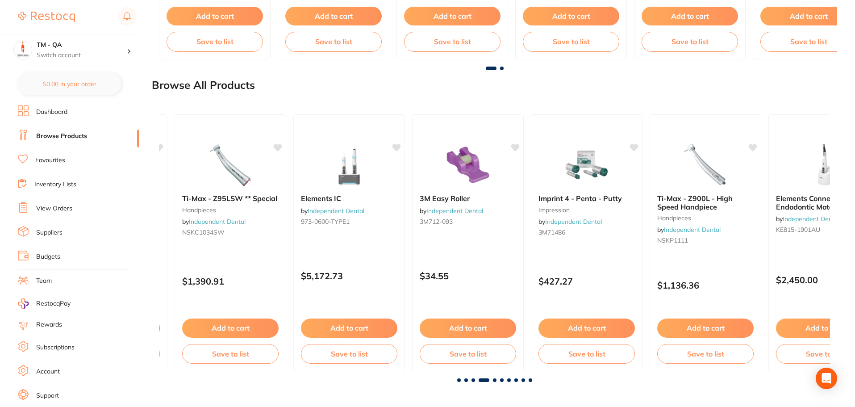
scroll to position [0, 2013]
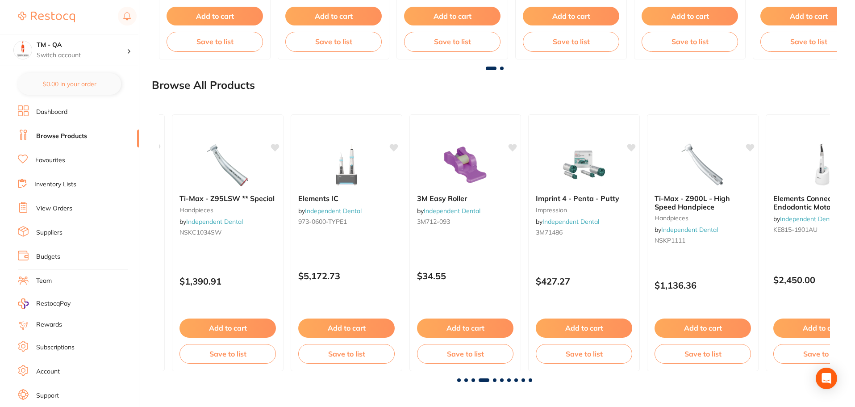
click at [509, 380] on span at bounding box center [509, 380] width 4 height 4
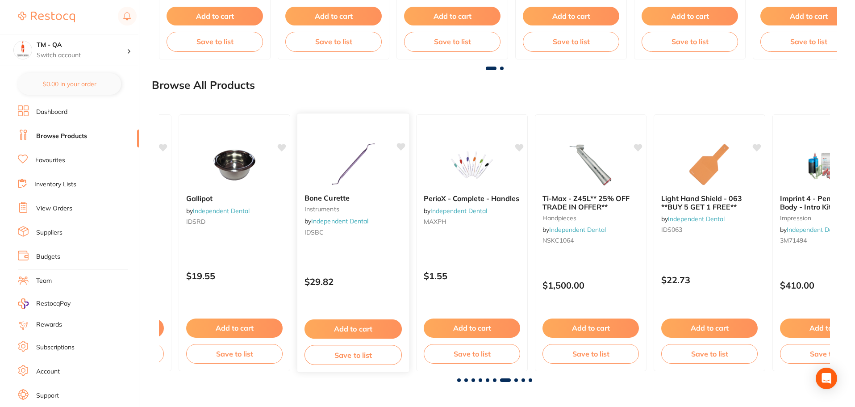
scroll to position [0, 4026]
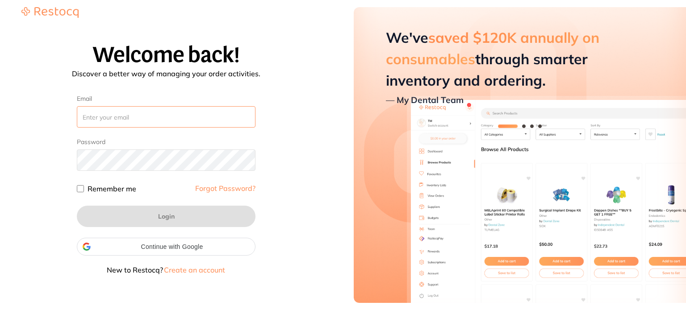
click at [168, 111] on input "Email" at bounding box center [166, 116] width 179 height 21
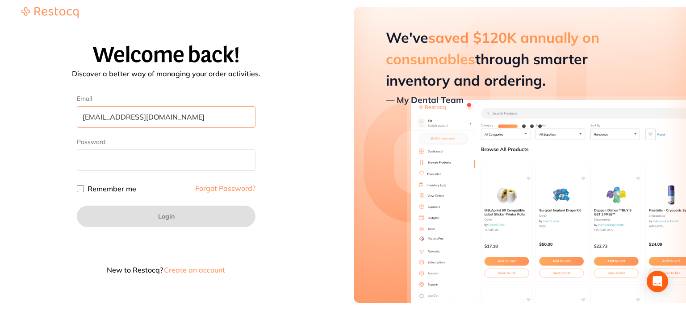
click at [104, 118] on input "amrita@terrificminds.com" at bounding box center [166, 116] width 179 height 21
type input "amrita+71@terrificminds.com"
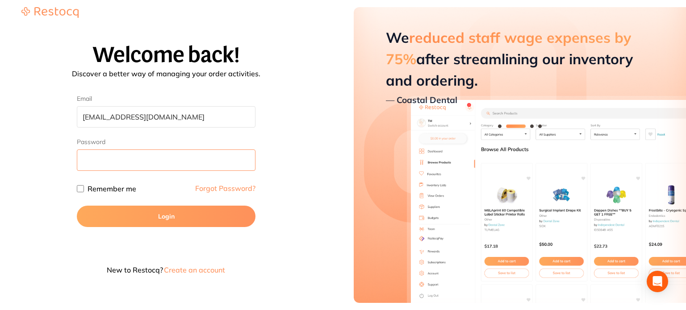
click at [77, 206] on button "Login" at bounding box center [166, 216] width 179 height 21
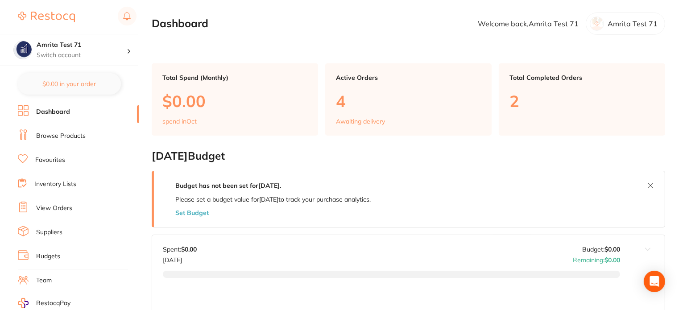
click at [43, 131] on li "Browse Products" at bounding box center [78, 135] width 121 height 13
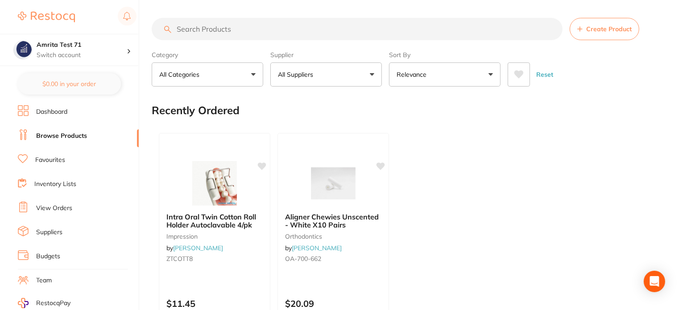
click at [357, 29] on input "search" at bounding box center [357, 29] width 411 height 22
paste input "Septoject XL Needle 27G Short 25mm Box of 100"
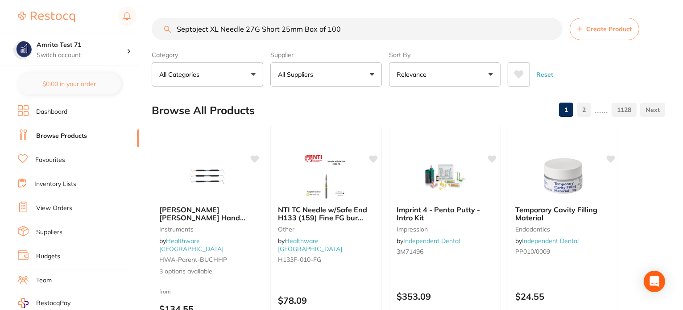
type input "Septoject XL Needle 27G Short 25mm Box of 100"
click at [345, 69] on button "All Suppliers" at bounding box center [327, 74] width 112 height 24
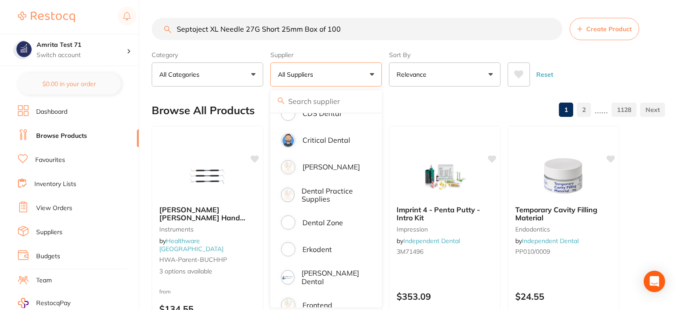
scroll to position [402, 0]
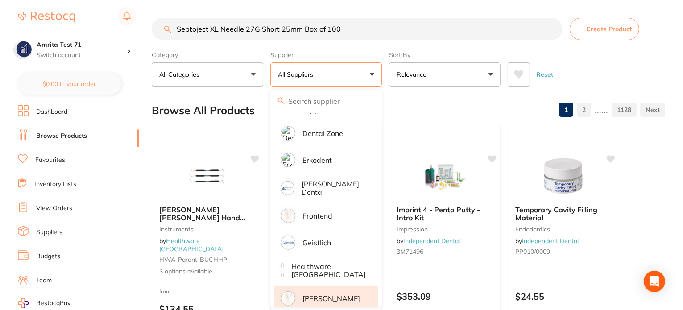
click at [339, 295] on p "[PERSON_NAME]" at bounding box center [332, 299] width 58 height 8
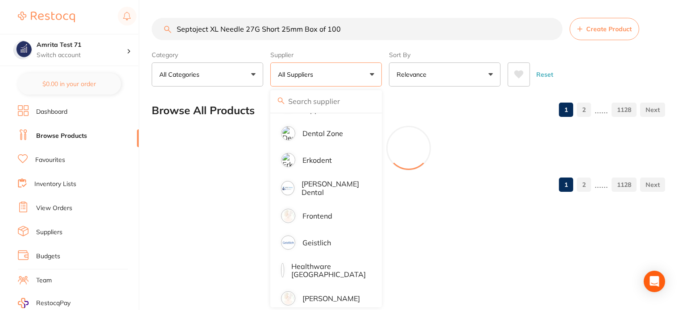
click at [386, 71] on div "Category All Categories All Categories 3D Printing anaesthetic articulating bur…" at bounding box center [409, 66] width 514 height 39
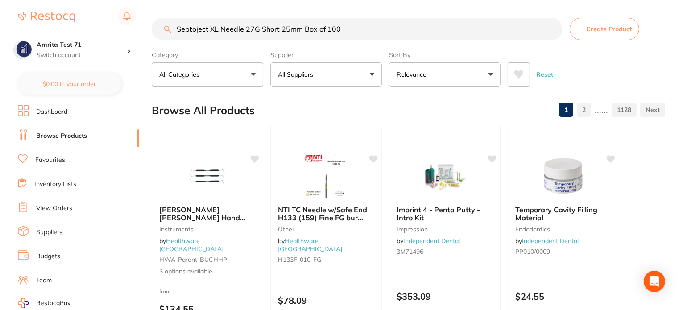
click at [352, 76] on button "All Suppliers" at bounding box center [327, 74] width 112 height 24
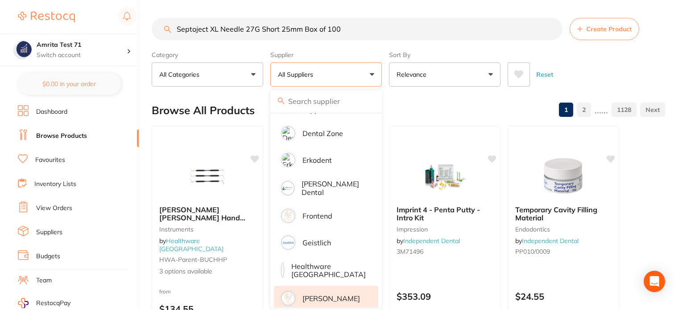
click at [333, 295] on p "[PERSON_NAME]" at bounding box center [332, 299] width 58 height 8
click at [313, 295] on p "[PERSON_NAME]" at bounding box center [332, 299] width 58 height 8
click at [314, 295] on p "[PERSON_NAME]" at bounding box center [332, 299] width 58 height 8
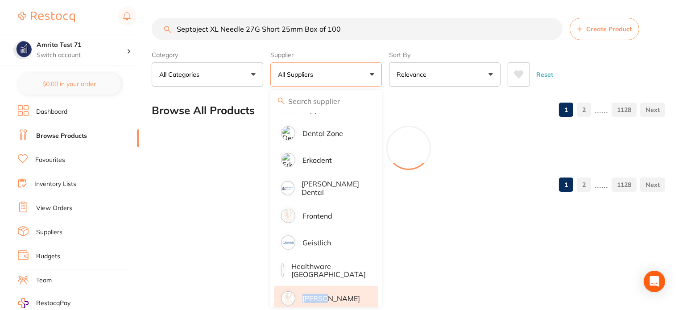
click at [314, 295] on p "[PERSON_NAME]" at bounding box center [332, 299] width 58 height 8
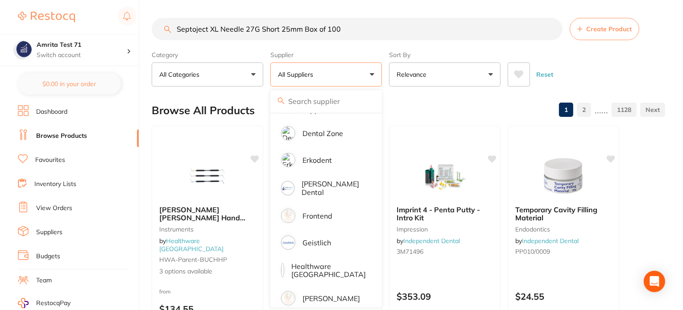
click at [386, 85] on div "Category All Categories All Categories 3D Printing anaesthetic articulating bur…" at bounding box center [409, 66] width 514 height 39
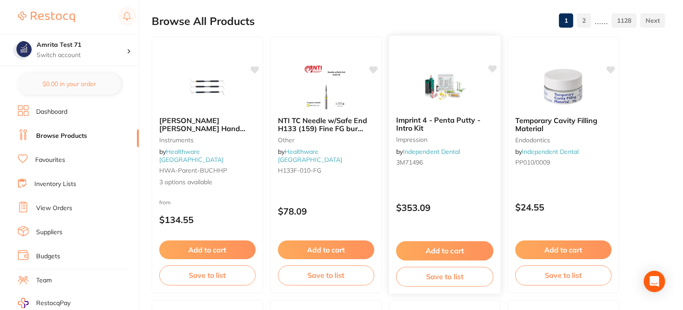
scroll to position [0, 0]
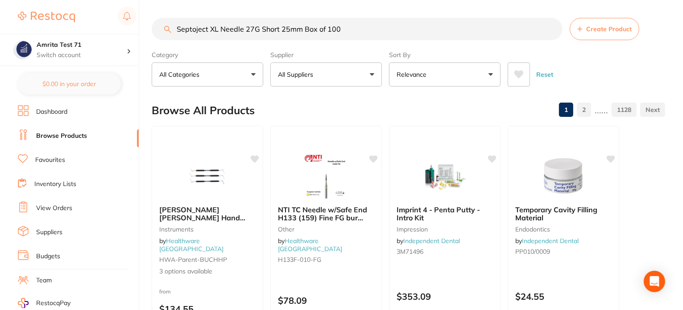
drag, startPoint x: 357, startPoint y: 31, endPoint x: 146, endPoint y: 25, distance: 211.7
click at [146, 25] on div "$0.00 Amrita Test 71 Switch account Amrita Test 71 $0.00 in your order Dashboar…" at bounding box center [341, 155] width 683 height 310
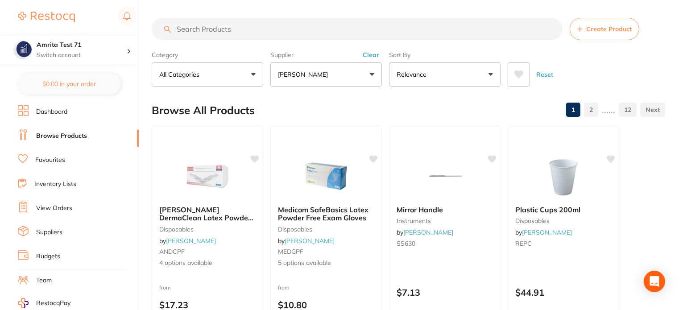
click at [209, 28] on input "search" at bounding box center [357, 29] width 411 height 22
paste input "SP-4052"
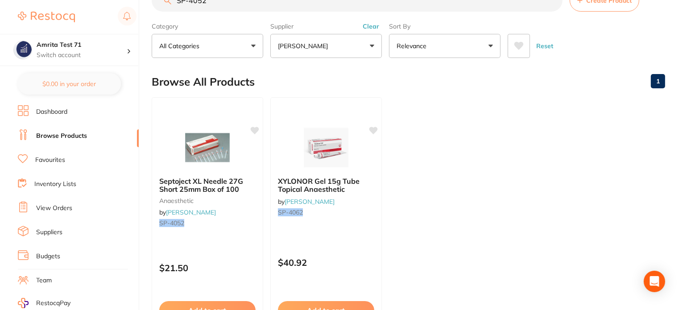
scroll to position [45, 0]
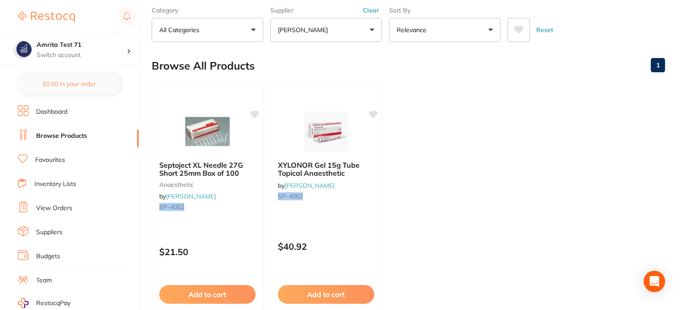
type input "SP-4052"
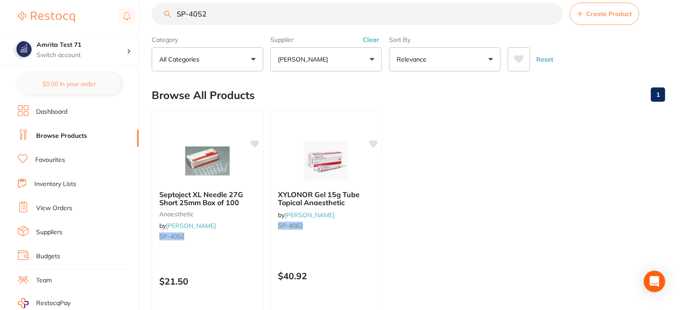
scroll to position [0, 0]
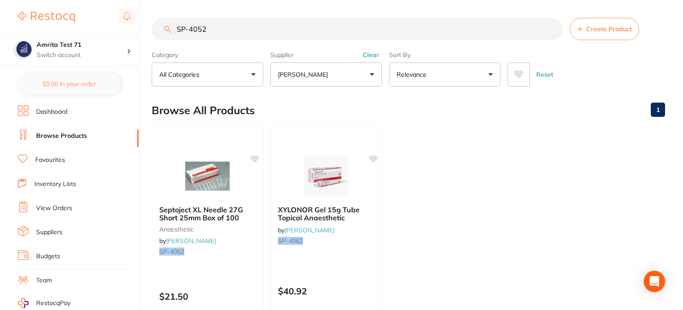
drag, startPoint x: 229, startPoint y: 31, endPoint x: 162, endPoint y: 30, distance: 67.4
click at [162, 30] on input "SP-4052" at bounding box center [357, 29] width 411 height 22
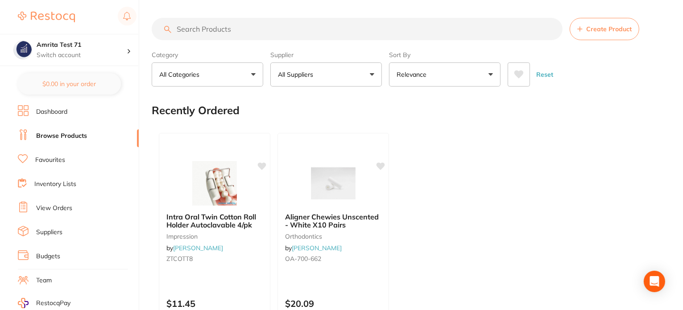
click at [225, 32] on input "search" at bounding box center [357, 29] width 411 height 22
paste input "SP-4052"
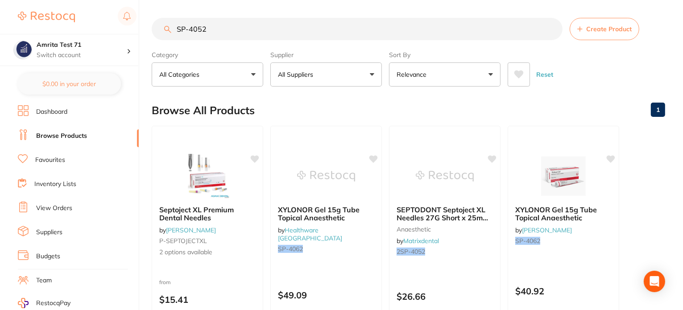
click at [332, 78] on button "All Suppliers" at bounding box center [327, 74] width 112 height 24
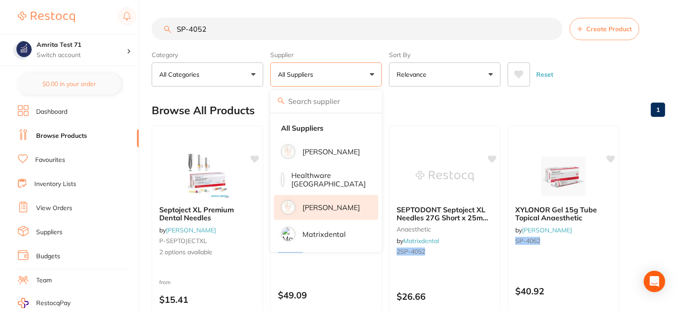
click at [327, 204] on p "[PERSON_NAME]" at bounding box center [332, 208] width 58 height 8
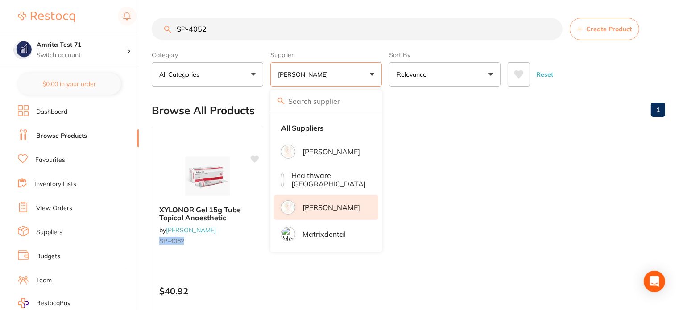
click at [383, 81] on div "Category All Categories All Categories No categories found Clear Category false…" at bounding box center [409, 66] width 514 height 39
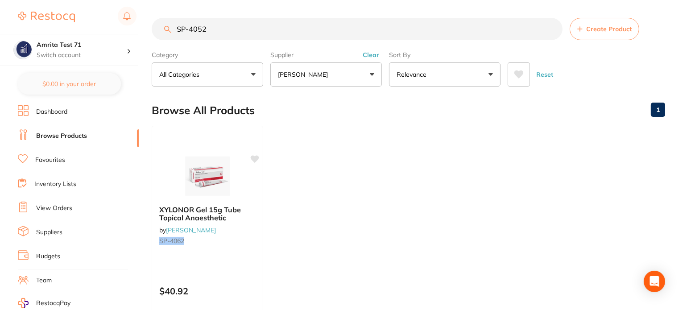
drag, startPoint x: 222, startPoint y: 29, endPoint x: 146, endPoint y: 29, distance: 76.3
click at [146, 29] on div "$0.00 Amrita Test 71 Switch account Amrita Test 71 $0.00 in your order Dashboar…" at bounding box center [341, 155] width 683 height 310
paste input "63"
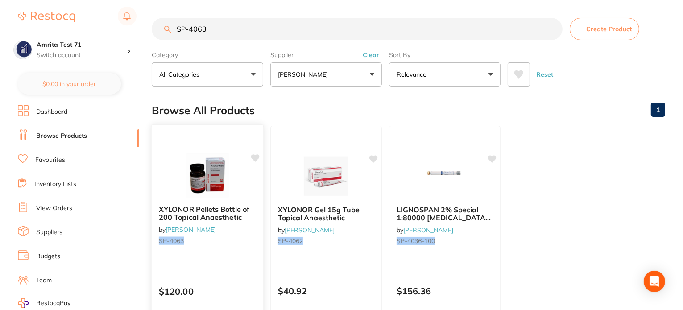
type input "SP-4063"
click at [173, 150] on div "XYLONOR Pellets Bottle of 200 Topical Anaesthetic by [PERSON_NAME] [PERSON_NAME…" at bounding box center [207, 254] width 113 height 259
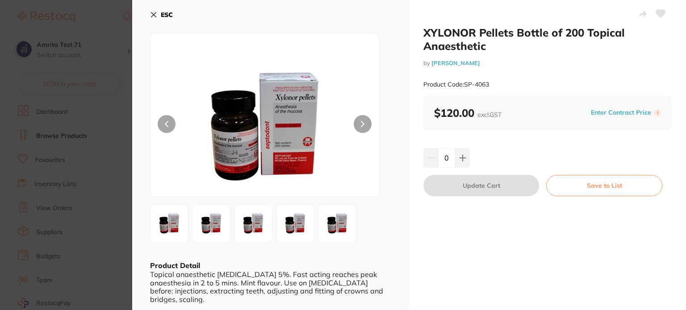
click at [112, 78] on section "XYLONOR Pellets Bottle of 200 Topical Anaesthetic by [PERSON_NAME] Product Code…" at bounding box center [343, 155] width 686 height 310
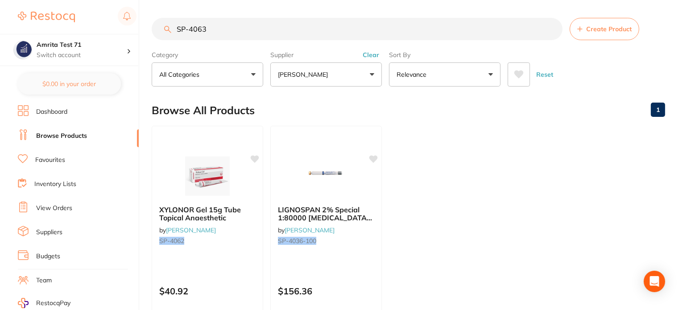
click at [474, 143] on ul "XYLONOR Gel 15g Tube Topical Anaesthetic by [PERSON_NAME] [PERSON_NAME]-4062 $4…" at bounding box center [409, 254] width 514 height 257
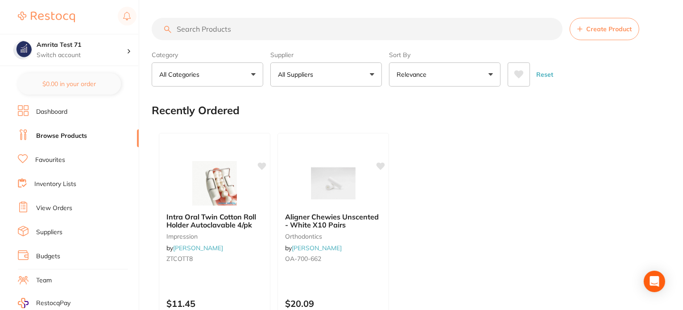
click at [199, 32] on input "search" at bounding box center [357, 29] width 411 height 22
paste input "SP-4063"
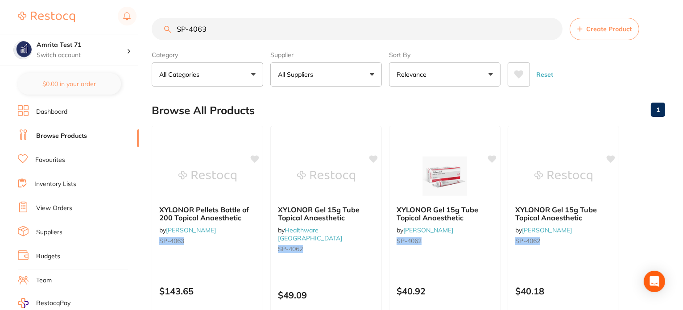
type input "SP-4063"
click at [325, 75] on button "All Suppliers" at bounding box center [327, 74] width 112 height 24
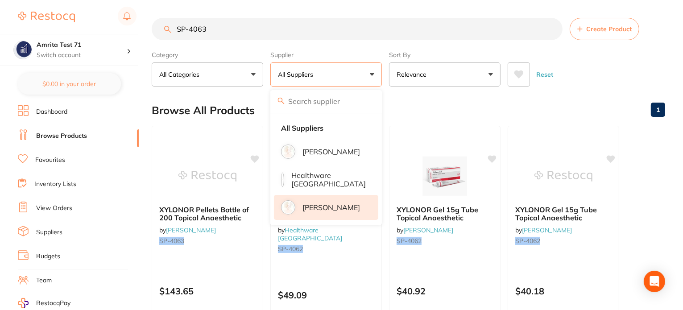
click at [336, 205] on p "Henry Schein Halas" at bounding box center [332, 208] width 58 height 8
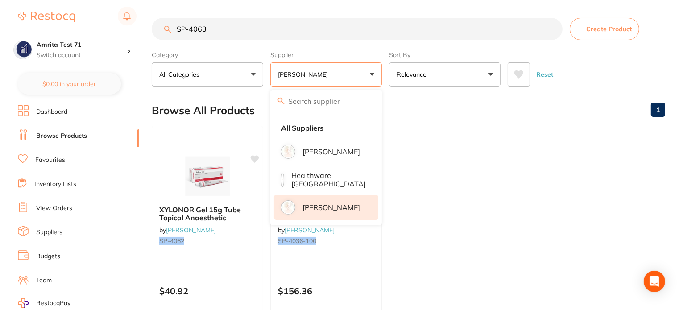
click at [385, 71] on div "Category All Categories All Categories No categories found Clear Category false…" at bounding box center [409, 66] width 514 height 39
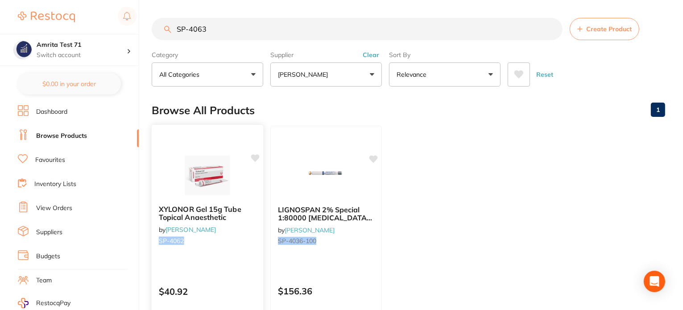
drag, startPoint x: 189, startPoint y: 242, endPoint x: 158, endPoint y: 242, distance: 31.3
click at [158, 242] on div "XYLONOR Gel 15g Tube Topical Anaesthetic by Henry Schein Halas SP-4062" at bounding box center [208, 227] width 112 height 58
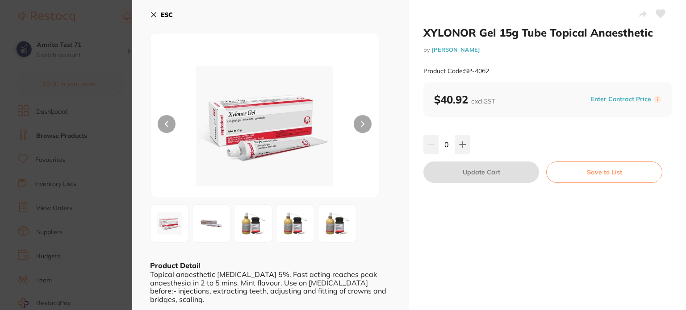
click at [155, 12] on icon at bounding box center [153, 14] width 7 height 7
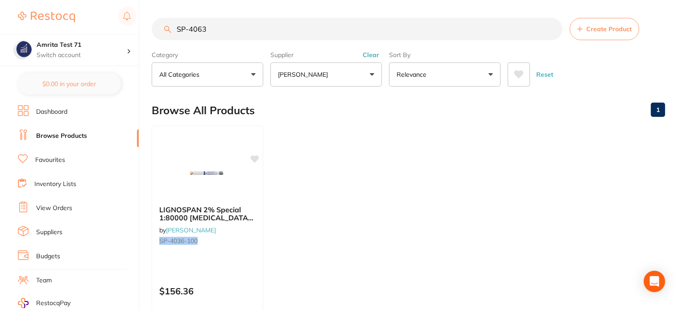
click at [352, 80] on button "Henry Schein Halas" at bounding box center [327, 74] width 112 height 24
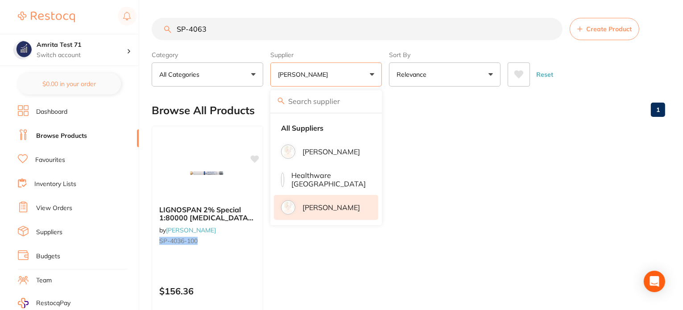
click at [541, 76] on button "Reset" at bounding box center [545, 74] width 22 height 24
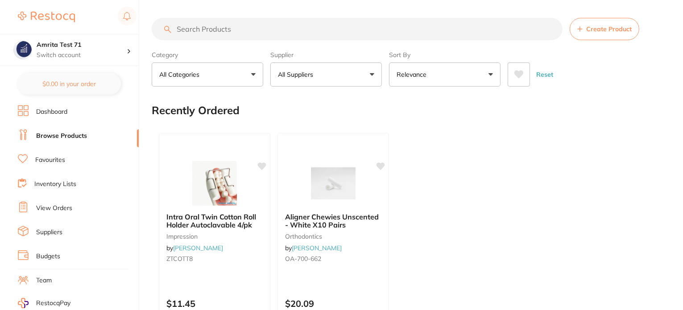
click at [287, 79] on button "All Suppliers" at bounding box center [327, 74] width 112 height 24
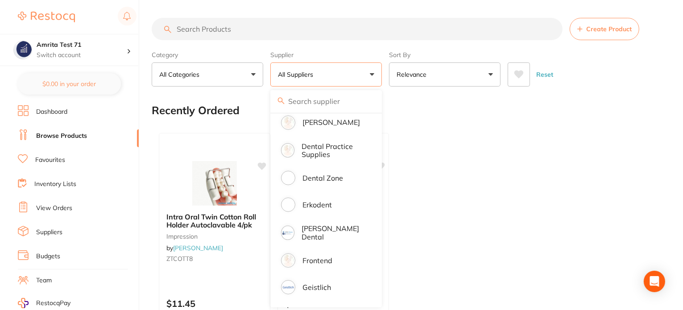
scroll to position [536, 0]
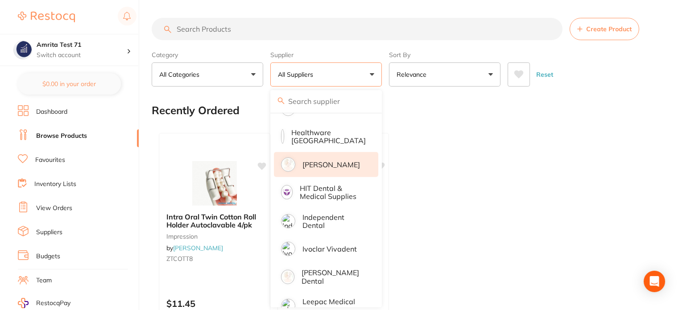
click at [332, 165] on p "Henry Schein Halas" at bounding box center [332, 165] width 58 height 8
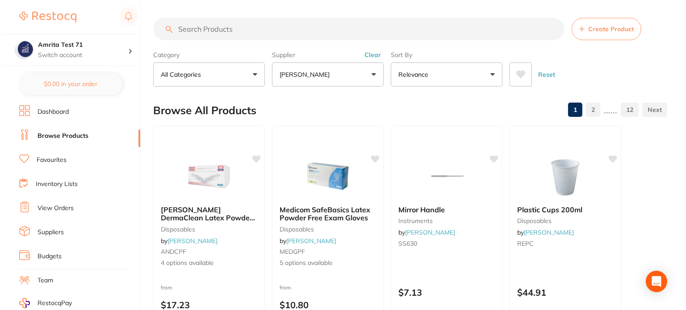
scroll to position [116, 0]
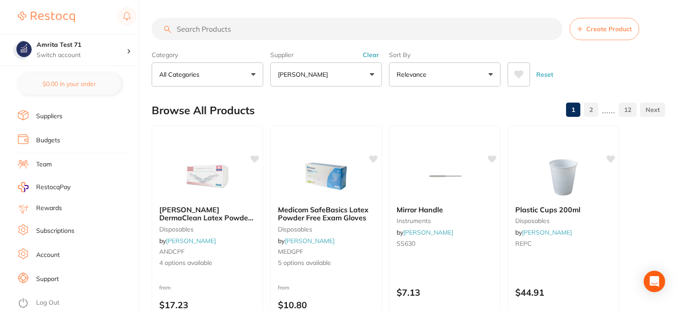
click at [70, 308] on li "Log Out" at bounding box center [77, 302] width 118 height 13
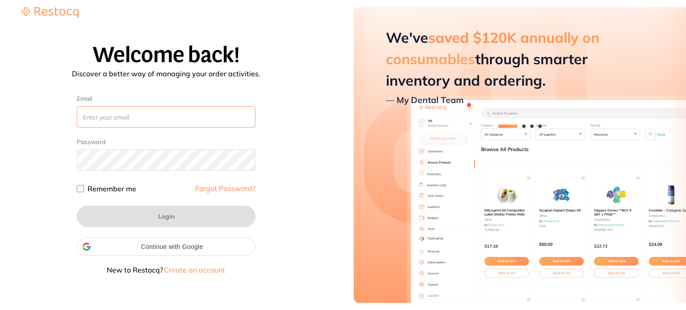
click at [170, 118] on input "Email" at bounding box center [166, 116] width 179 height 21
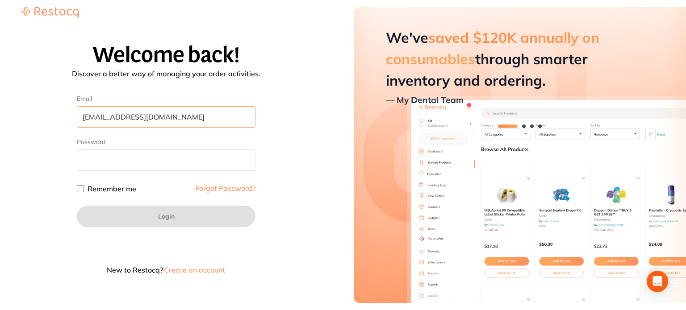
click at [104, 114] on input "[EMAIL_ADDRESS][DOMAIN_NAME]" at bounding box center [166, 116] width 179 height 21
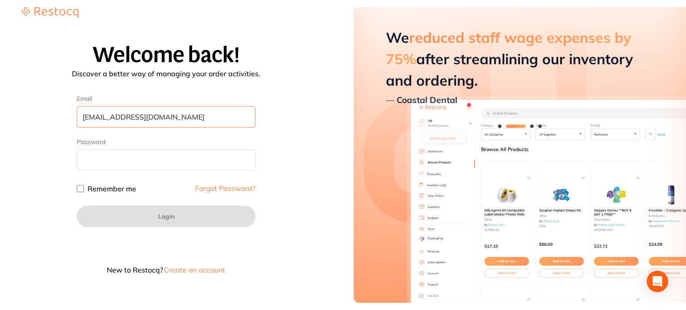
type input "[EMAIL_ADDRESS][DOMAIN_NAME]"
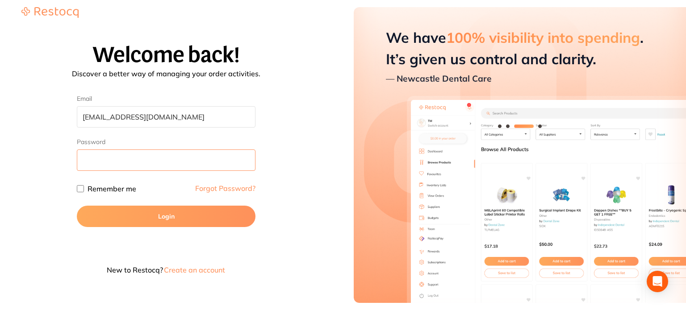
click at [77, 206] on button "Login" at bounding box center [166, 216] width 179 height 21
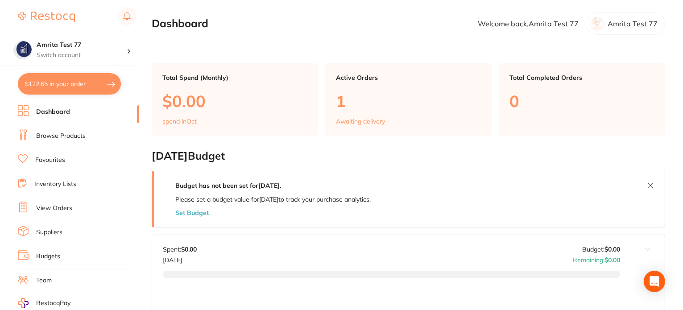
click at [75, 136] on link "Browse Products" at bounding box center [61, 136] width 50 height 9
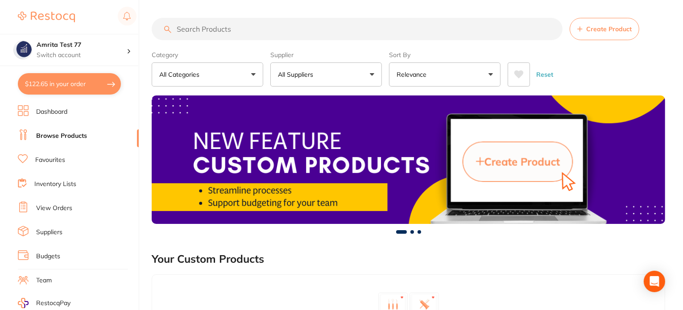
click at [69, 84] on button "$122.65 in your order" at bounding box center [69, 83] width 103 height 21
checkbox input "true"
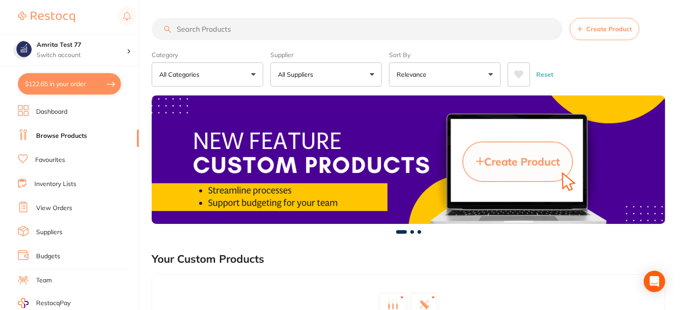
checkbox input "true"
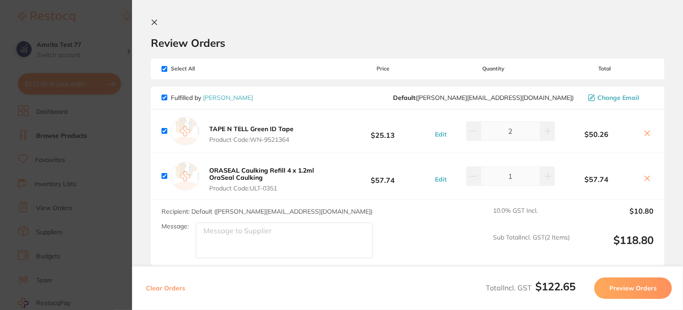
click at [166, 289] on button "Clear Orders" at bounding box center [165, 288] width 45 height 21
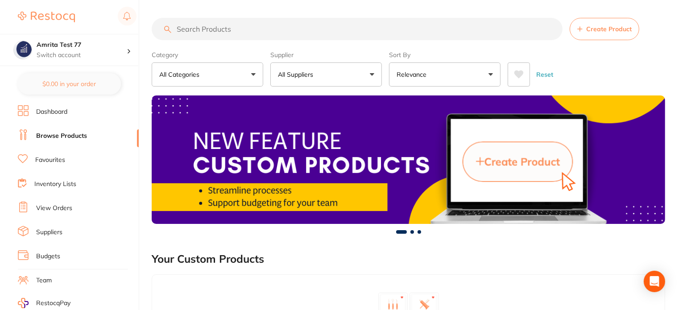
scroll to position [1, 0]
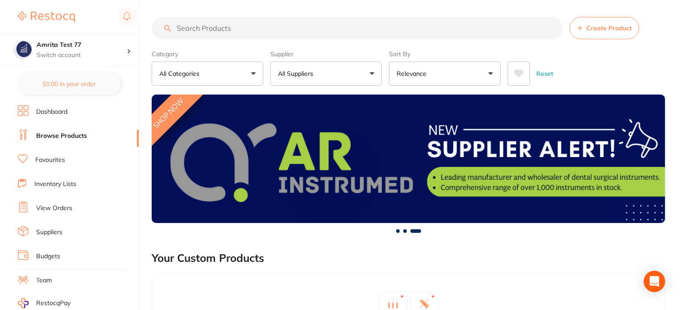
click at [265, 31] on input "search" at bounding box center [357, 28] width 411 height 22
paste input "TM-4867A3"
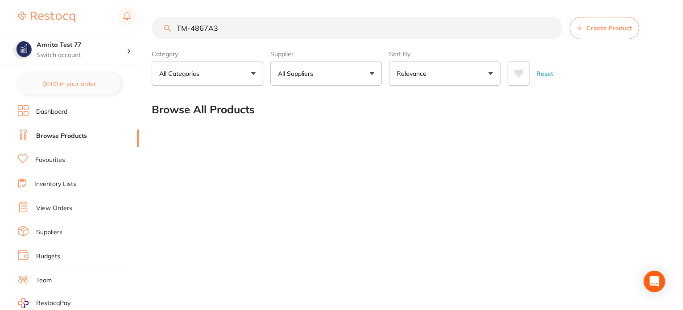
drag, startPoint x: 108, startPoint y: 28, endPoint x: 61, endPoint y: 27, distance: 47.8
click at [61, 27] on div "$0.00 Amrita Test 77 Switch account Amrita Test 77 $0.00 in your order Dashboar…" at bounding box center [341, 154] width 683 height 310
paste input "7614TRT"
click at [250, 27] on input "TM-7614TRT" at bounding box center [357, 28] width 411 height 22
drag, startPoint x: 277, startPoint y: 23, endPoint x: 47, endPoint y: 19, distance: 229.9
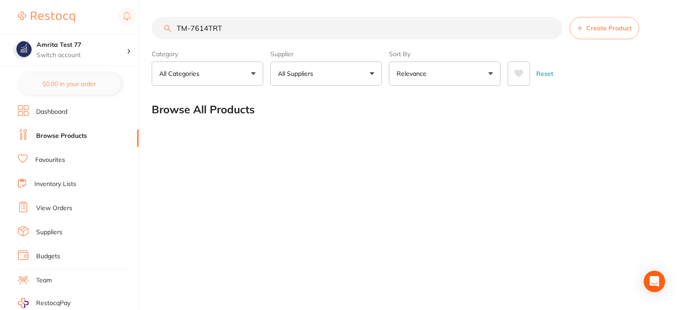
click at [47, 19] on div "$0.00 Amrita Test 77 Switch account Amrita Test 77 $0.00 in your order Dashboar…" at bounding box center [341, 154] width 683 height 310
paste input "GC-GUIA2-2PACK"
type input "GC-GUIA2-2PACK"
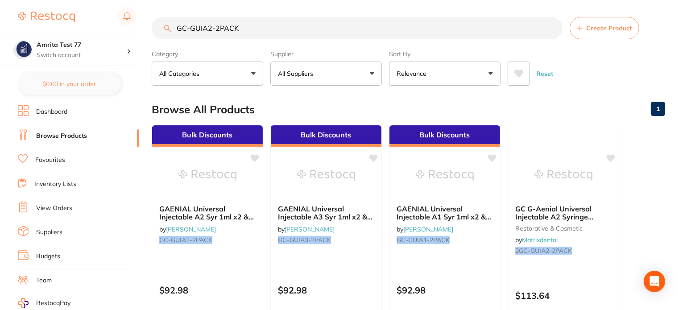
click at [550, 28] on input "GC-GUIA2-2PACK" at bounding box center [357, 28] width 411 height 22
click at [324, 80] on button "All Suppliers" at bounding box center [327, 74] width 112 height 24
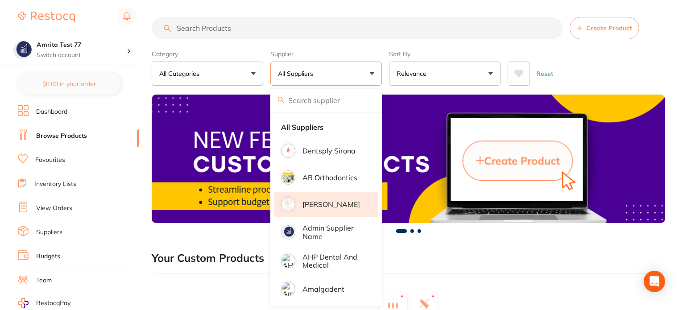
click at [338, 204] on p "[PERSON_NAME]" at bounding box center [332, 204] width 58 height 8
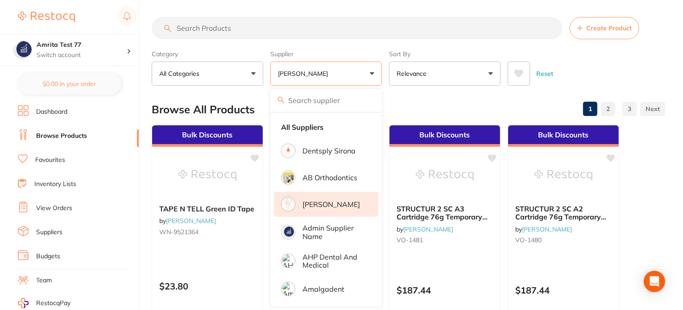
click at [386, 75] on div "Category All Categories All Categories restorative & cosmetic Clear Category fa…" at bounding box center [409, 65] width 514 height 39
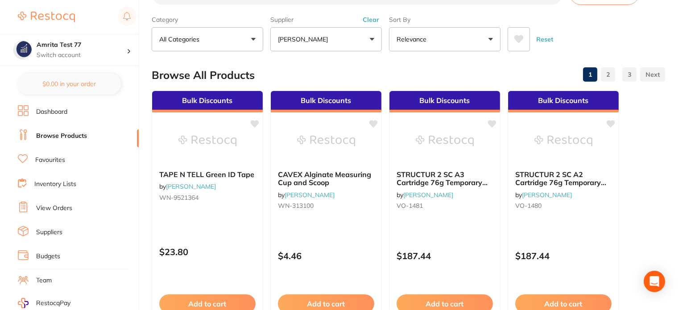
scroll to position [0, 0]
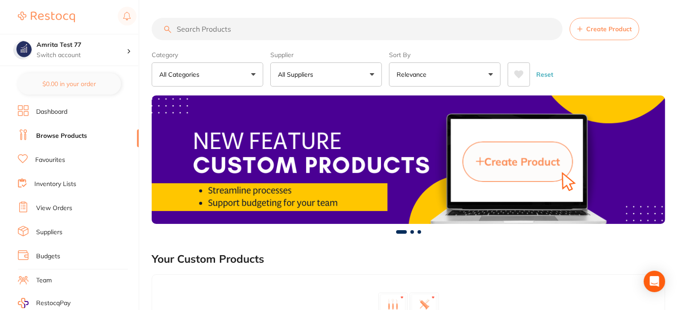
click at [326, 79] on button "All Suppliers" at bounding box center [327, 74] width 112 height 24
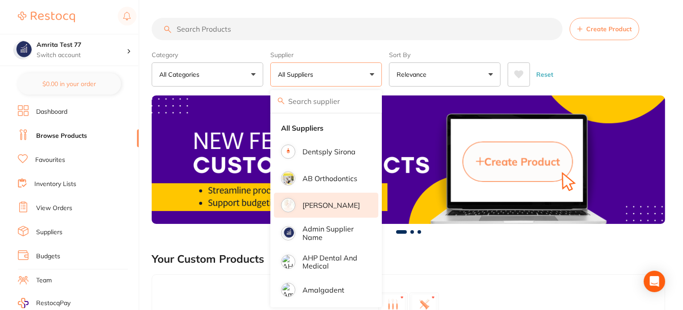
click at [318, 206] on p "[PERSON_NAME]" at bounding box center [332, 205] width 58 height 8
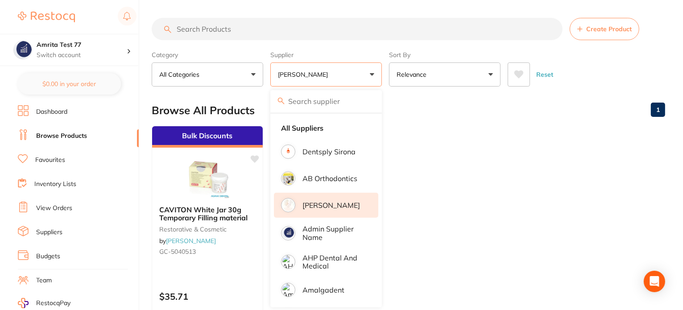
click at [387, 74] on div "Category All Categories All Categories restorative & cosmetic Clear Category fa…" at bounding box center [409, 66] width 514 height 39
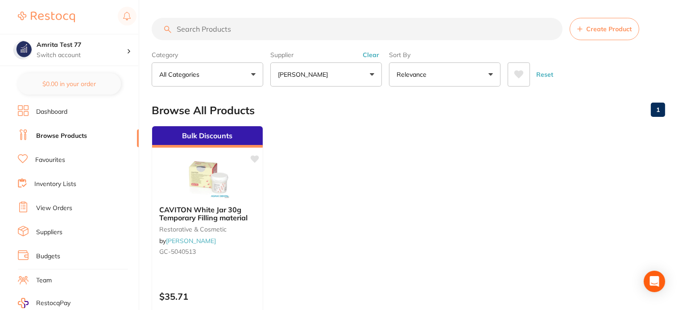
click at [384, 186] on ul "Bulk Discounts CAVITON White Jar 30g Temporary Filling material restorative & c…" at bounding box center [409, 254] width 514 height 257
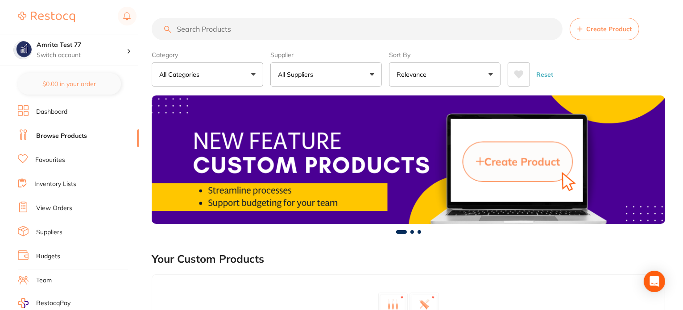
click at [357, 73] on button "All Suppliers" at bounding box center [327, 74] width 112 height 24
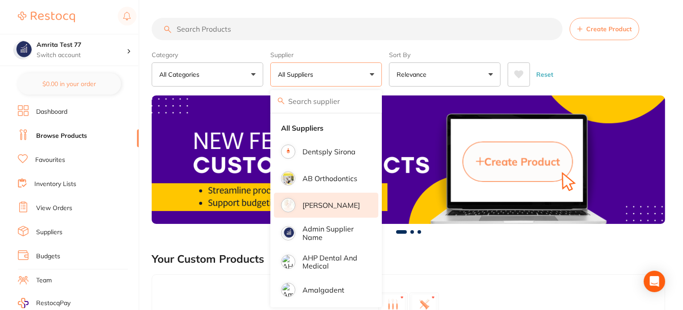
click at [333, 212] on li "[PERSON_NAME]" at bounding box center [326, 205] width 104 height 25
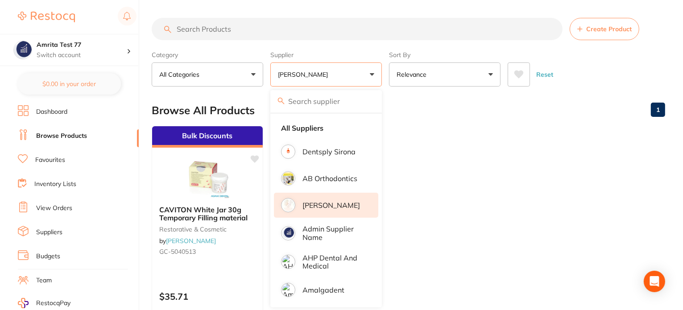
click at [385, 69] on div "Category All Categories All Categories restorative & cosmetic Clear Category fa…" at bounding box center [409, 66] width 514 height 39
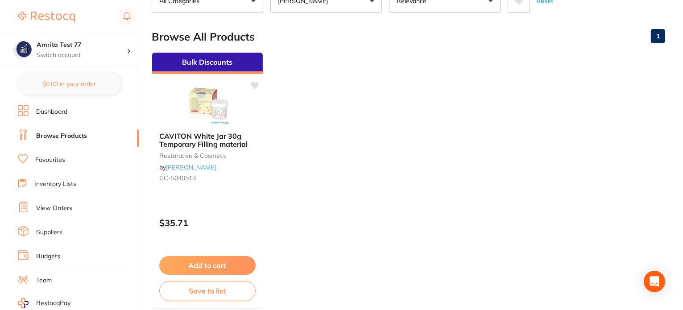
scroll to position [89, 0]
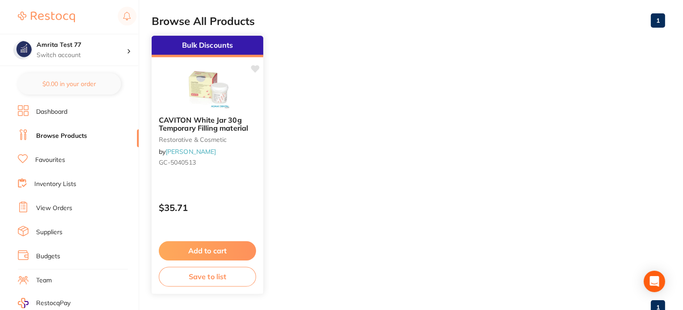
click at [234, 187] on div "Bulk Discounts CAVITON White Jar 30g Temporary Filling material restorative & c…" at bounding box center [207, 164] width 113 height 259
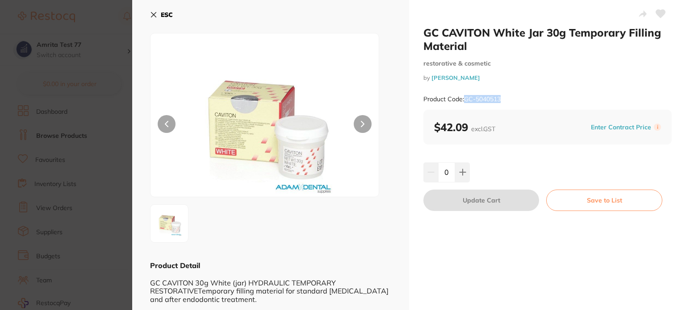
drag, startPoint x: 557, startPoint y: 94, endPoint x: 464, endPoint y: 97, distance: 92.4
click at [464, 97] on div "Product Code: GC-5040513" at bounding box center [547, 99] width 248 height 22
copy small "GC-5040513"
click at [152, 16] on icon at bounding box center [153, 14] width 7 height 7
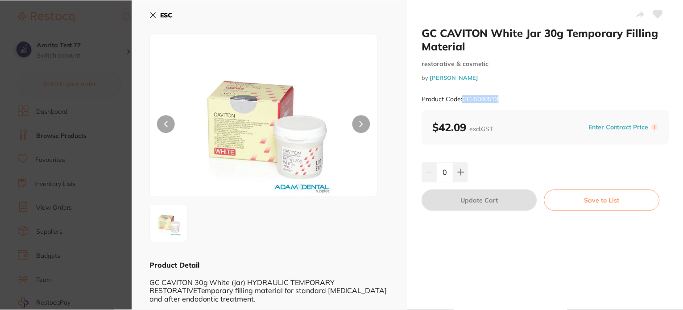
scroll to position [89, 0]
